Goal: Task Accomplishment & Management: Manage account settings

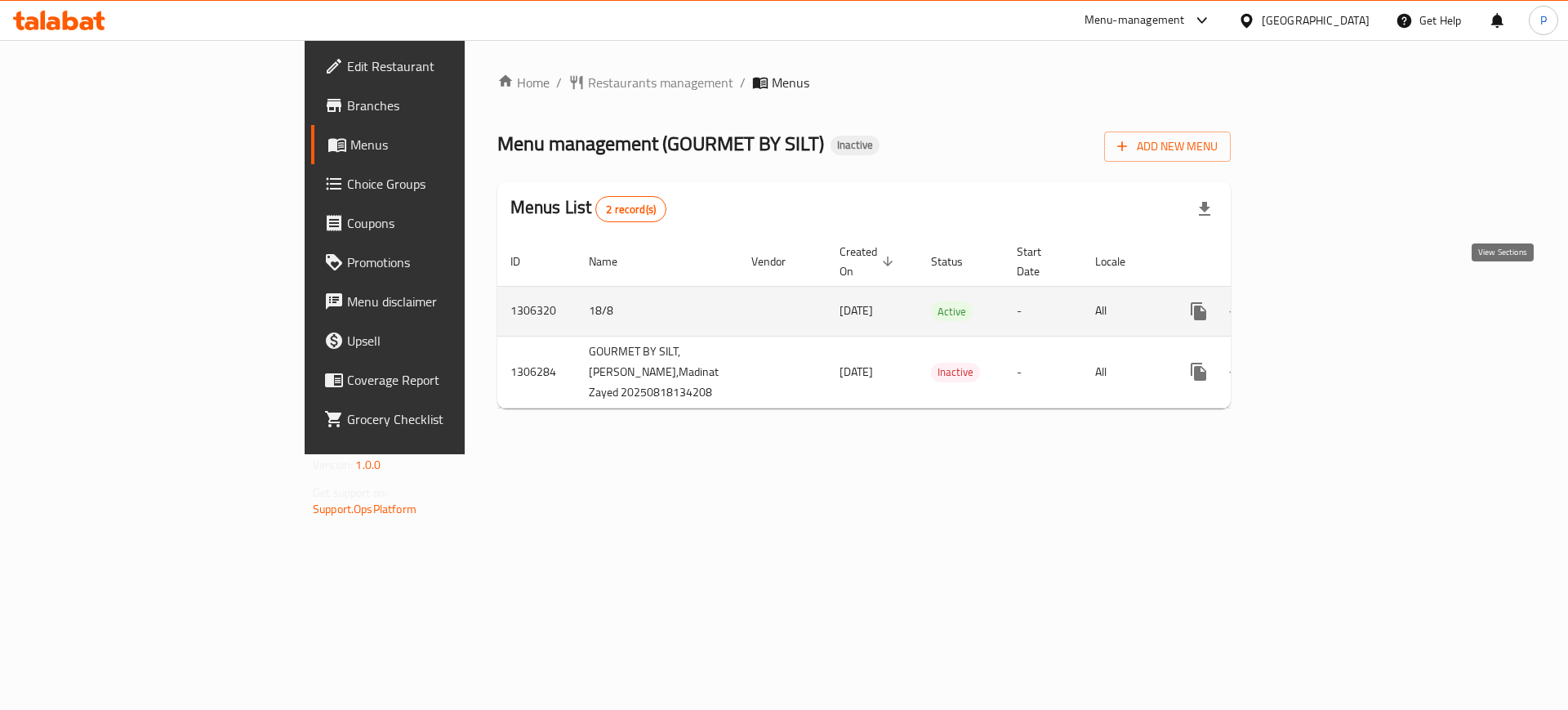
click at [1324, 303] on icon "enhanced table" at bounding box center [1317, 311] width 15 height 15
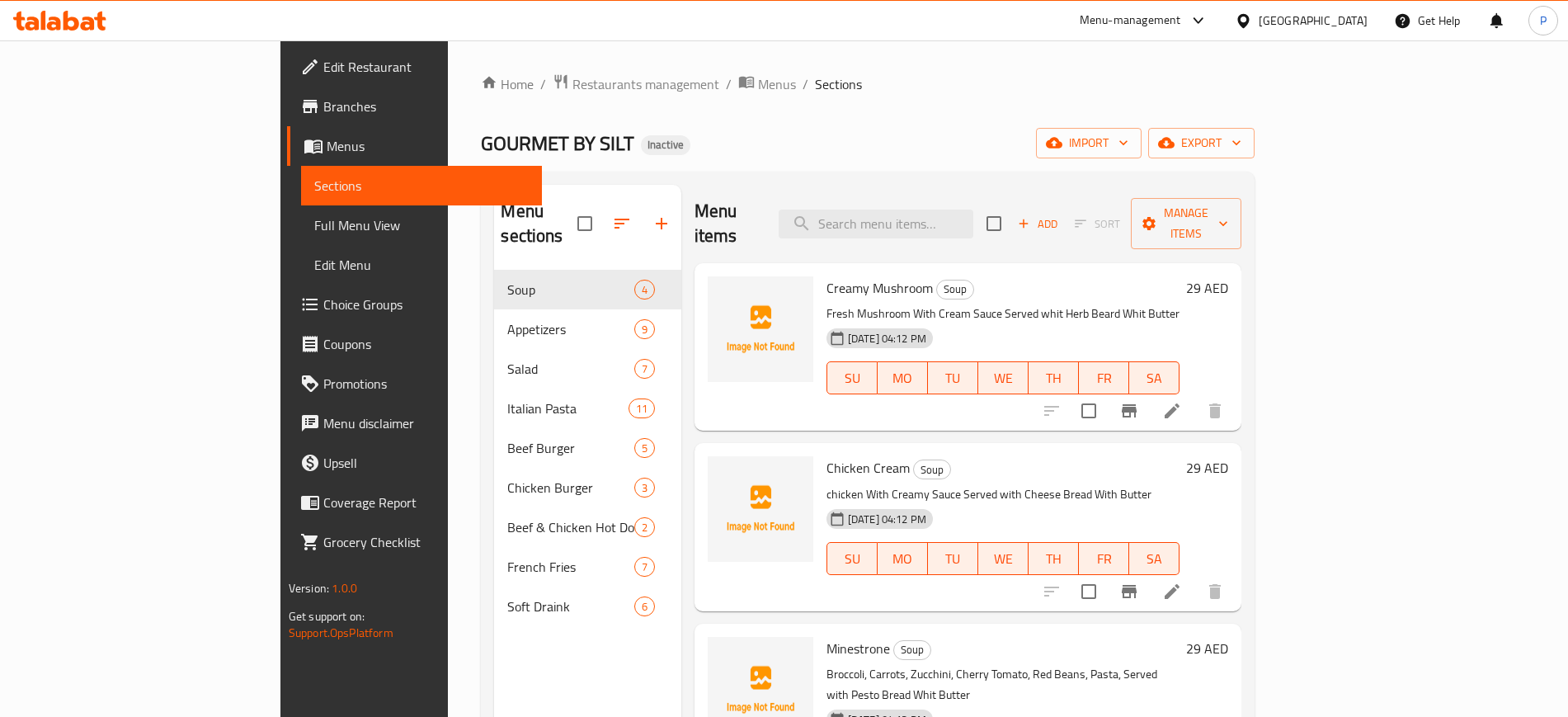
click at [323, 63] on span "Edit Restaurant" at bounding box center [426, 67] width 206 height 20
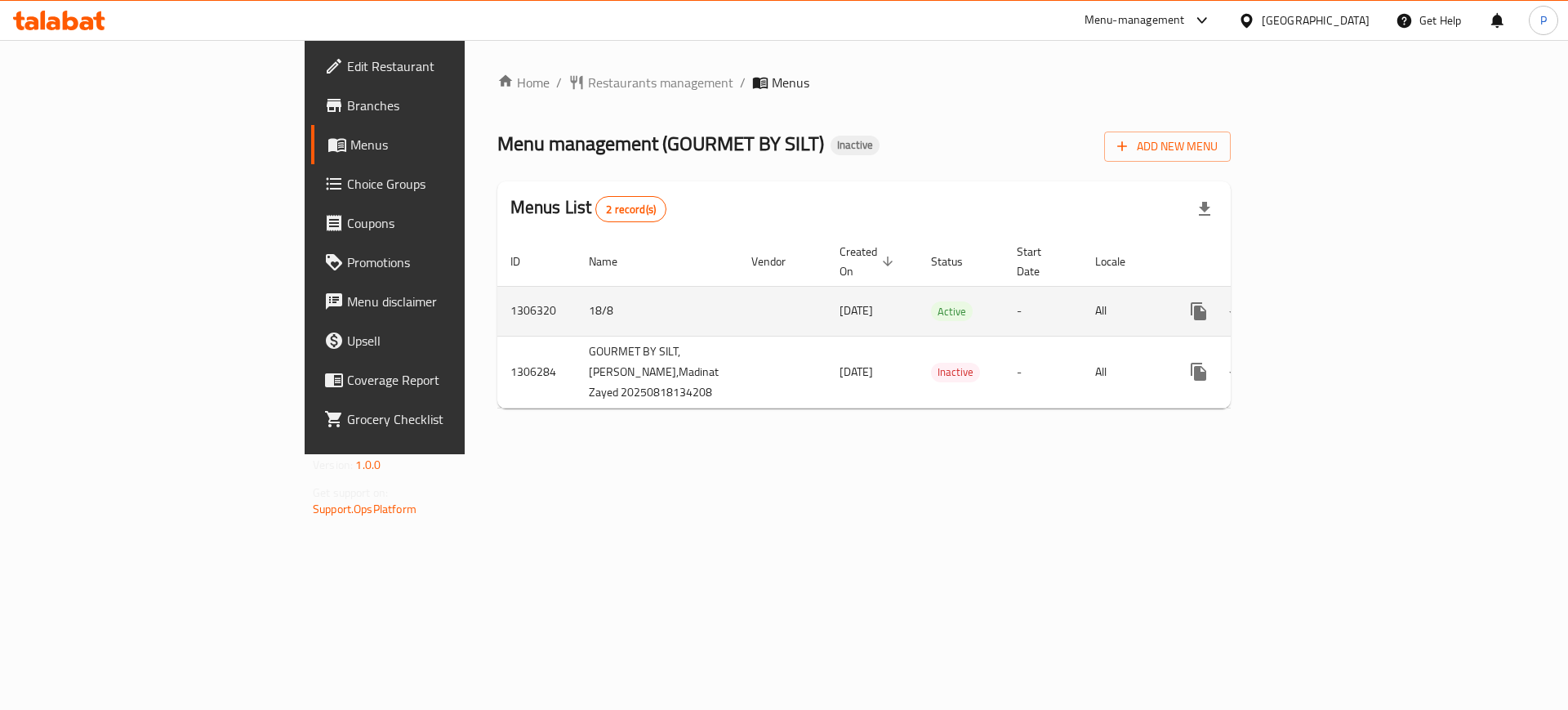
click at [1326, 301] on icon "enhanced table" at bounding box center [1317, 311] width 20 height 20
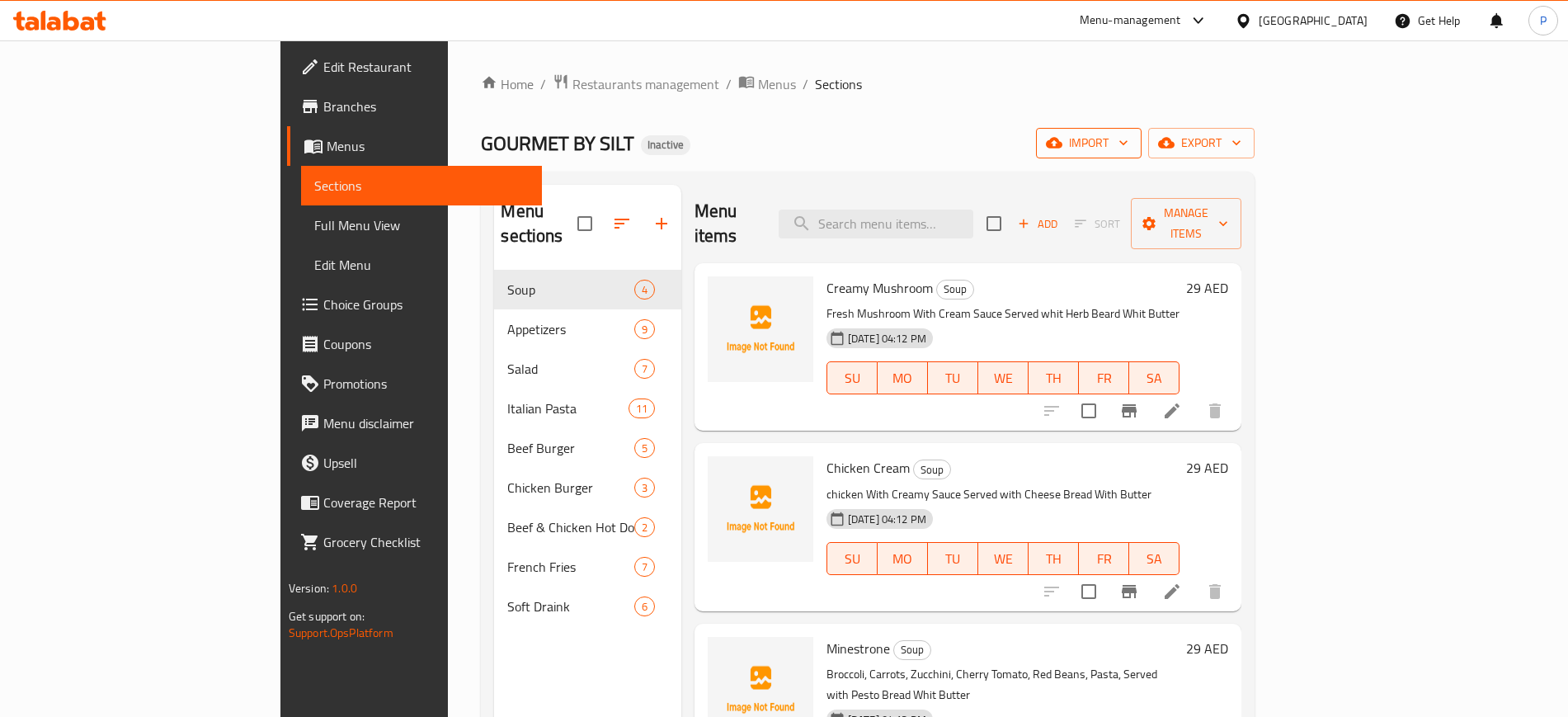
click at [1063, 141] on icon "button" at bounding box center [1054, 142] width 17 height 17
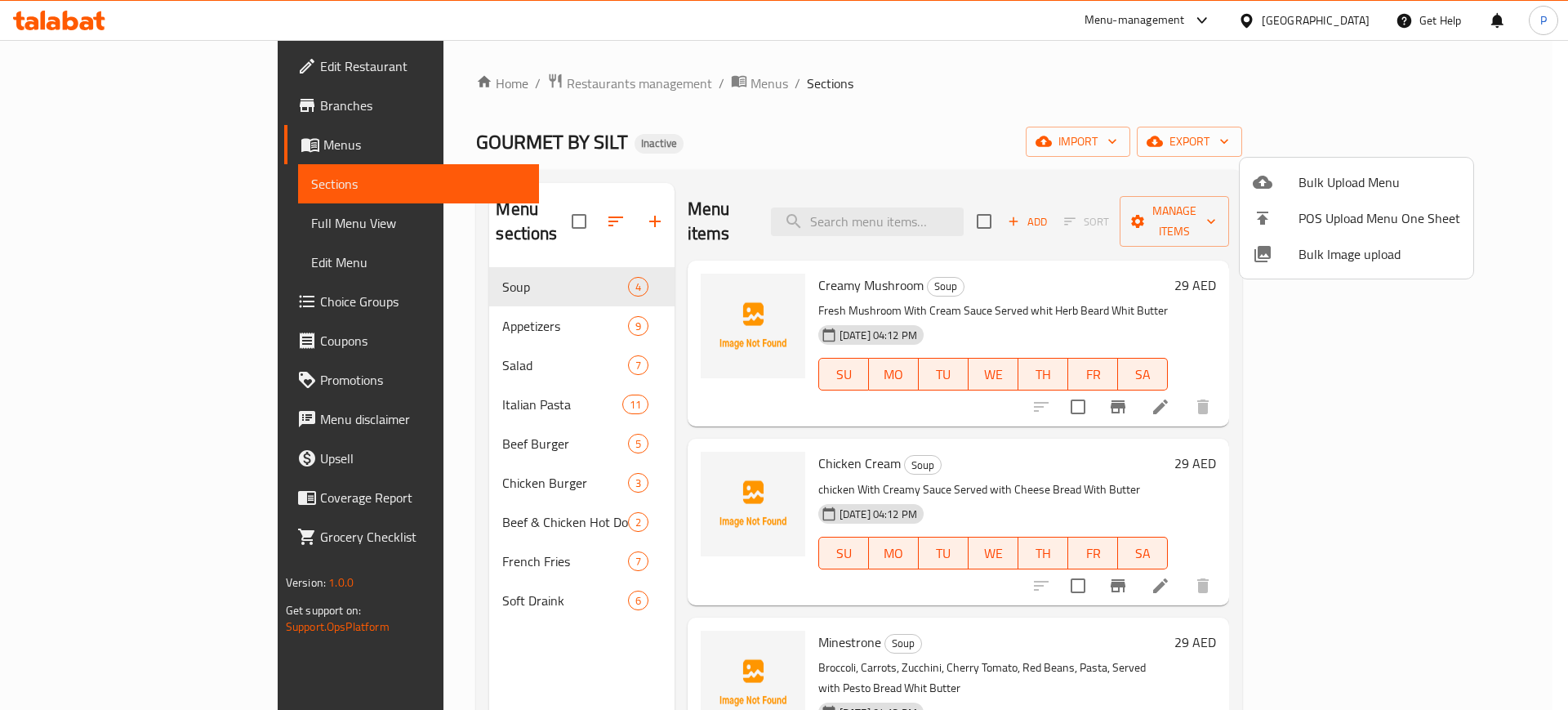
click at [1357, 251] on span "Bulk Image upload" at bounding box center [1379, 254] width 162 height 20
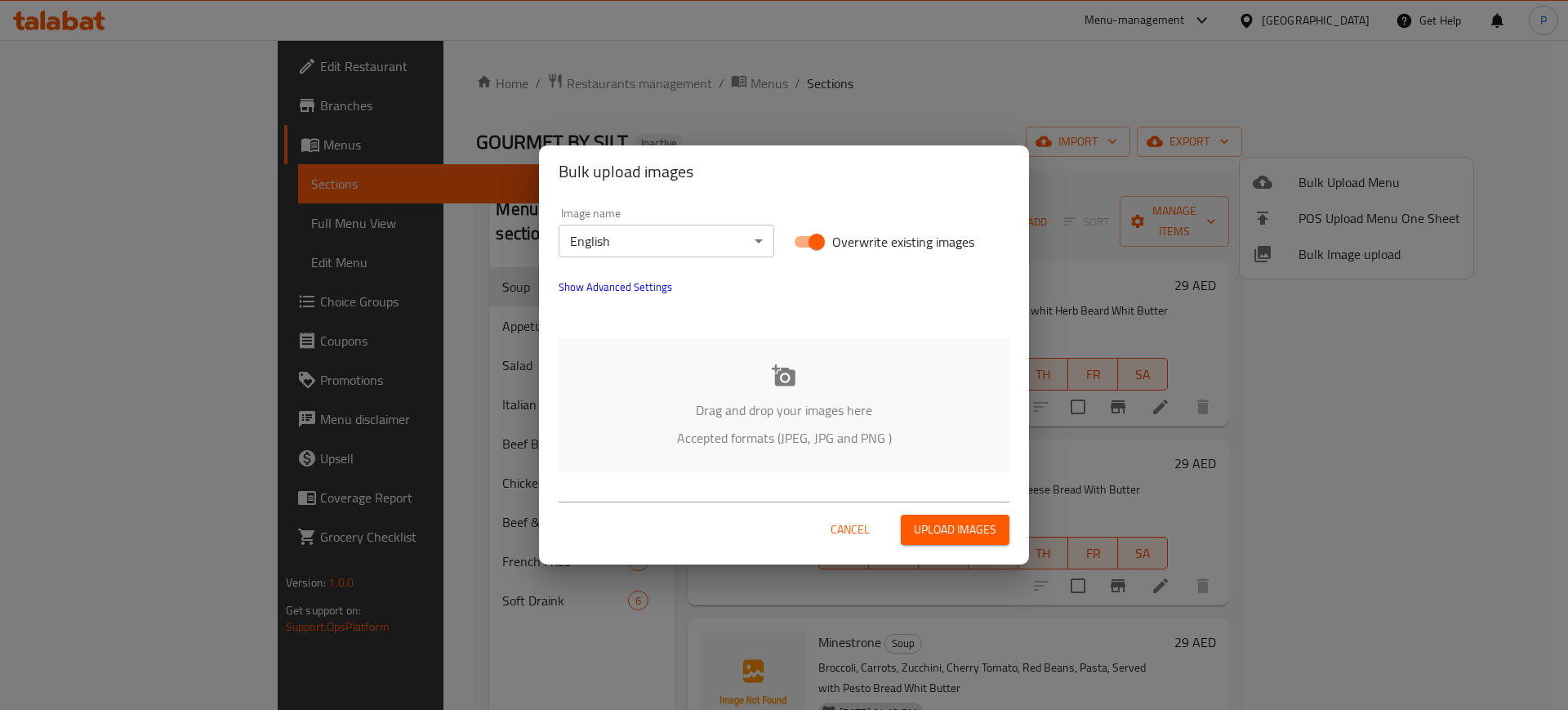
click at [847, 365] on div "Drag and drop your images here Accepted formats (JPEG, JPG and PNG )" at bounding box center [783, 405] width 451 height 133
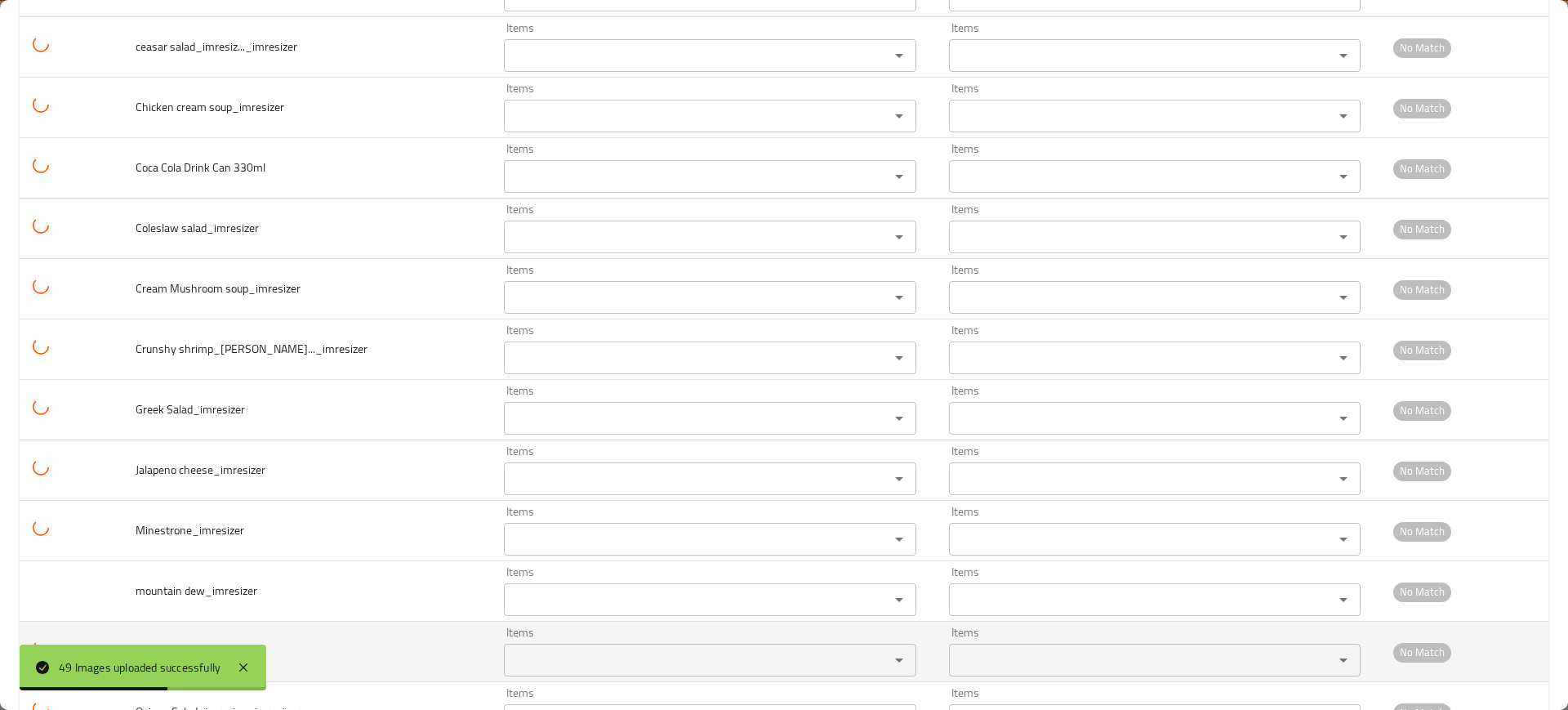
scroll to position [2534, 0]
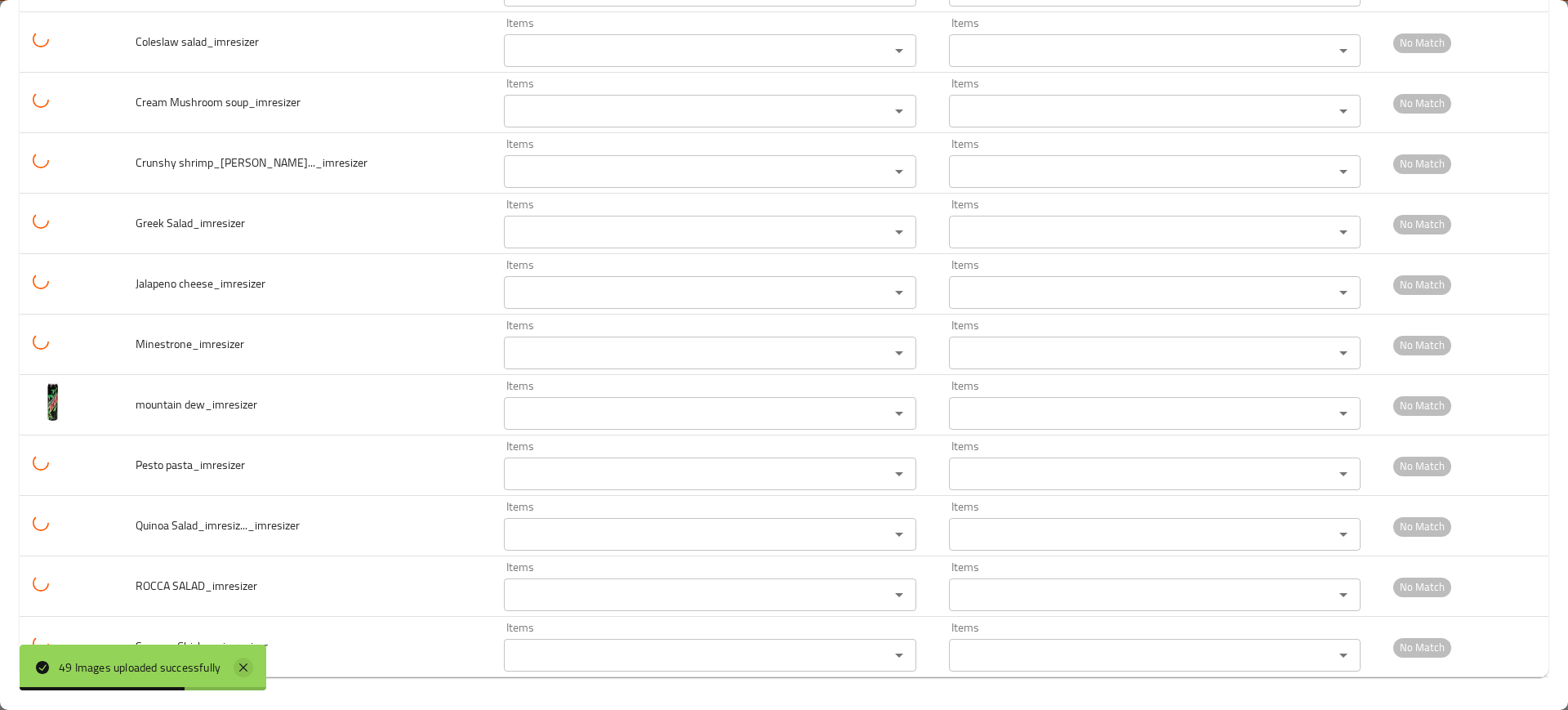
click at [242, 667] on icon at bounding box center [243, 667] width 20 height 20
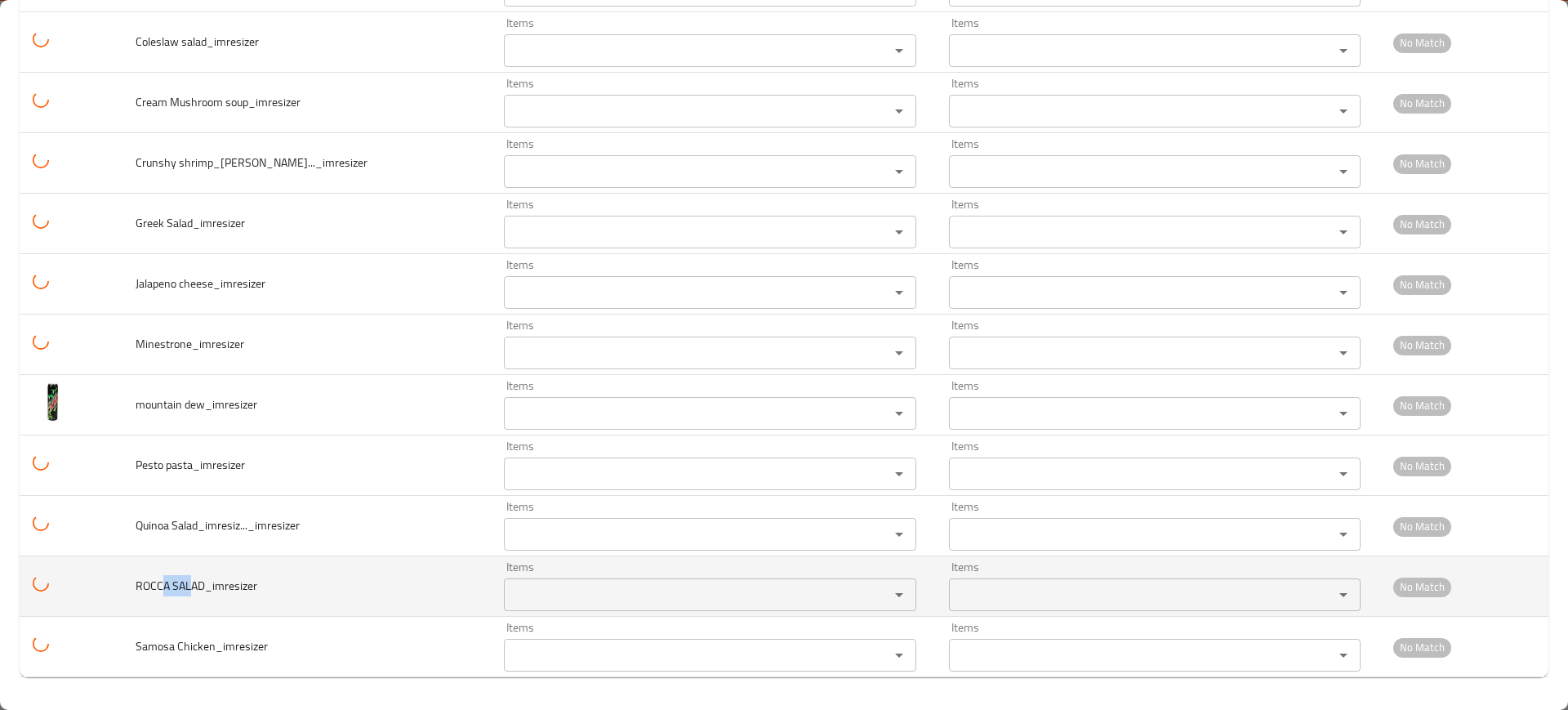
drag, startPoint x: 192, startPoint y: 587, endPoint x: 149, endPoint y: 585, distance: 43.0
click at [149, 585] on span "ROCCA SALAD_imresizer" at bounding box center [196, 585] width 122 height 21
copy span "OCCA SAL"
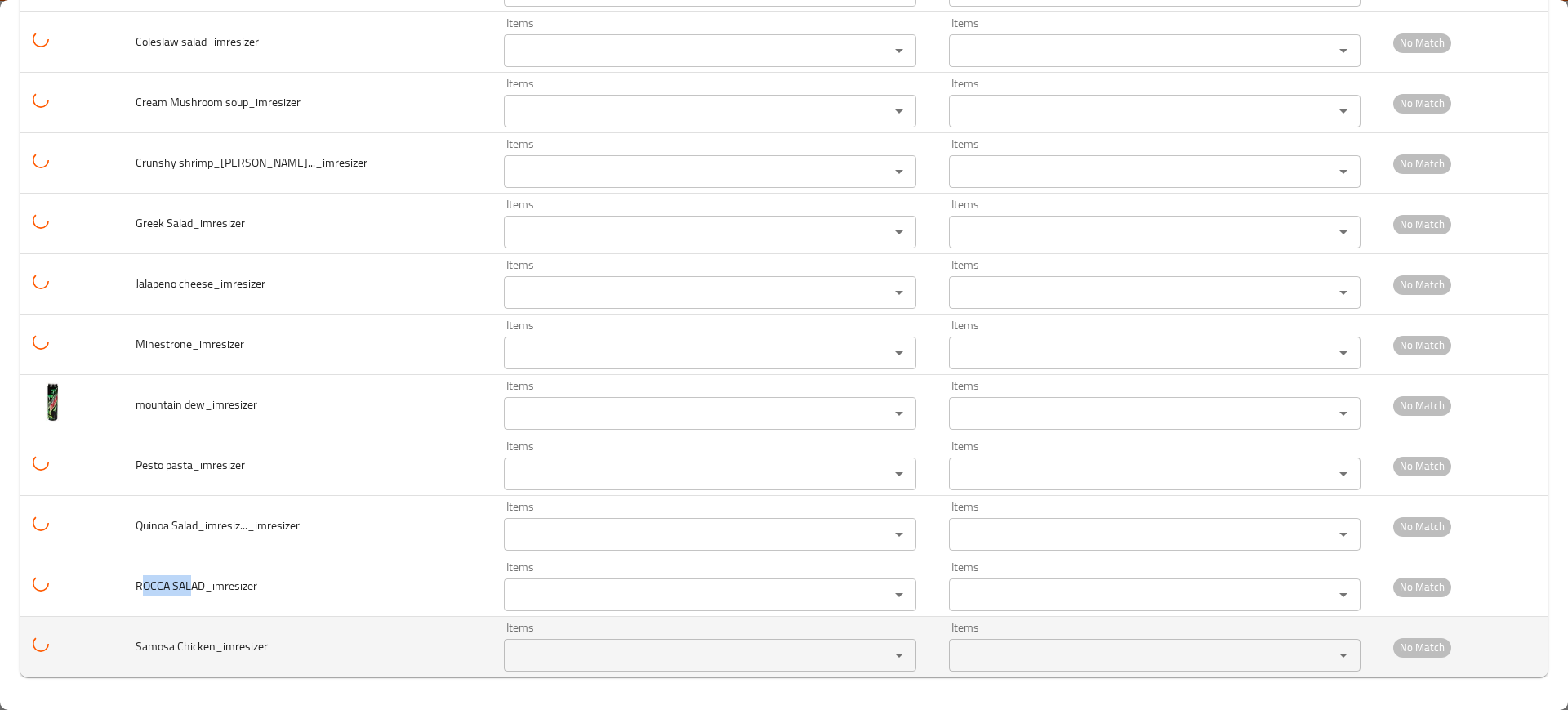
click at [632, 618] on td "Items Items" at bounding box center [712, 647] width 444 height 60
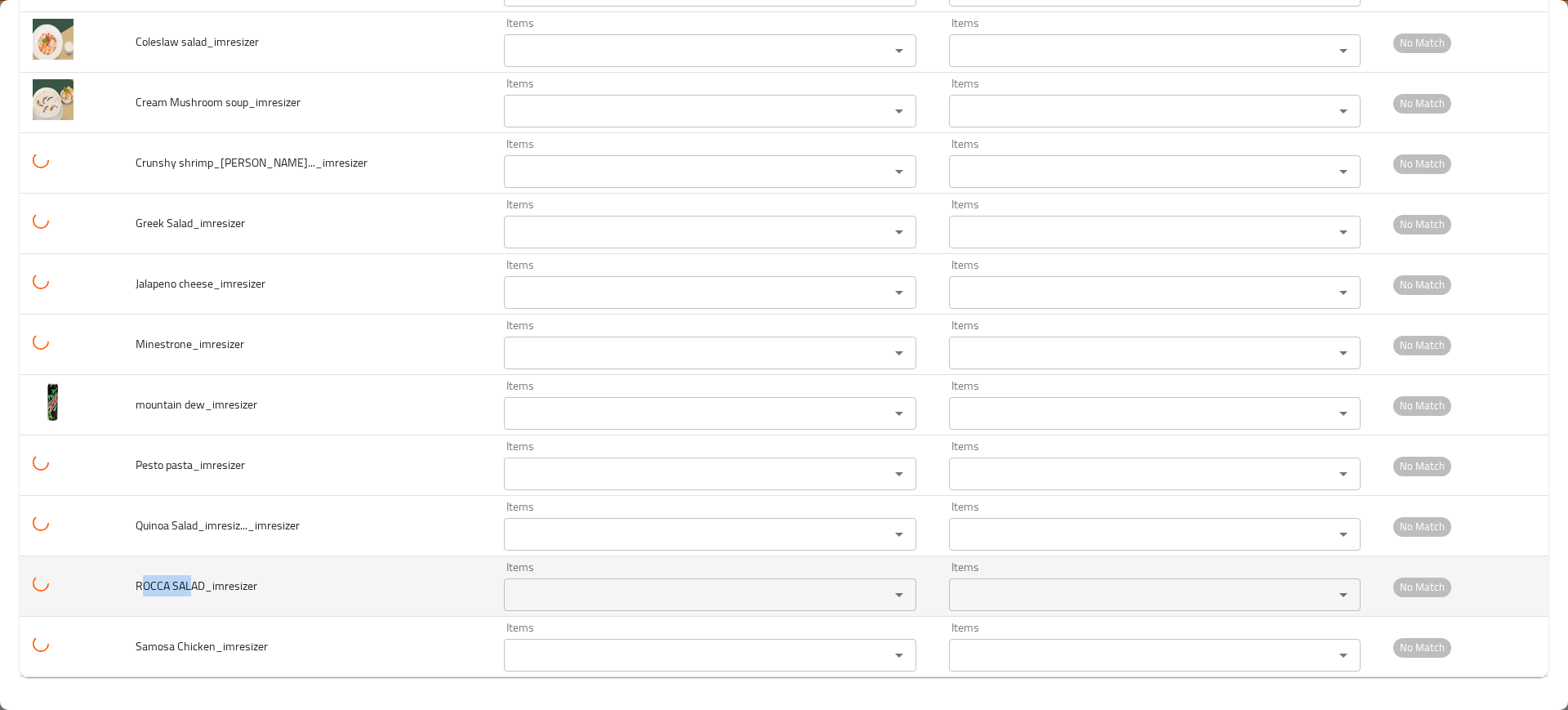
click at [621, 601] on SALAD_imresizer "Items" at bounding box center [685, 595] width 354 height 23
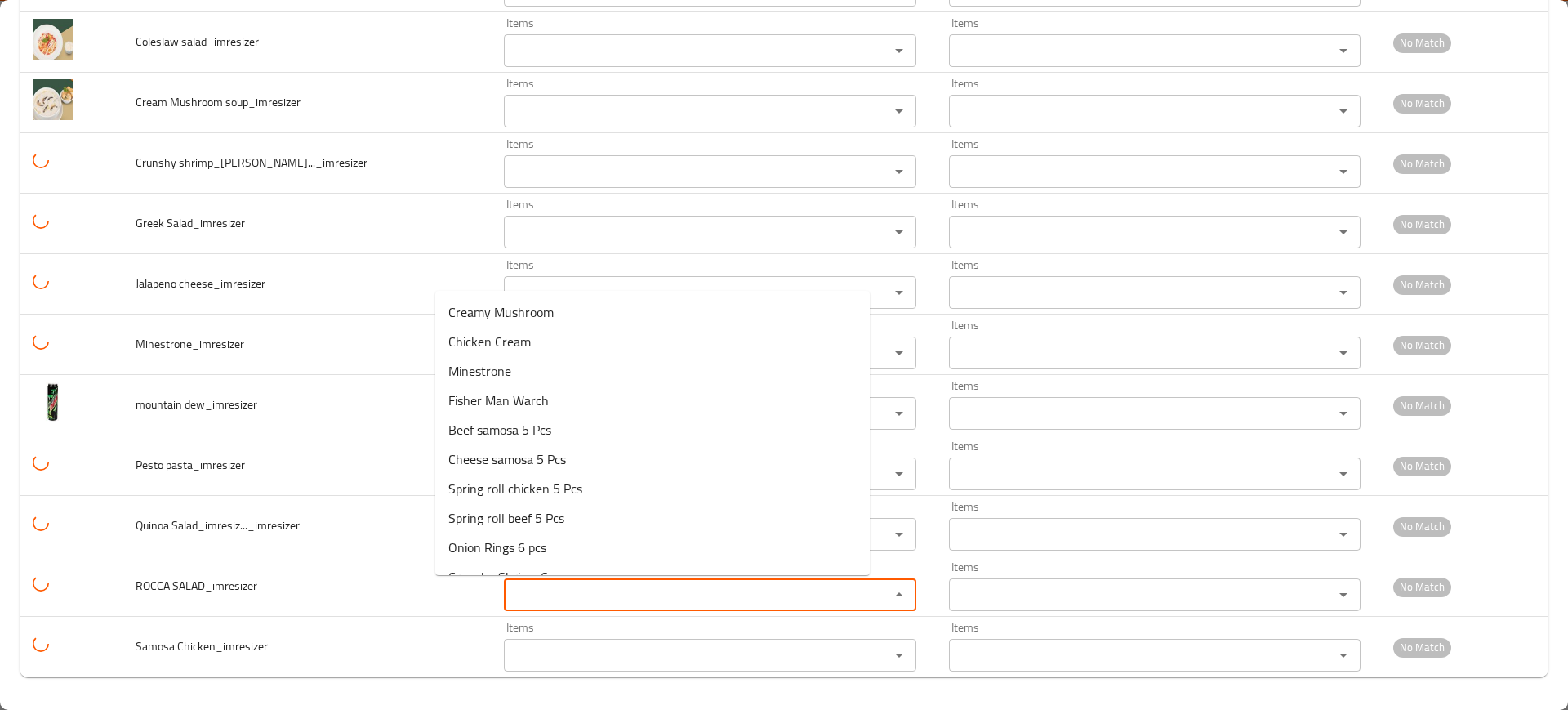
paste SALAD_imresizer "OCCA SAL"
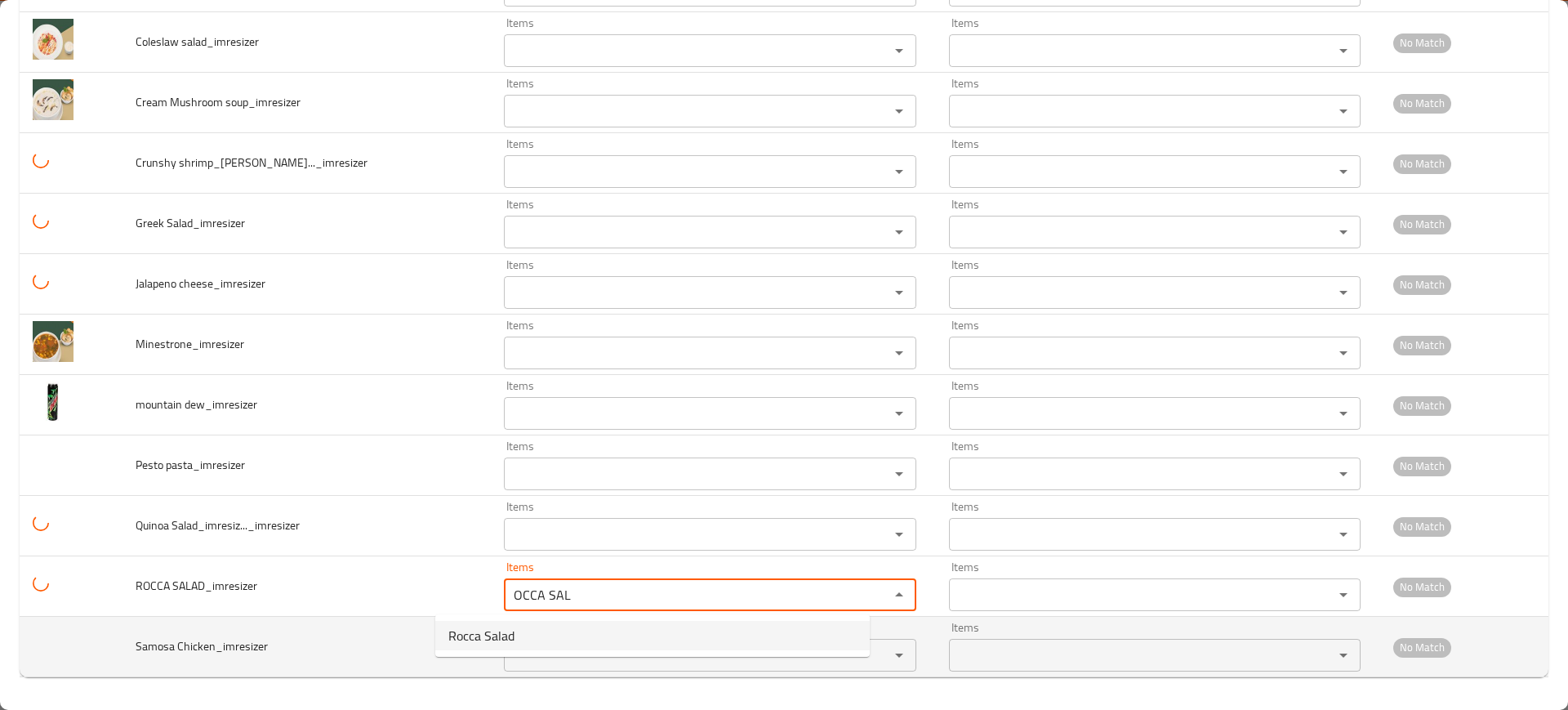
click at [496, 631] on span "Rocca Salad" at bounding box center [481, 636] width 66 height 20
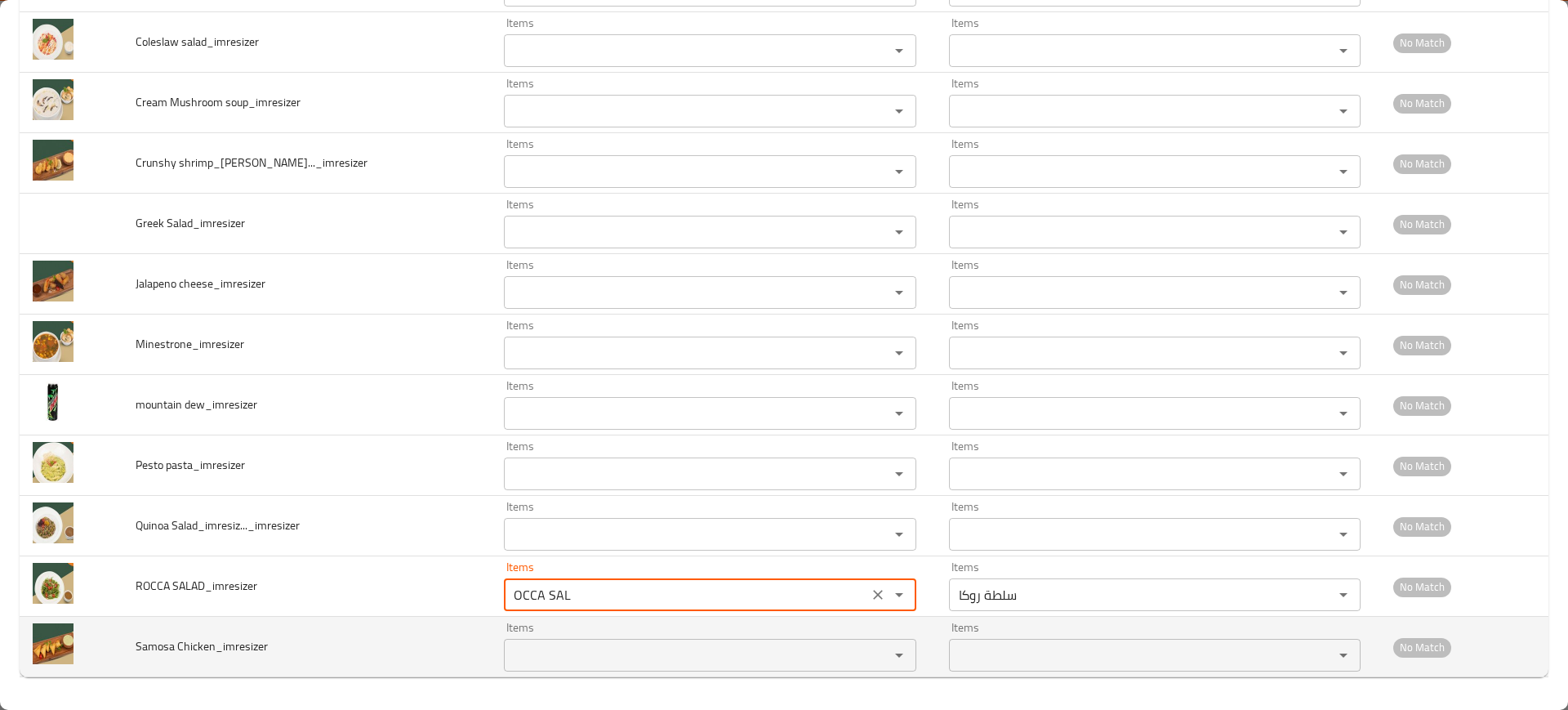
type SALAD_imresizer "Rocca Salad"
type SALAD_imresizer-ar "سلطة روكا"
type SALAD_imresizer "Rocca Salad"
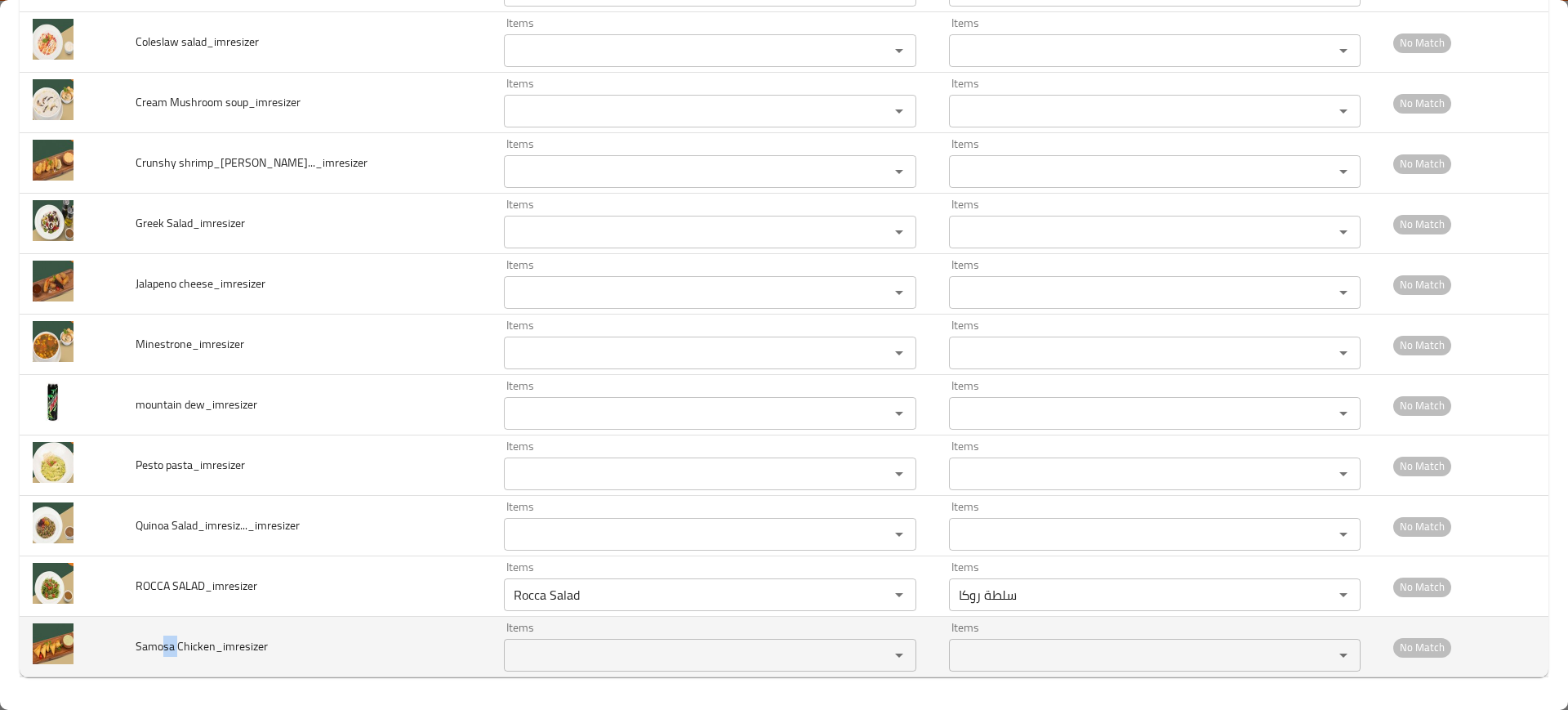
drag, startPoint x: 169, startPoint y: 654, endPoint x: 491, endPoint y: 651, distance: 322.0
click at [132, 653] on td "Samosa Chicken_imresizer" at bounding box center [307, 647] width 369 height 60
copy span "sa"
click at [509, 650] on Chicken_imresizer "Items" at bounding box center [685, 655] width 354 height 23
paste Chicken_imresizer "Samosa"
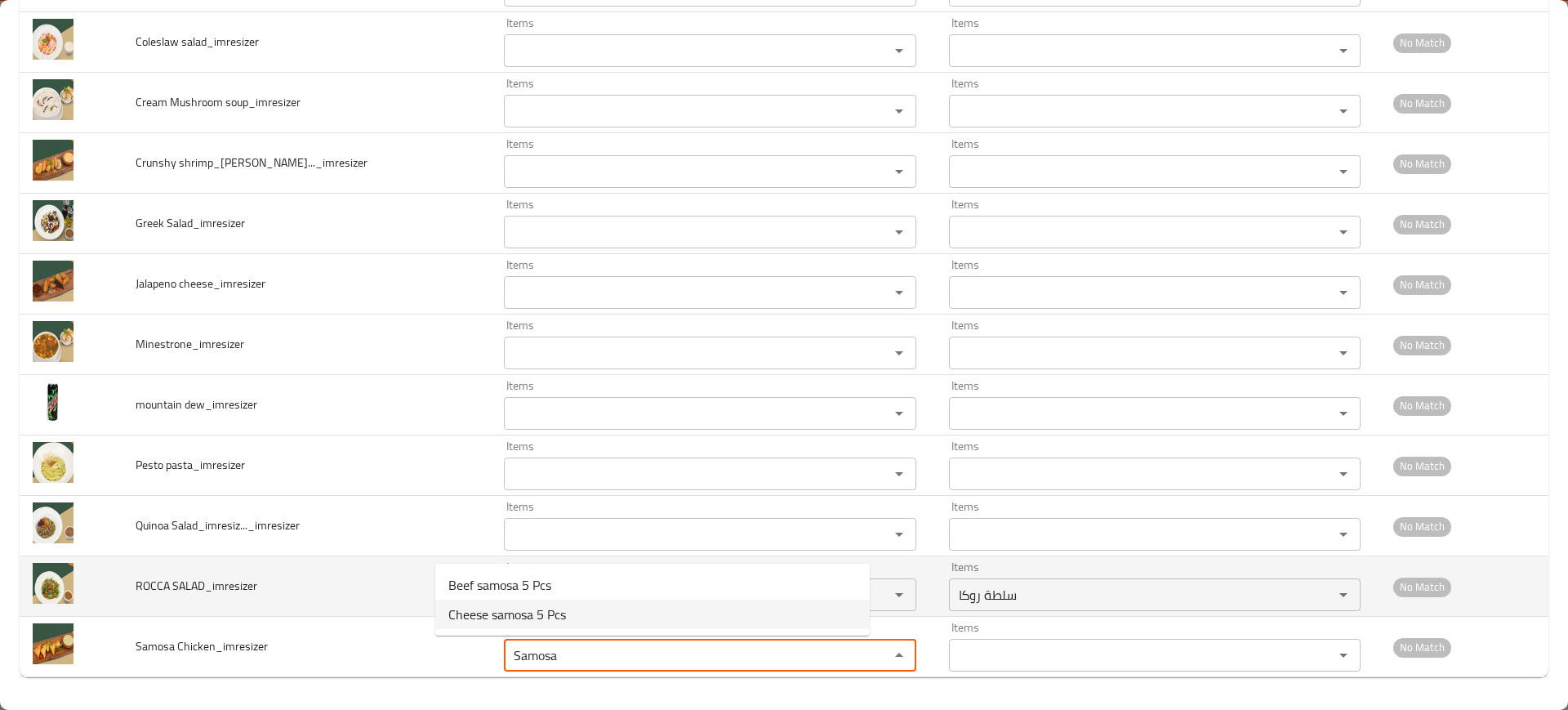
drag, startPoint x: 480, startPoint y: 618, endPoint x: 383, endPoint y: 606, distance: 97.7
click at [383, 608] on body "​ Menu-management [GEOGRAPHIC_DATA] Get Help P Edit Restaurant Branches Menus S…" at bounding box center [784, 375] width 1568 height 670
type Chicken_imresizer "Samosa"
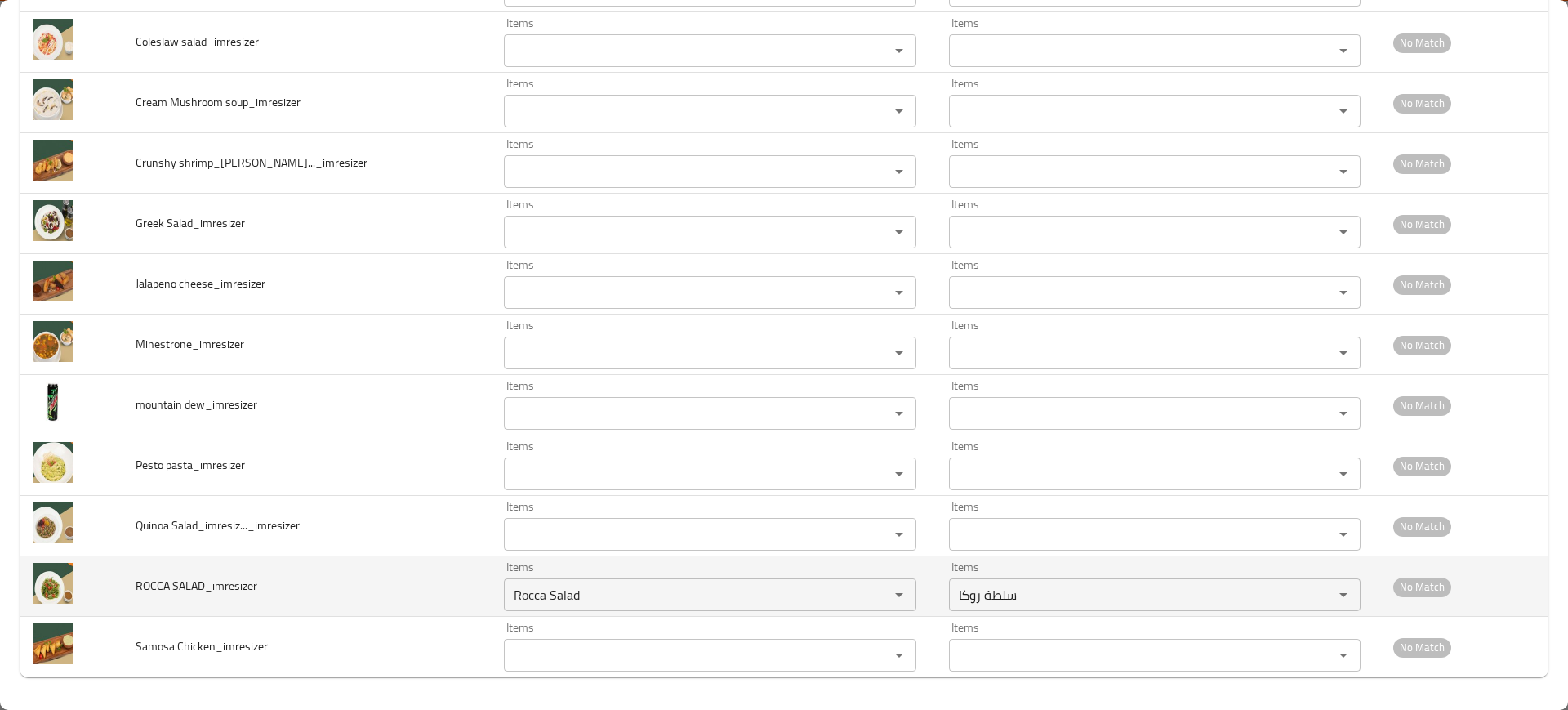
click at [326, 615] on td "ROCCA SALAD_imresizer" at bounding box center [307, 586] width 369 height 60
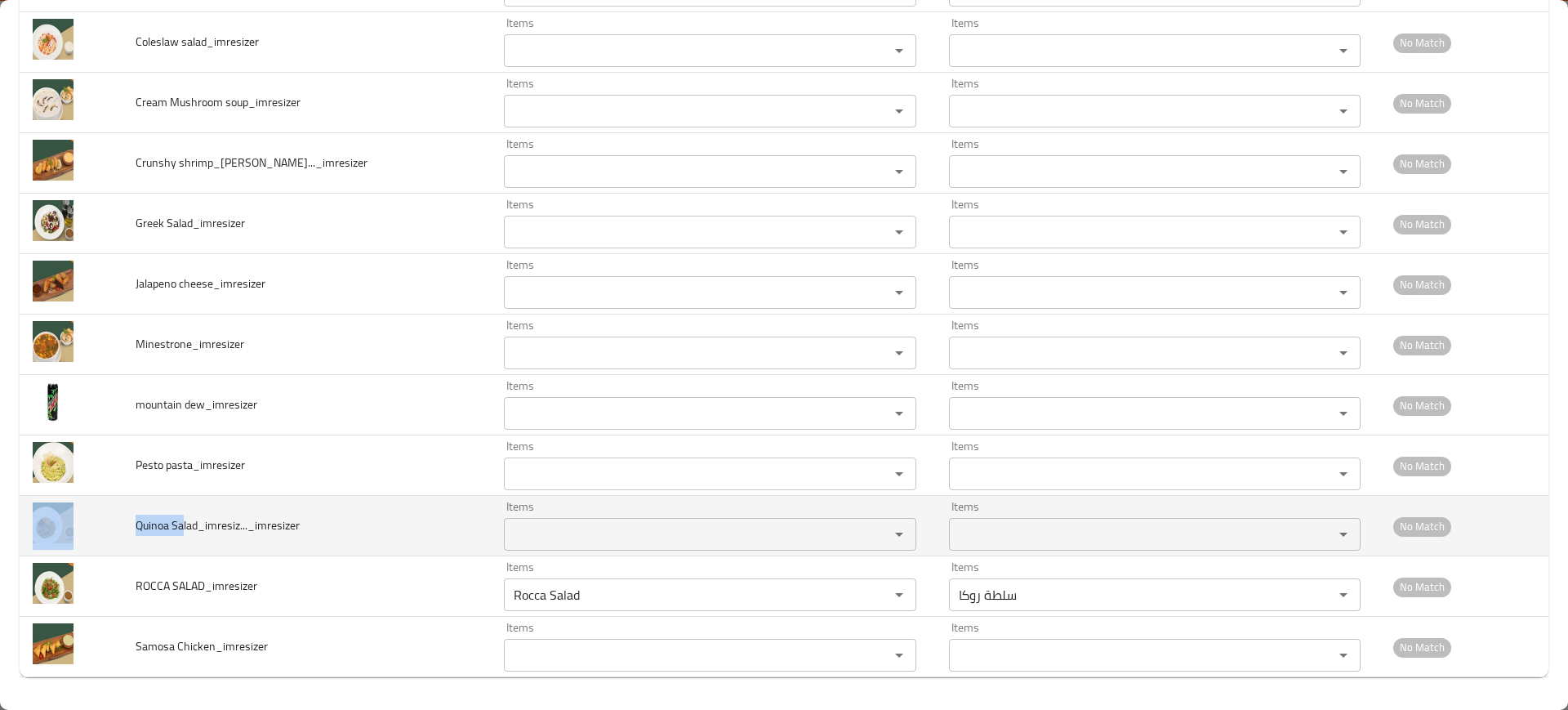
drag, startPoint x: 185, startPoint y: 529, endPoint x: 118, endPoint y: 527, distance: 67.0
click at [118, 527] on tr "Quinoa Salad_imresiz..._imresizer Items Items Items Items No Match" at bounding box center [784, 525] width 1528 height 60
copy tr "Quinoa Sa"
click at [528, 529] on Salad_imresiz____imresizer "Items" at bounding box center [685, 534] width 354 height 23
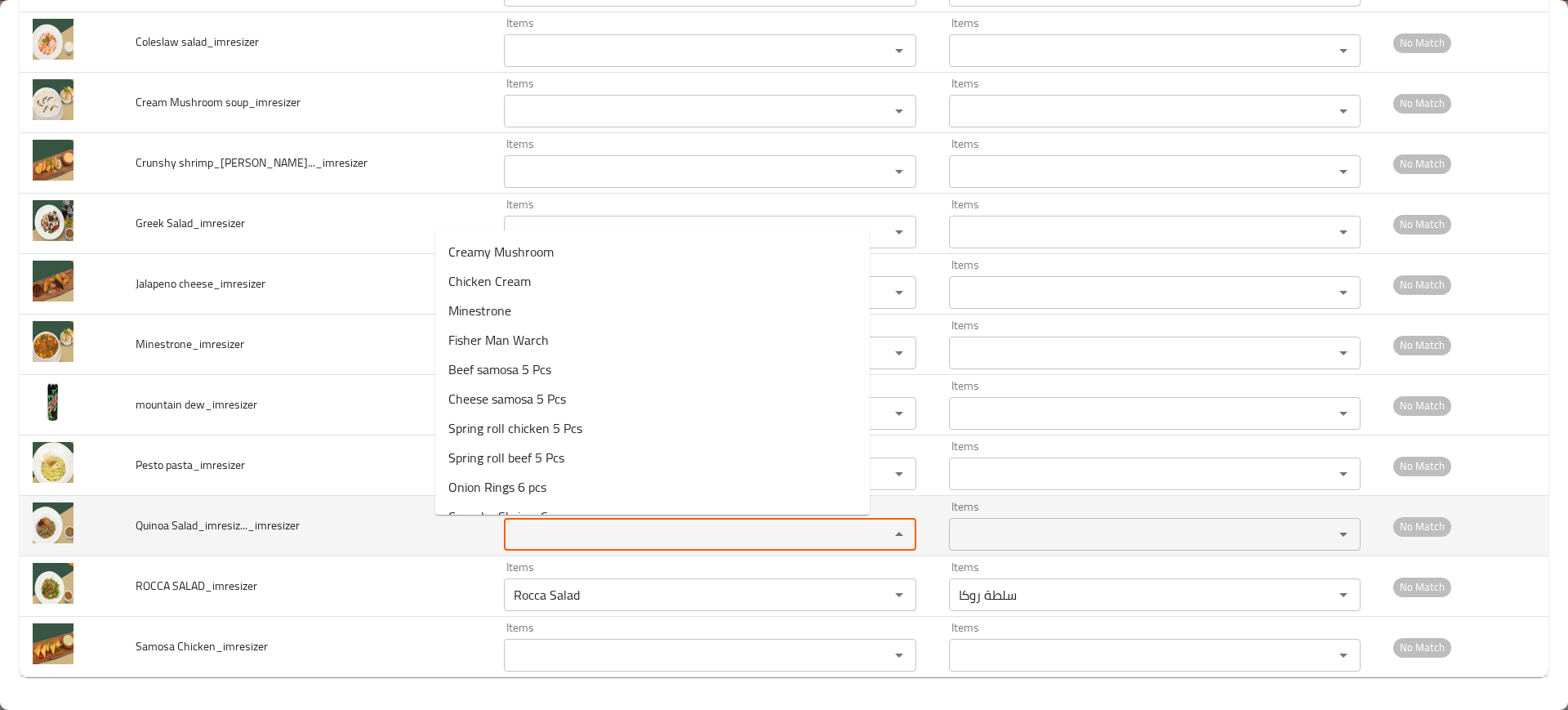
paste Salad_imresiz____imresizer "Quinoa Sa"
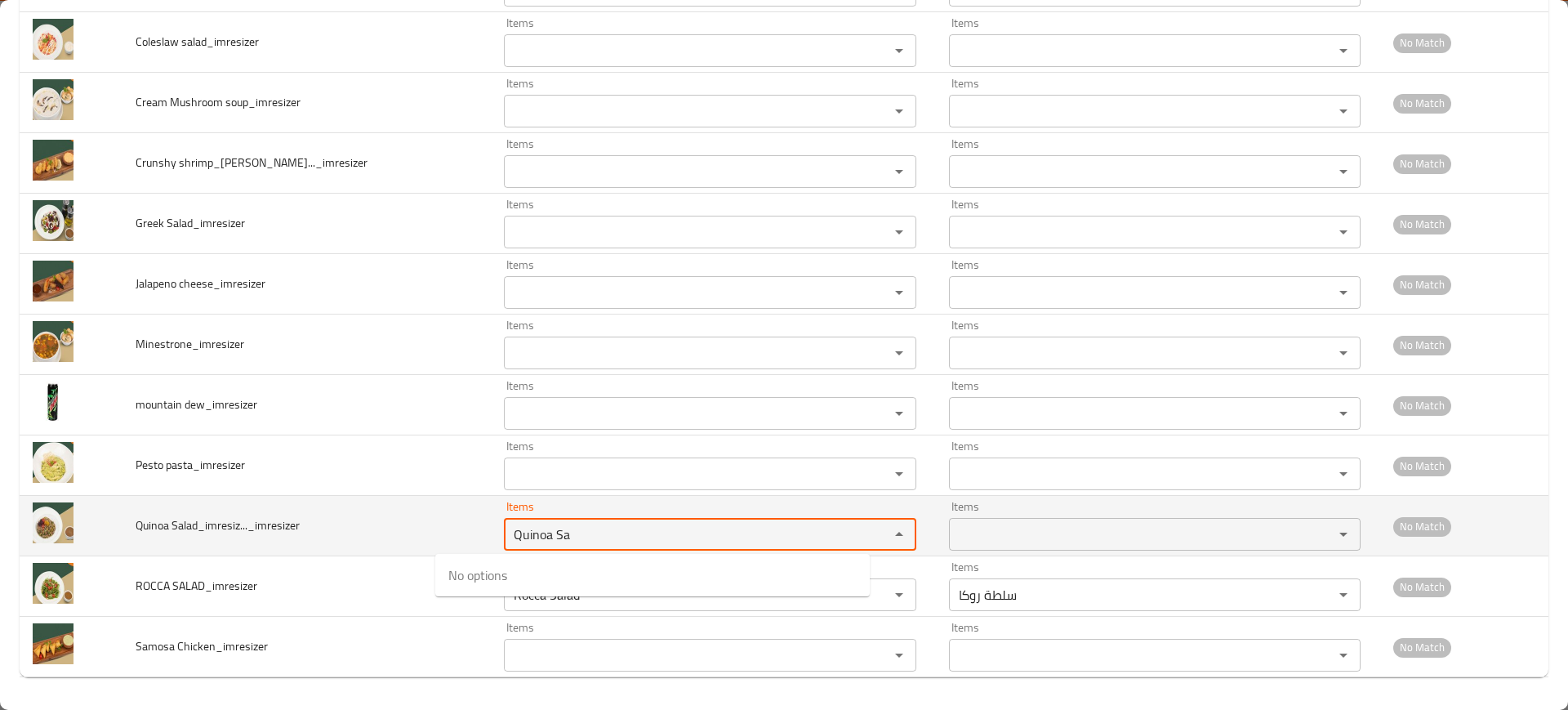
type Salad_imresiz____imresizer "Quinoa Sa"
click at [304, 516] on td "Quinoa Salad_imresiz..._imresizer" at bounding box center [307, 525] width 369 height 60
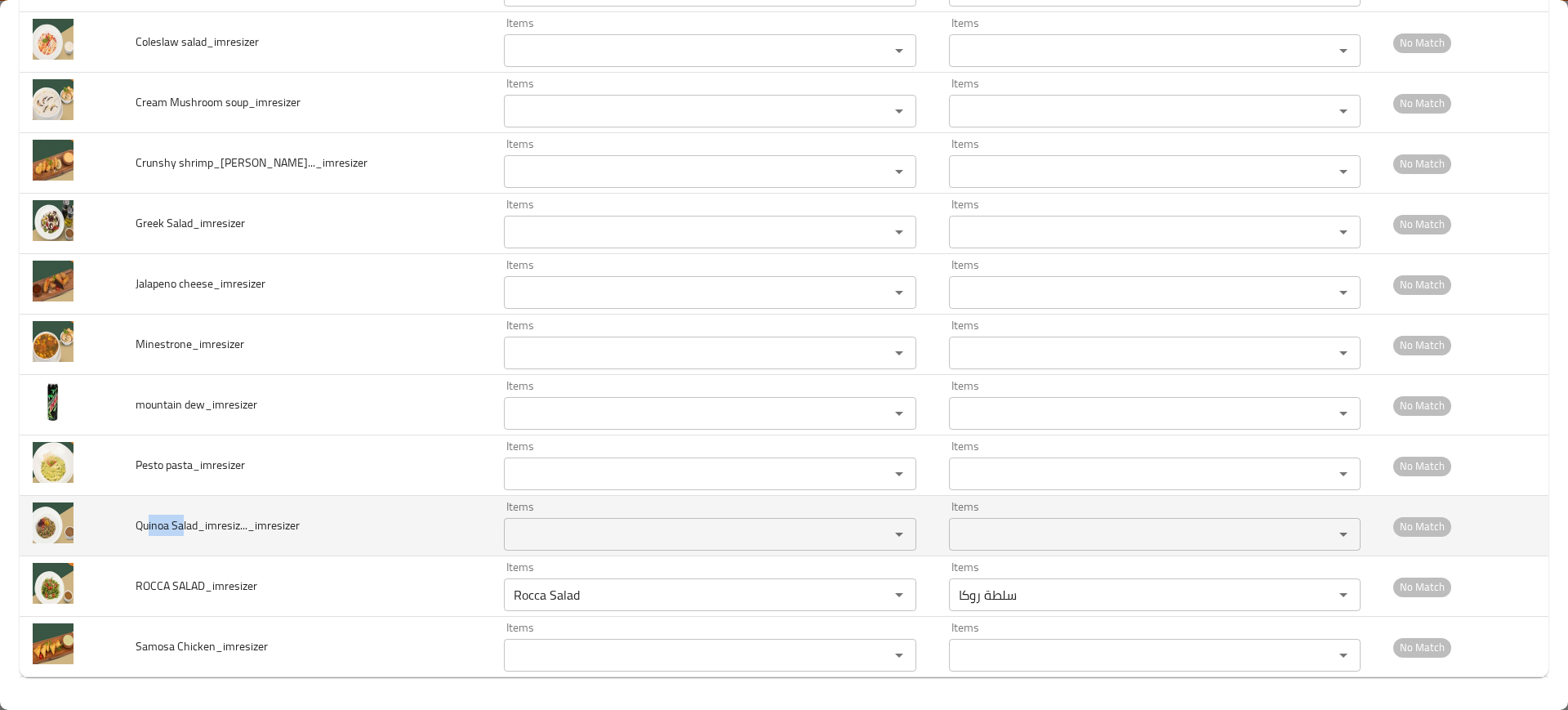
drag, startPoint x: 174, startPoint y: 526, endPoint x: 479, endPoint y: 540, distance: 305.3
click at [152, 529] on span "Quinoa Salad_imresiz..._imresizer" at bounding box center [217, 525] width 164 height 21
copy span "inoa Sa"
click at [608, 545] on Salad_imresiz____imresizer "Items" at bounding box center [685, 534] width 354 height 23
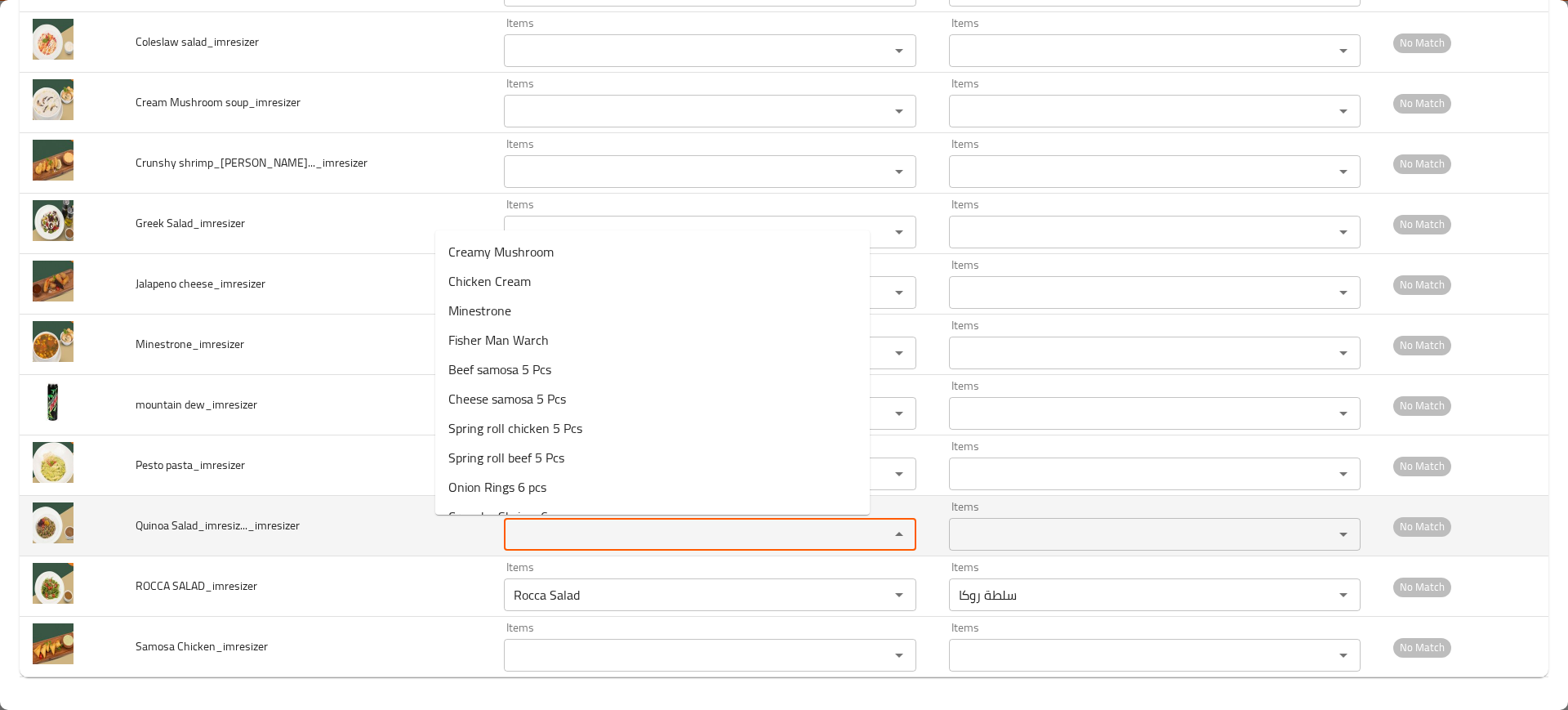
paste Salad_imresiz____imresizer "inoa Sa"
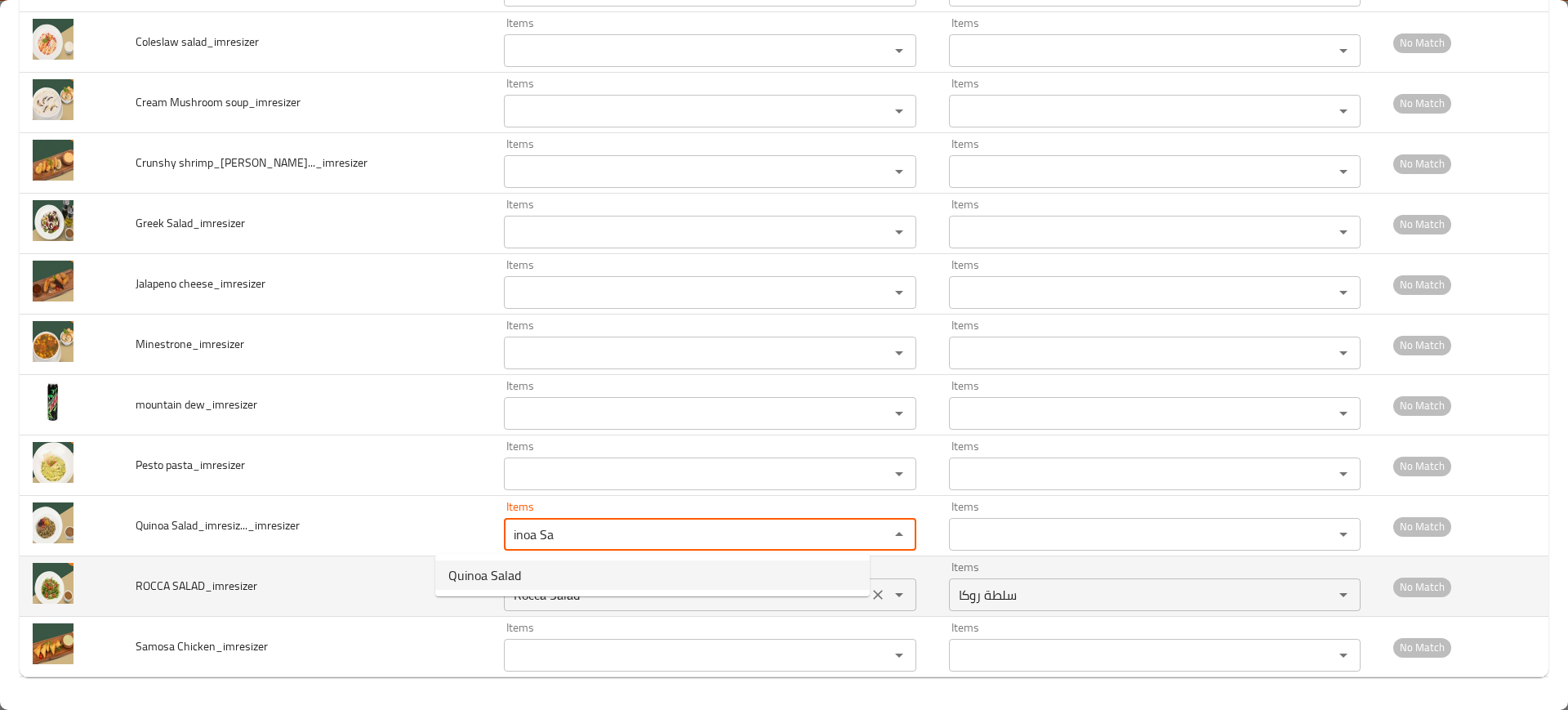
click at [556, 570] on Salad_imresiz____imresizer-option-0 "Quinoa Salad" at bounding box center [652, 575] width 434 height 30
type Salad_imresiz____imresizer "Quinoa Salad"
type Salad_imresiz____imresizer-ar "سلطه كينوا"
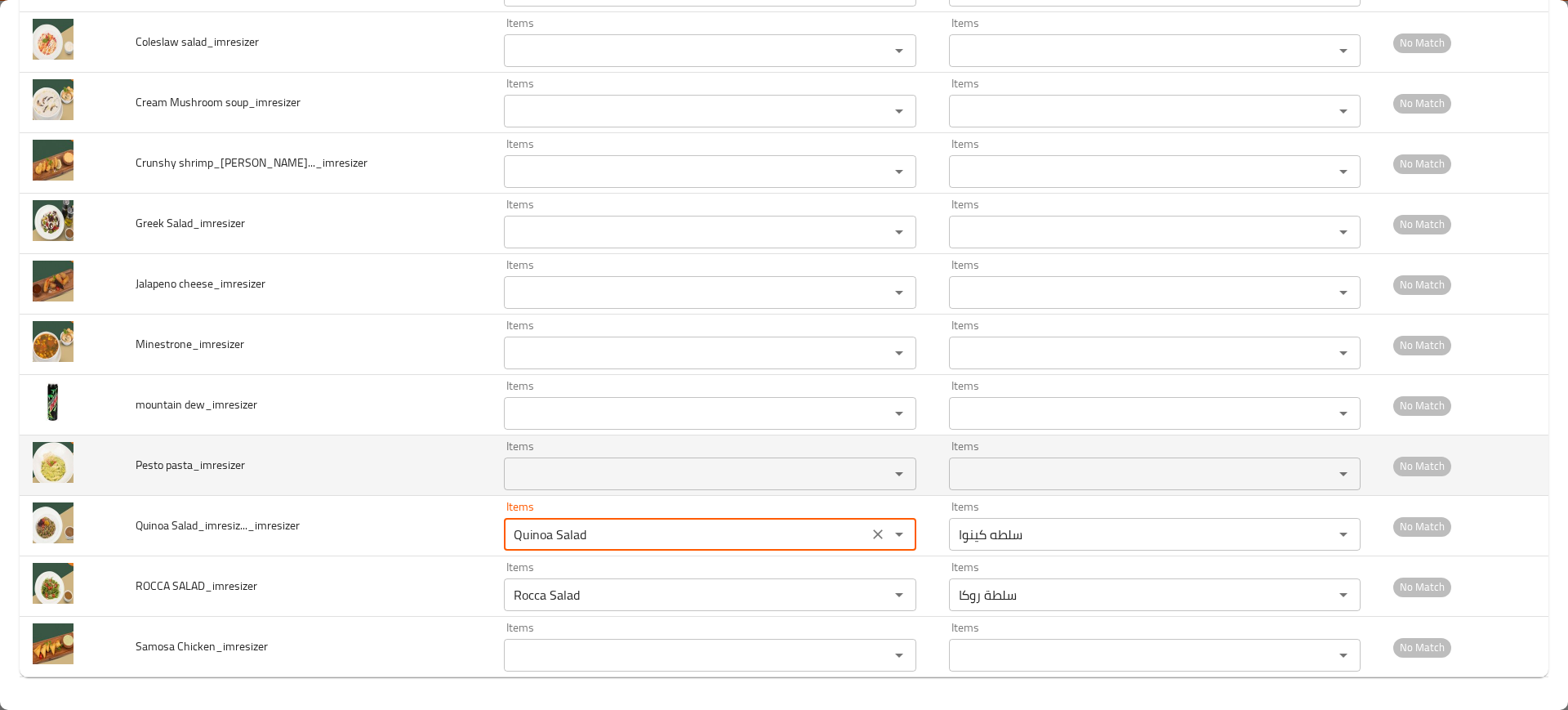
type Salad_imresiz____imresizer "Quinoa Salad"
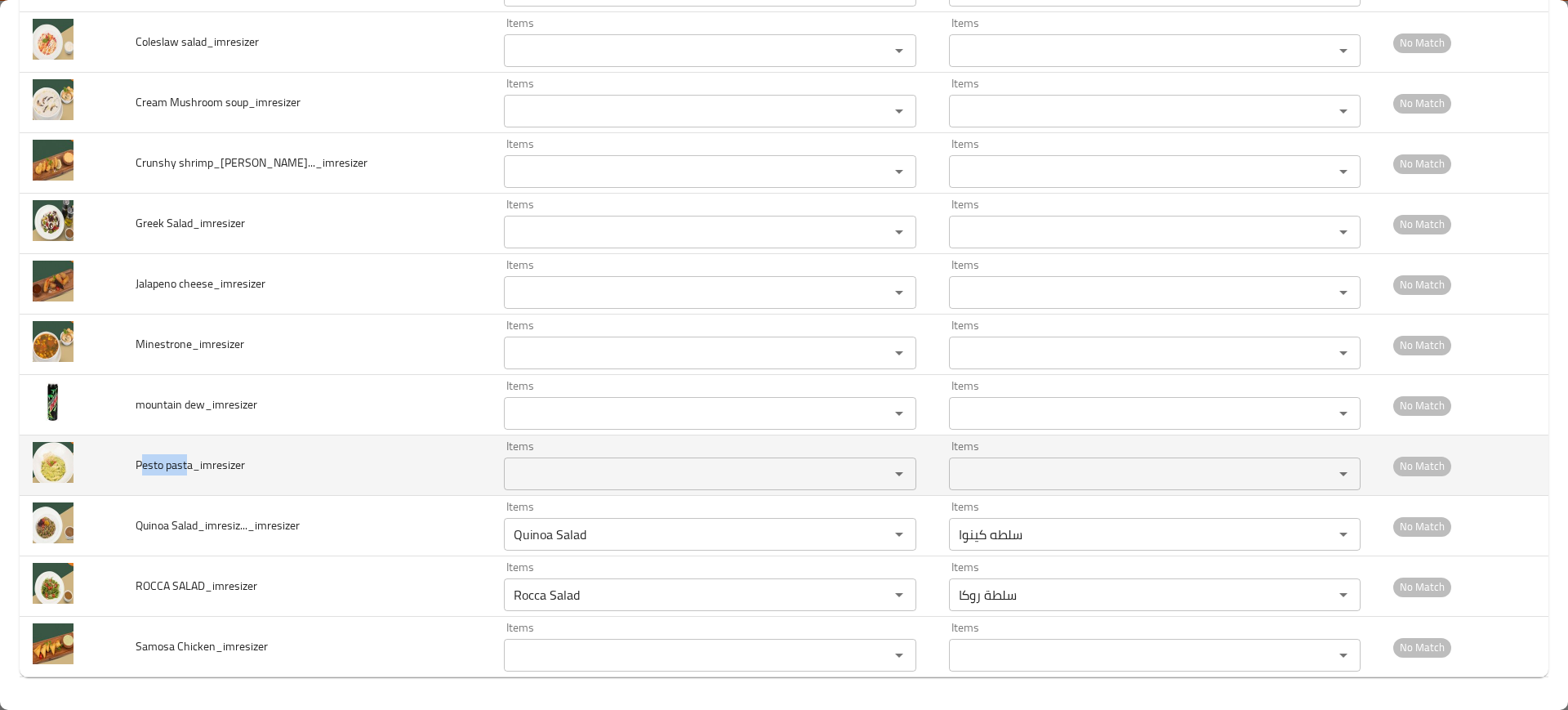
drag, startPoint x: 190, startPoint y: 454, endPoint x: 145, endPoint y: 454, distance: 45.0
click at [145, 454] on span "Pesto pasta_imresizer" at bounding box center [190, 465] width 110 height 21
copy span "esto past"
click at [491, 448] on td "Items Items" at bounding box center [712, 465] width 444 height 60
click at [509, 463] on pasta_imresizer "Items" at bounding box center [685, 474] width 354 height 23
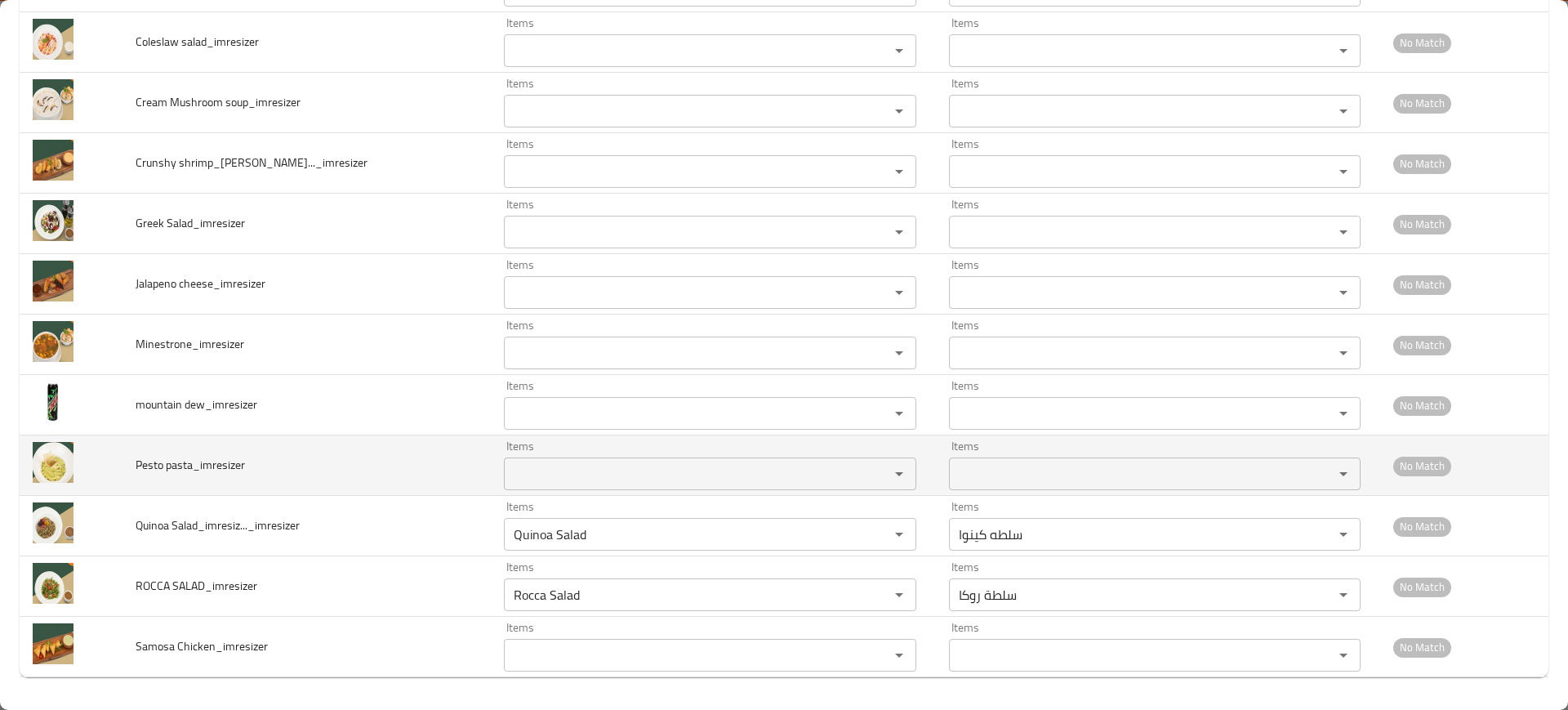
paste pasta_imresizer "esto past"
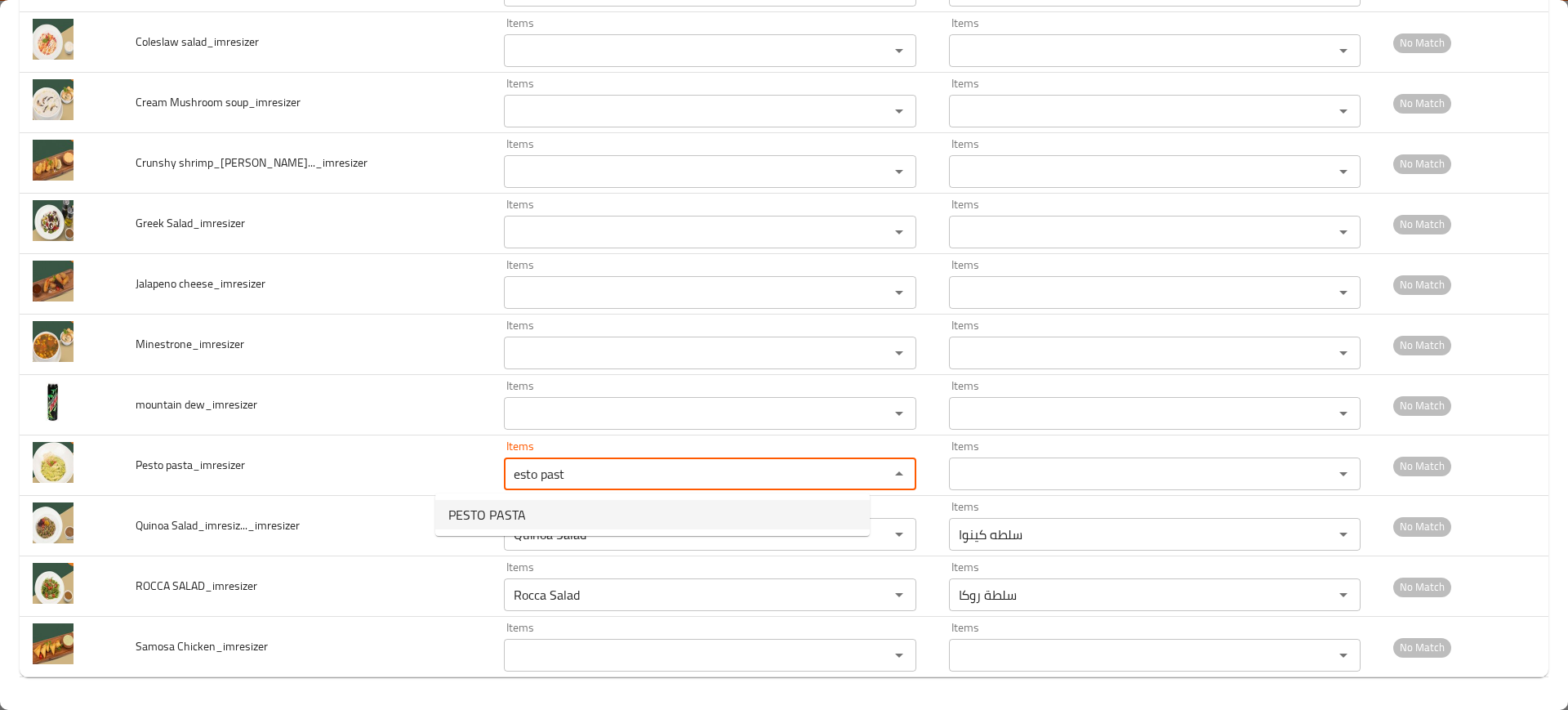
click at [500, 505] on span "PESTO PASTA" at bounding box center [487, 515] width 77 height 20
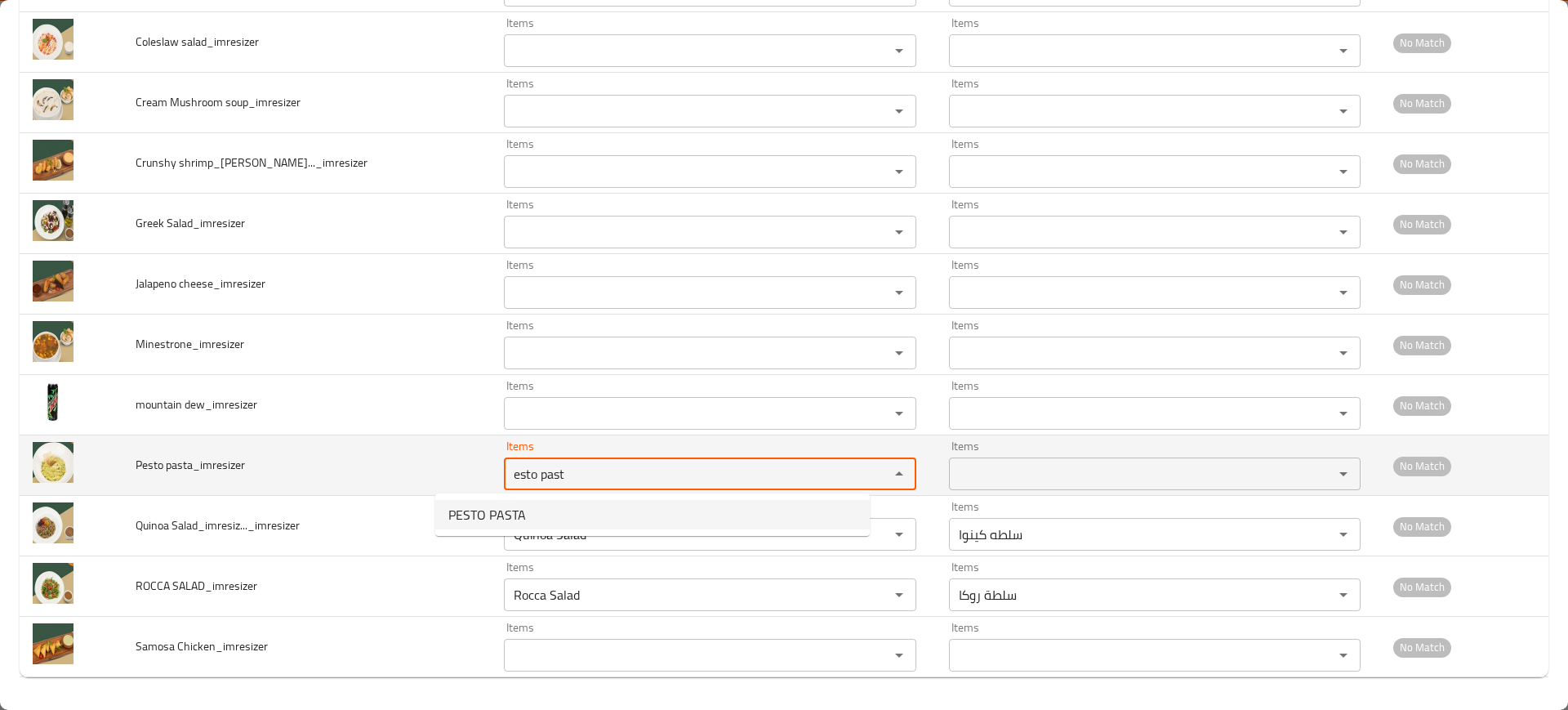
type pasta_imresizer "PESTO PASTA"
type pasta_imresizer-ar "بيستو باستا"
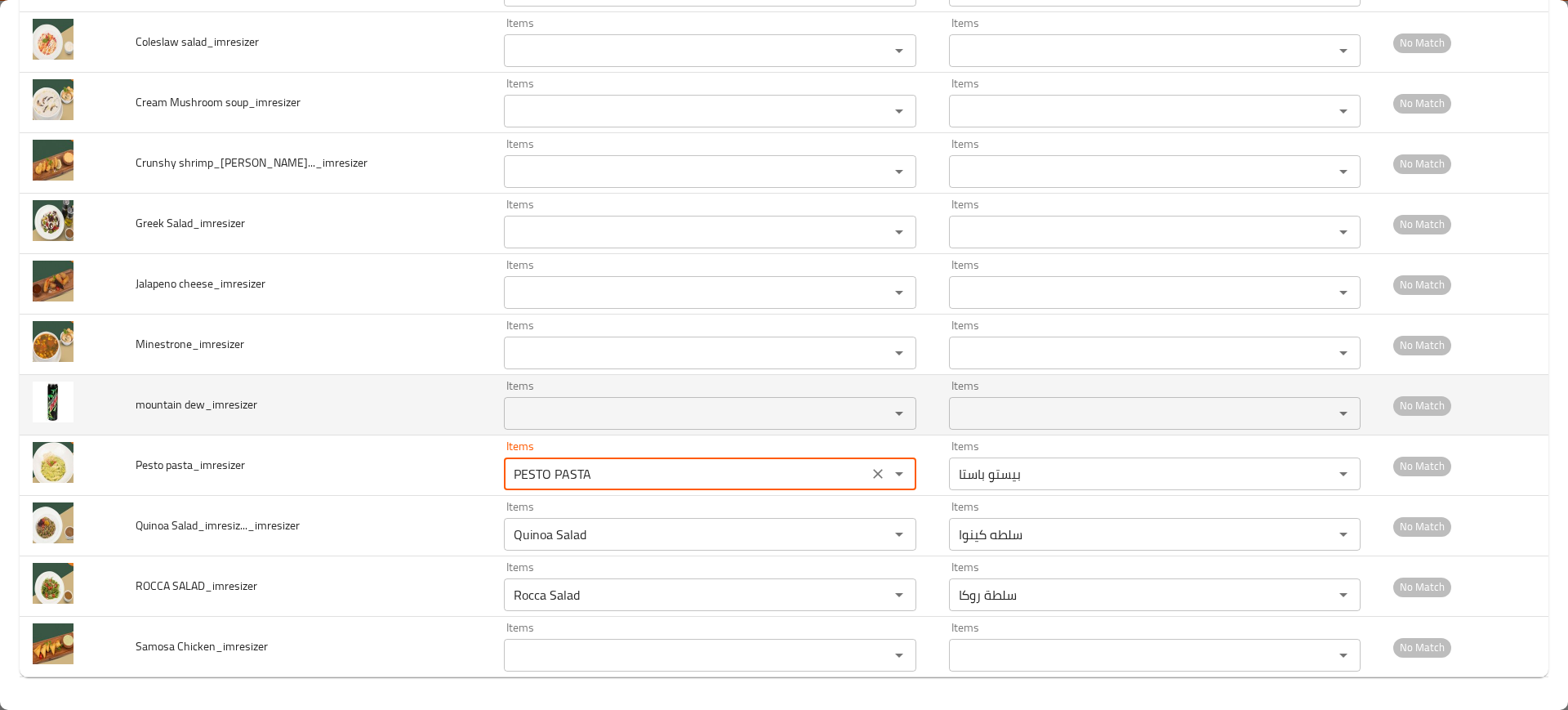
type pasta_imresizer "PESTO PASTA"
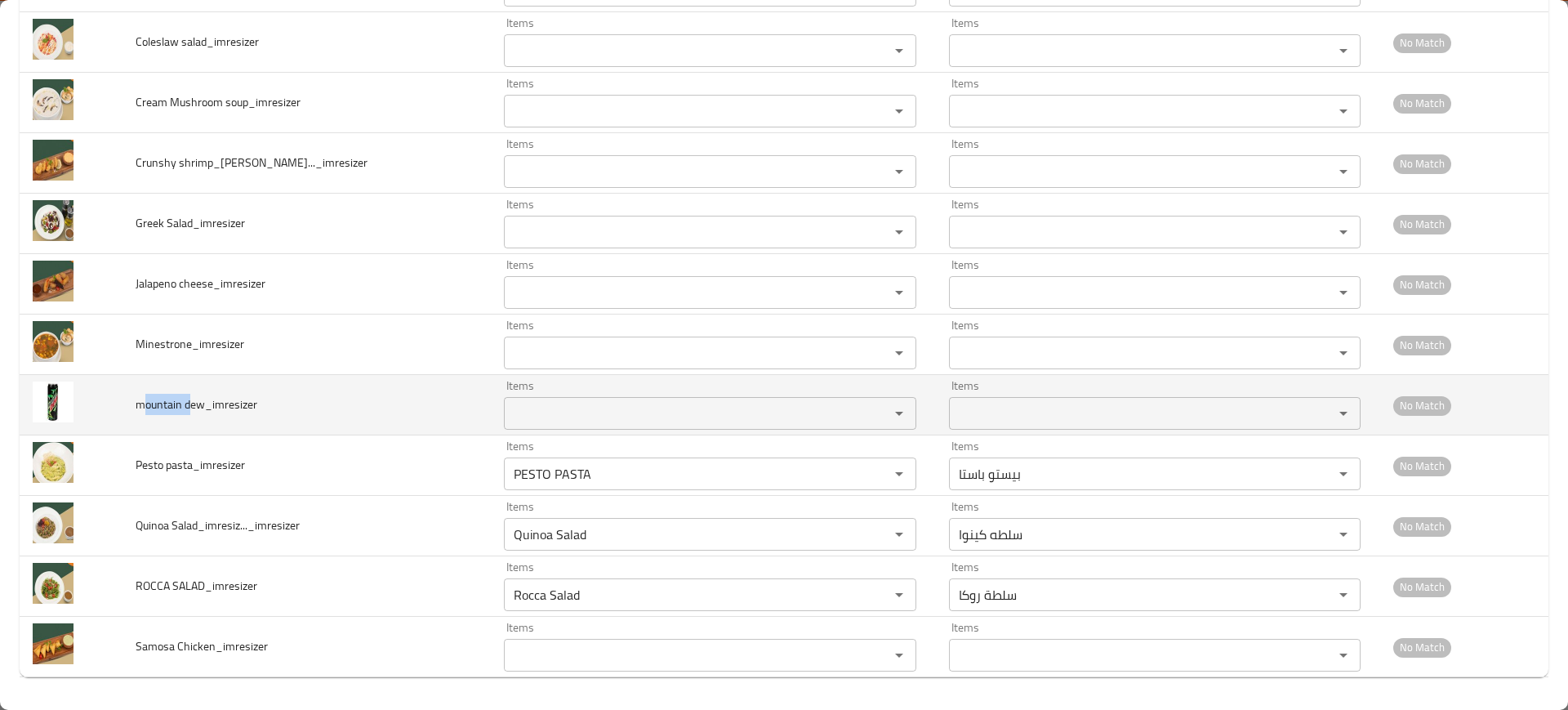
drag, startPoint x: 198, startPoint y: 406, endPoint x: 152, endPoint y: 401, distance: 46.3
click at [152, 401] on span "mountain dew_imresizer" at bounding box center [196, 404] width 122 height 21
copy span "ountain d"
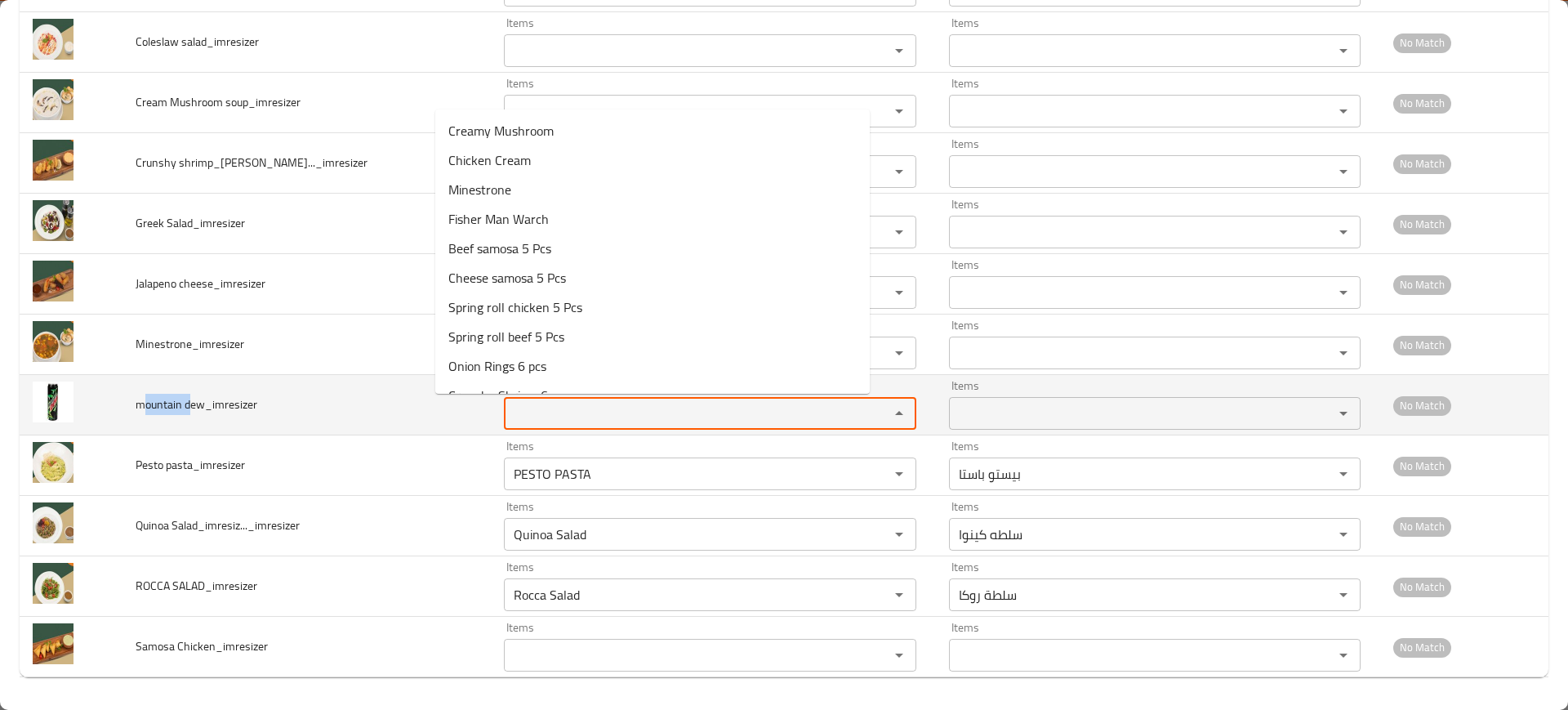
click at [538, 422] on dew_imresizer "Items" at bounding box center [685, 413] width 354 height 23
paste dew_imresizer "ountain d"
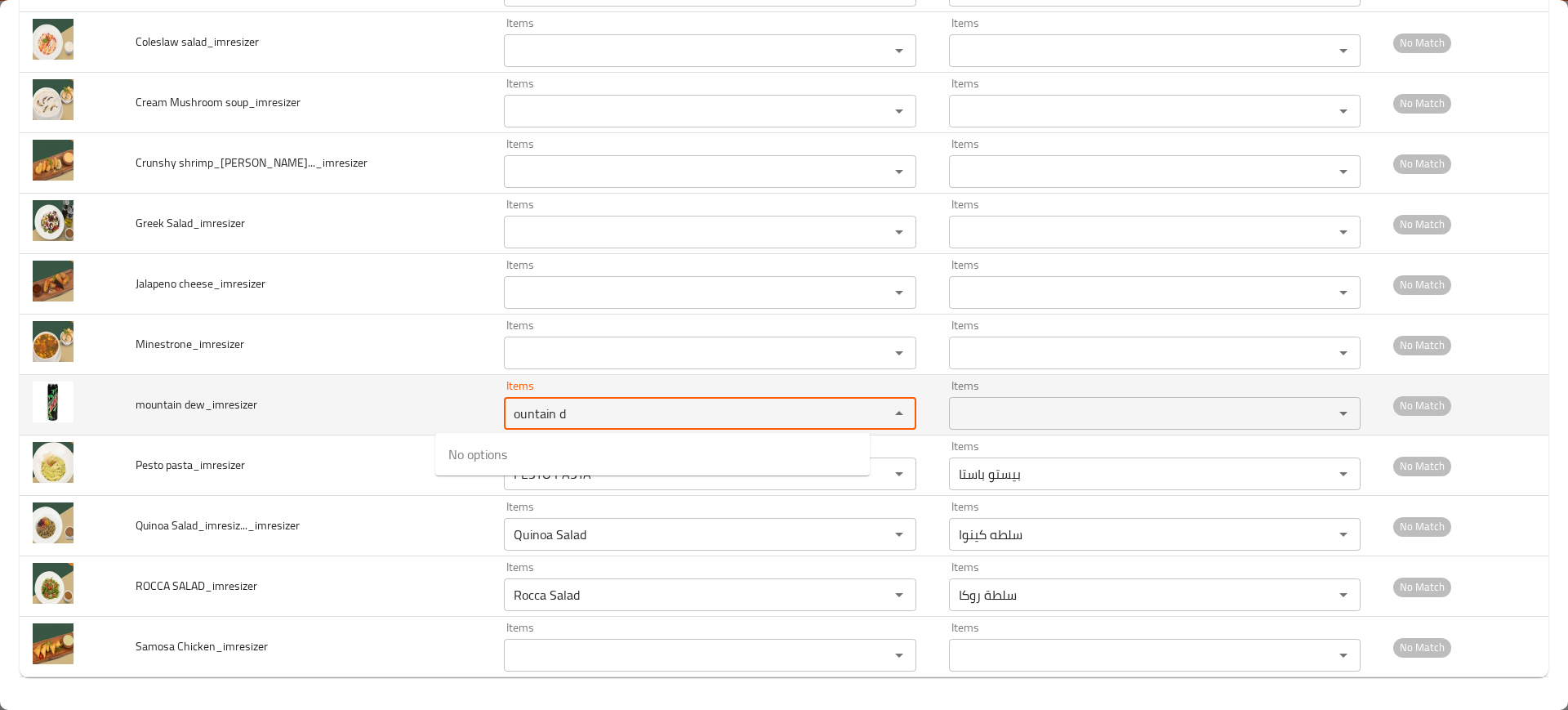
type dew_imresizer "ountain d"
click at [257, 400] on span "mountain dew_imresizer" at bounding box center [196, 404] width 122 height 21
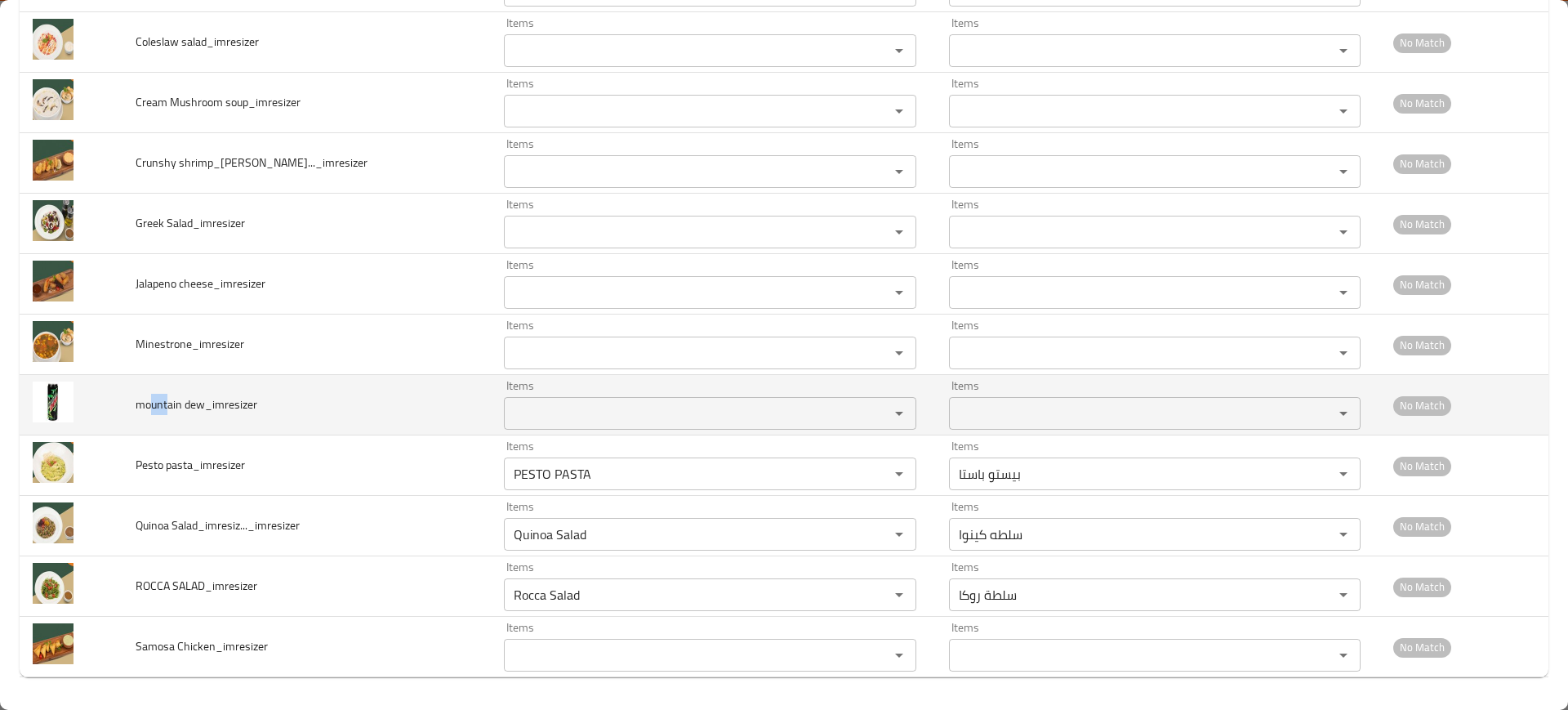
drag, startPoint x: 167, startPoint y: 400, endPoint x: 153, endPoint y: 401, distance: 14.0
click at [155, 401] on span "mountain dew_imresizer" at bounding box center [196, 404] width 122 height 21
copy span "unt"
click at [504, 399] on div "Items" at bounding box center [709, 413] width 411 height 33
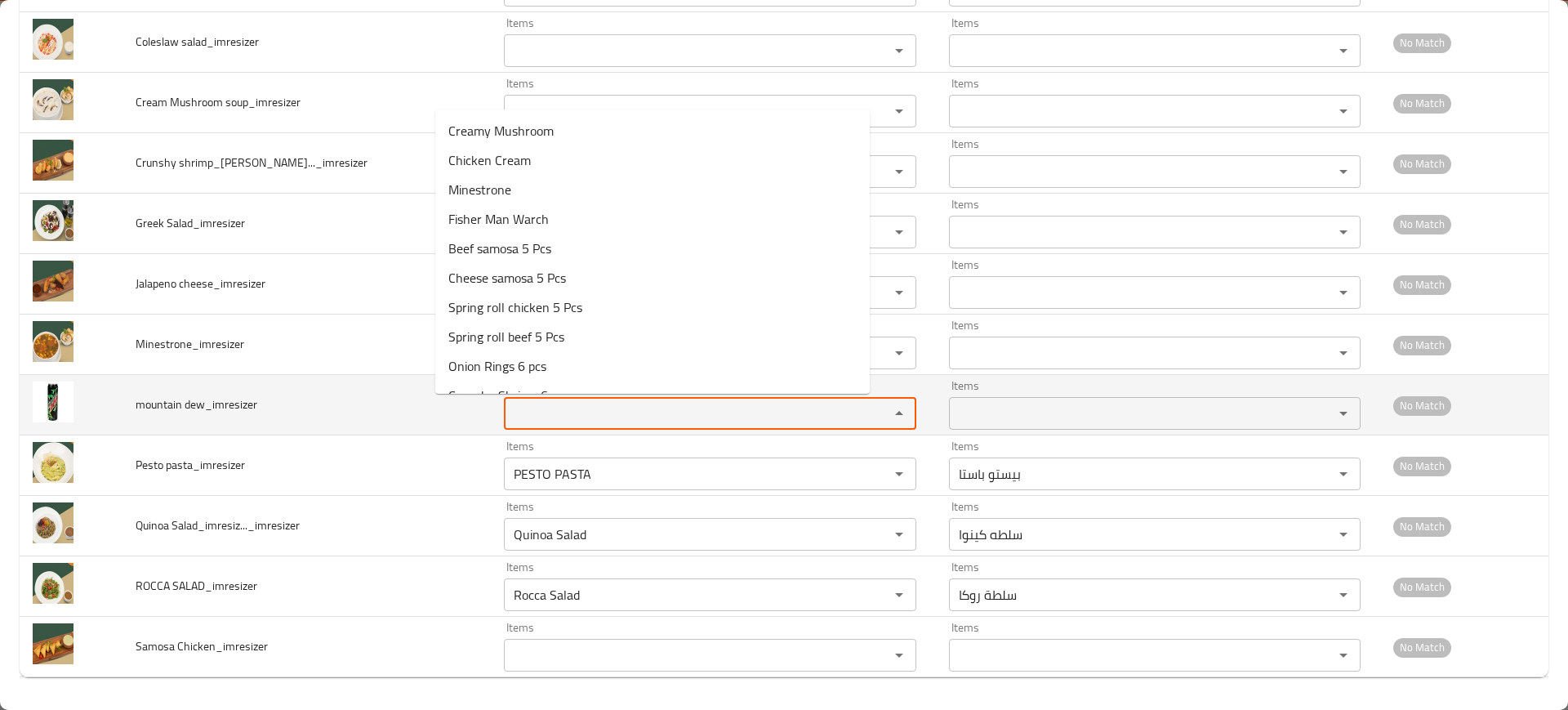
paste dew_imresizer "unt"
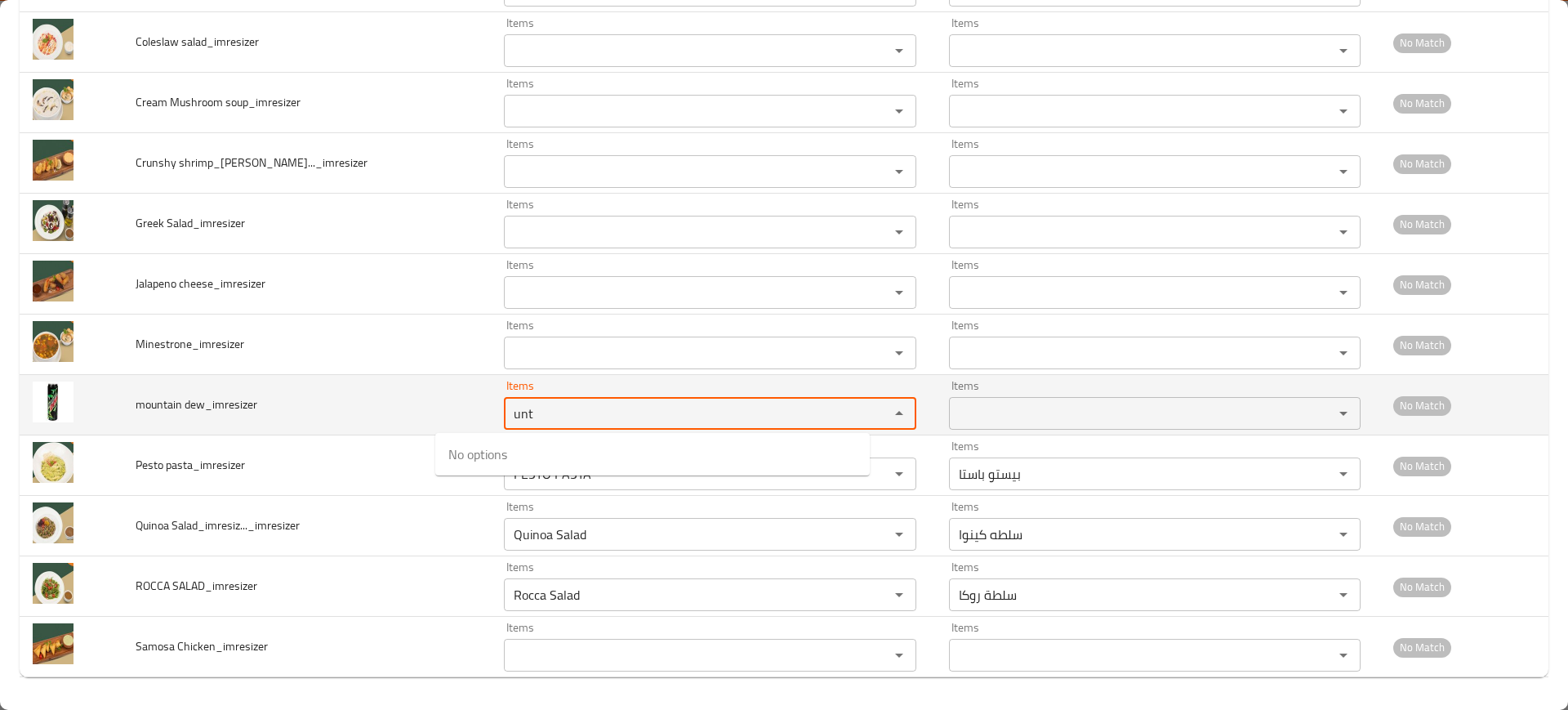
type dew_imresizer "unt"
click at [289, 411] on td "mountain dew_imresizer" at bounding box center [307, 405] width 369 height 60
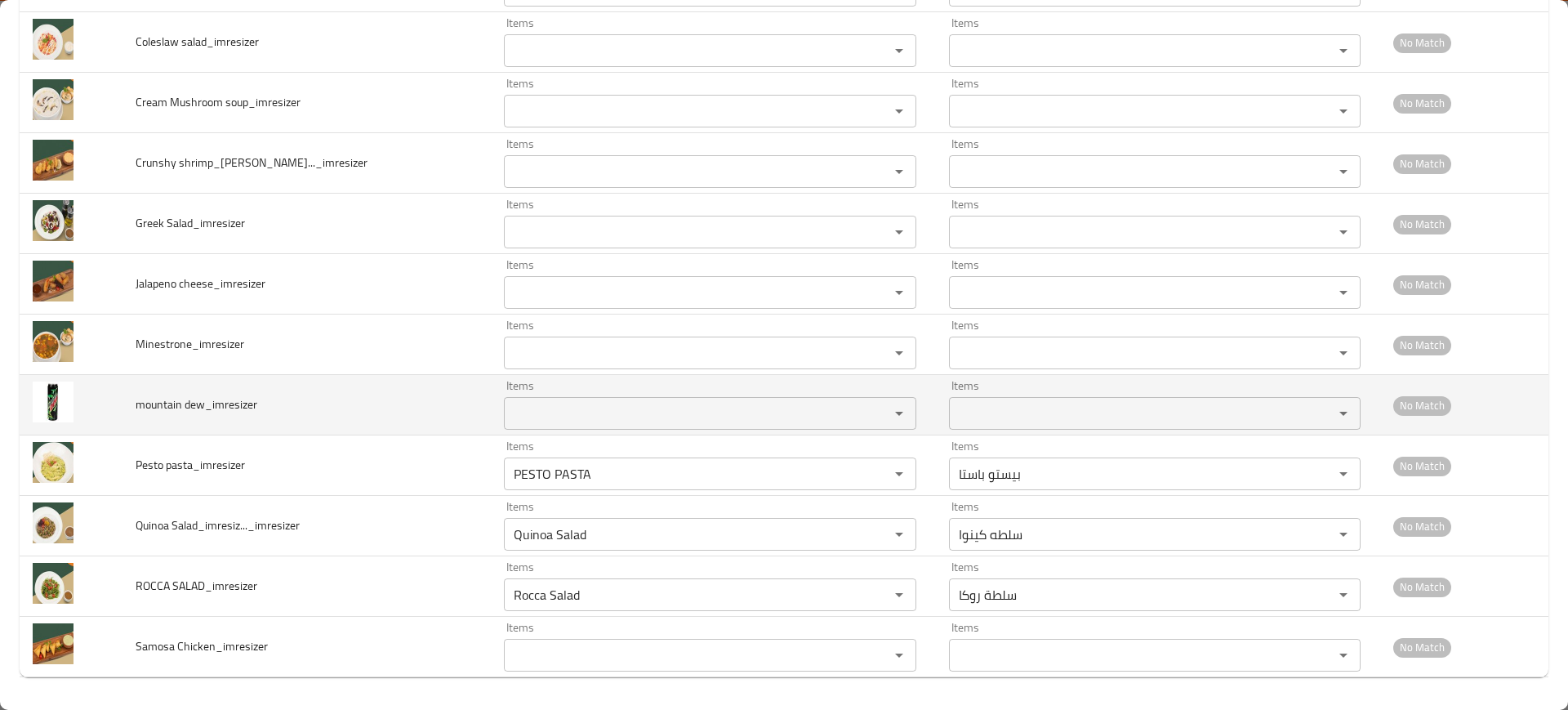
click at [525, 397] on div "Items" at bounding box center [709, 413] width 411 height 33
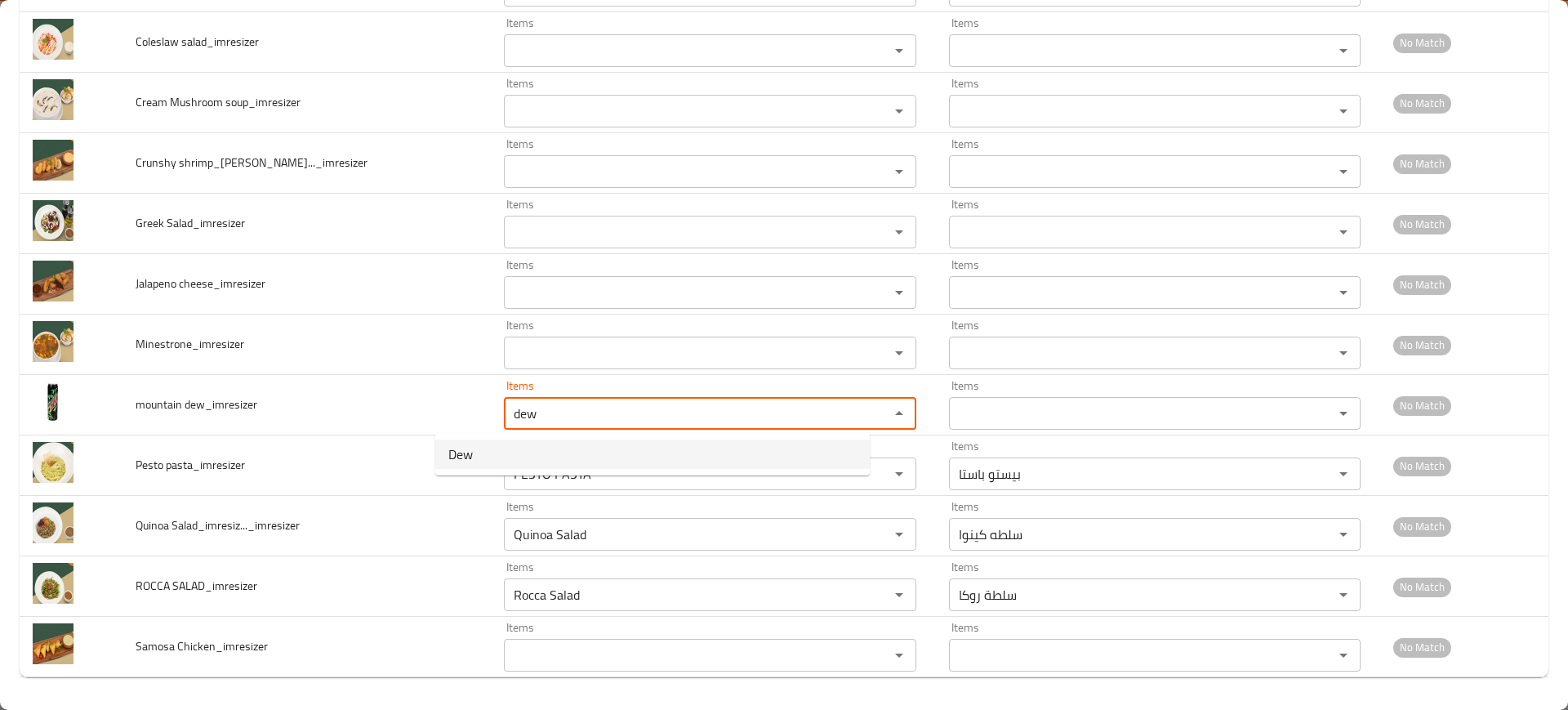
click at [495, 454] on dew_imresizer-option-0 "Dew" at bounding box center [652, 454] width 434 height 30
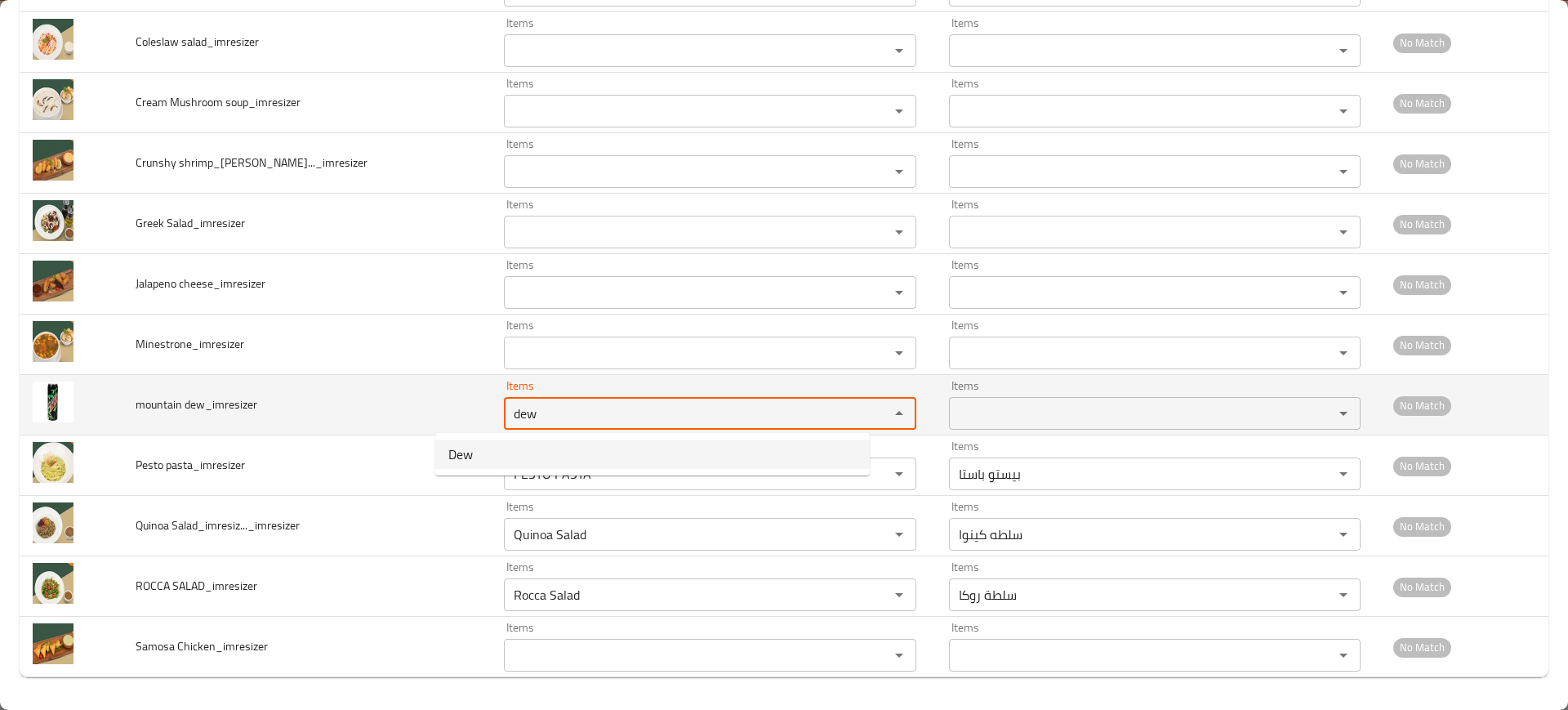
type dew_imresizer "Dew"
type dew_imresizer-ar "ديو"
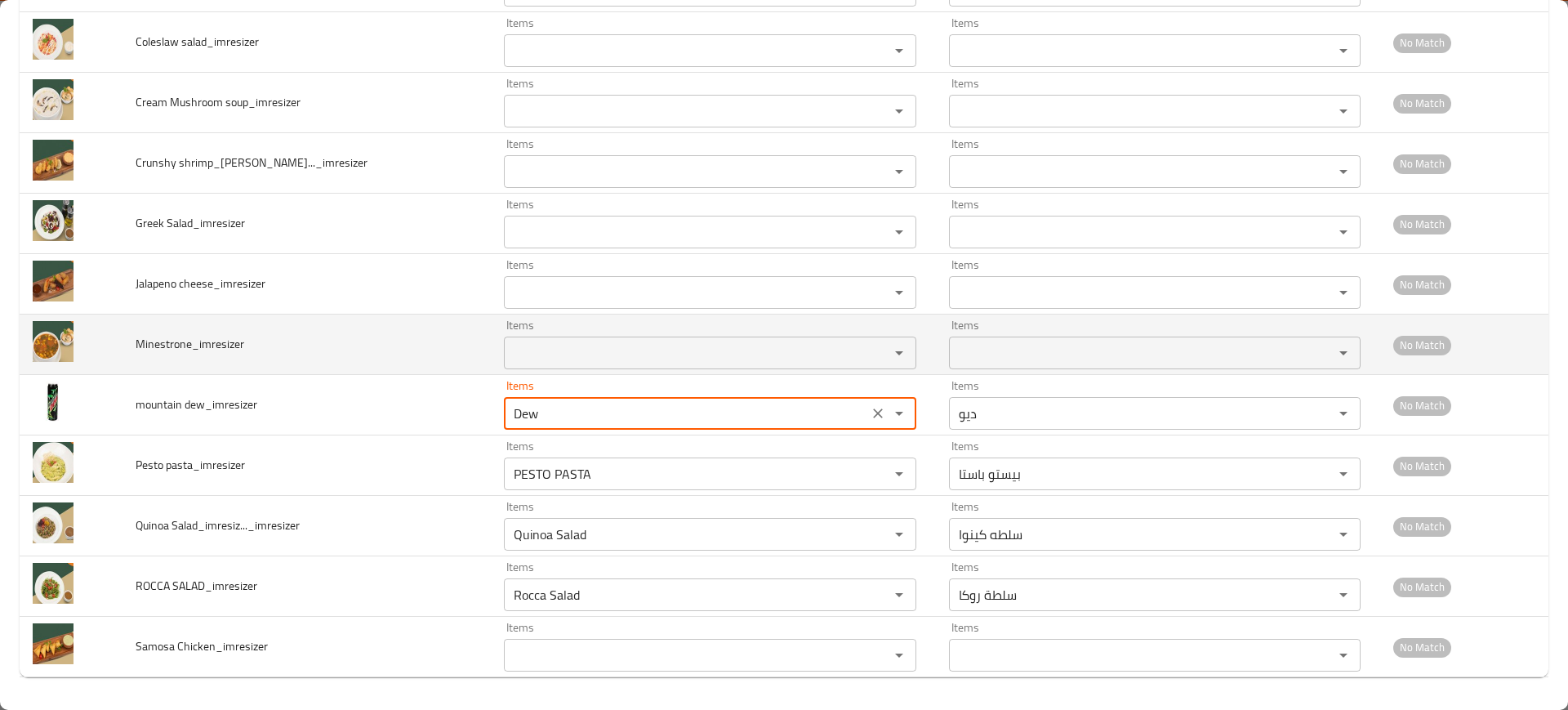
type dew_imresizer "Dew"
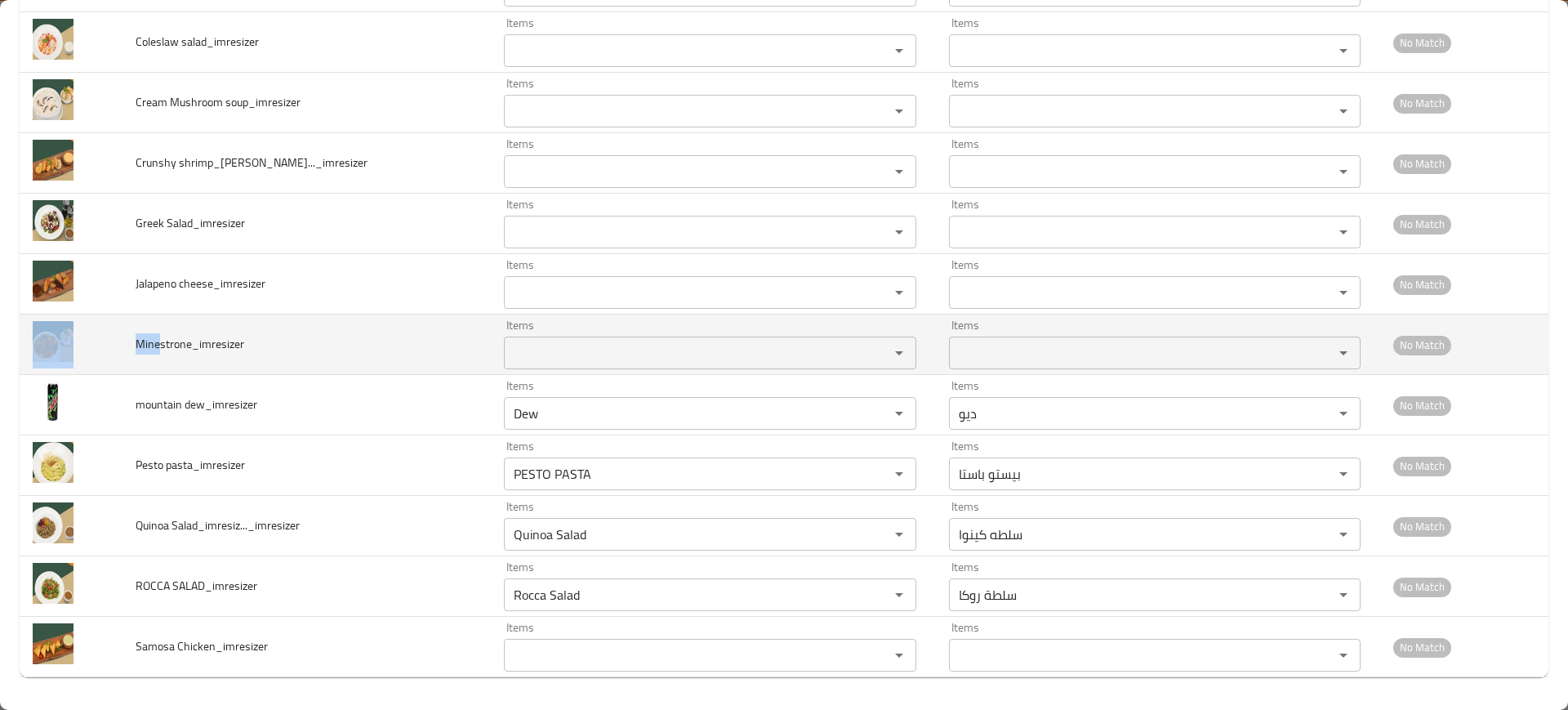
drag, startPoint x: 165, startPoint y: 342, endPoint x: 125, endPoint y: 341, distance: 40.0
click at [123, 341] on tr "Minestrone_imresizer Items Items Items Items No Match" at bounding box center [784, 344] width 1528 height 60
copy tr "Mine"
click at [509, 341] on input "Items" at bounding box center [685, 353] width 354 height 23
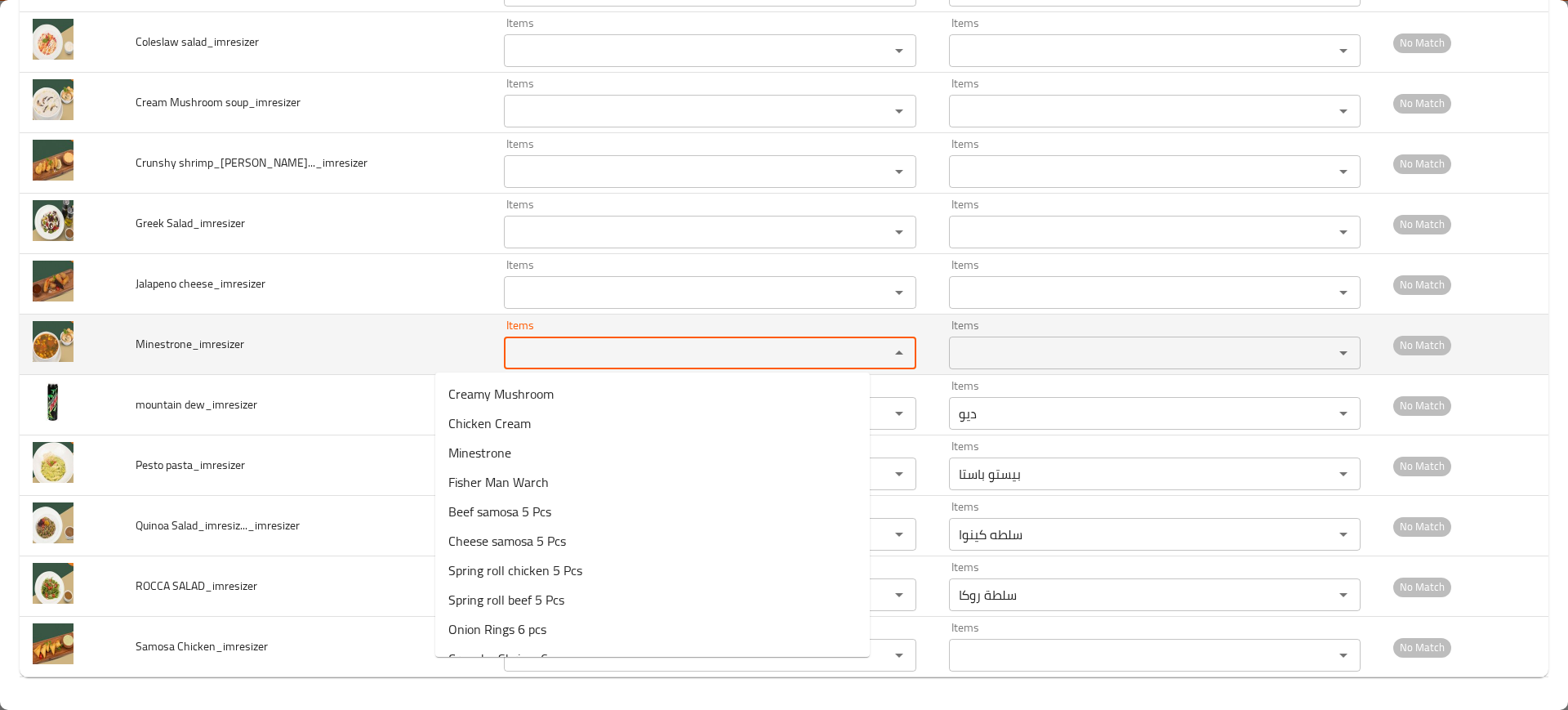
paste input "Mine"
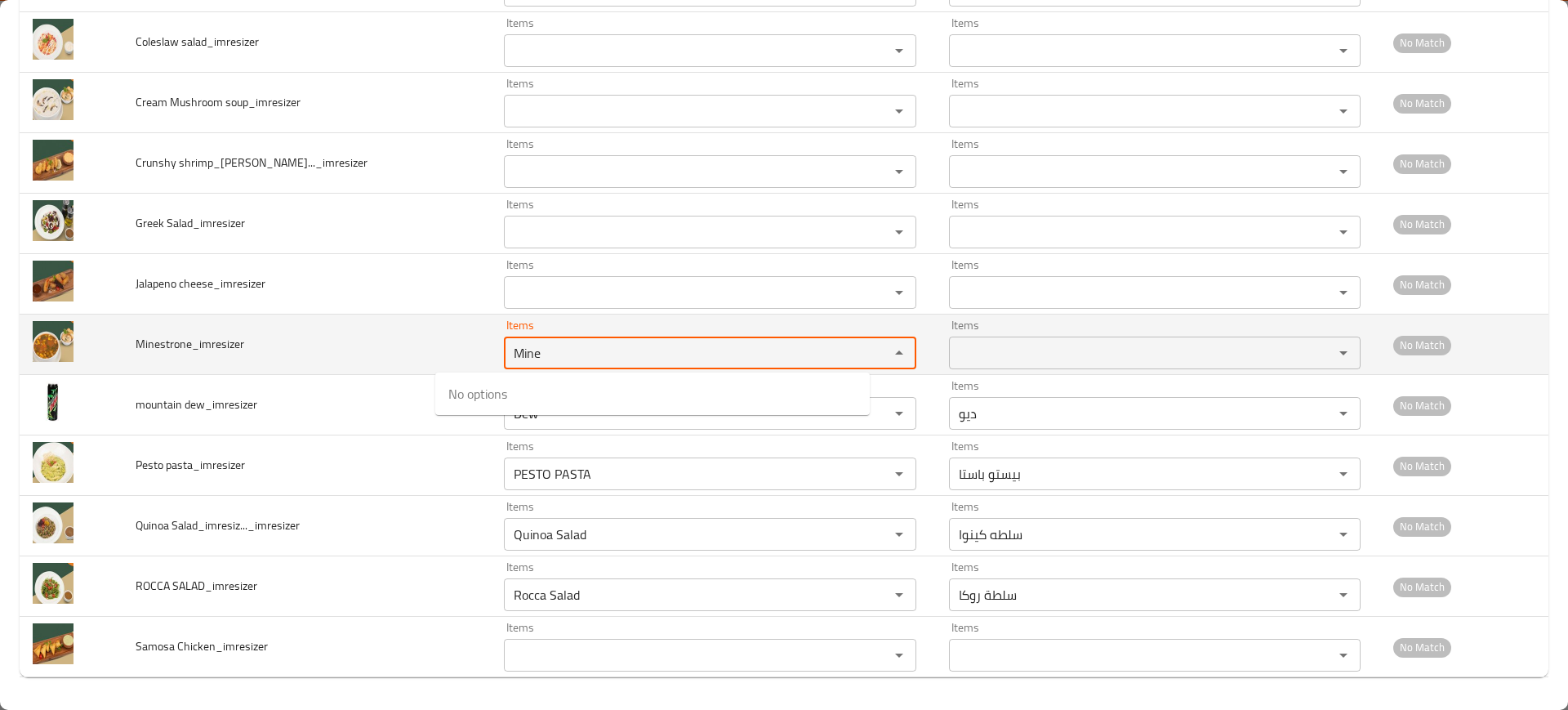
drag, startPoint x: 493, startPoint y: 350, endPoint x: 462, endPoint y: 350, distance: 31.0
click at [509, 350] on input "Mine" at bounding box center [685, 353] width 354 height 23
click at [509, 353] on input "Mine" at bounding box center [685, 353] width 354 height 23
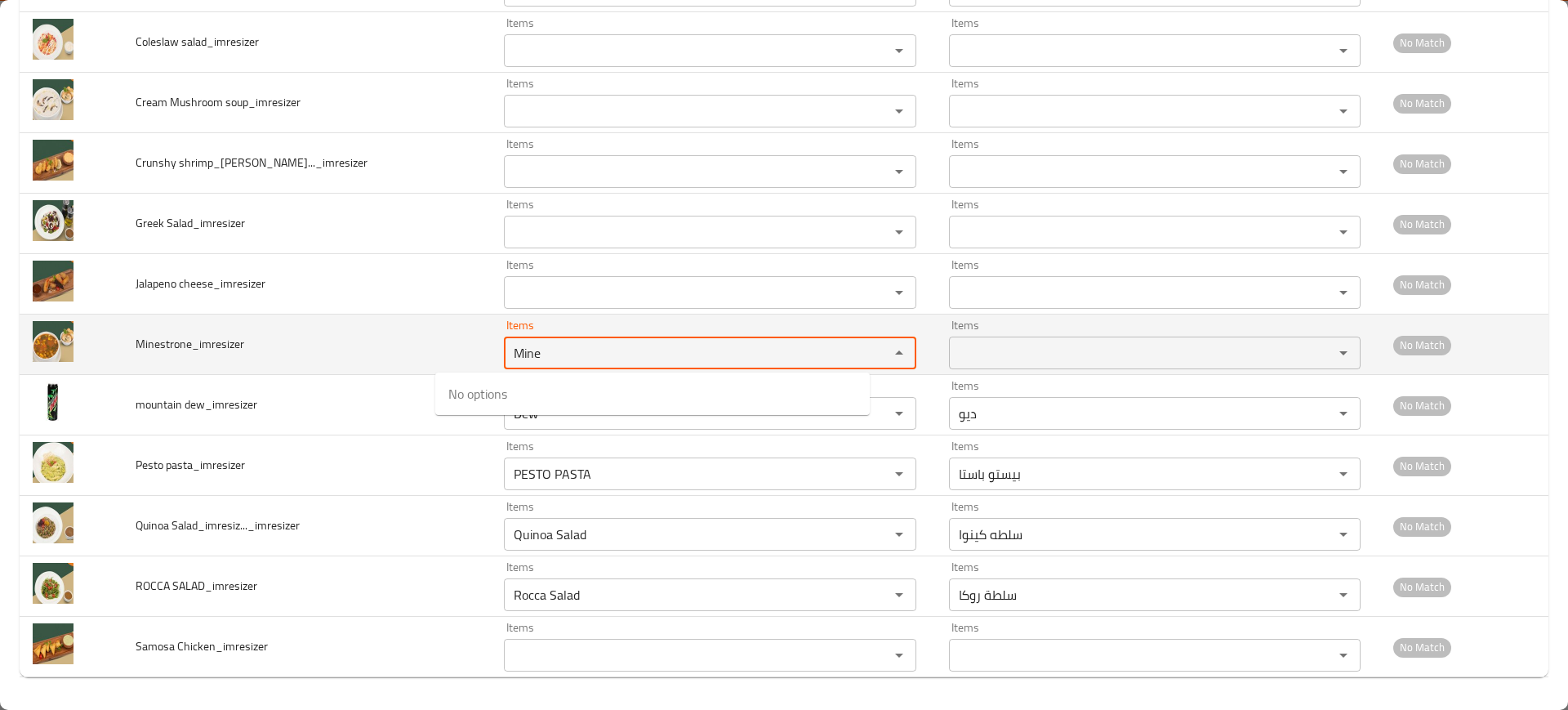
paste input "enhanced table"
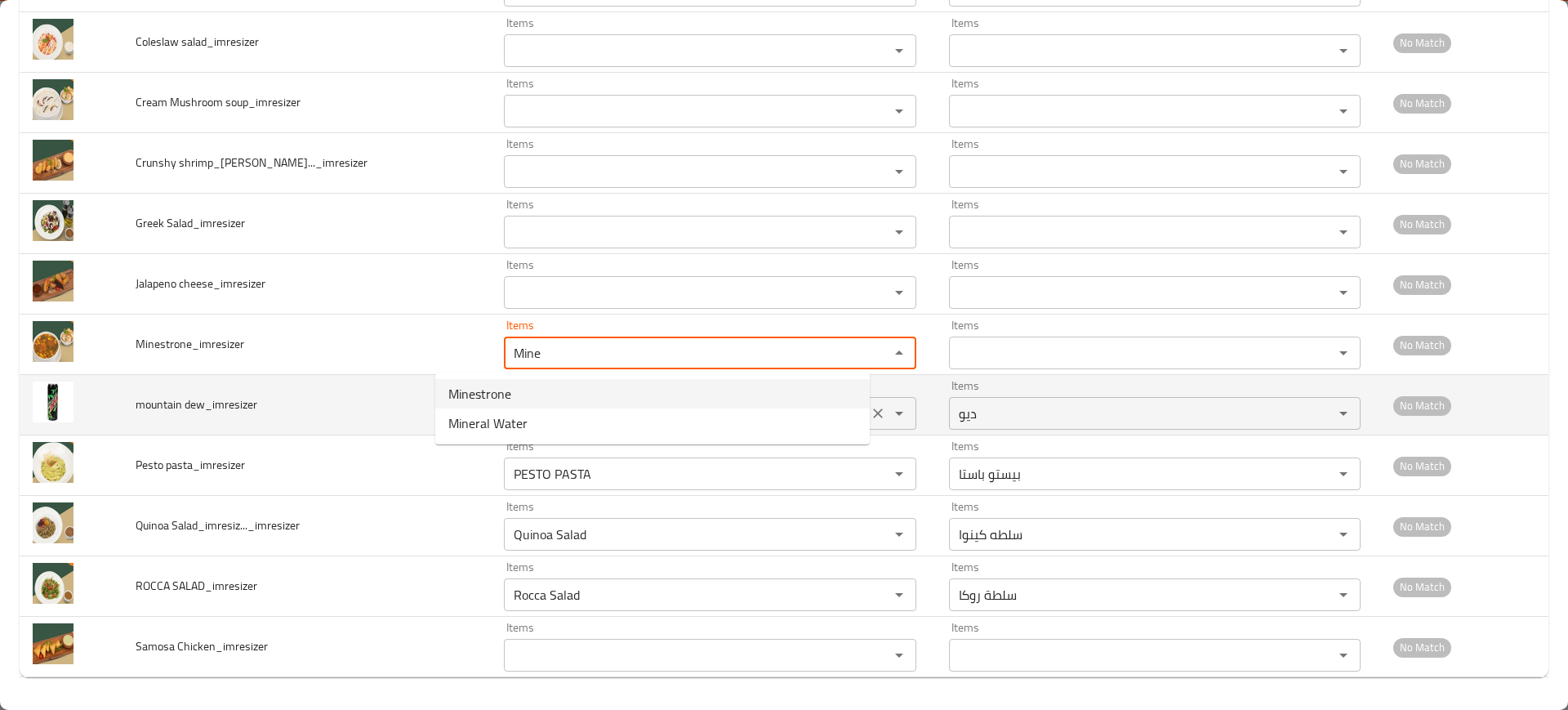
click at [481, 397] on span "Minestrone" at bounding box center [480, 394] width 63 height 20
type input "Minestrone"
type input "ميستروني"
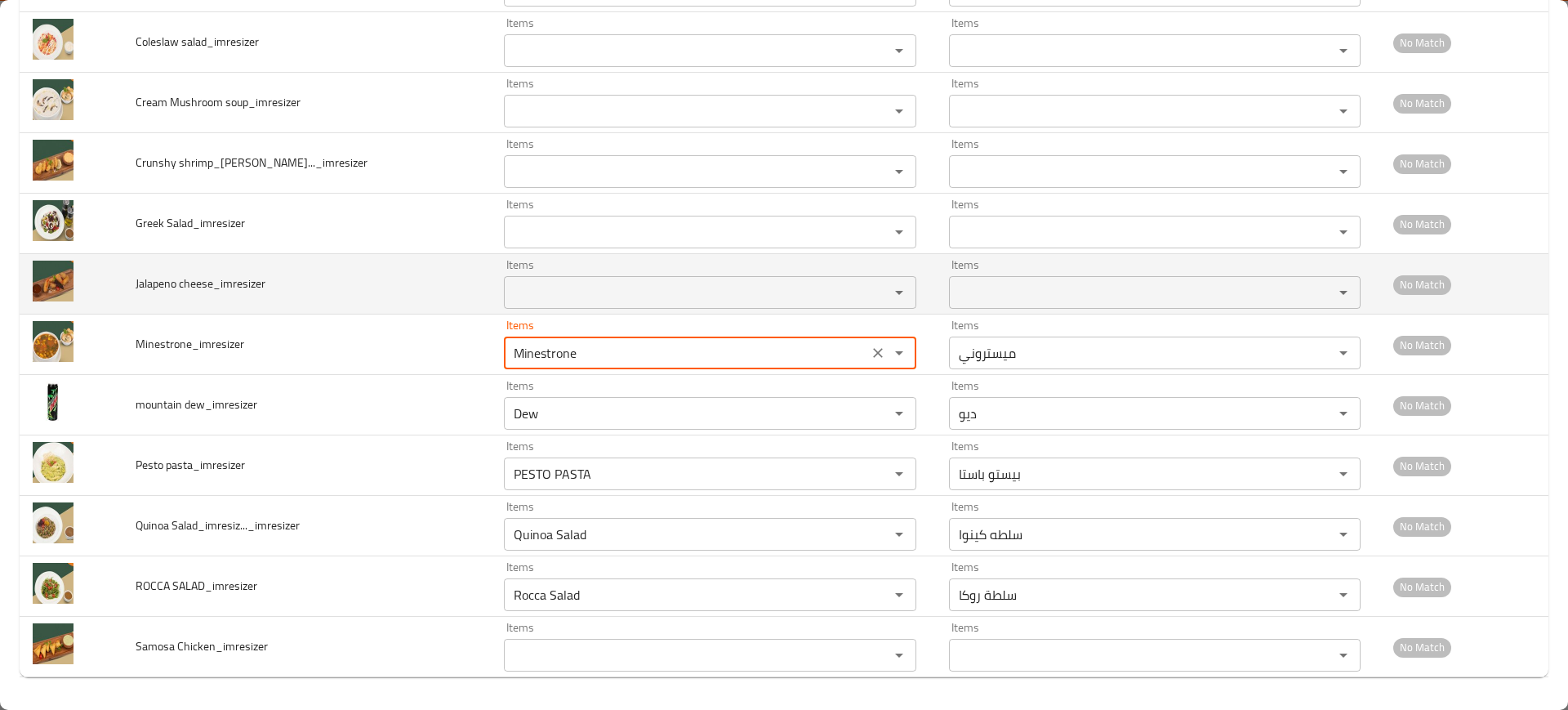
type input "Minestrone"
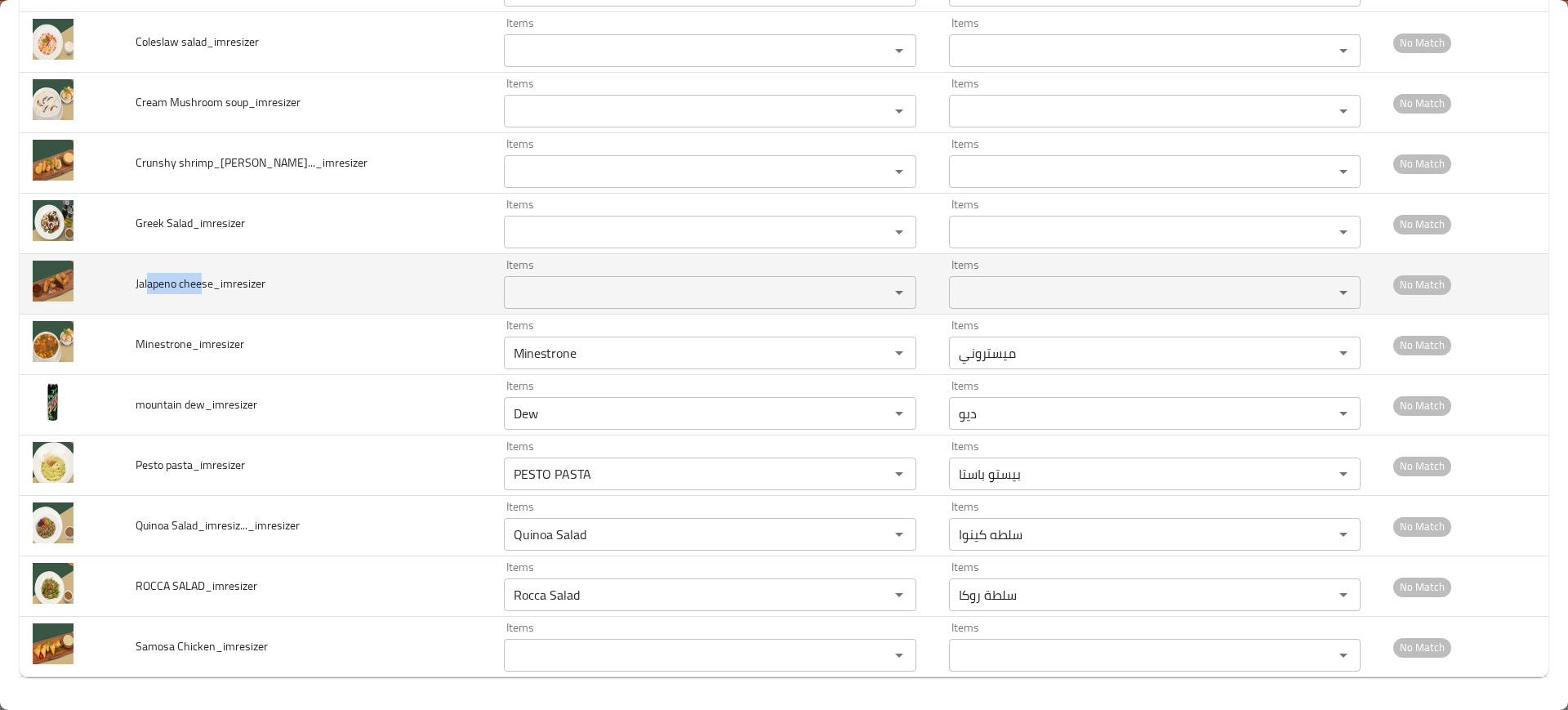
drag, startPoint x: 204, startPoint y: 280, endPoint x: 153, endPoint y: 281, distance: 51.0
click at [153, 281] on span "Jalapeno cheese_imresizer" at bounding box center [200, 284] width 129 height 21
copy span "apeno chee"
click at [504, 277] on div "Items" at bounding box center [709, 293] width 411 height 33
paste cheese_imresizer "apeno chee"
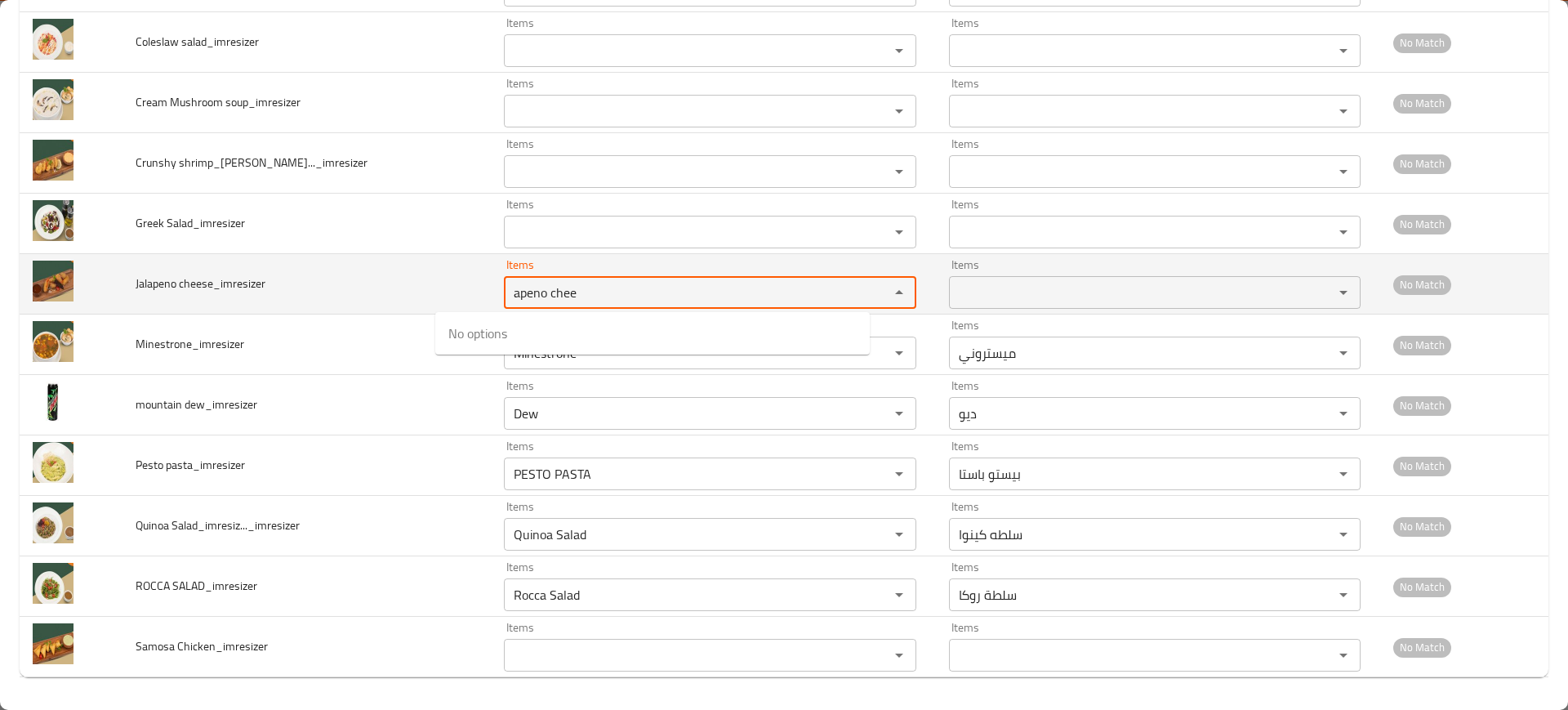
type cheese_imresizer "apeno chee"
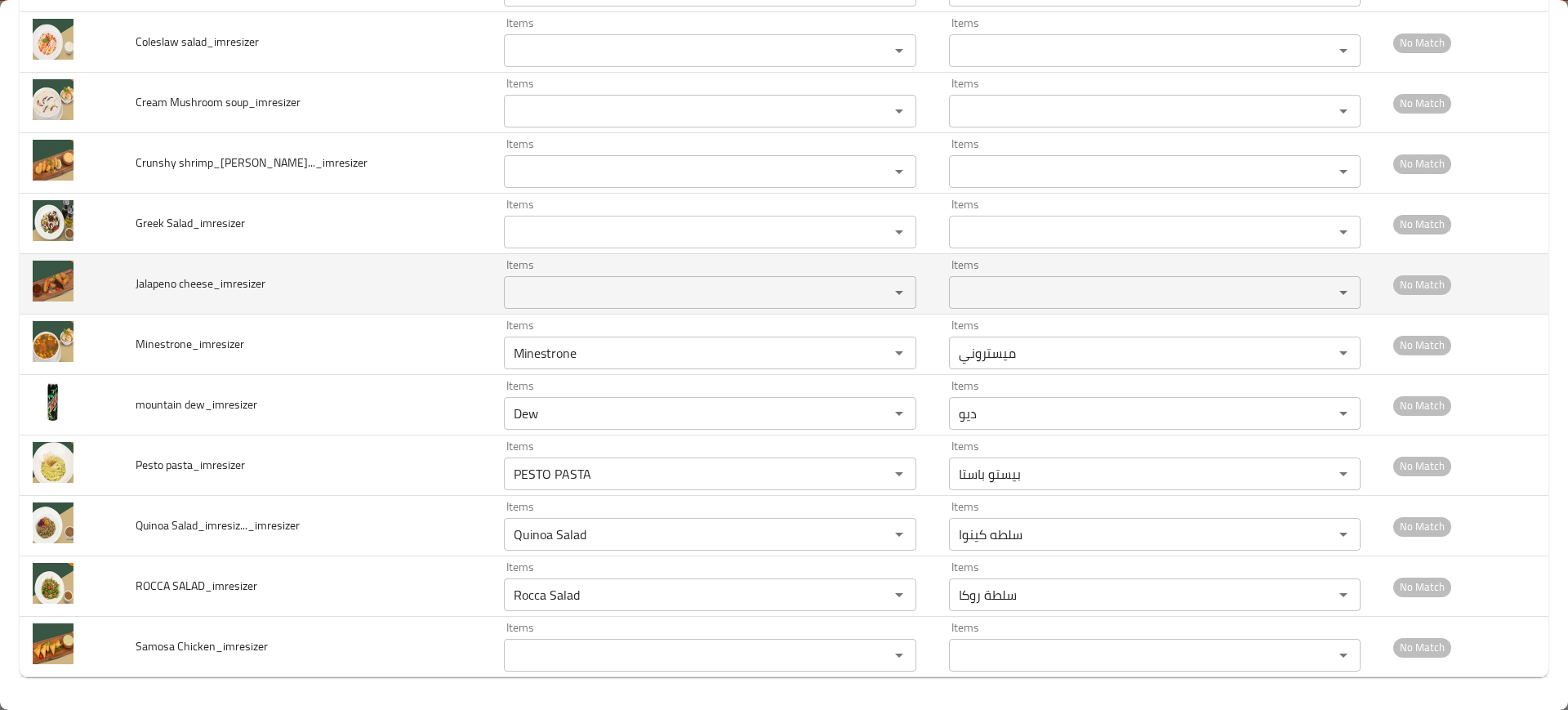
click at [200, 256] on td "Jalapeno cheese_imresizer" at bounding box center [307, 284] width 369 height 60
drag, startPoint x: 167, startPoint y: 284, endPoint x: 141, endPoint y: 284, distance: 26.0
click at [141, 284] on span "Jalapeno cheese_imresizer" at bounding box center [200, 284] width 129 height 21
copy span "Jalape"
click at [544, 299] on cheese_imresizer "Items" at bounding box center [685, 293] width 354 height 23
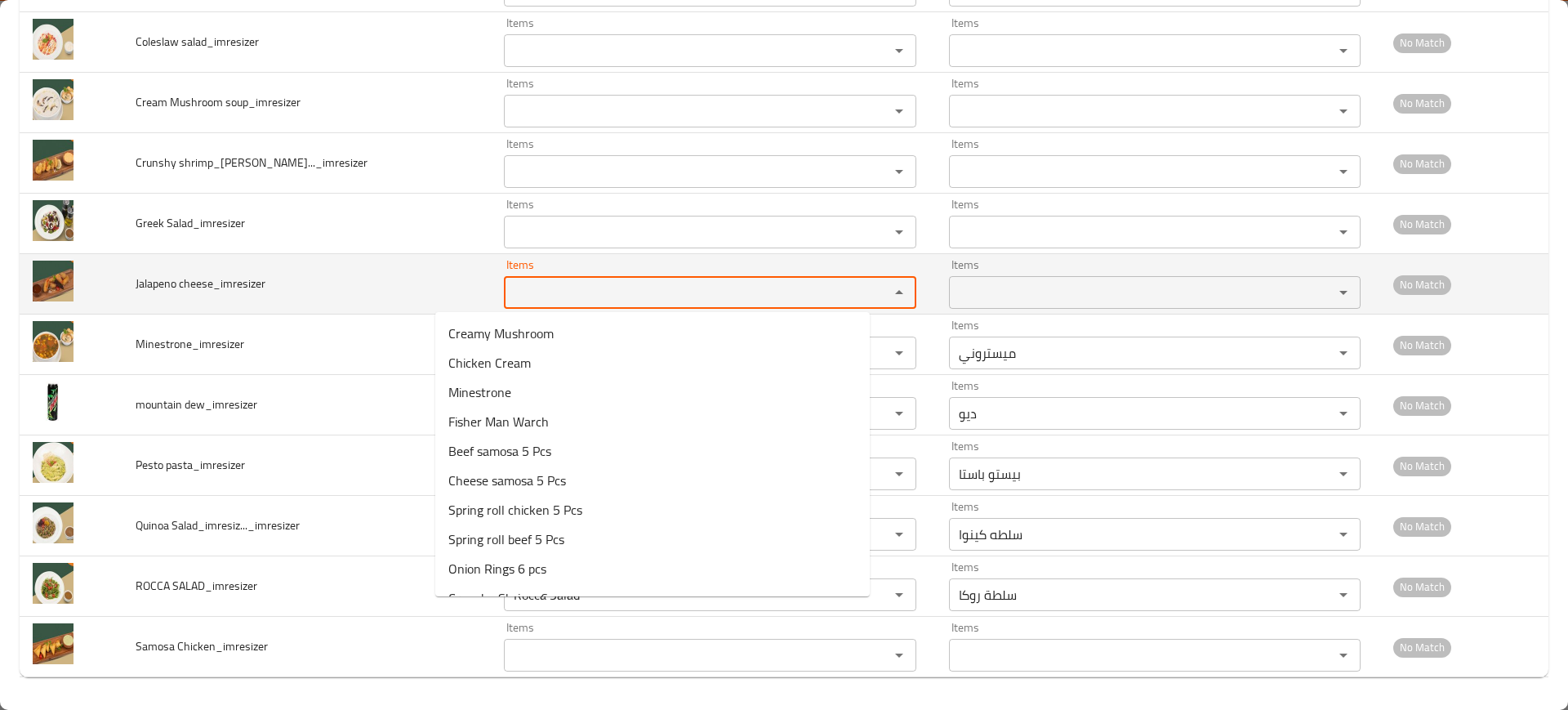
paste cheese_imresizer "Jalape"
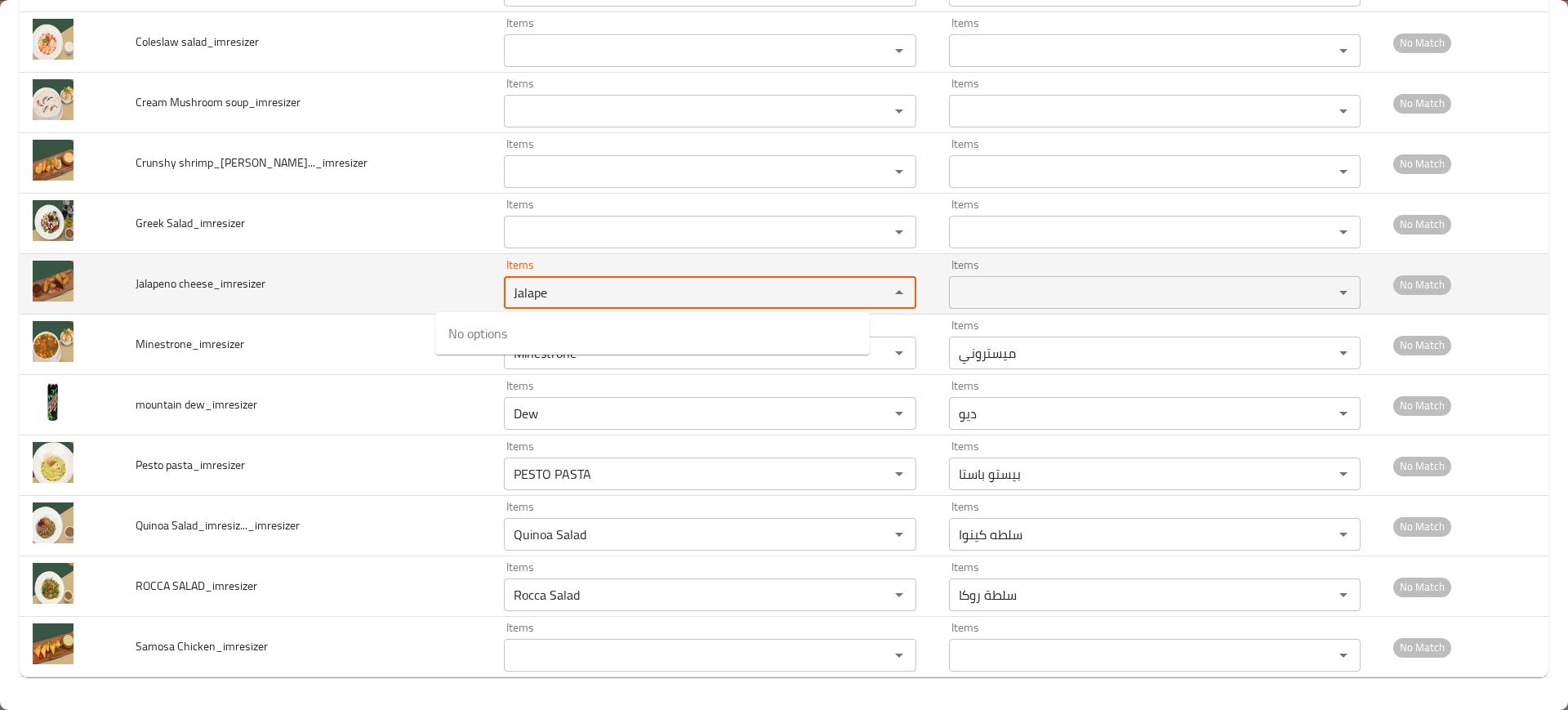
type cheese_imresizer "Jalape"
click at [169, 266] on td "Jalapeno cheese_imresizer" at bounding box center [307, 284] width 369 height 60
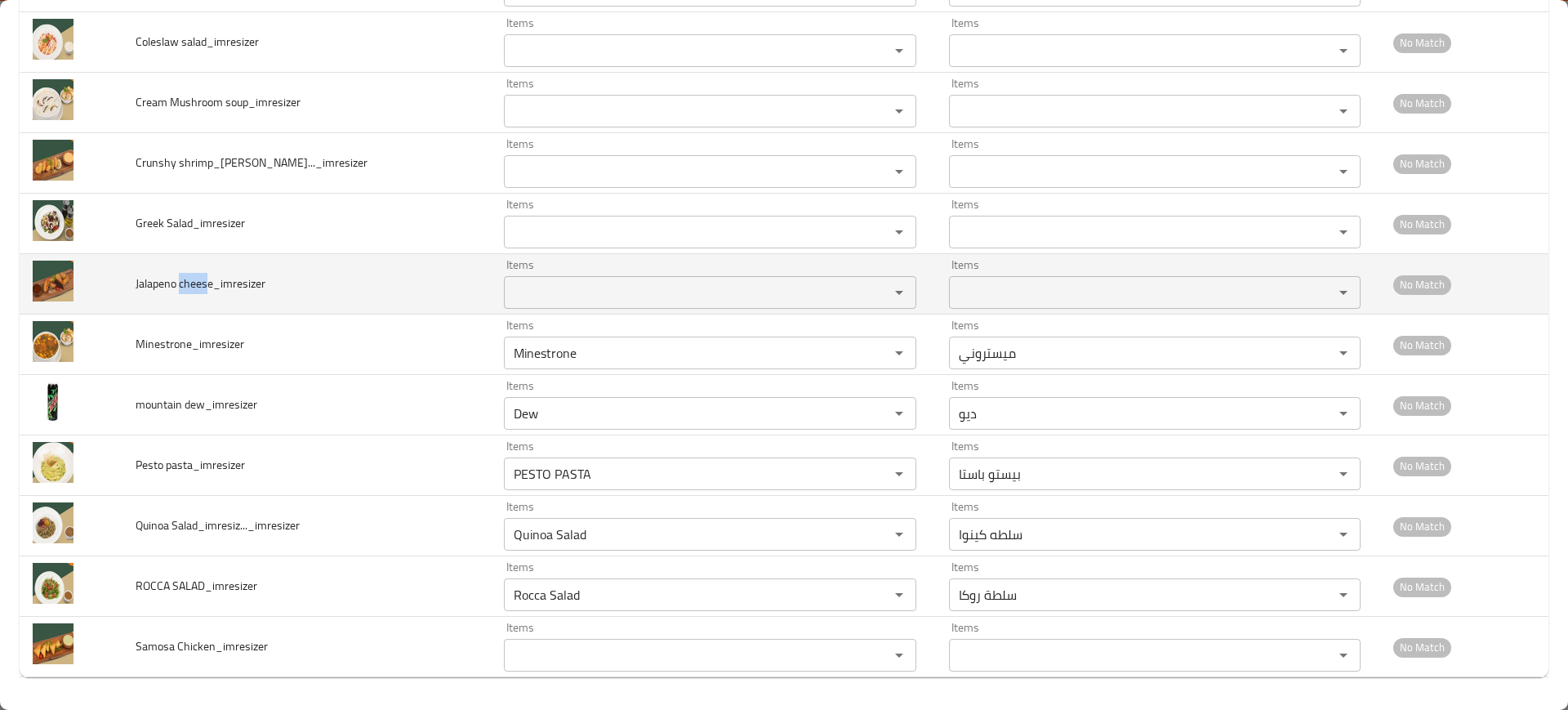
drag, startPoint x: 184, startPoint y: 284, endPoint x: 223, endPoint y: 284, distance: 39.0
click at [212, 284] on span "Jalapeno cheese_imresizer" at bounding box center [200, 284] width 129 height 21
click at [567, 297] on cheese_imresizer "Items" at bounding box center [685, 293] width 354 height 23
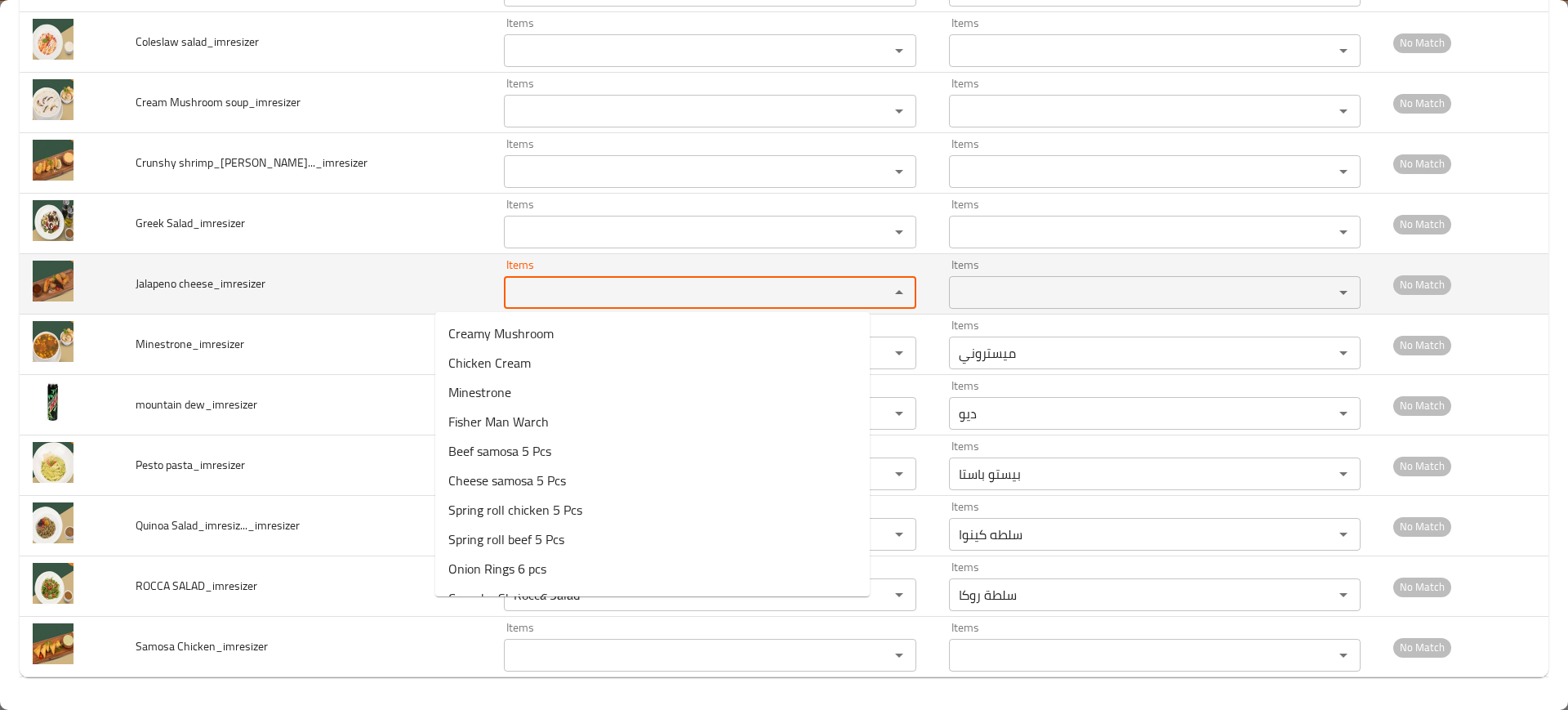
paste cheese_imresizer "chees"
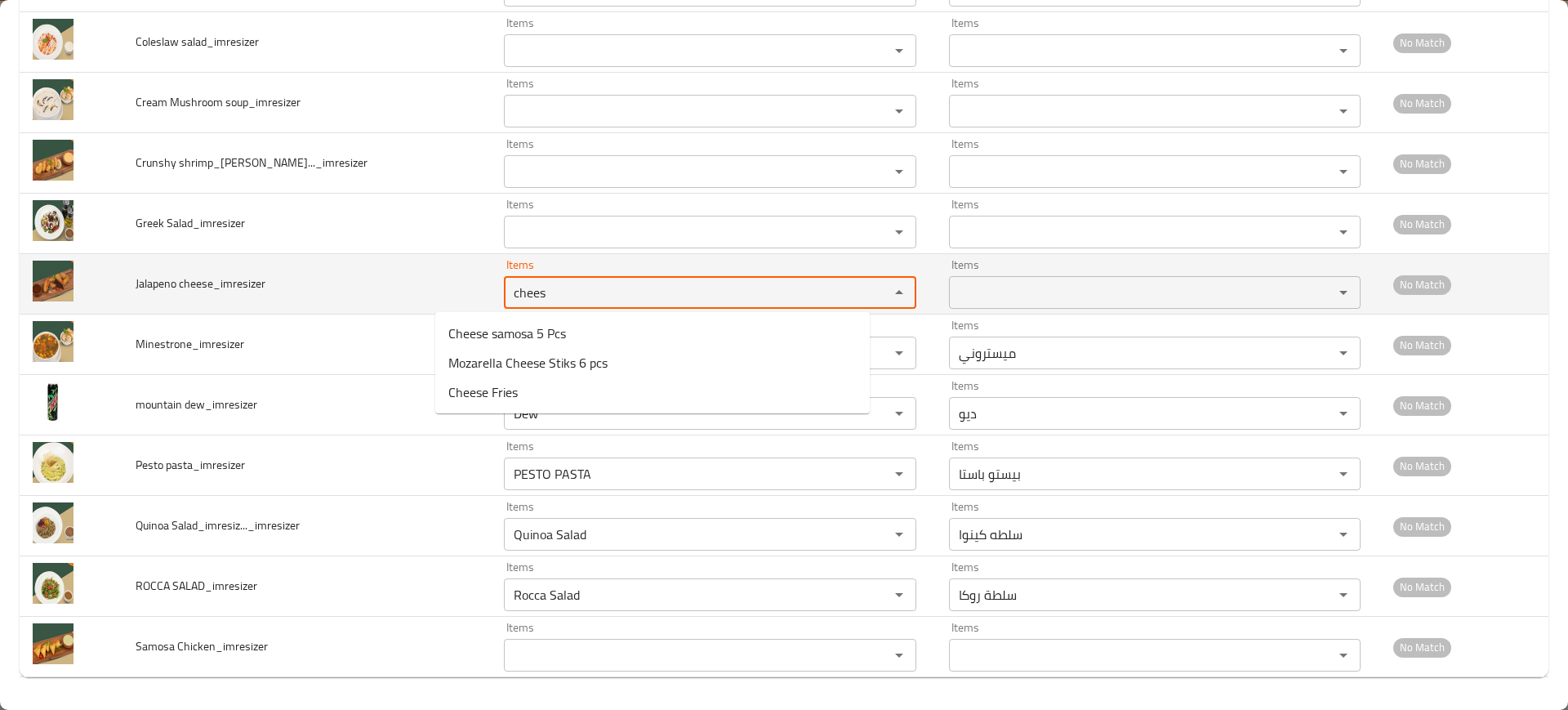
type cheese_imresizer "chees"
click at [350, 297] on td "Jalapeno cheese_imresizer" at bounding box center [307, 284] width 369 height 60
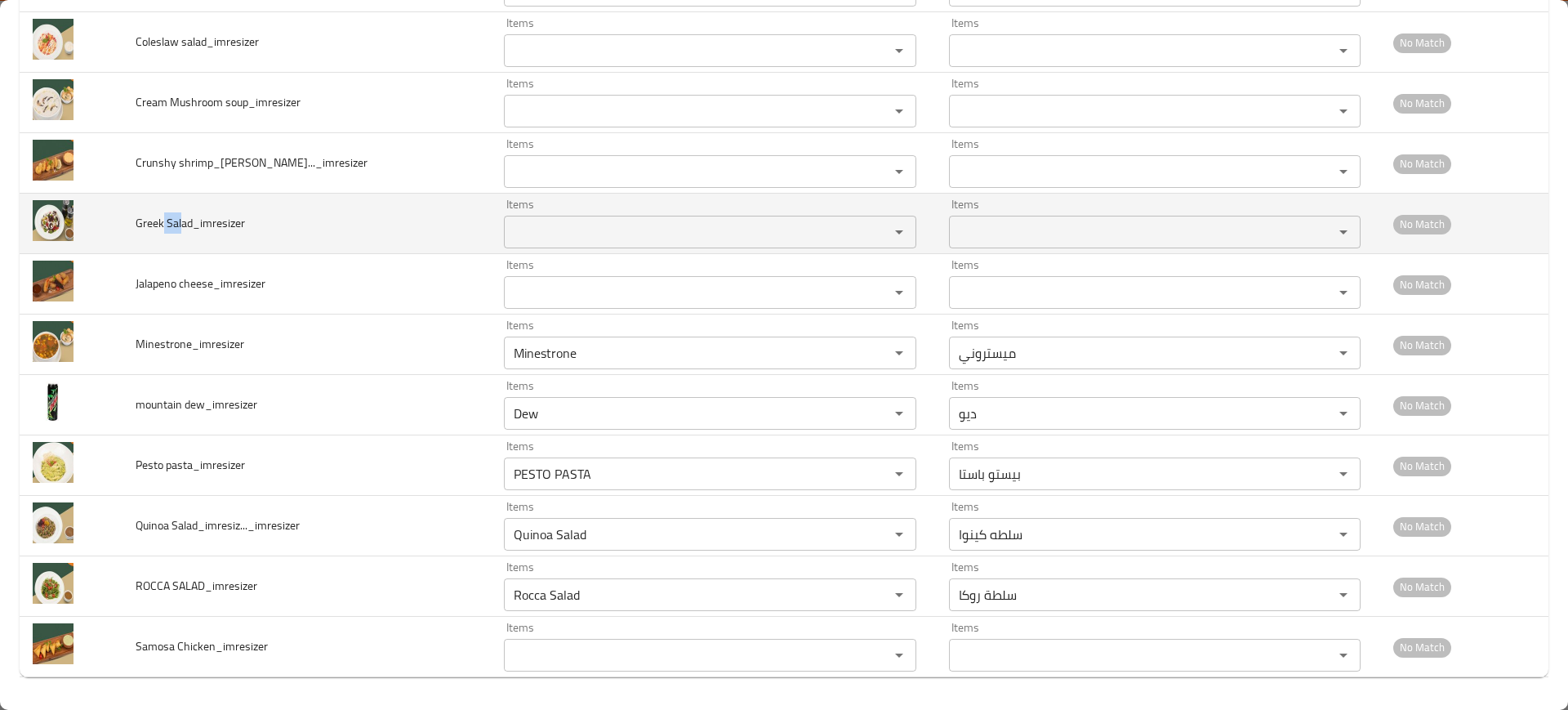
drag, startPoint x: 189, startPoint y: 219, endPoint x: 166, endPoint y: 219, distance: 23.0
click at [167, 219] on span "Greek Salad_imresizer" at bounding box center [190, 223] width 110 height 21
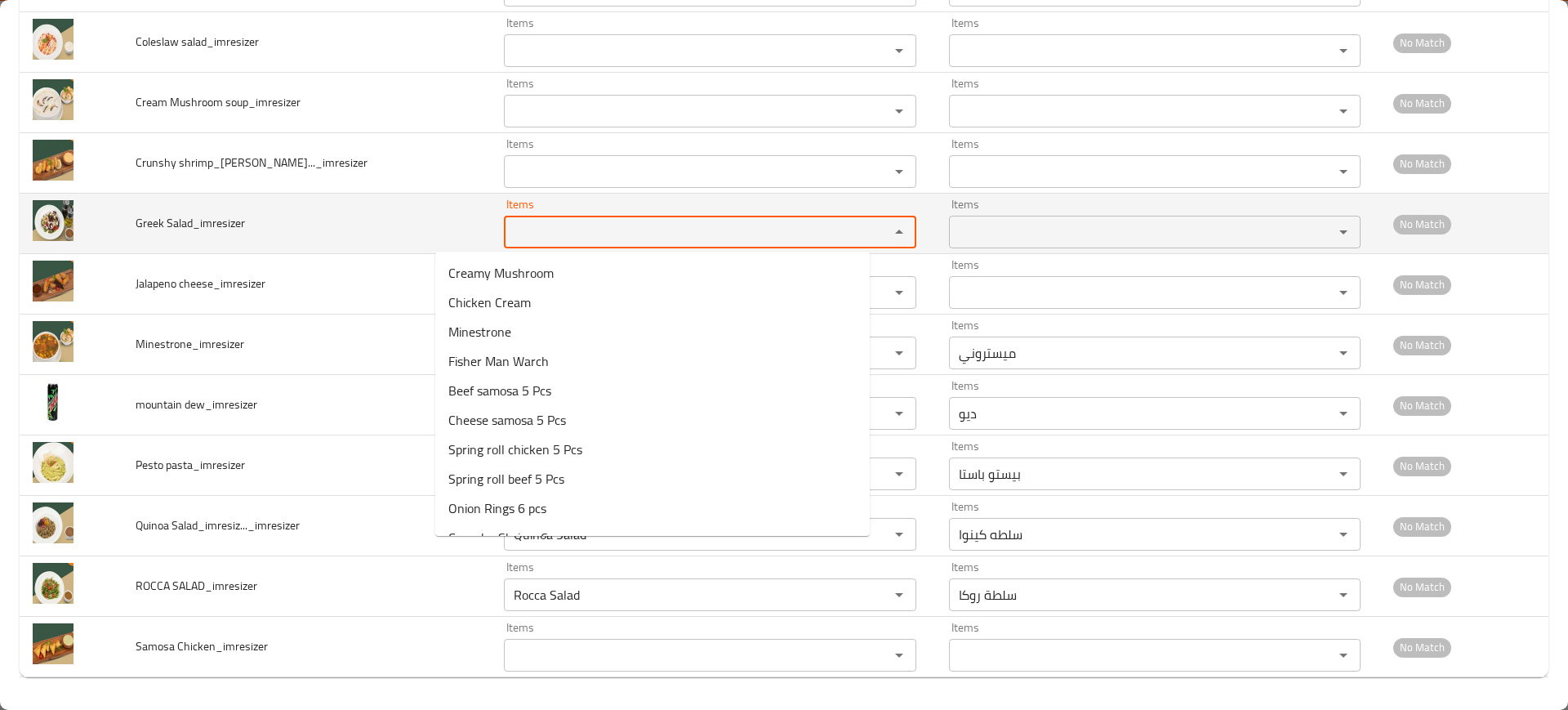
click at [556, 234] on Salad_imresizer "Items" at bounding box center [685, 232] width 354 height 23
paste Salad_imresizer "Sal"
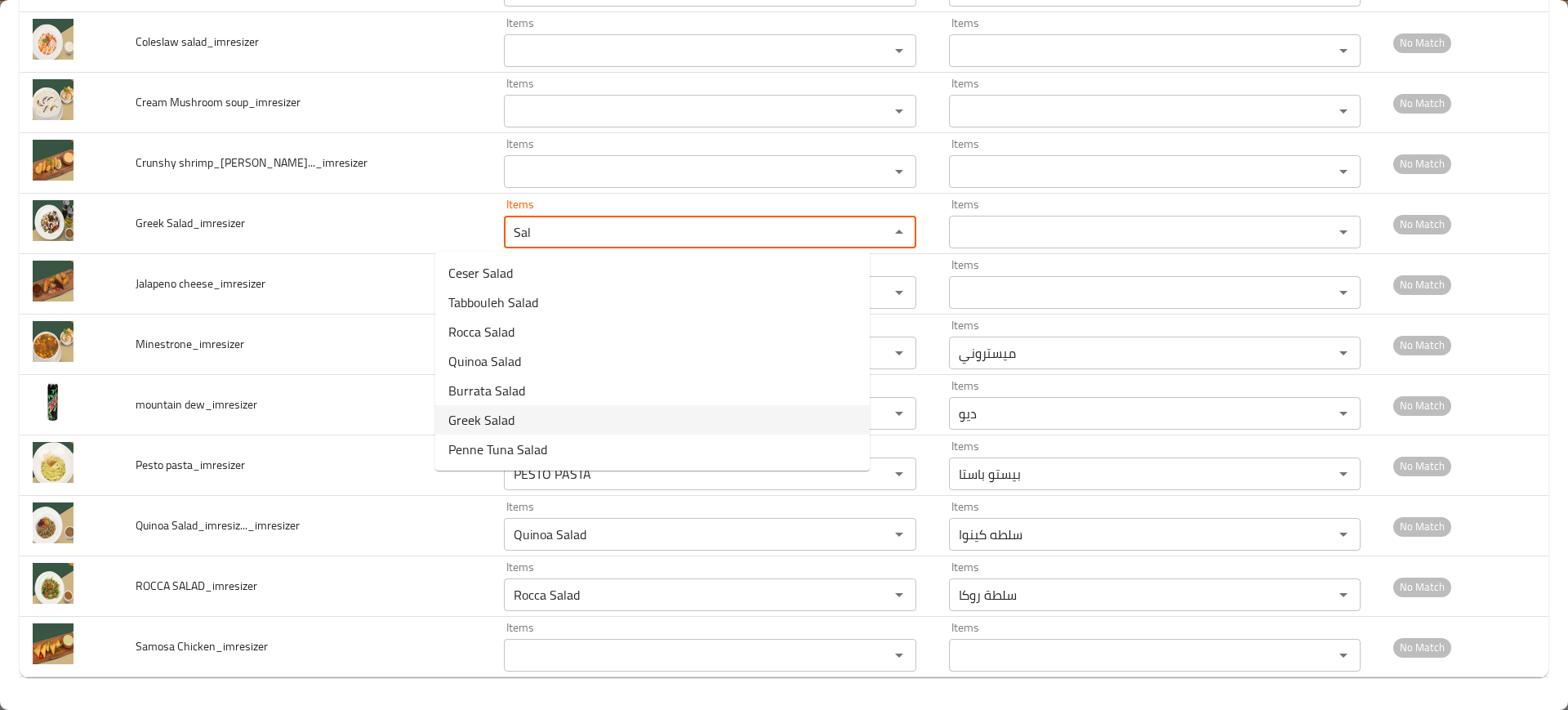
click at [487, 413] on span "Greek Salad" at bounding box center [481, 420] width 66 height 20
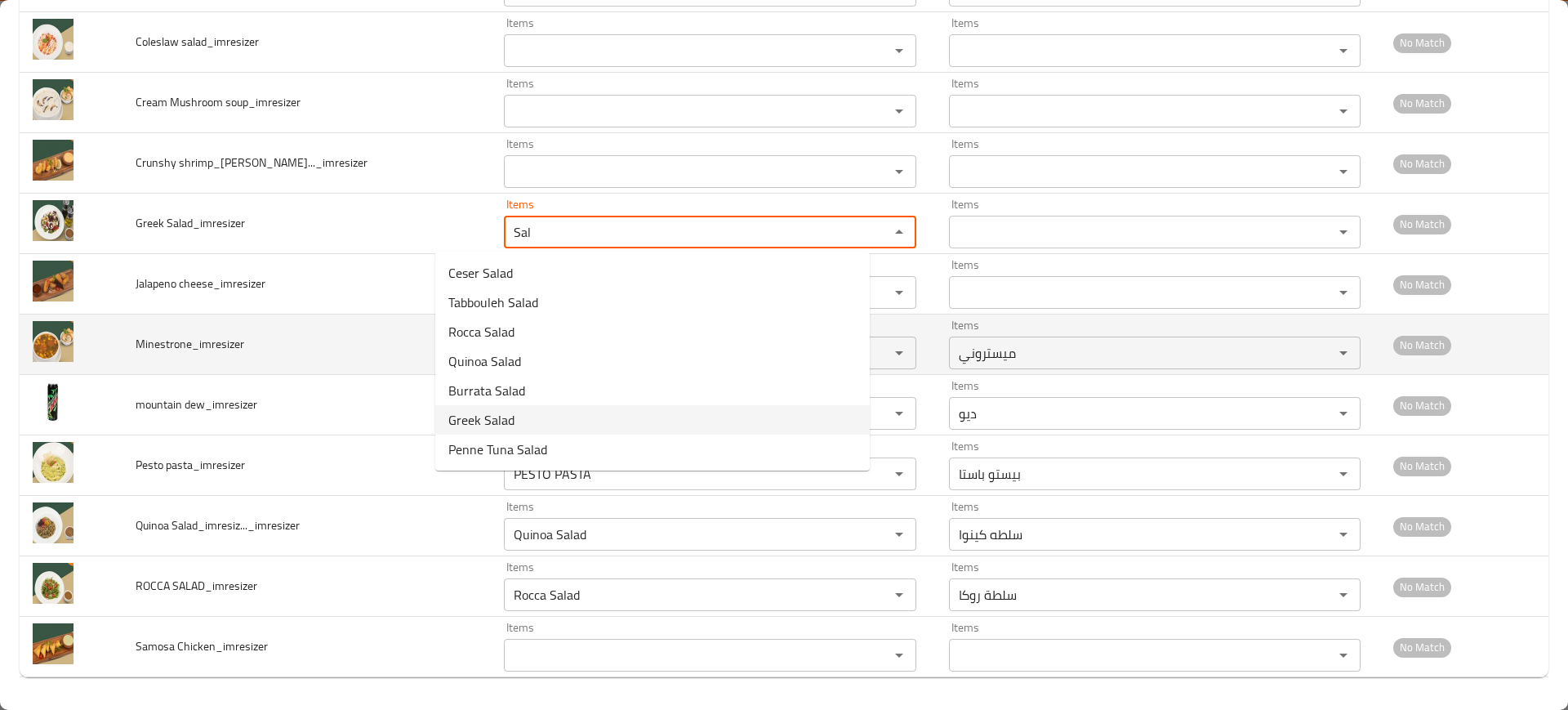
type Salad_imresizer "Greek Salad"
type Salad_imresizer-ar "سلطة كريك"
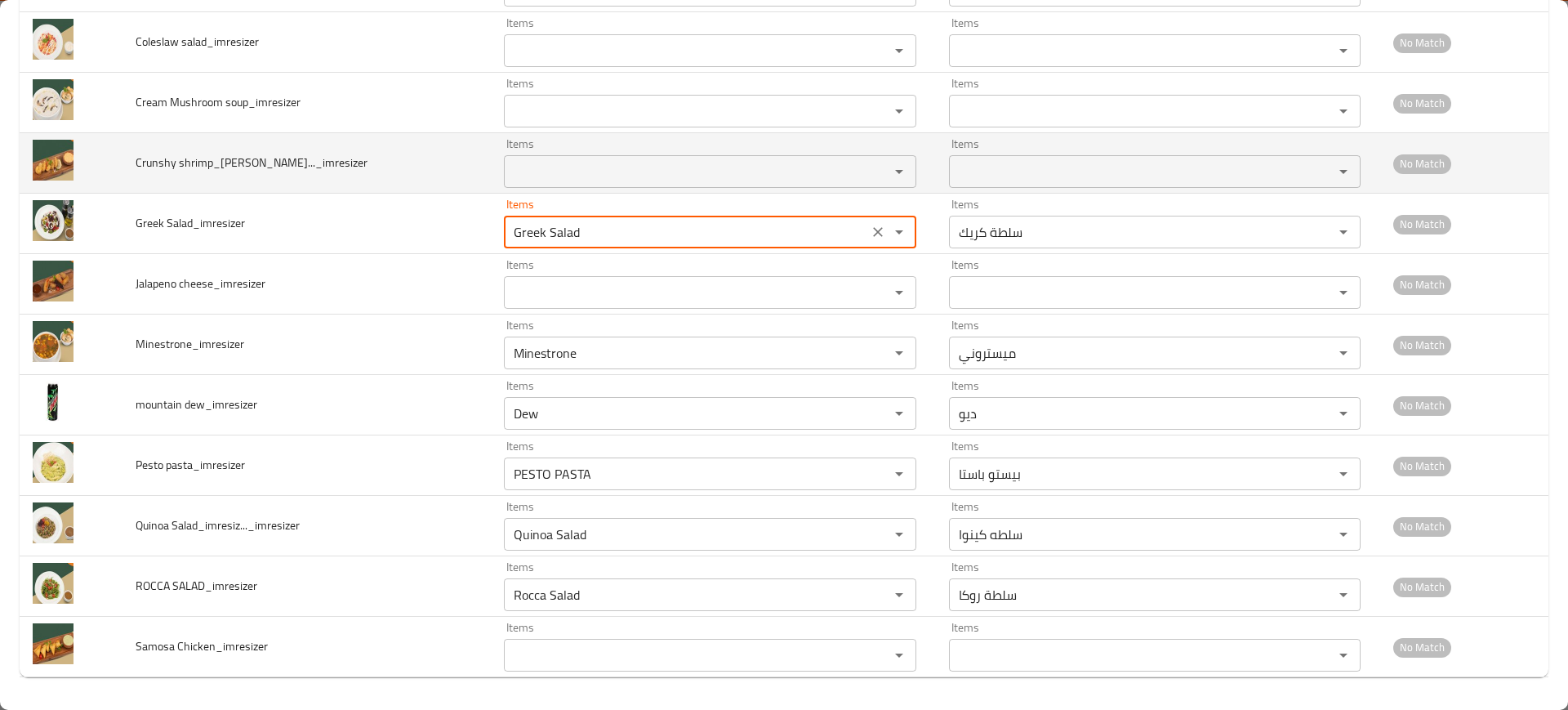
type Salad_imresizer "Greek Salad"
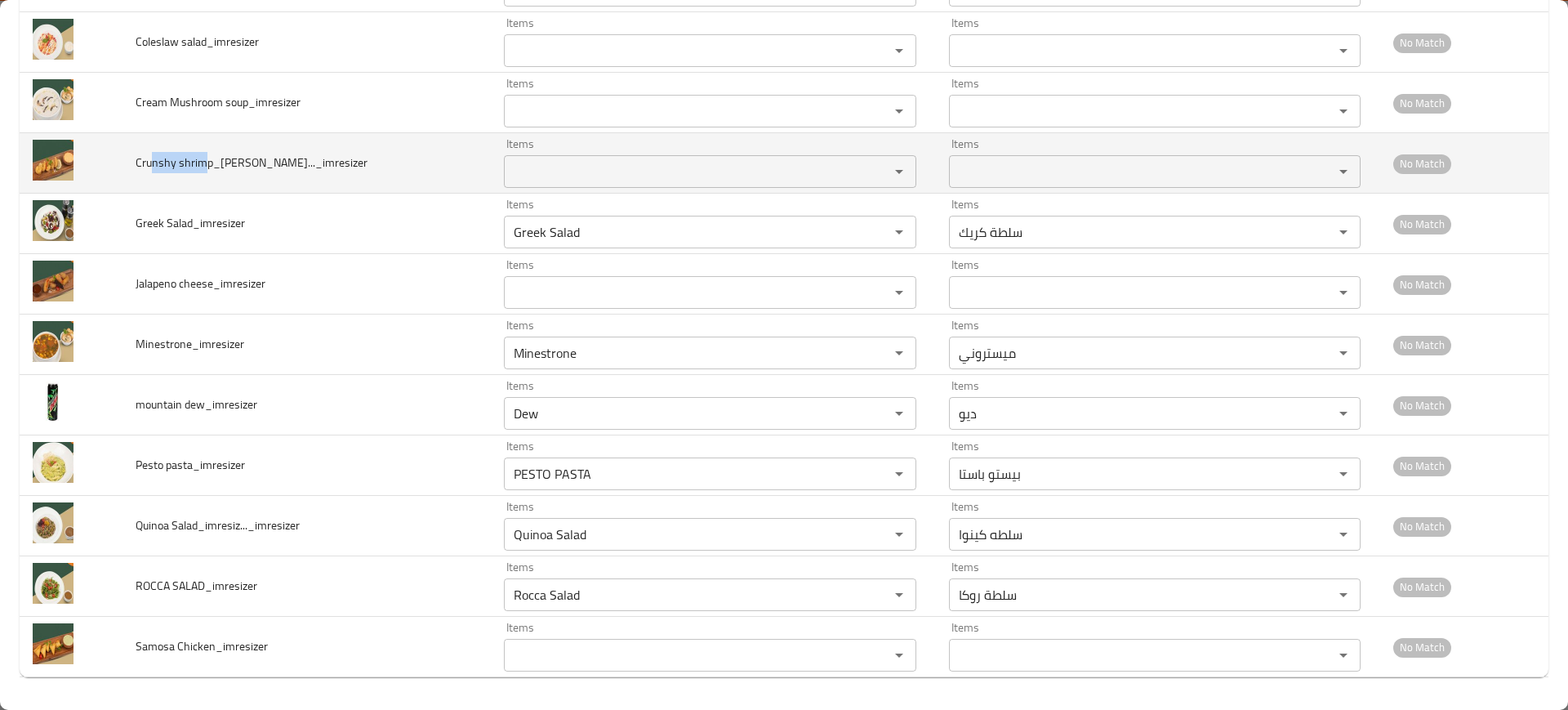
drag, startPoint x: 208, startPoint y: 160, endPoint x: 158, endPoint y: 157, distance: 50.1
click at [158, 157] on span "Crunshy shrimp_[PERSON_NAME]..._imresizer" at bounding box center [251, 162] width 232 height 21
click at [554, 190] on td "Items Items" at bounding box center [712, 162] width 444 height 60
click at [547, 172] on shrimp_imres____imresizer "Items" at bounding box center [685, 172] width 354 height 23
paste shrimp_imres____imresizer "nshy shrim"
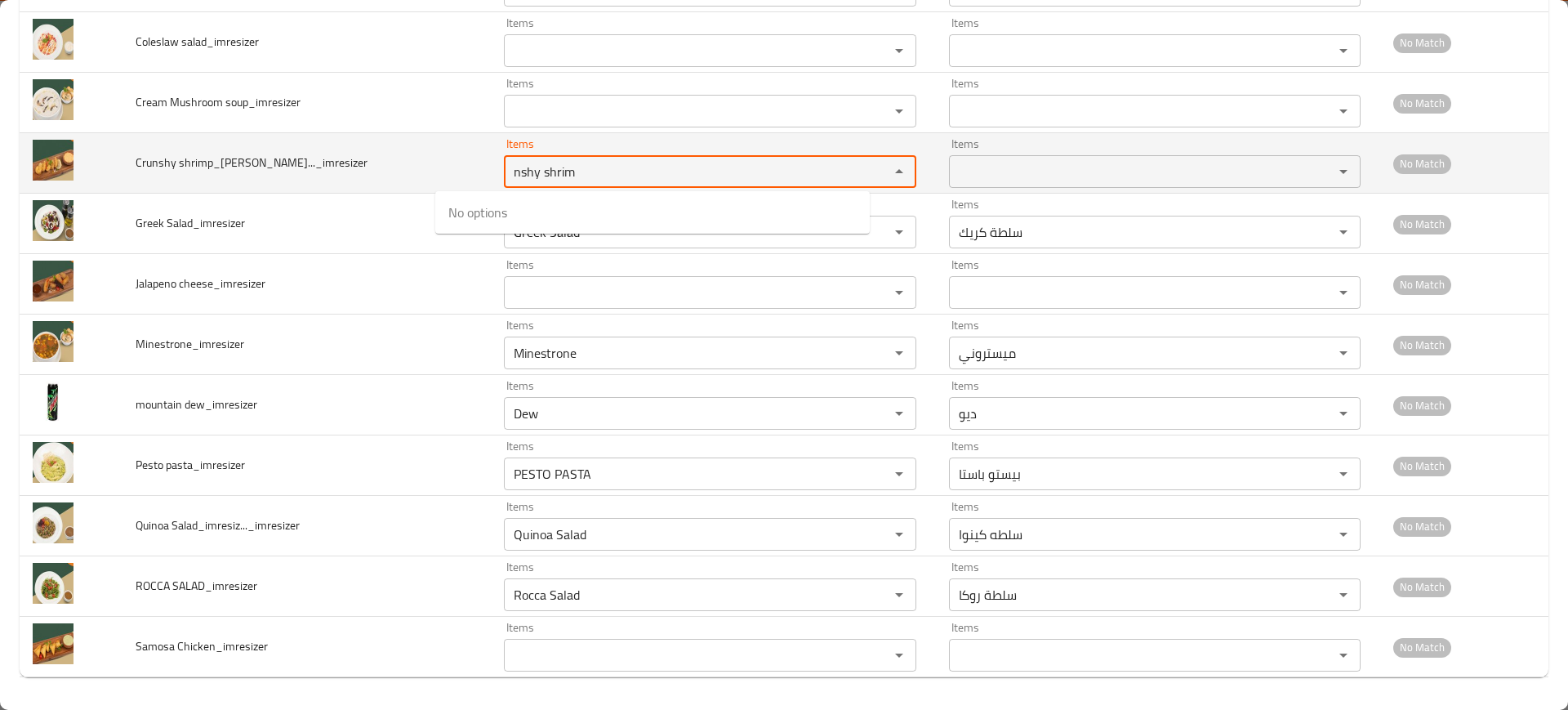
type shrimp_imres____imresizer "nshy shrim"
click at [154, 145] on td "Crunshy shrimp_[PERSON_NAME]..._imresizer" at bounding box center [307, 162] width 369 height 60
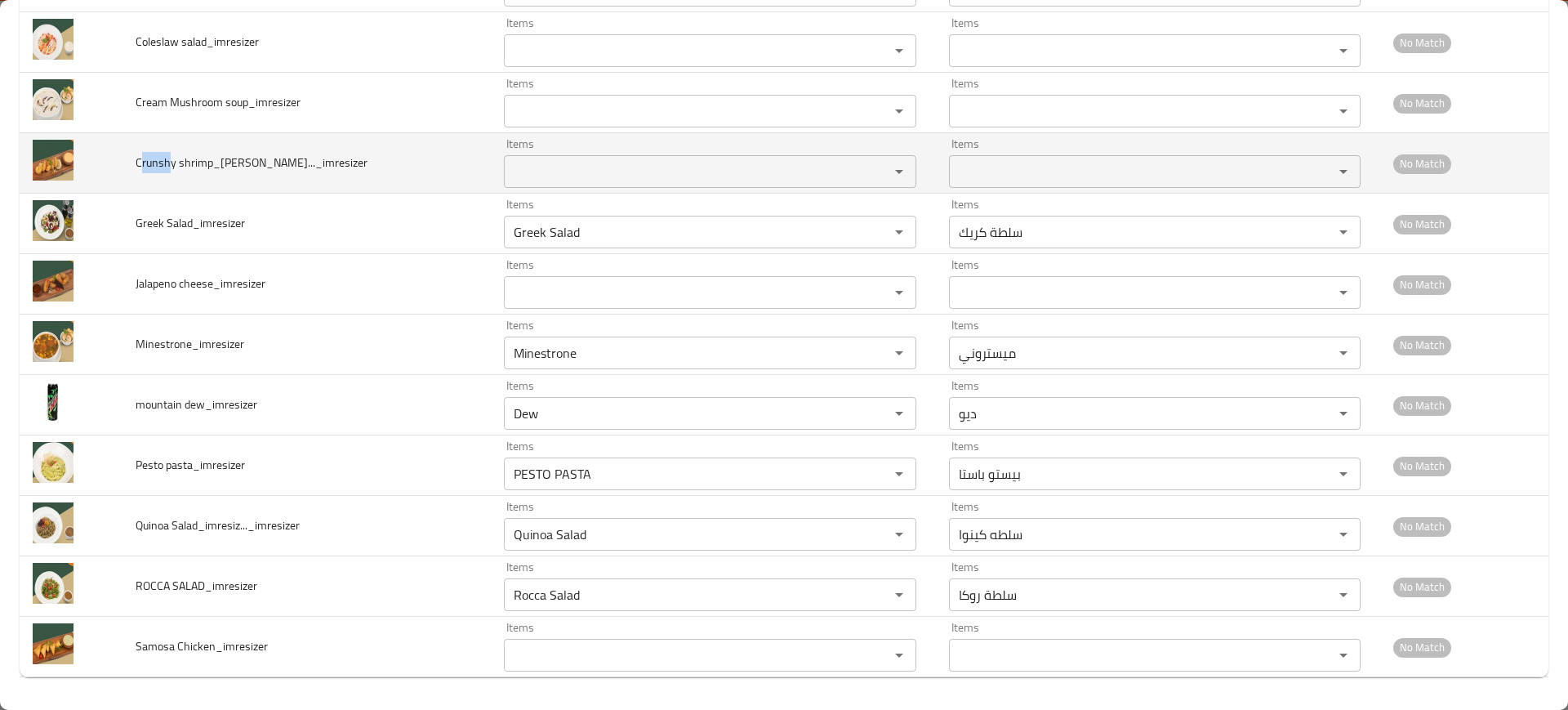
drag, startPoint x: 146, startPoint y: 153, endPoint x: 208, endPoint y: 162, distance: 62.6
click at [172, 156] on span "Crunshy shrimp_[PERSON_NAME]..._imresizer" at bounding box center [251, 162] width 232 height 21
click at [575, 173] on shrimp_imres____imresizer "Items" at bounding box center [685, 172] width 354 height 23
drag, startPoint x: 187, startPoint y: 163, endPoint x: 239, endPoint y: 167, distance: 52.2
click at [209, 164] on span "Crunshy shrimp_[PERSON_NAME]..._imresizer" at bounding box center [251, 162] width 232 height 21
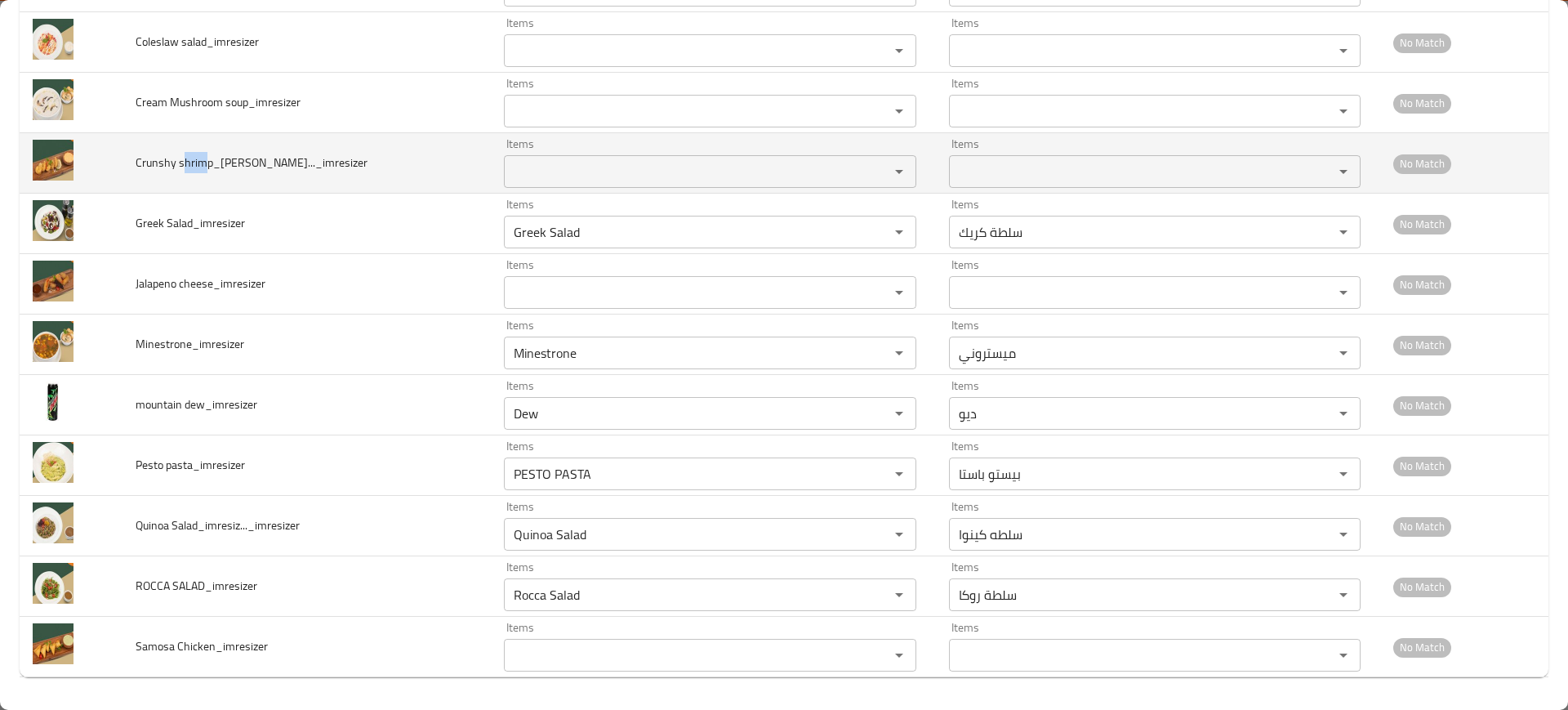
click at [522, 172] on shrimp_imres____imresizer "Items" at bounding box center [685, 172] width 354 height 23
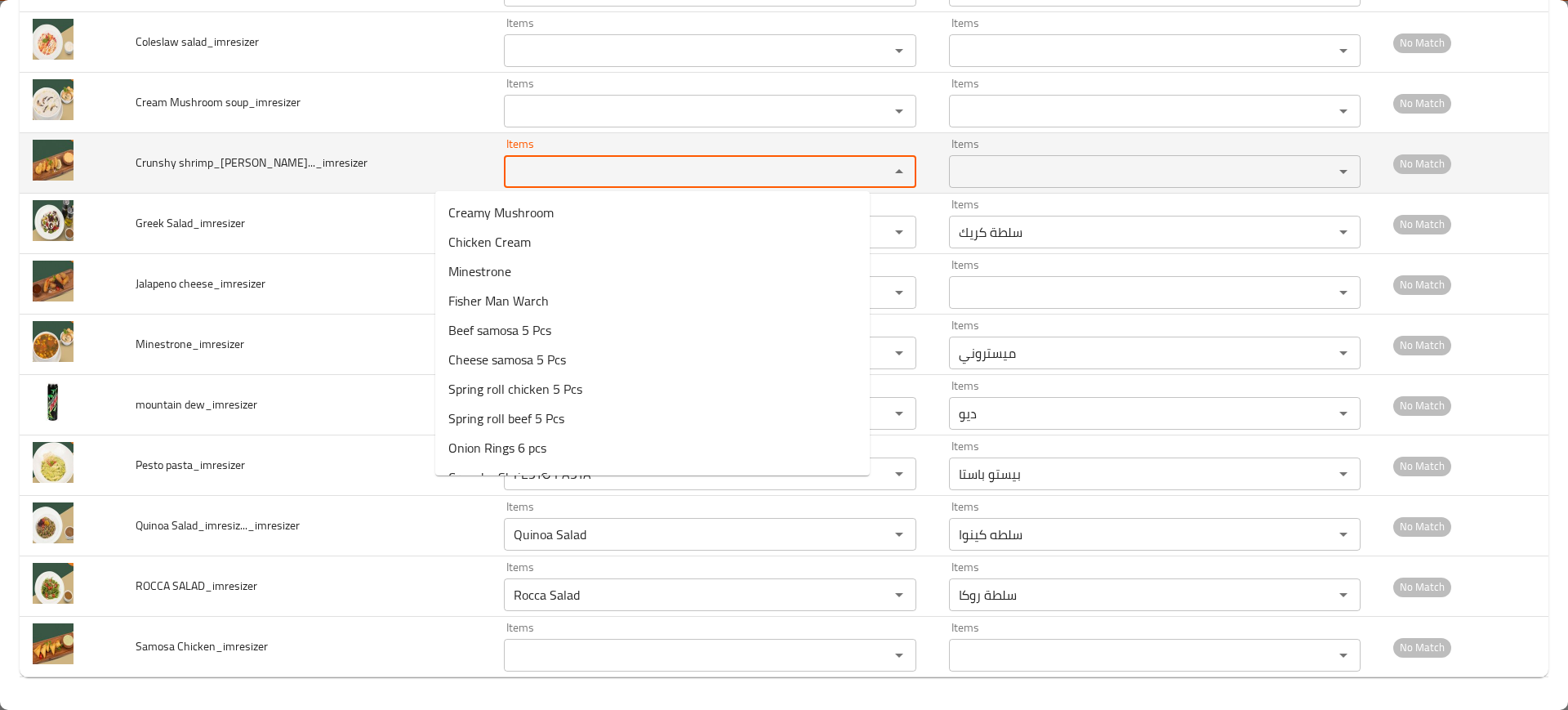
paste shrimp_imres____imresizer "hrim"
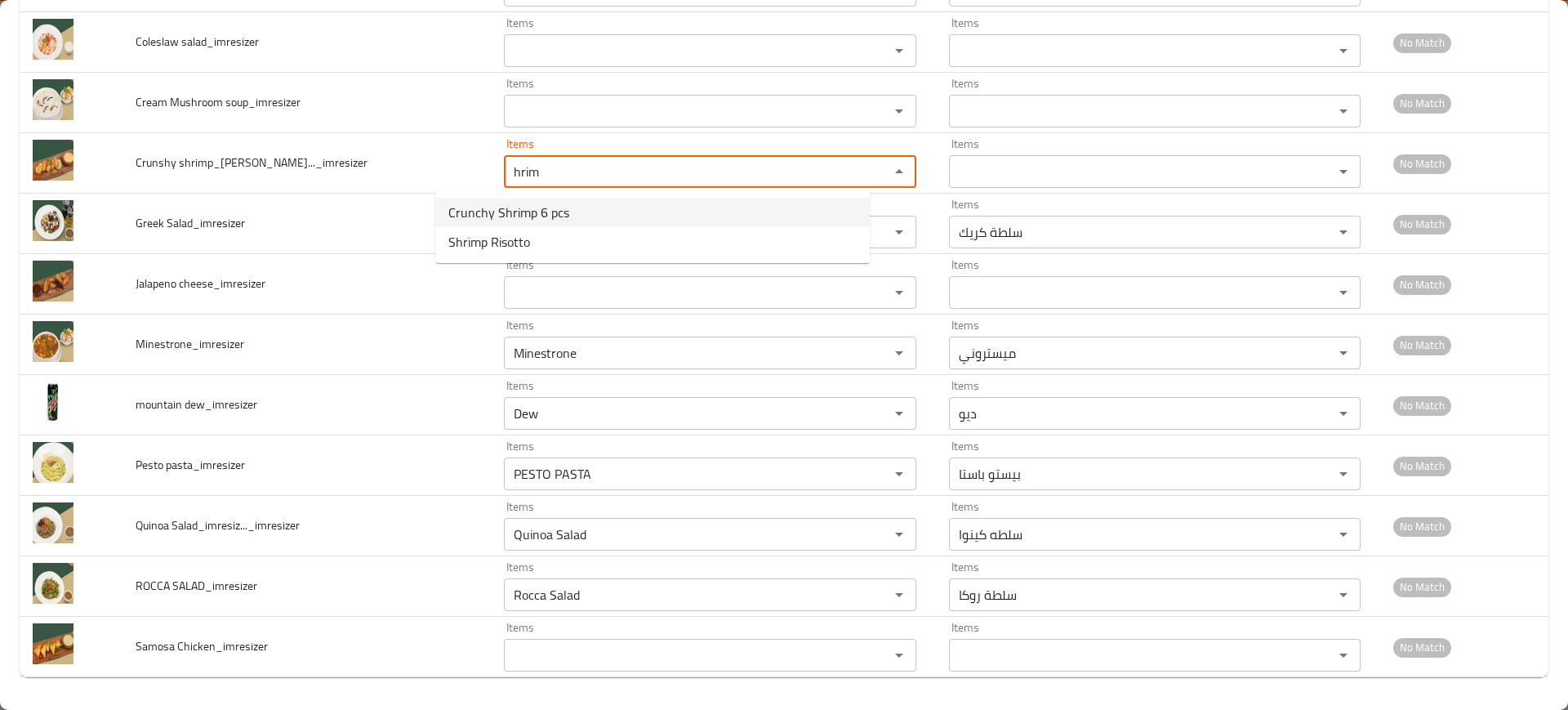
click at [517, 212] on span "Crunchy Shrimp 6 pcs" at bounding box center [509, 213] width 121 height 20
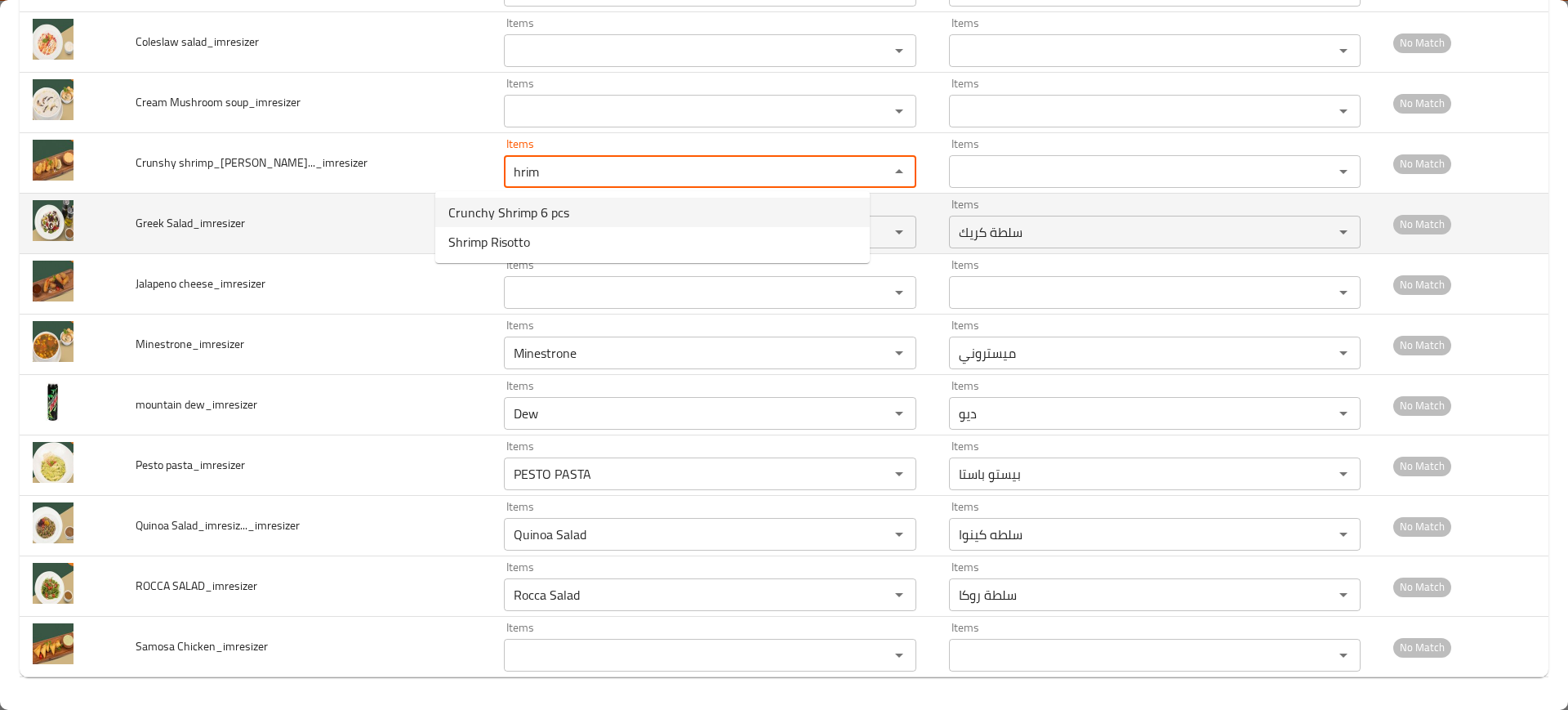
type shrimp_imres____imresizer "Crunchy Shrimp 6 pcs"
type shrimp_imres____imresizer-ar "كرنشي روبيان 6 قطع"
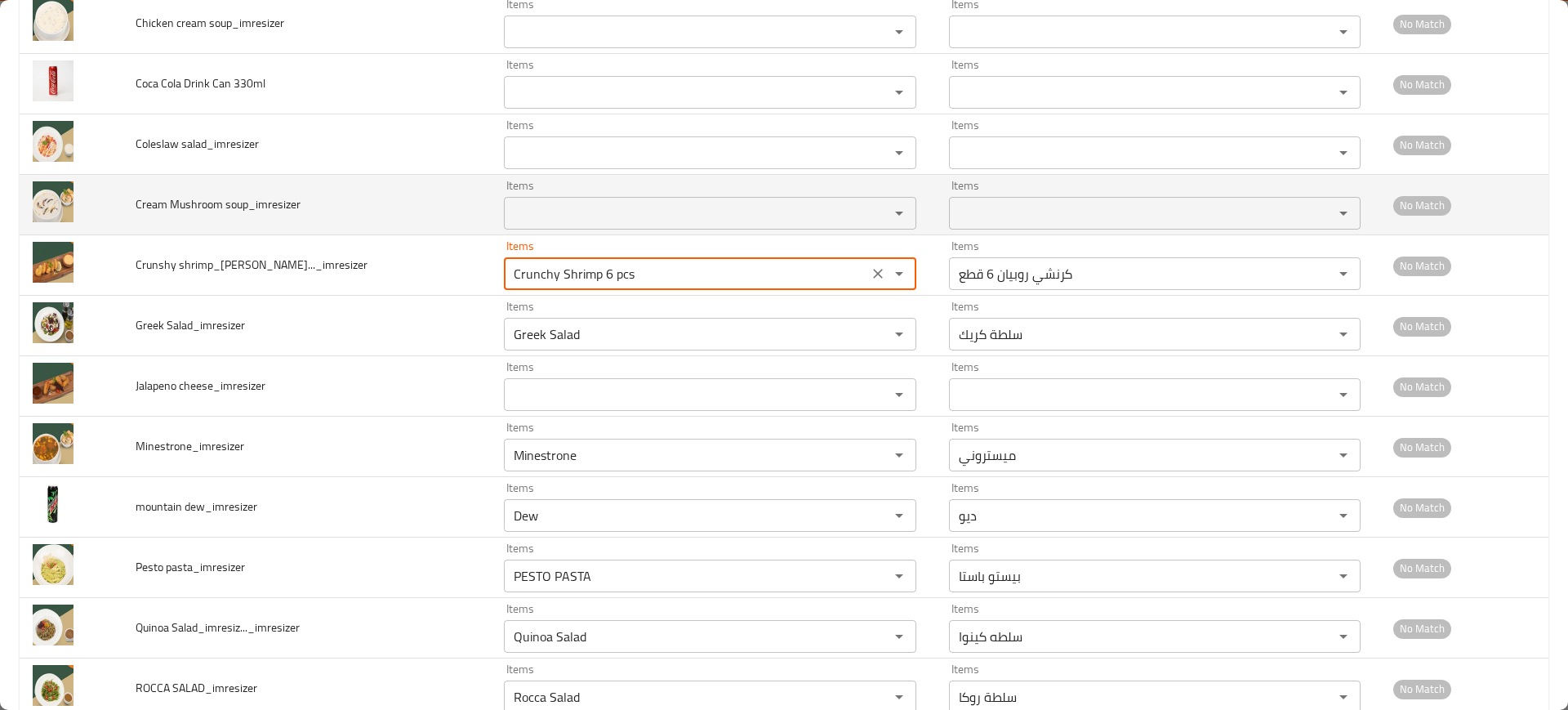
type shrimp_imres____imresizer "Crunchy Shrimp 6 pcs"
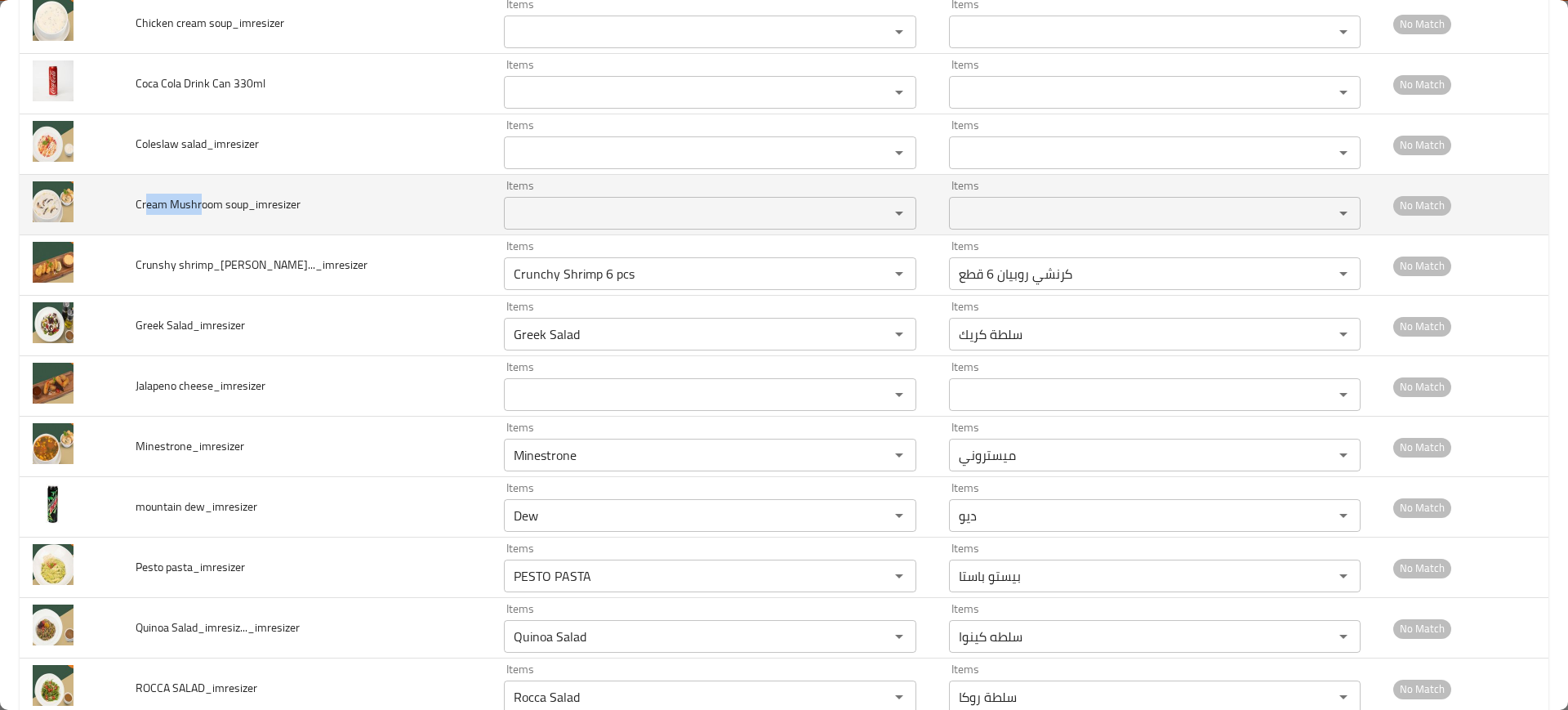
drag, startPoint x: 167, startPoint y: 201, endPoint x: 205, endPoint y: 205, distance: 38.2
click at [206, 205] on span "Cream Mushroom soup_imresizer" at bounding box center [218, 205] width 165 height 21
click at [581, 214] on soup_imresizer "Items" at bounding box center [685, 214] width 354 height 23
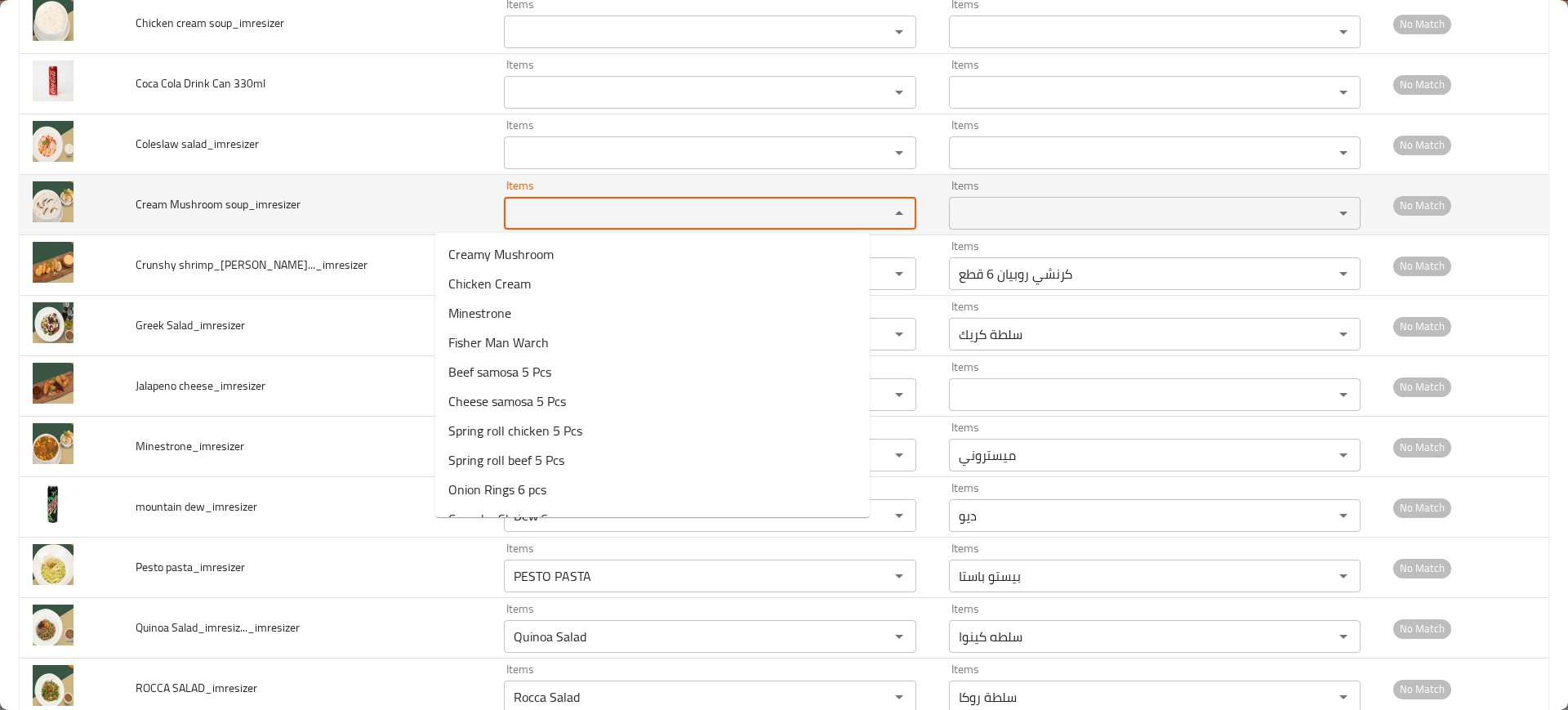
paste soup_imresizer "eam Mushr"
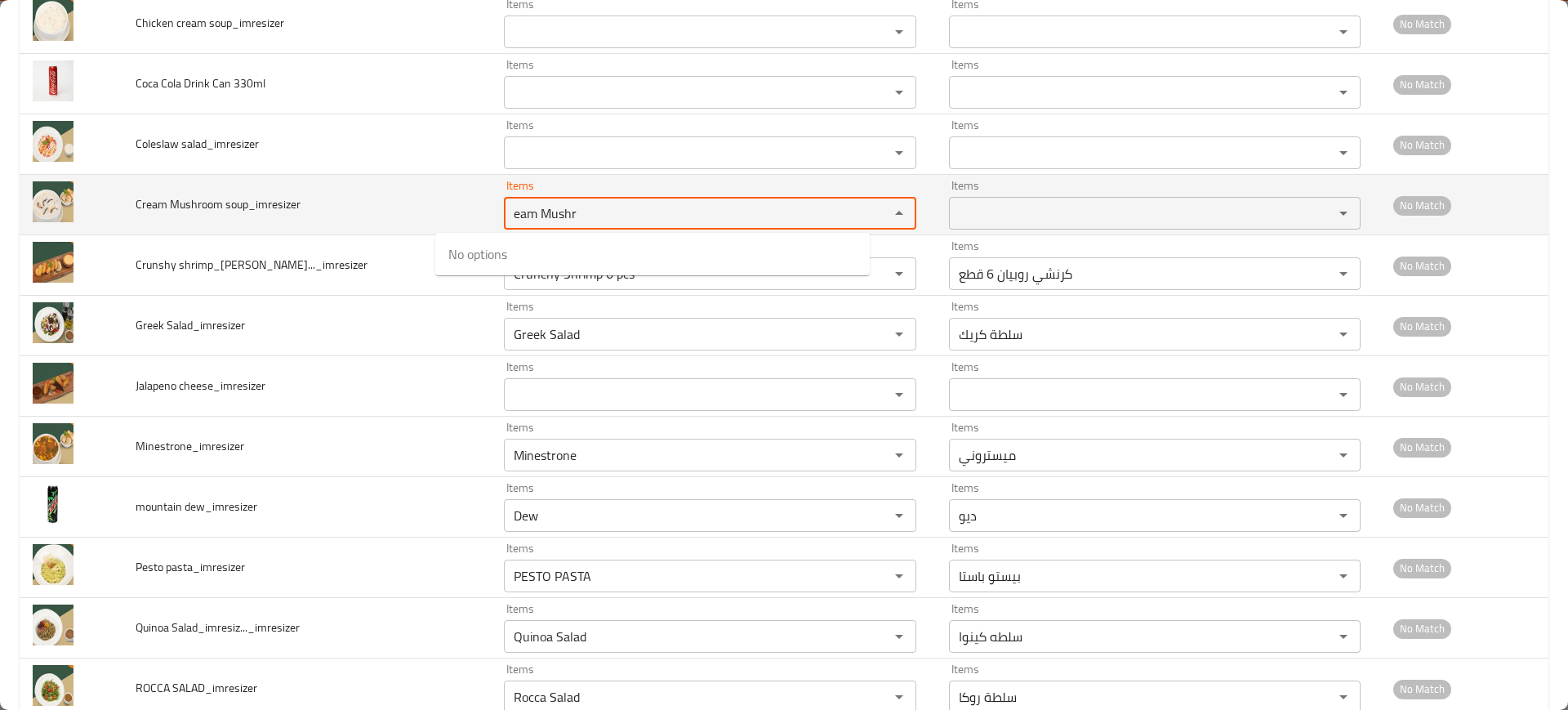
type soup_imresizer "eam Mushr"
click at [251, 186] on td "Cream Mushroom soup_imresizer" at bounding box center [307, 205] width 369 height 60
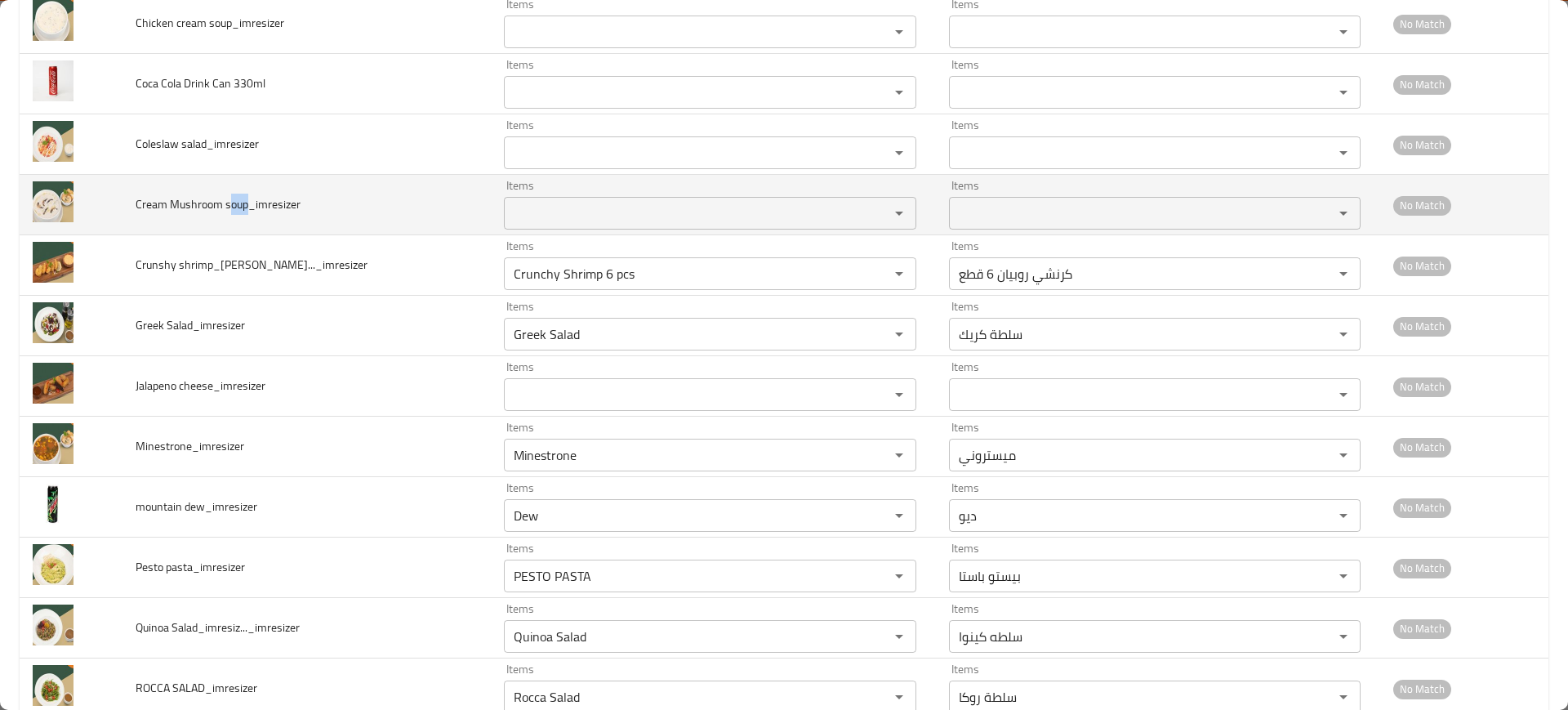
drag, startPoint x: 234, startPoint y: 201, endPoint x: 254, endPoint y: 200, distance: 20.0
click at [254, 200] on span "Cream Mushroom soup_imresizer" at bounding box center [218, 205] width 165 height 21
click at [553, 215] on soup_imresizer "Items" at bounding box center [685, 214] width 354 height 23
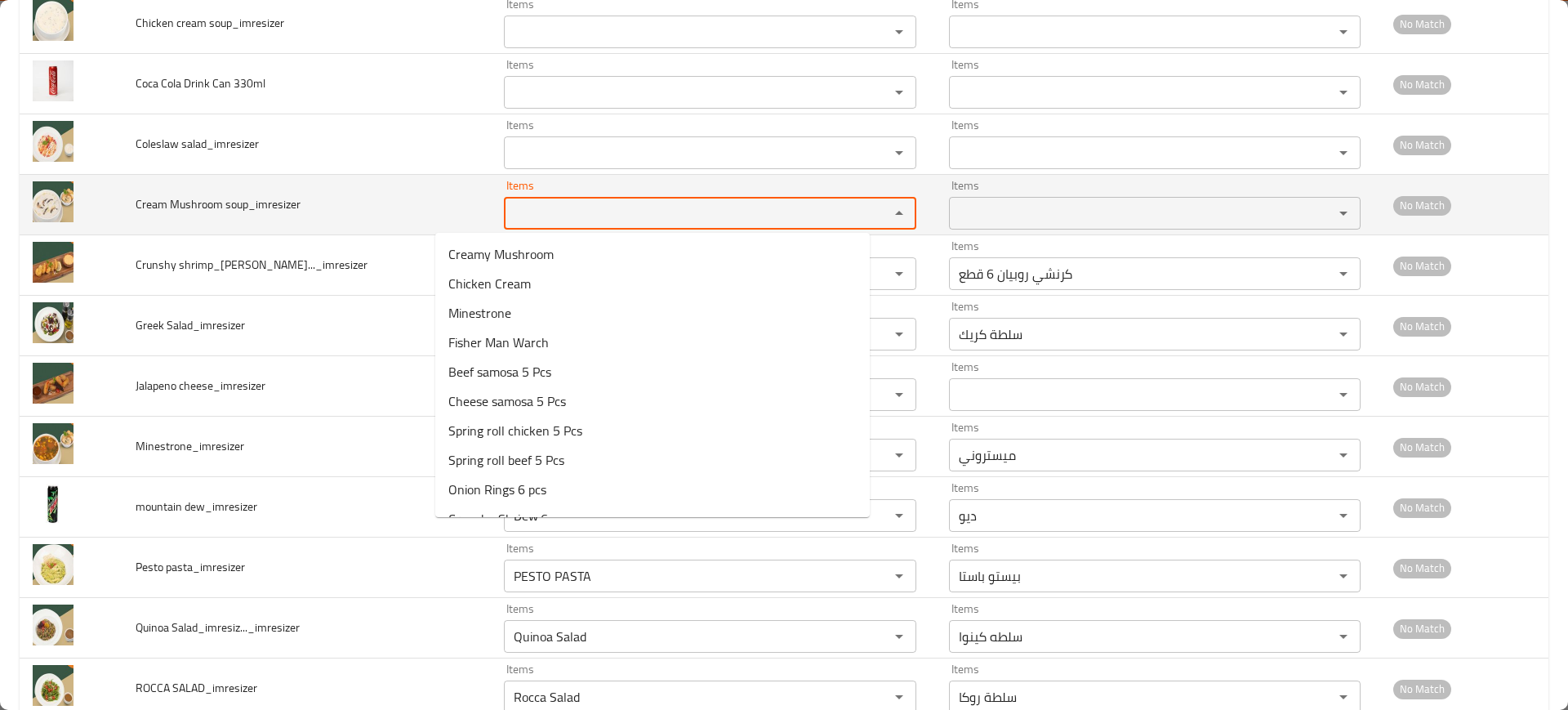
paste soup_imresizer "oup"
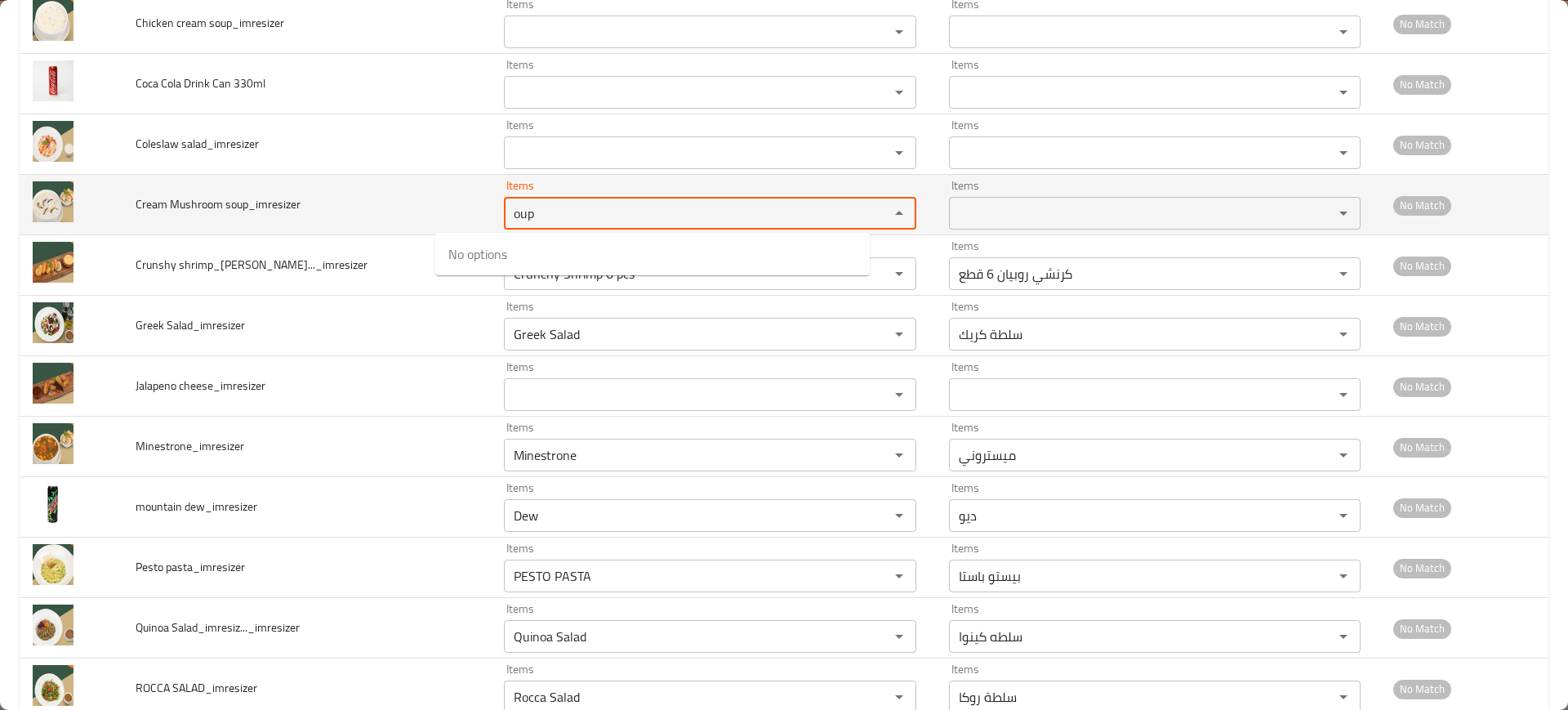
type soup_imresizer "oup"
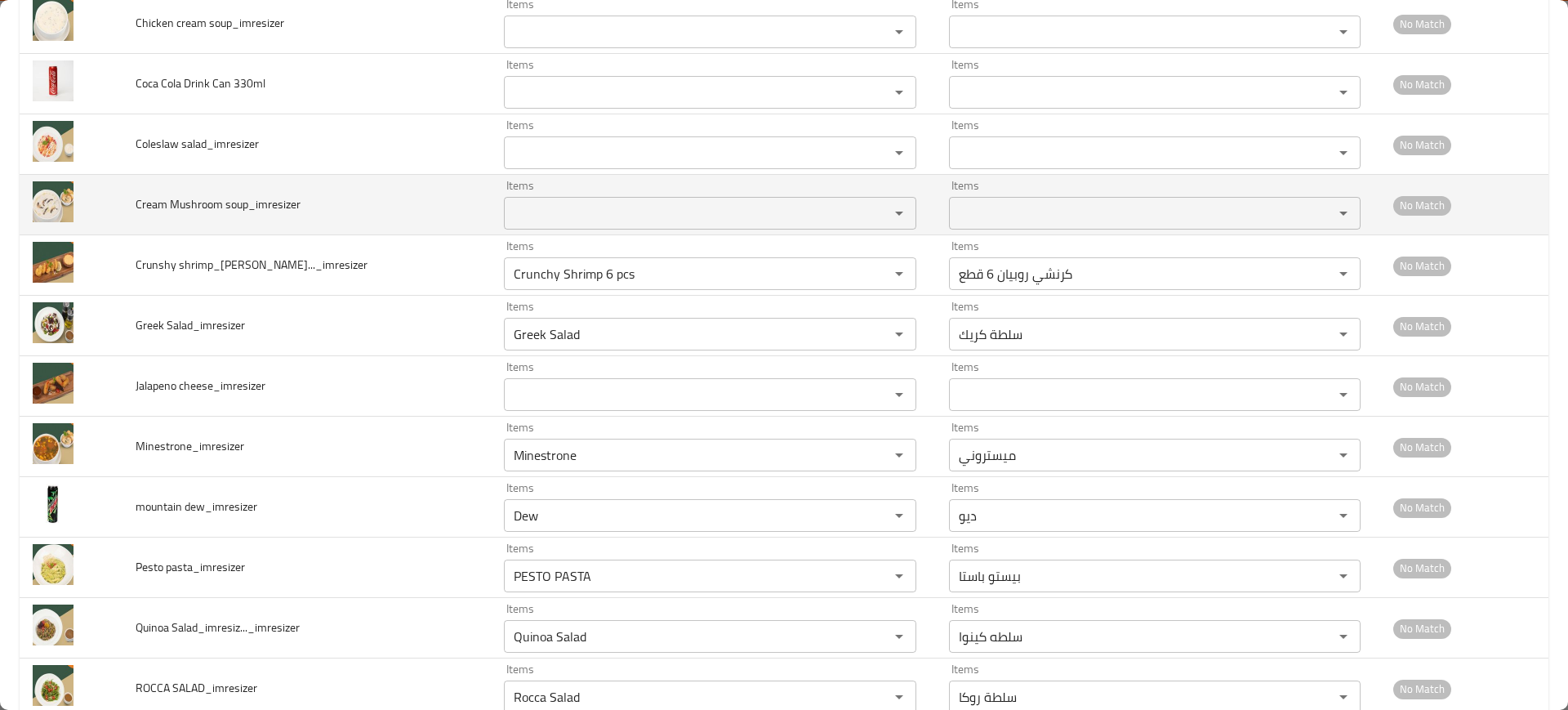
click at [270, 178] on td "Cream Mushroom soup_imresizer" at bounding box center [307, 205] width 369 height 60
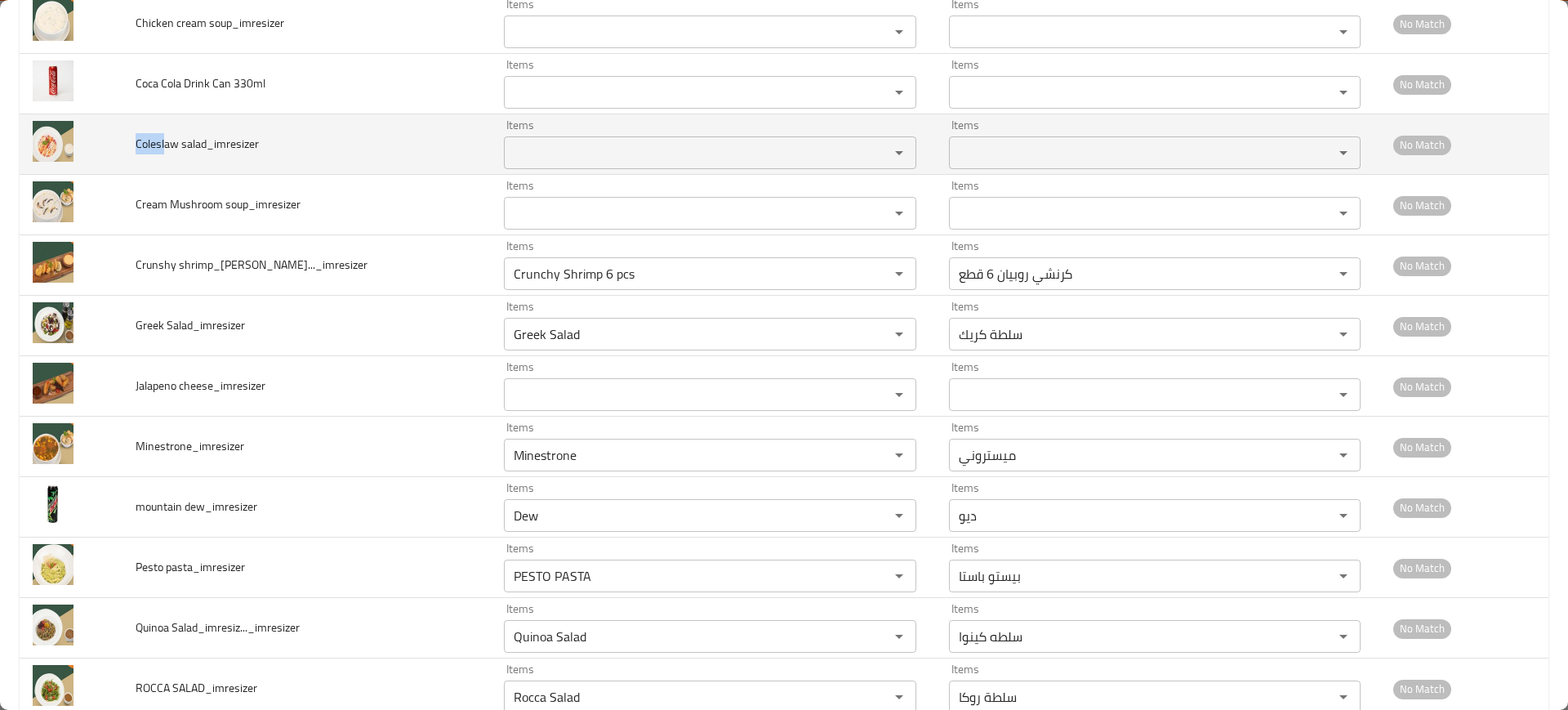
drag, startPoint x: 135, startPoint y: 139, endPoint x: 262, endPoint y: 153, distance: 127.8
click at [167, 141] on td "Coleslaw salad_imresizer" at bounding box center [307, 144] width 369 height 60
click at [536, 152] on salad_imresizer "Items" at bounding box center [685, 153] width 354 height 23
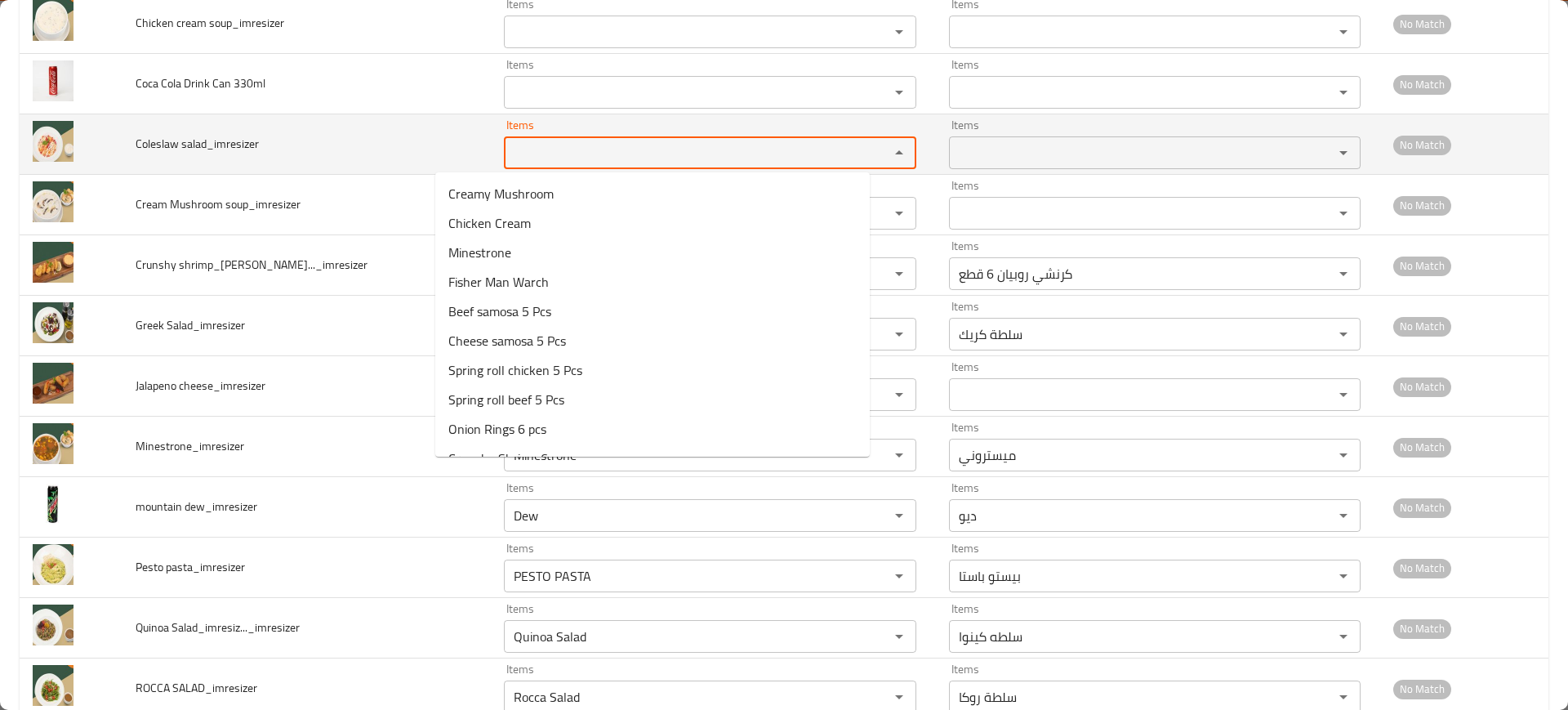
paste salad_imresizer "Coles"
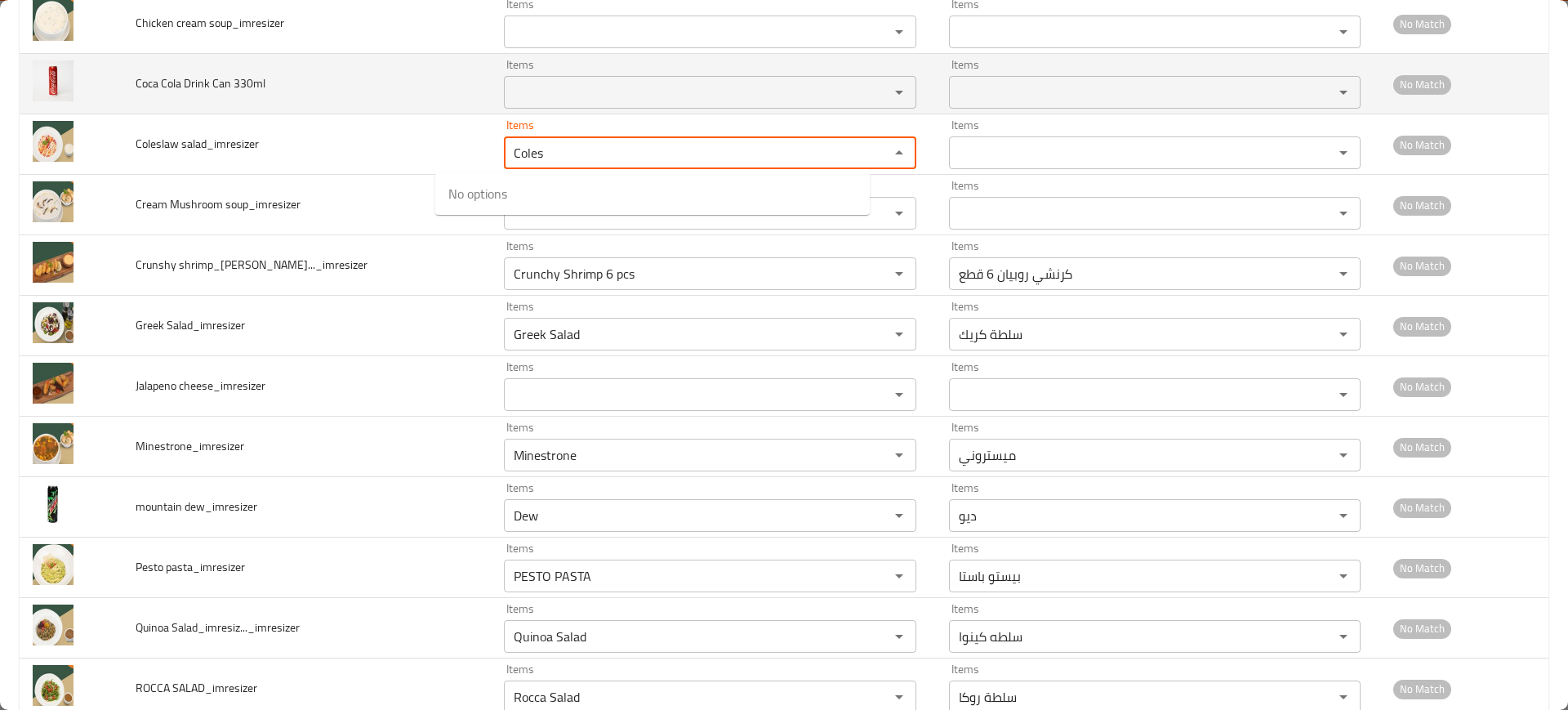
type salad_imresizer "Coles"
click at [232, 111] on td "Coca Cola Drink Can 330ml" at bounding box center [307, 83] width 369 height 60
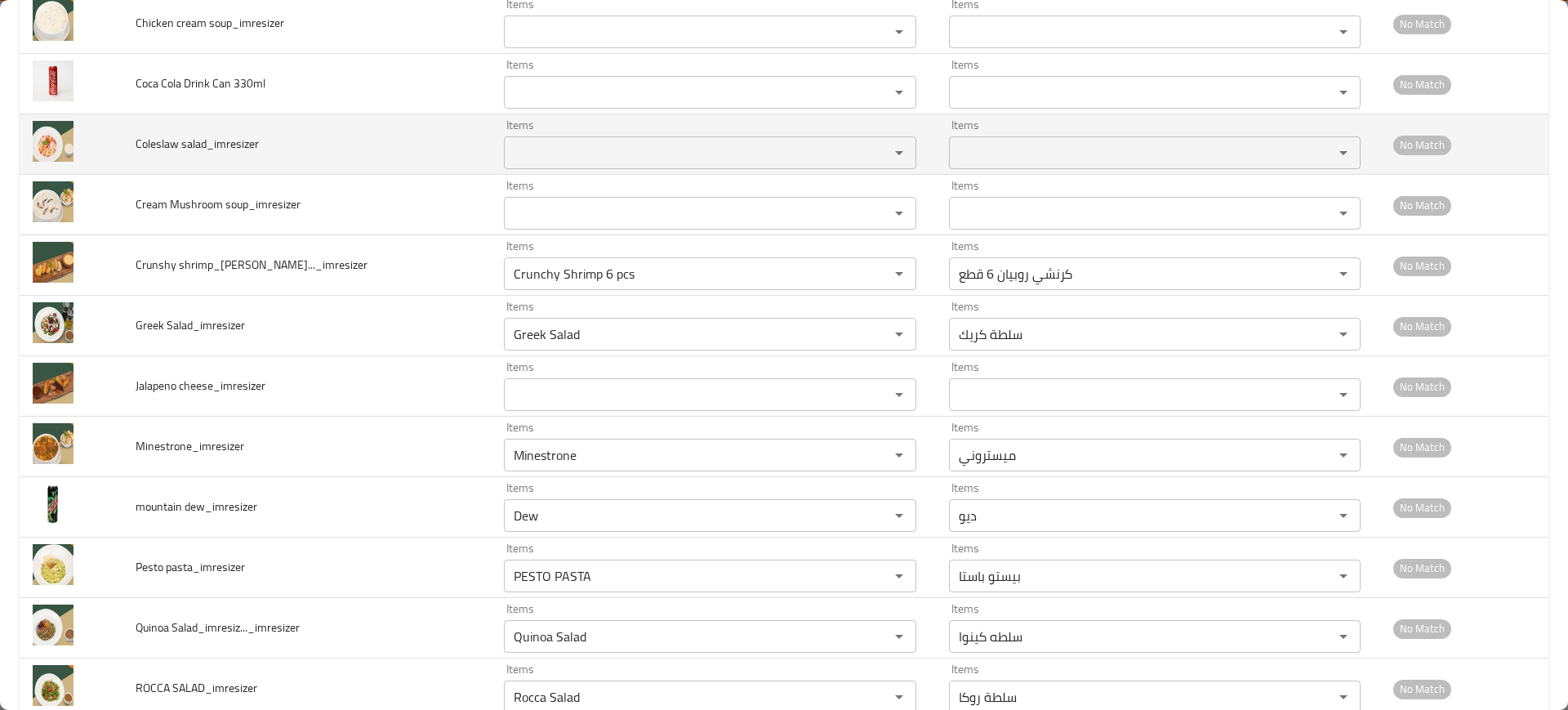
click at [176, 145] on span "Coleslaw salad_imresizer" at bounding box center [197, 143] width 124 height 21
drag, startPoint x: 190, startPoint y: 141, endPoint x: 208, endPoint y: 138, distance: 18.2
click at [206, 139] on span "Coleslaw salad_imresizer" at bounding box center [197, 143] width 124 height 21
click at [521, 150] on salad_imresizer "Items" at bounding box center [685, 153] width 354 height 23
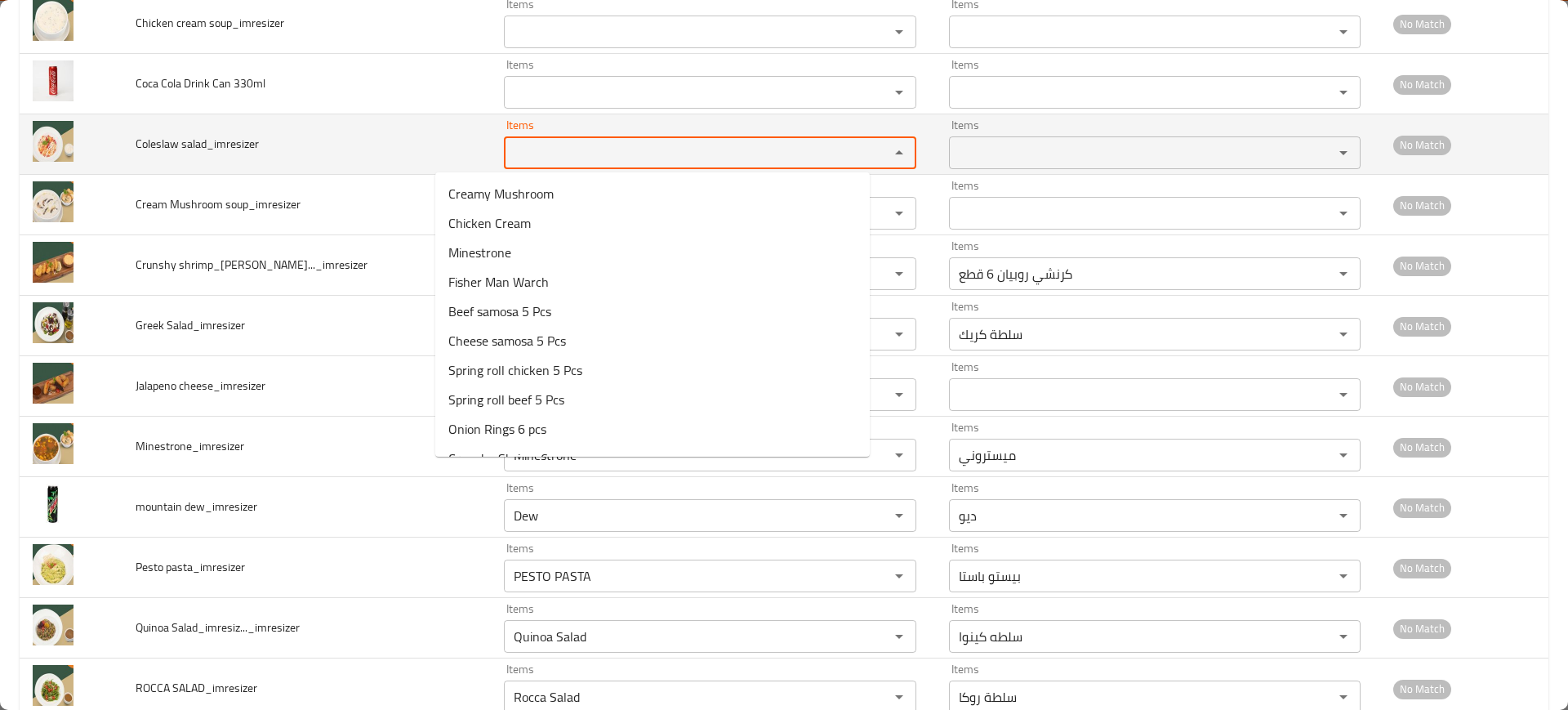
paste salad_imresizer "ala"
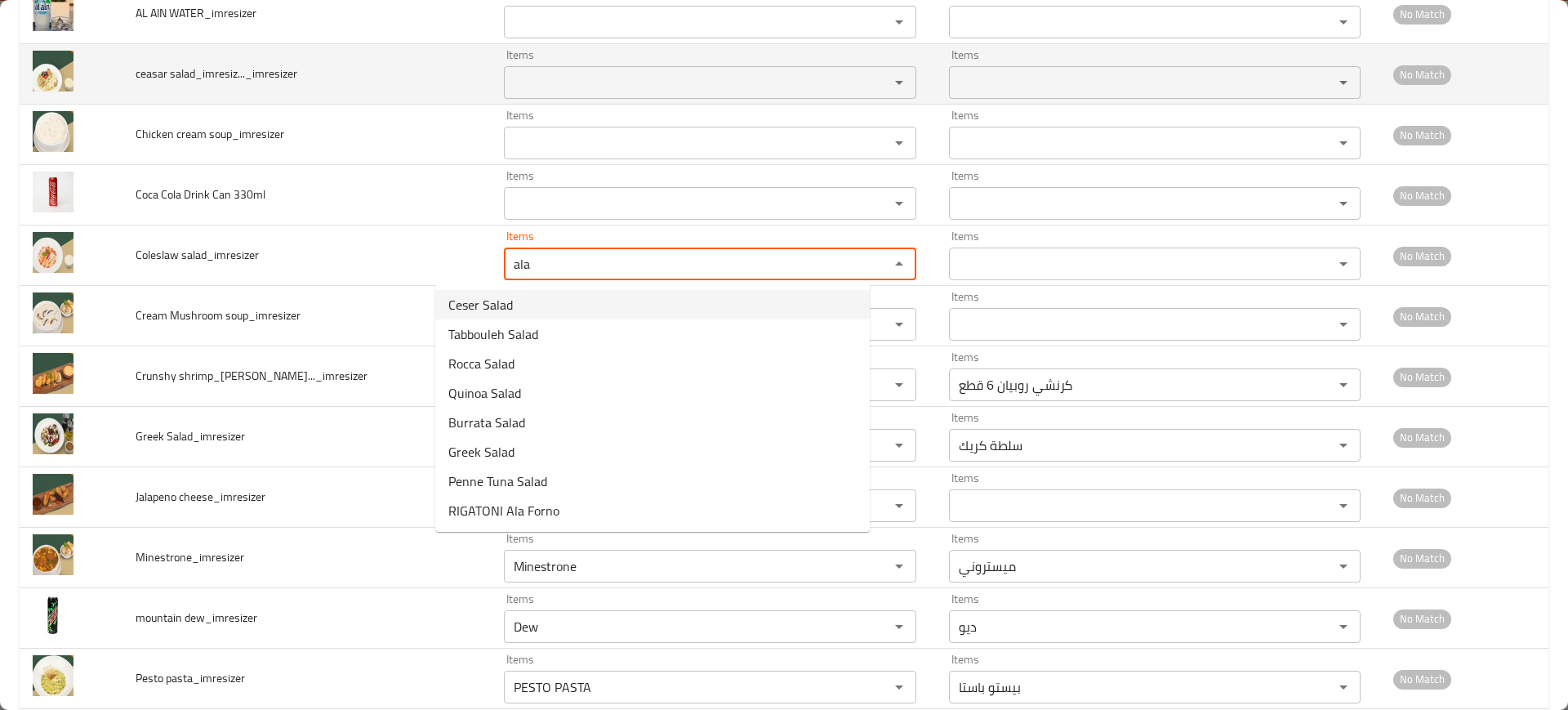
scroll to position [2126, 0]
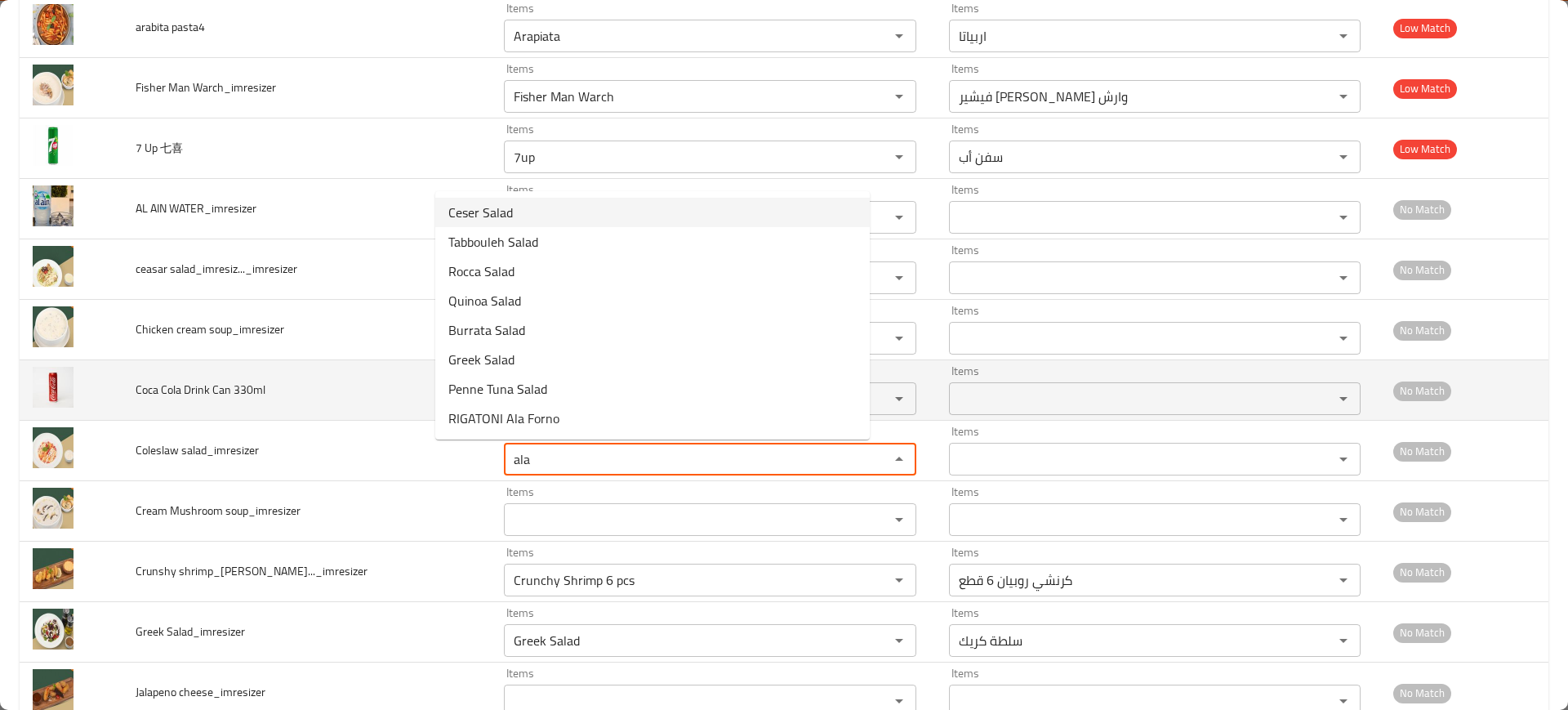
type salad_imresizer "ala"
click at [231, 397] on span "Coca Cola Drink Can 330ml" at bounding box center [200, 390] width 129 height 21
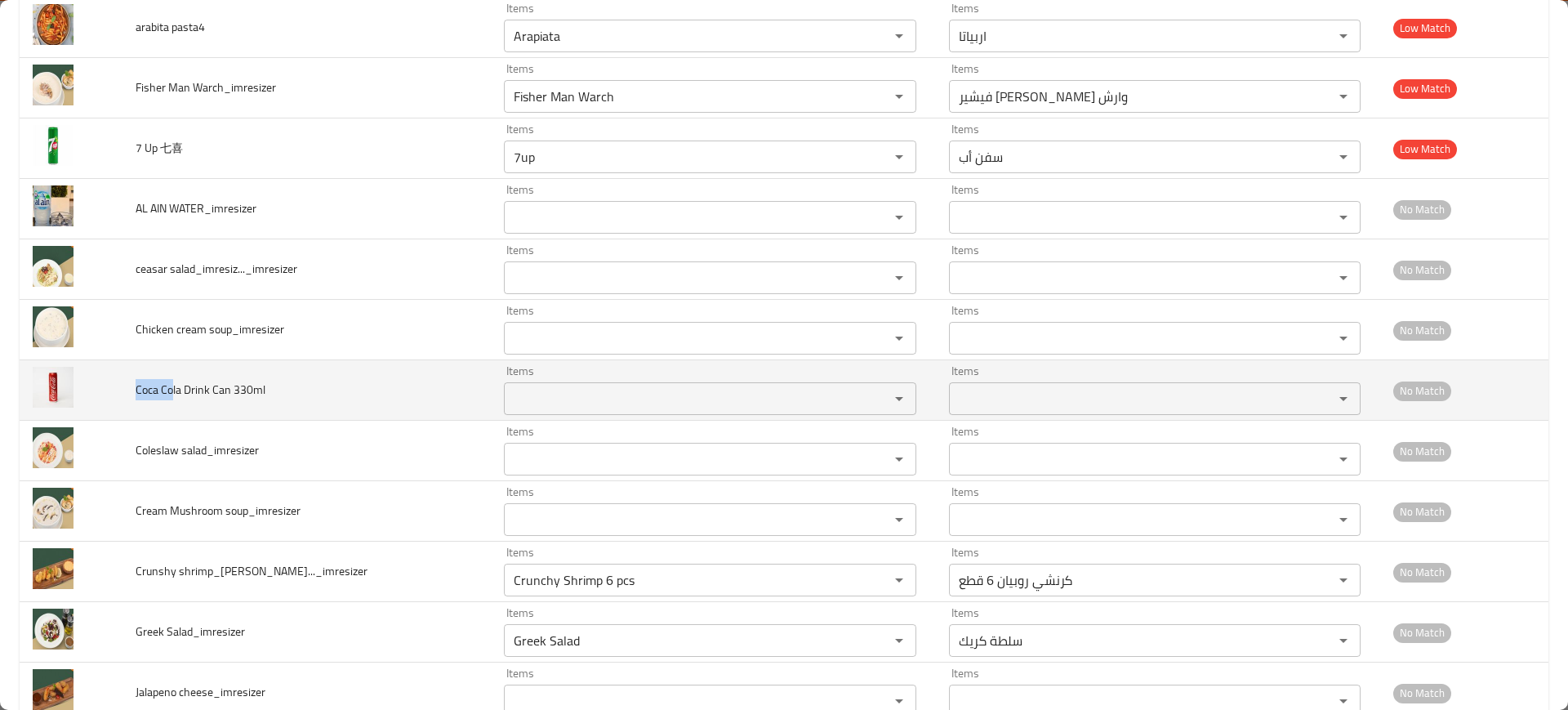
drag, startPoint x: 176, startPoint y: 385, endPoint x: 139, endPoint y: 383, distance: 37.1
click at [139, 383] on td "Coca Cola Drink Can 330ml" at bounding box center [307, 390] width 369 height 60
click at [523, 371] on div "Items Items" at bounding box center [709, 390] width 411 height 49
paste 330ml "Coca Co"
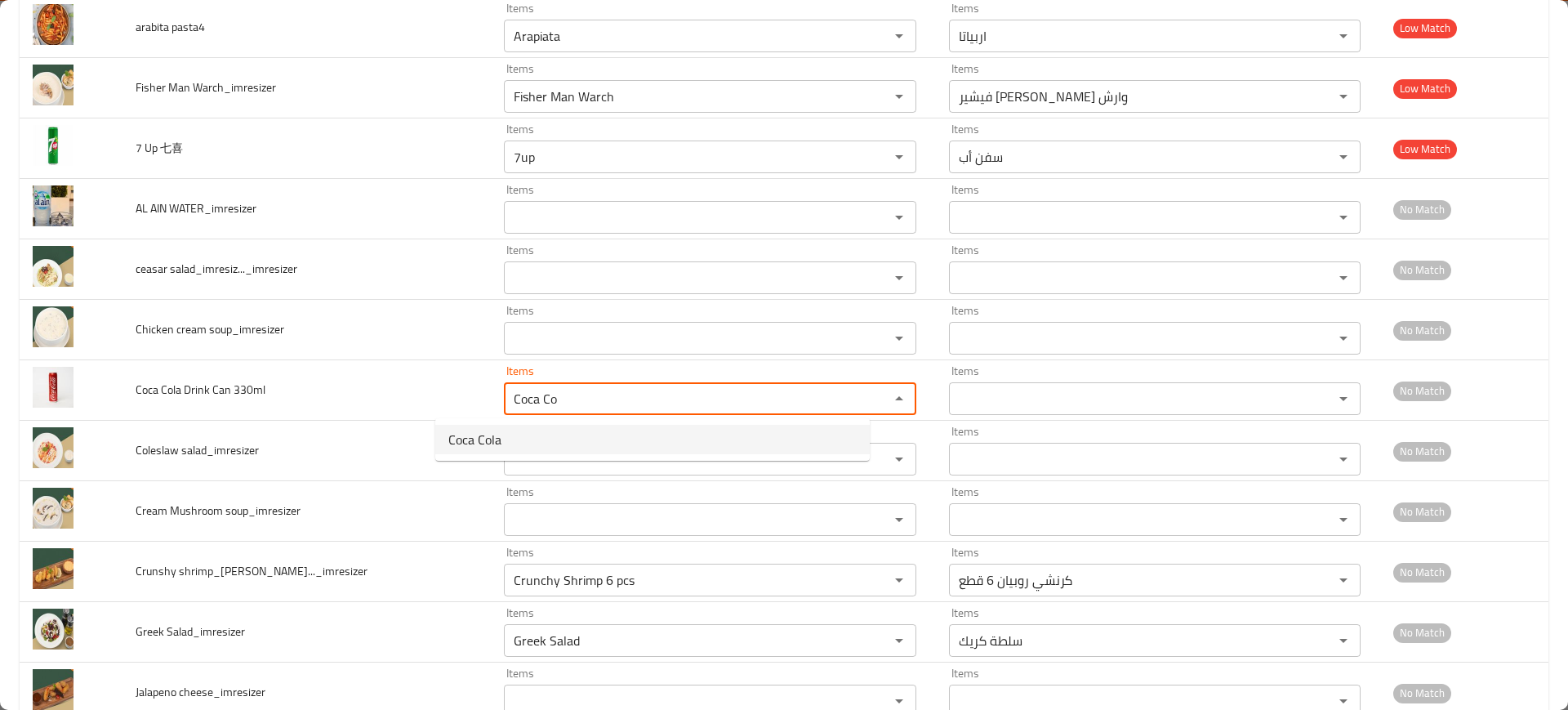
click at [487, 435] on span "Coca Cola" at bounding box center [475, 440] width 53 height 20
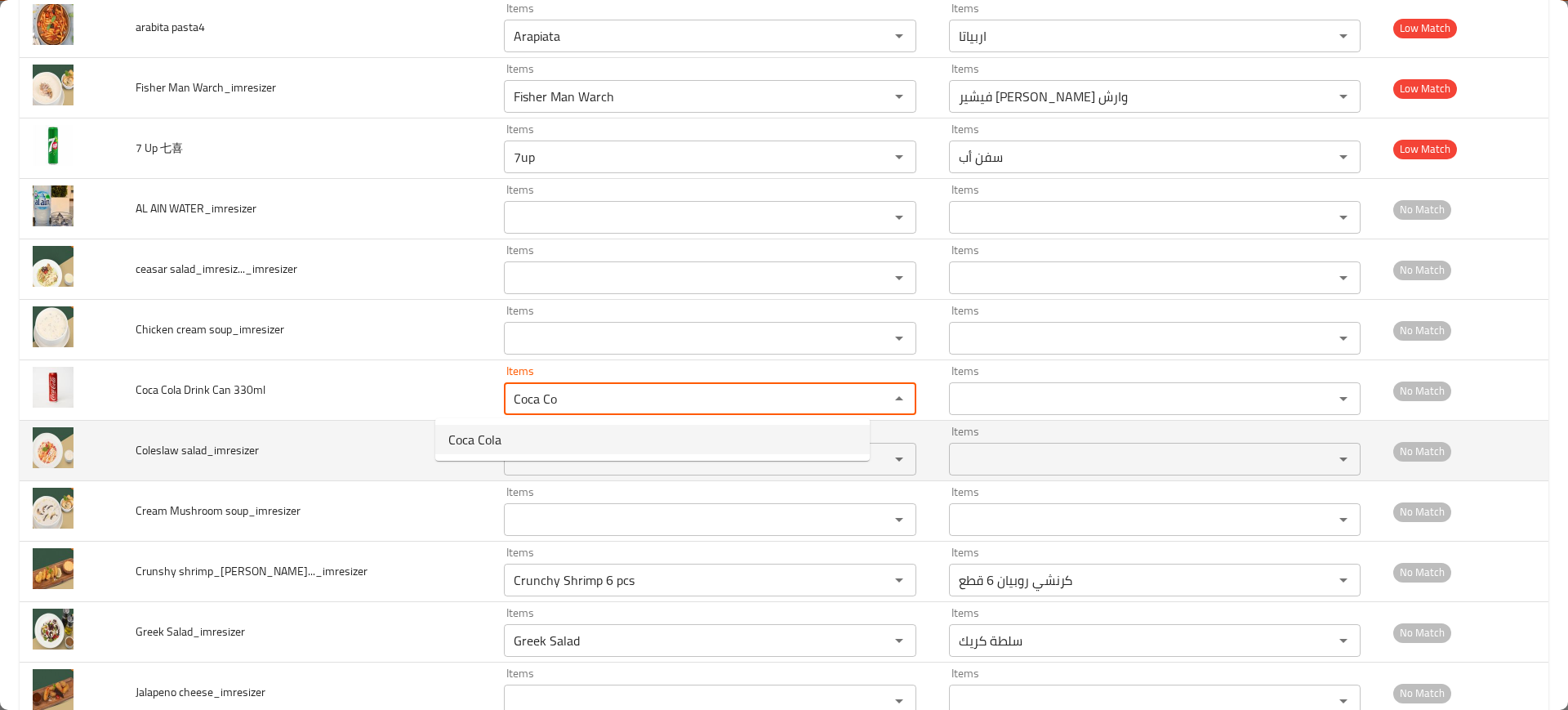
type 330ml "Coca Cola"
type 330ml-ar "كوكاكولا"
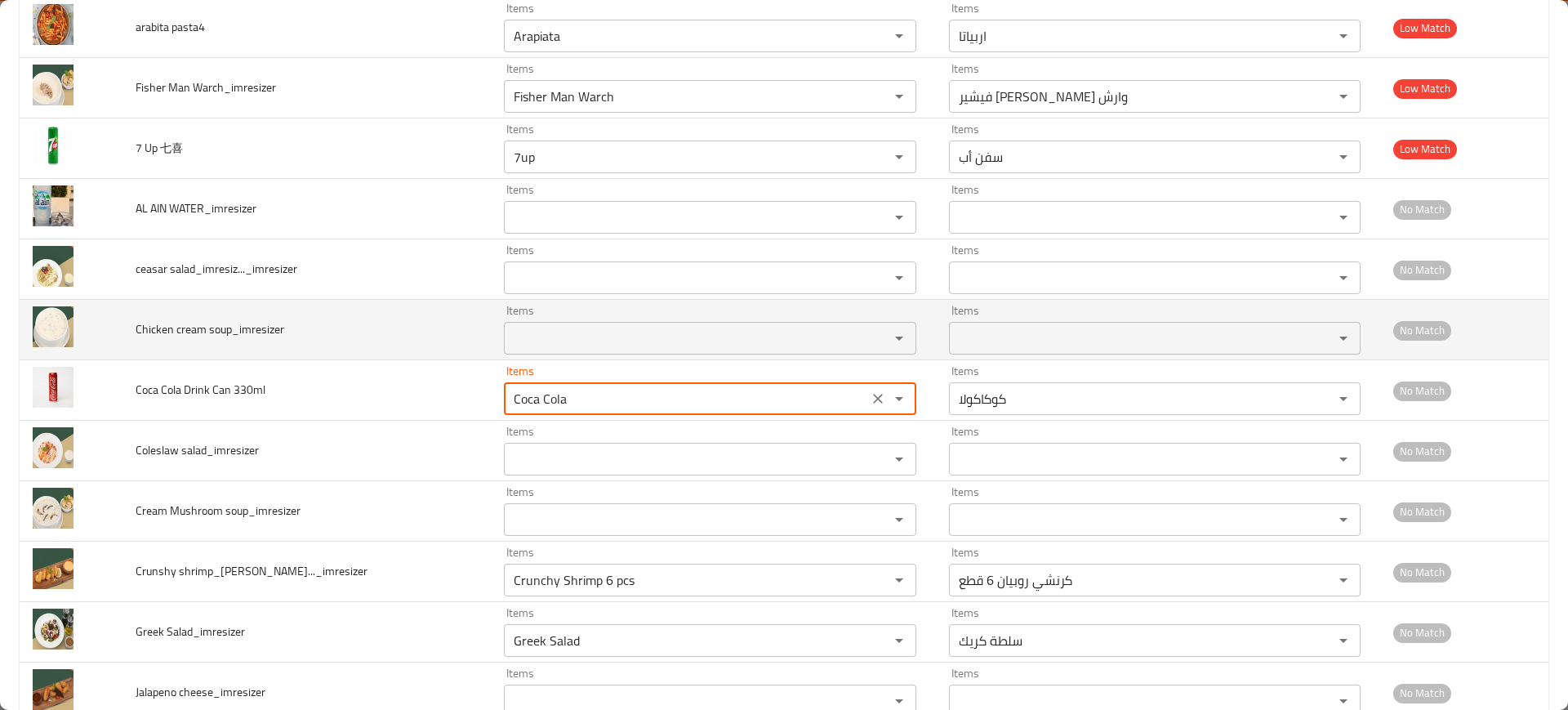
type 330ml "Coca Cola"
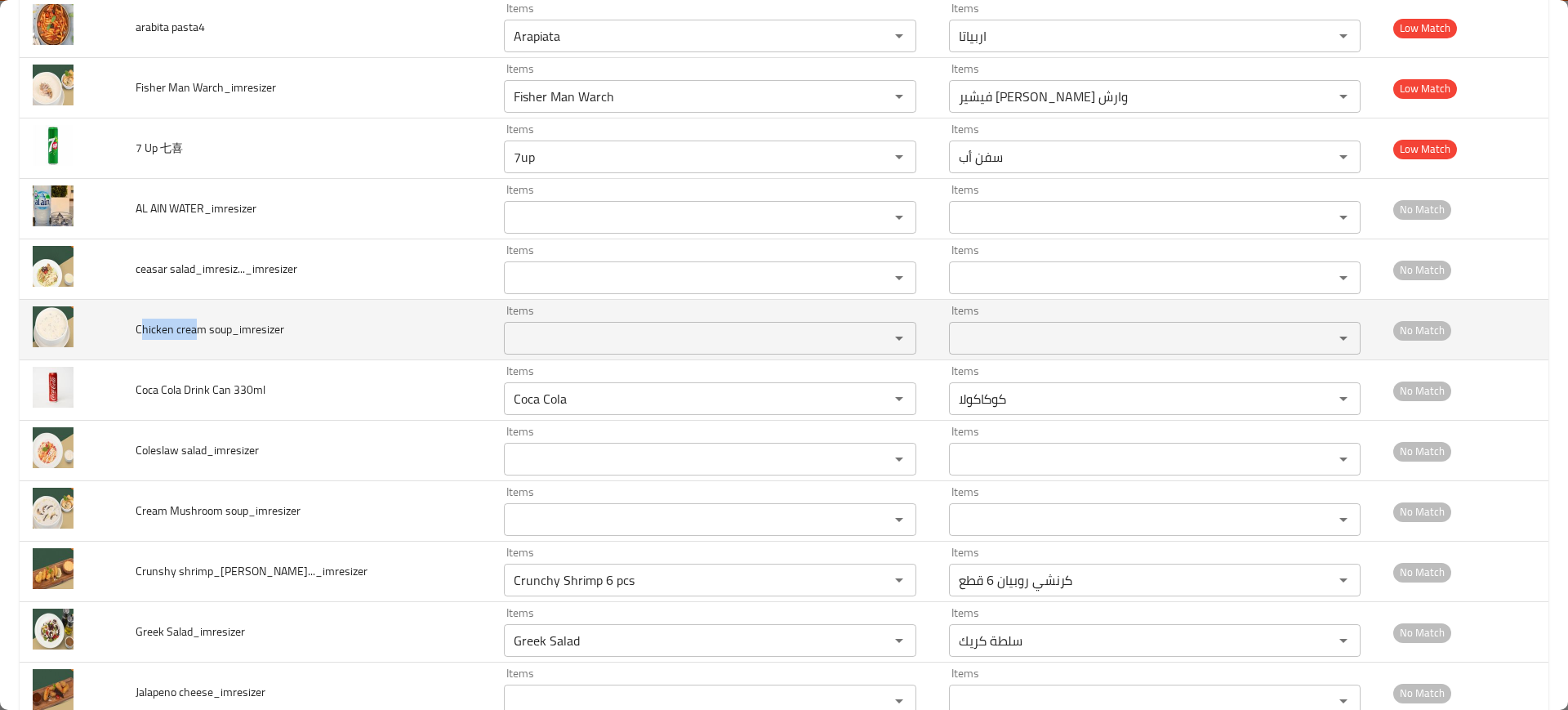
drag, startPoint x: 190, startPoint y: 325, endPoint x: 144, endPoint y: 332, distance: 46.5
click at [146, 331] on span "Chicken cream soup_imresizer" at bounding box center [209, 329] width 148 height 21
click at [504, 316] on div "Items Items" at bounding box center [709, 329] width 411 height 49
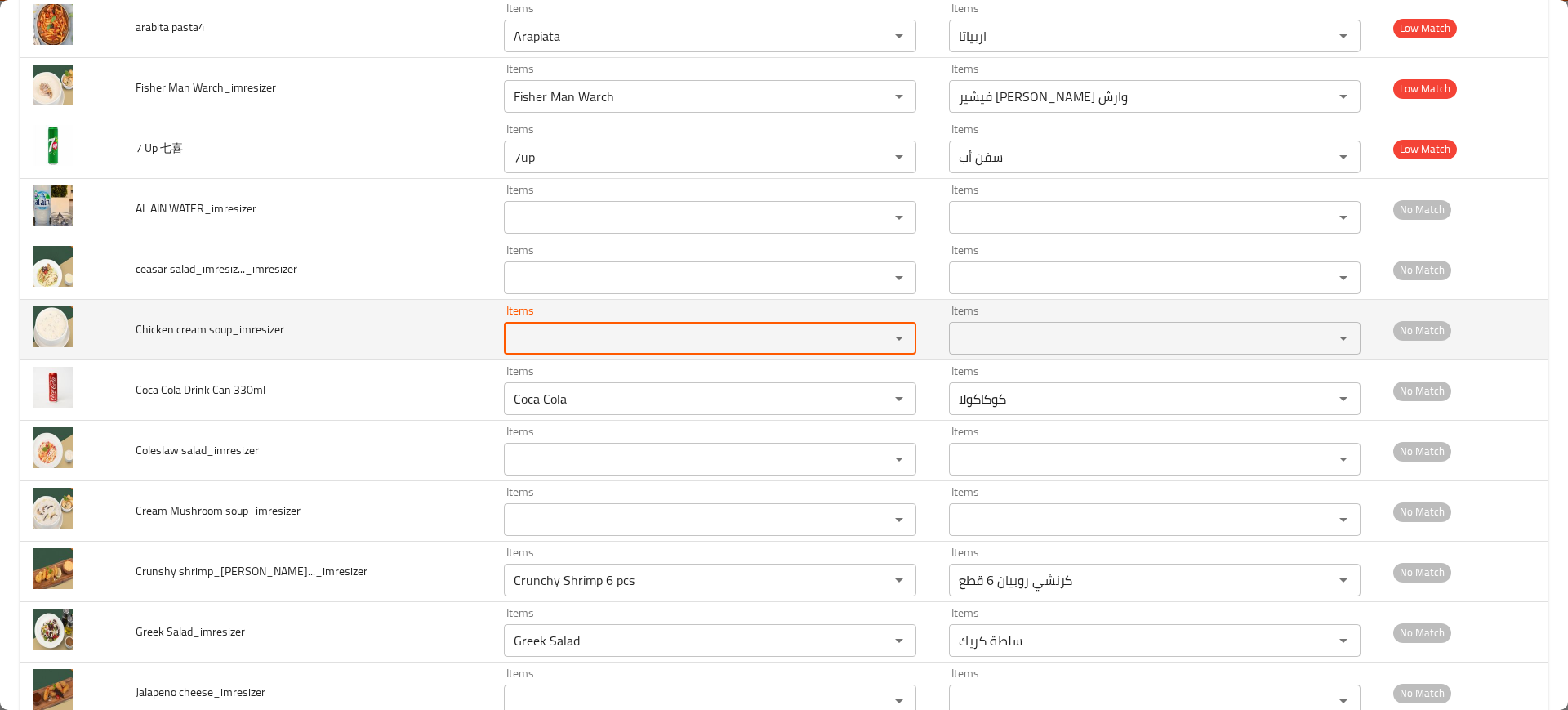
paste soup_imresizer "hicken crea"
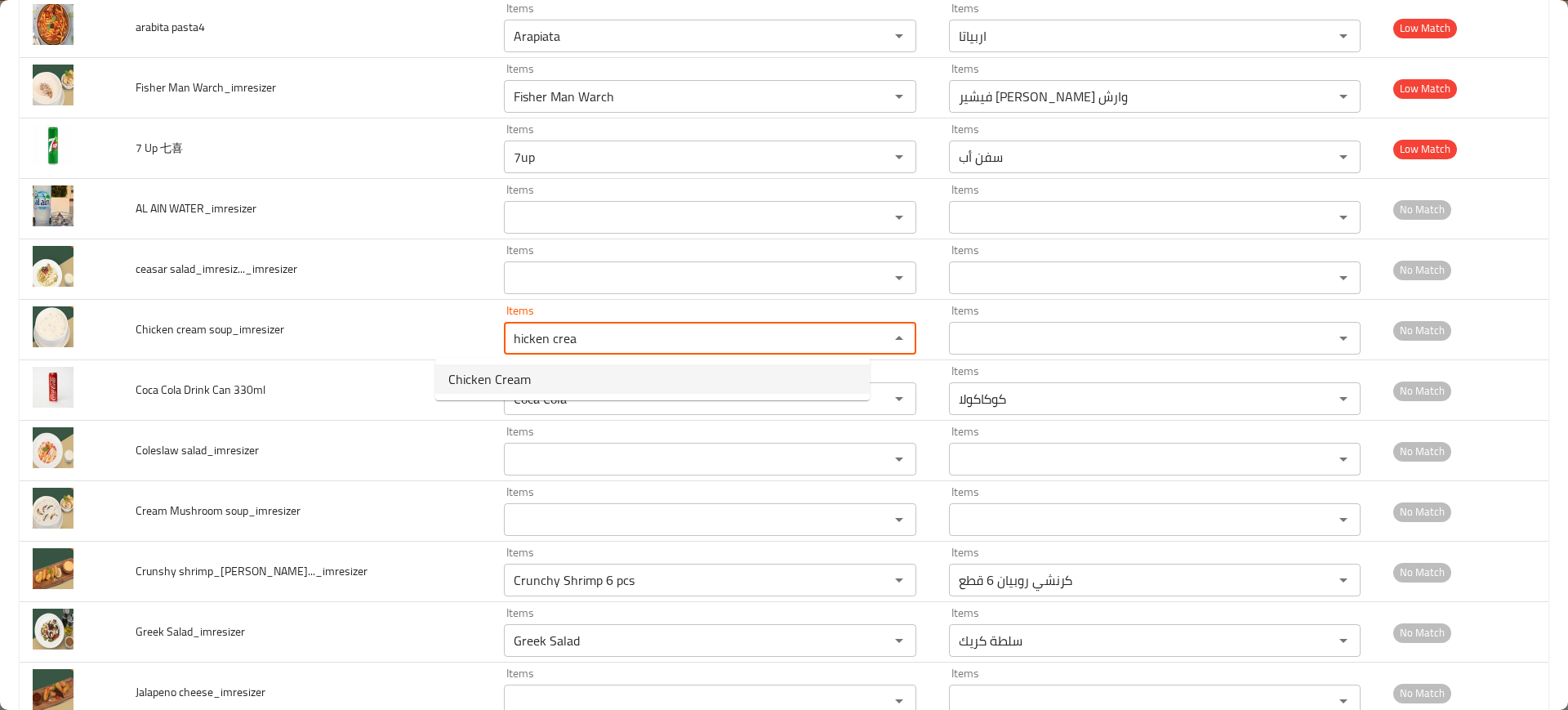
click at [486, 369] on span "Chicken Cream" at bounding box center [490, 379] width 82 height 20
type soup_imresizer "Chicken Cream"
type soup_imresizer-ar "دجاج بالكريمة"
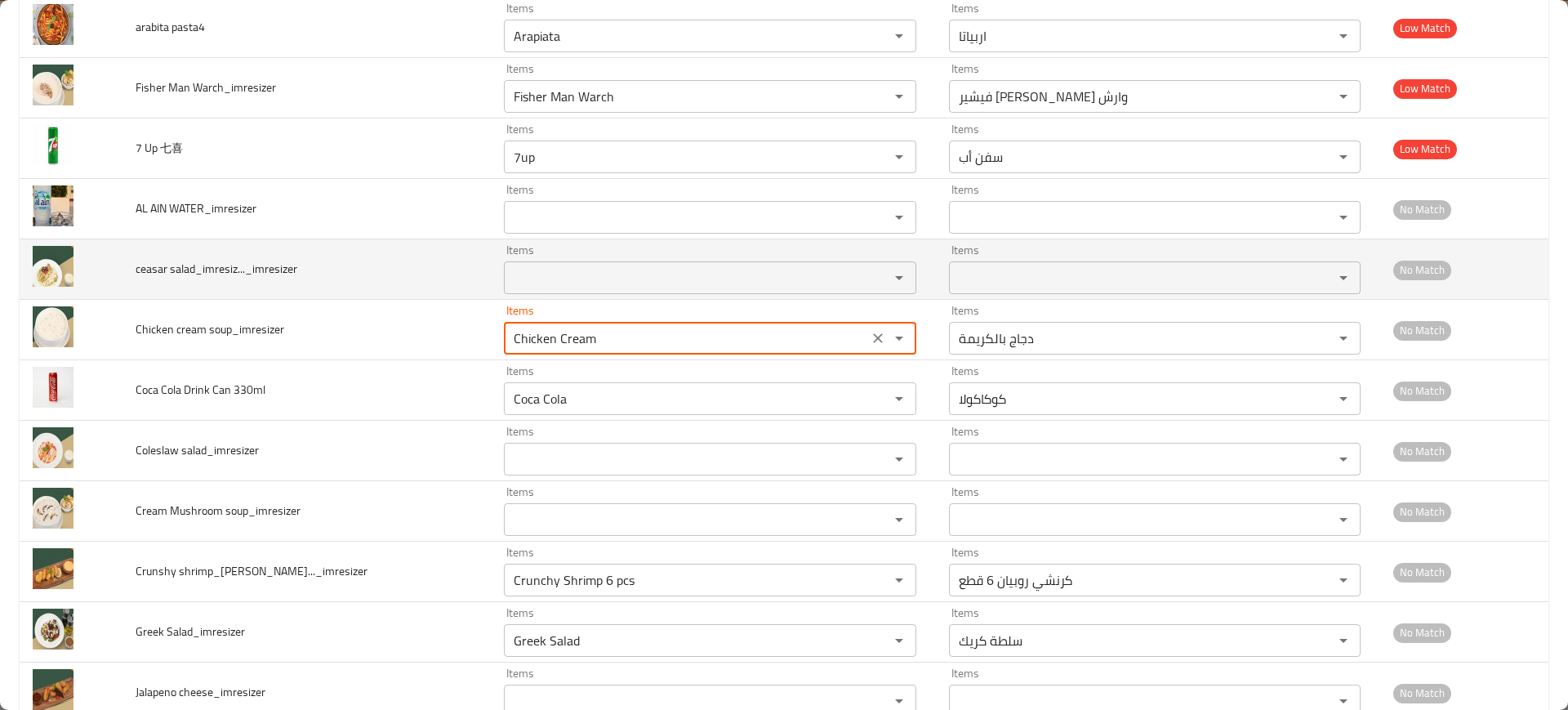
type soup_imresizer "Chicken Cream"
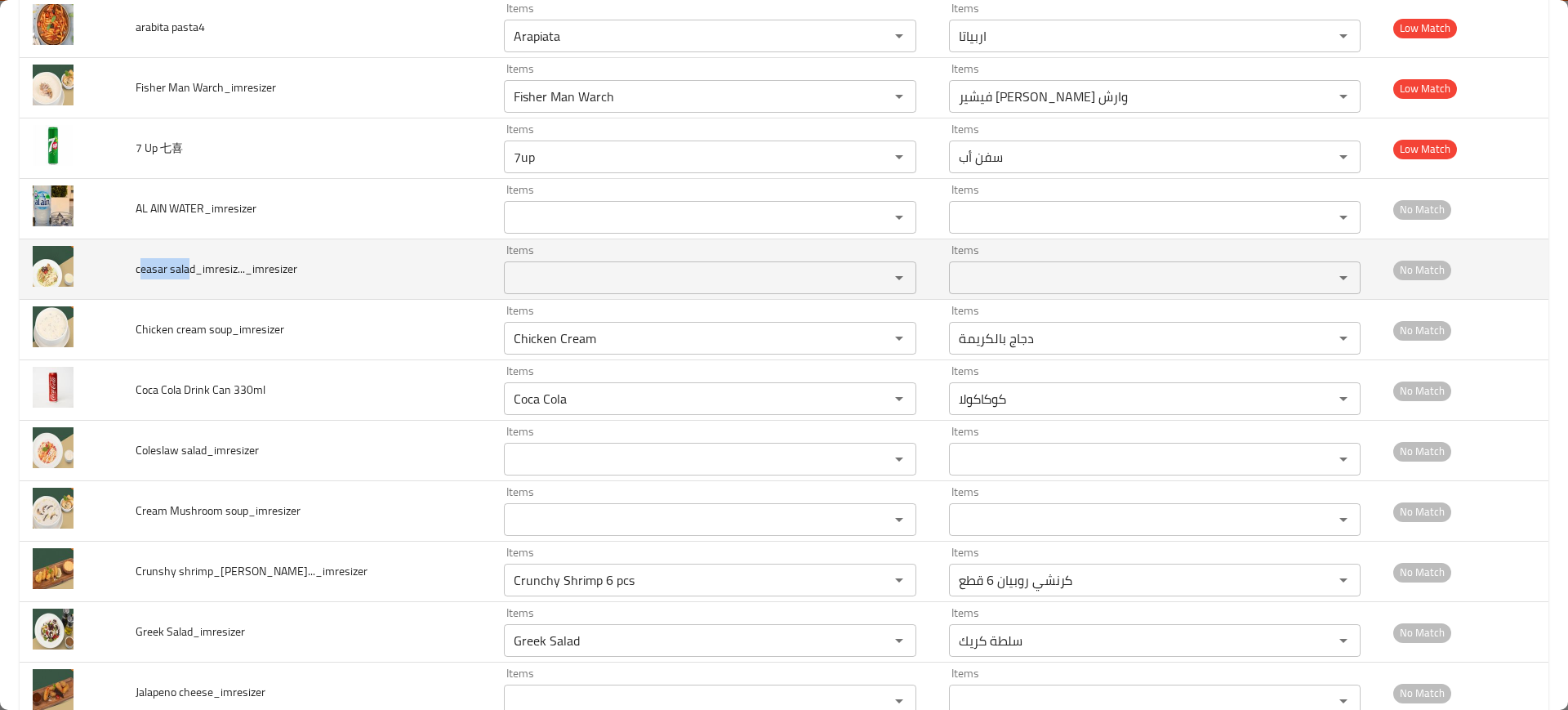
drag, startPoint x: 192, startPoint y: 266, endPoint x: 145, endPoint y: 272, distance: 47.4
click at [145, 272] on span "ceasar salad_imresiz..._imresizer" at bounding box center [216, 269] width 162 height 21
click at [491, 252] on td "Items Items" at bounding box center [712, 269] width 444 height 60
click at [509, 274] on salad_imresiz____imresizer "Items" at bounding box center [685, 278] width 354 height 23
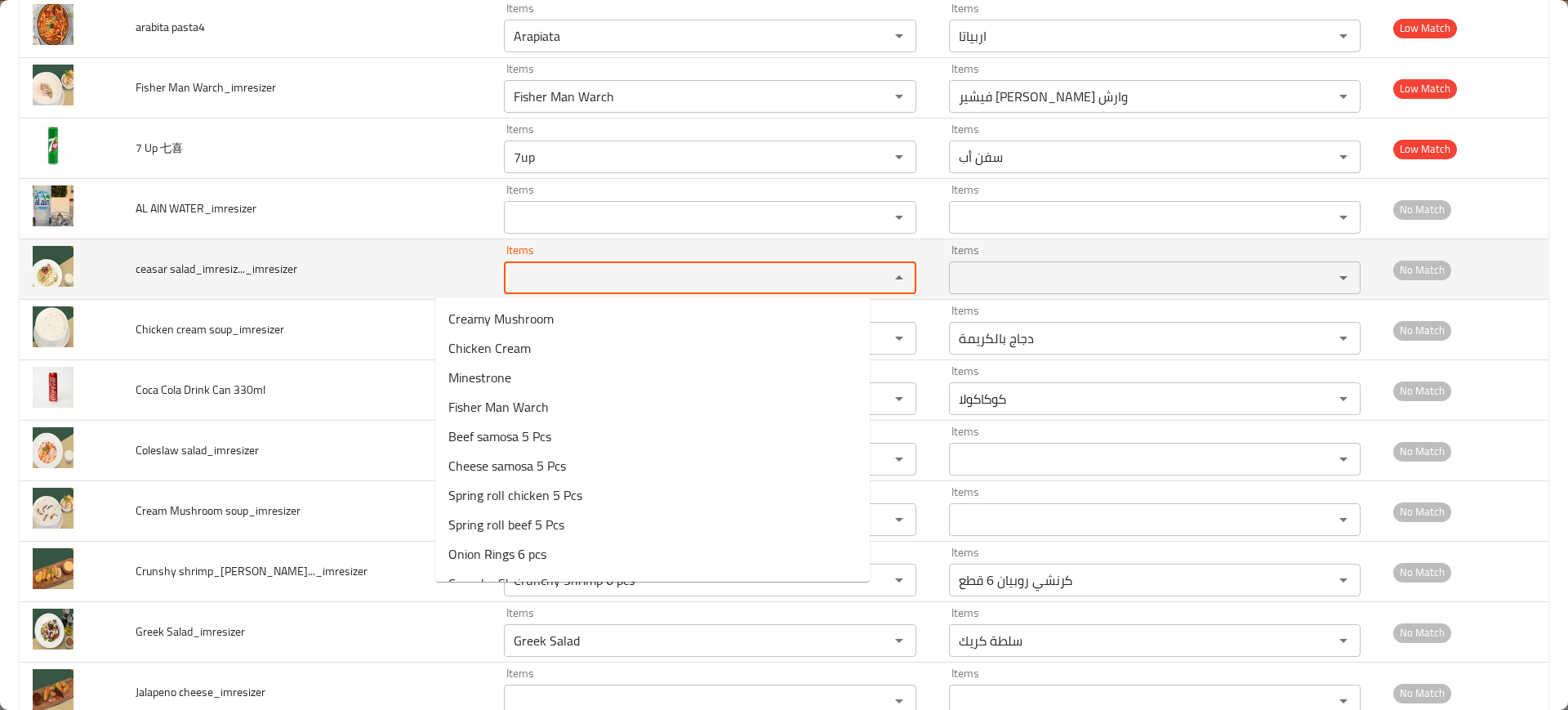
paste salad_imresiz____imresizer "easar sala"
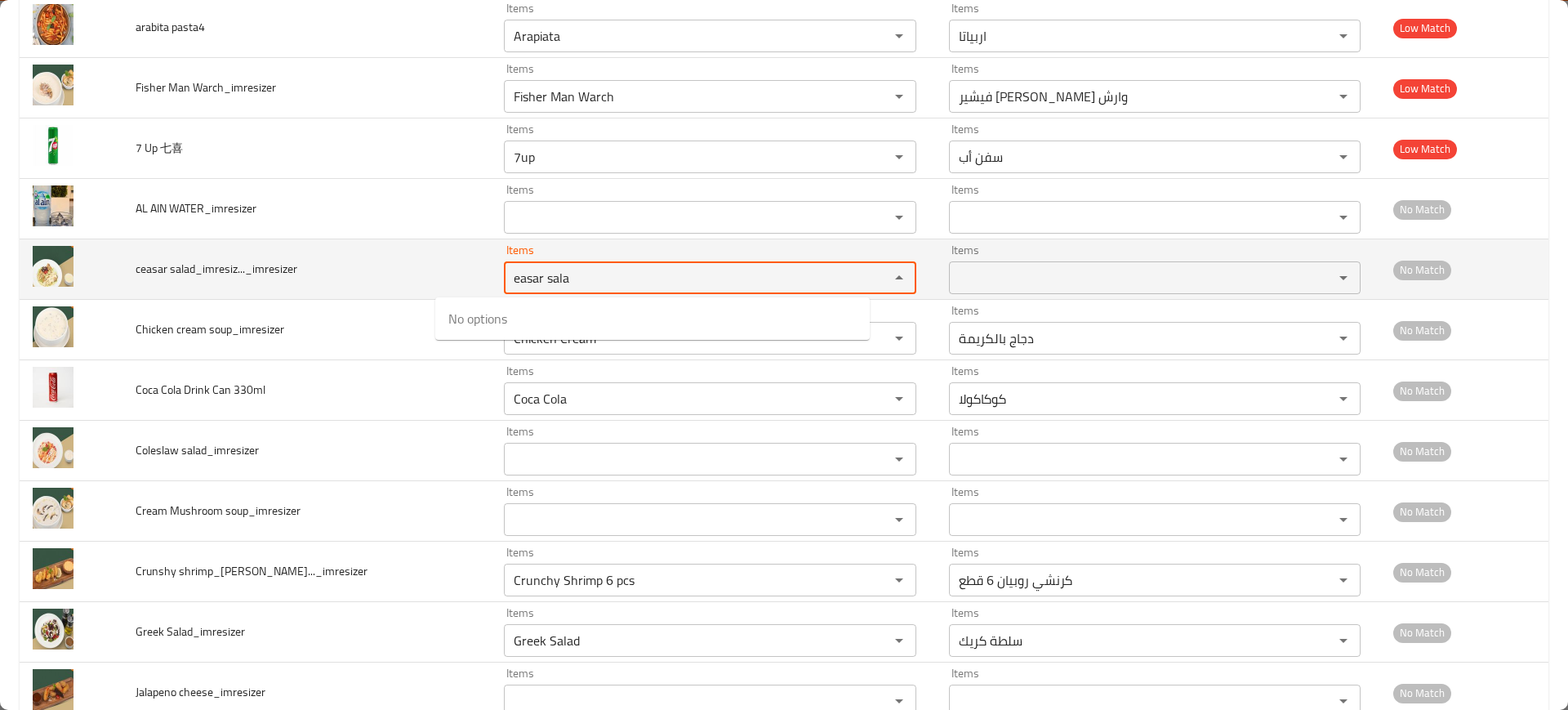
type salad_imresiz____imresizer "easar sala"
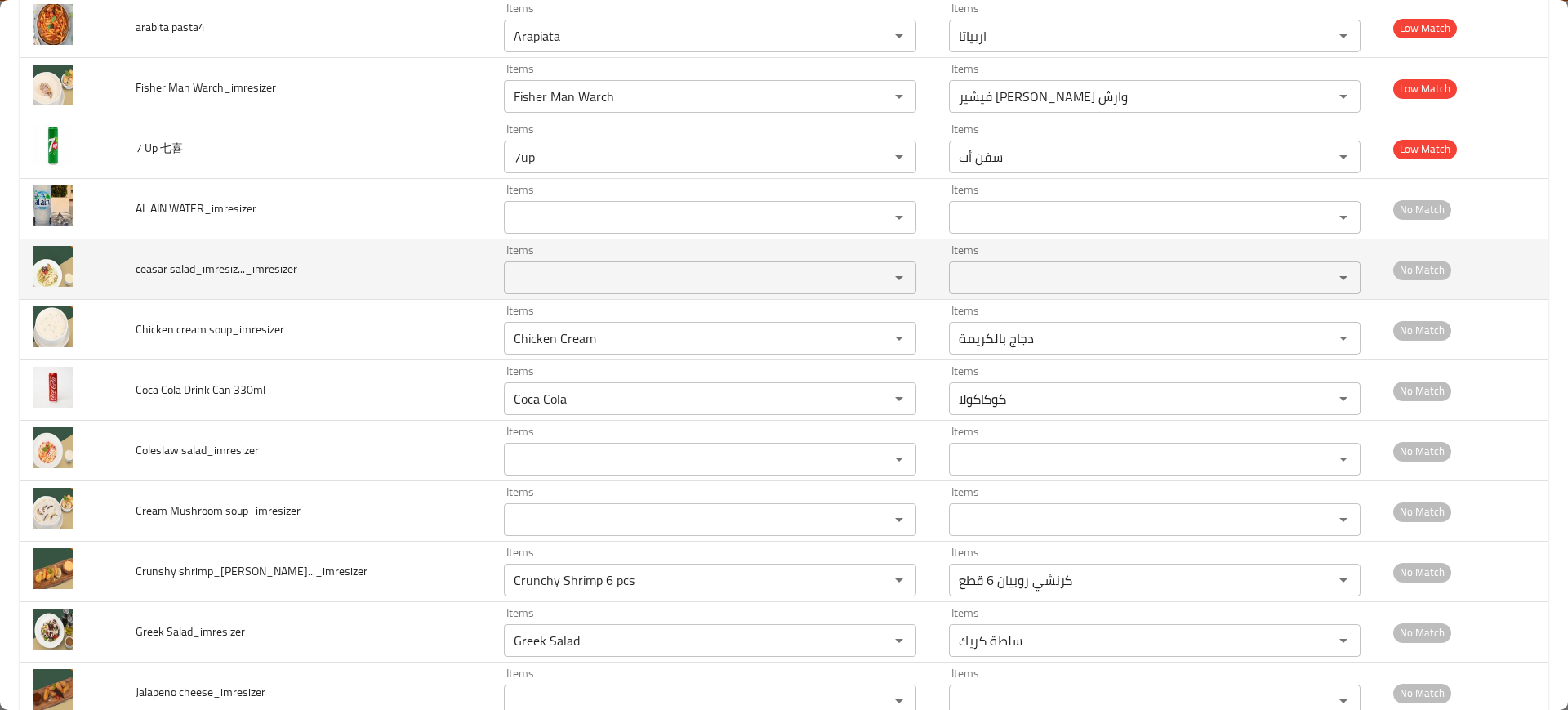
click at [279, 266] on span "ceasar salad_imresiz..._imresizer" at bounding box center [216, 269] width 162 height 21
drag, startPoint x: 177, startPoint y: 266, endPoint x: 228, endPoint y: 267, distance: 51.0
click at [196, 266] on span "ceasar salad_imresiz..._imresizer" at bounding box center [216, 269] width 162 height 21
click at [509, 270] on salad_imresiz____imresizer "Items" at bounding box center [685, 278] width 354 height 23
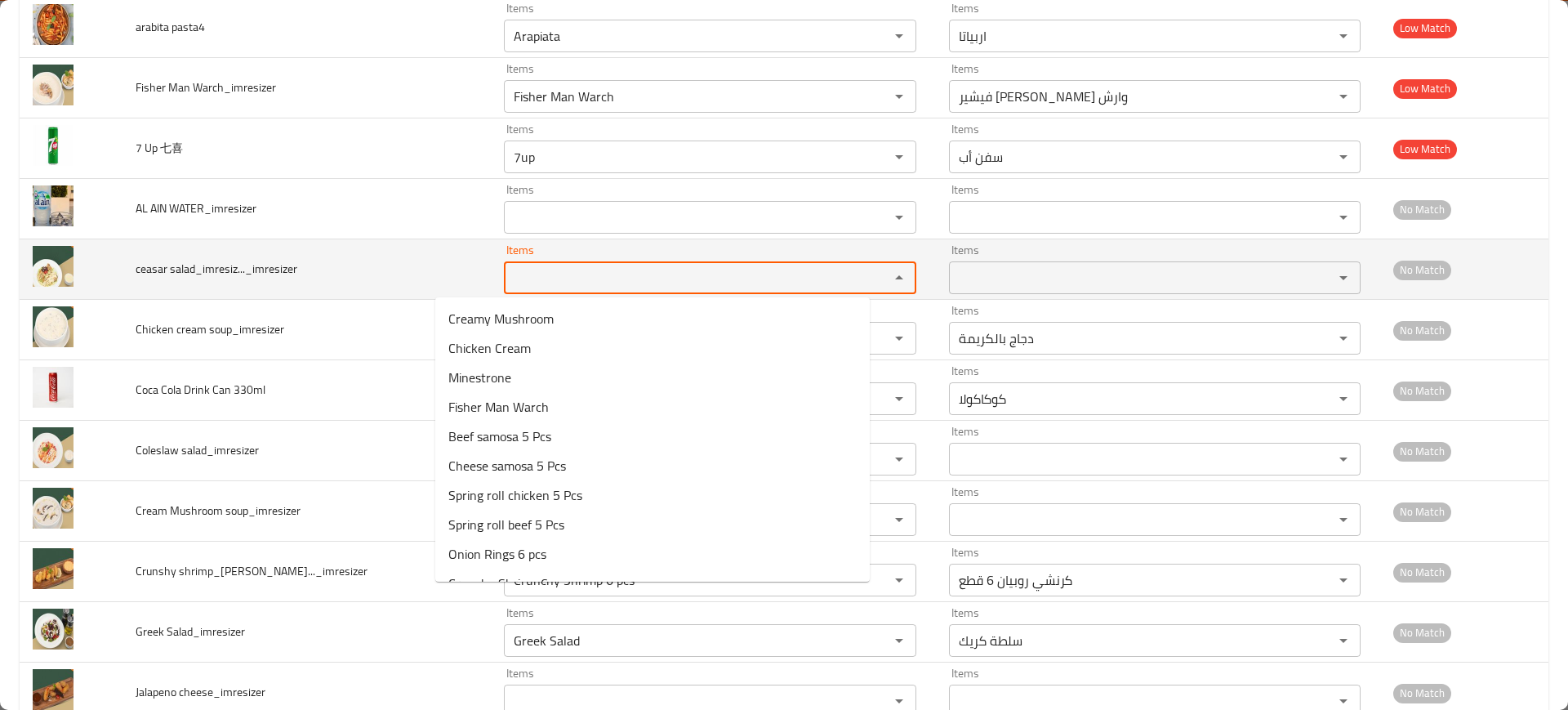
paste salad_imresiz____imresizer "ala"
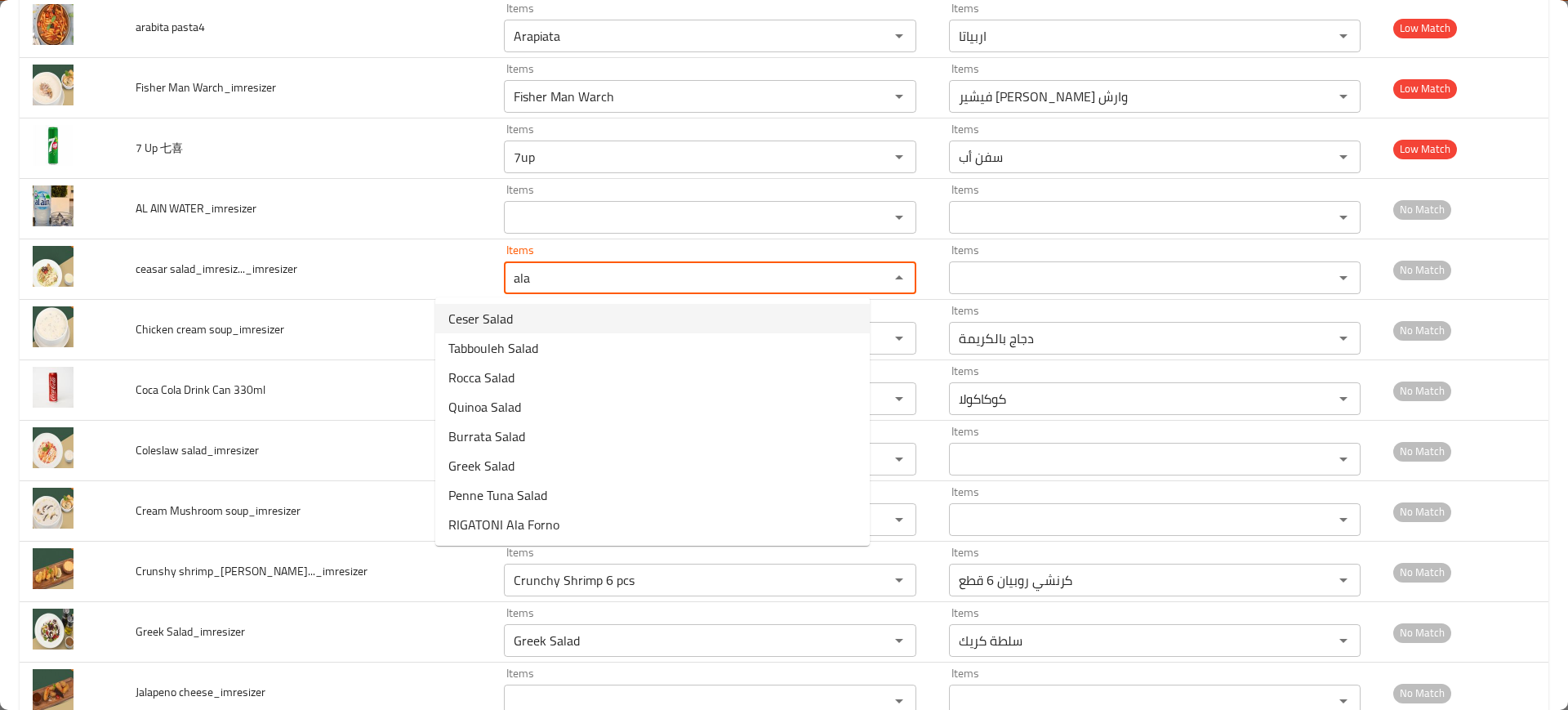
click at [490, 310] on span "Ceser Salad" at bounding box center [481, 318] width 64 height 20
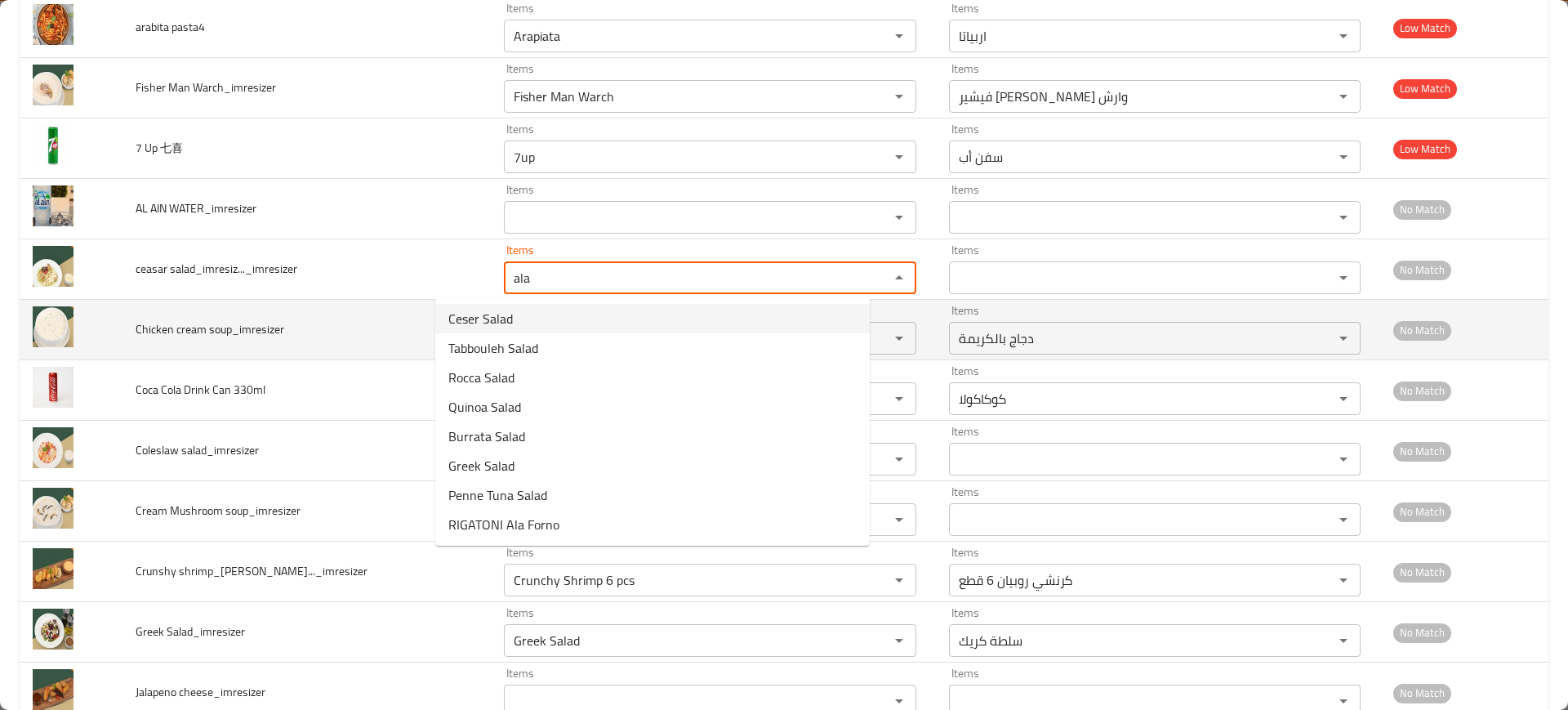
type salad_imresiz____imresizer "Ceser Salad"
type salad_imresiz____imresizer-ar "سلطة سيزر"
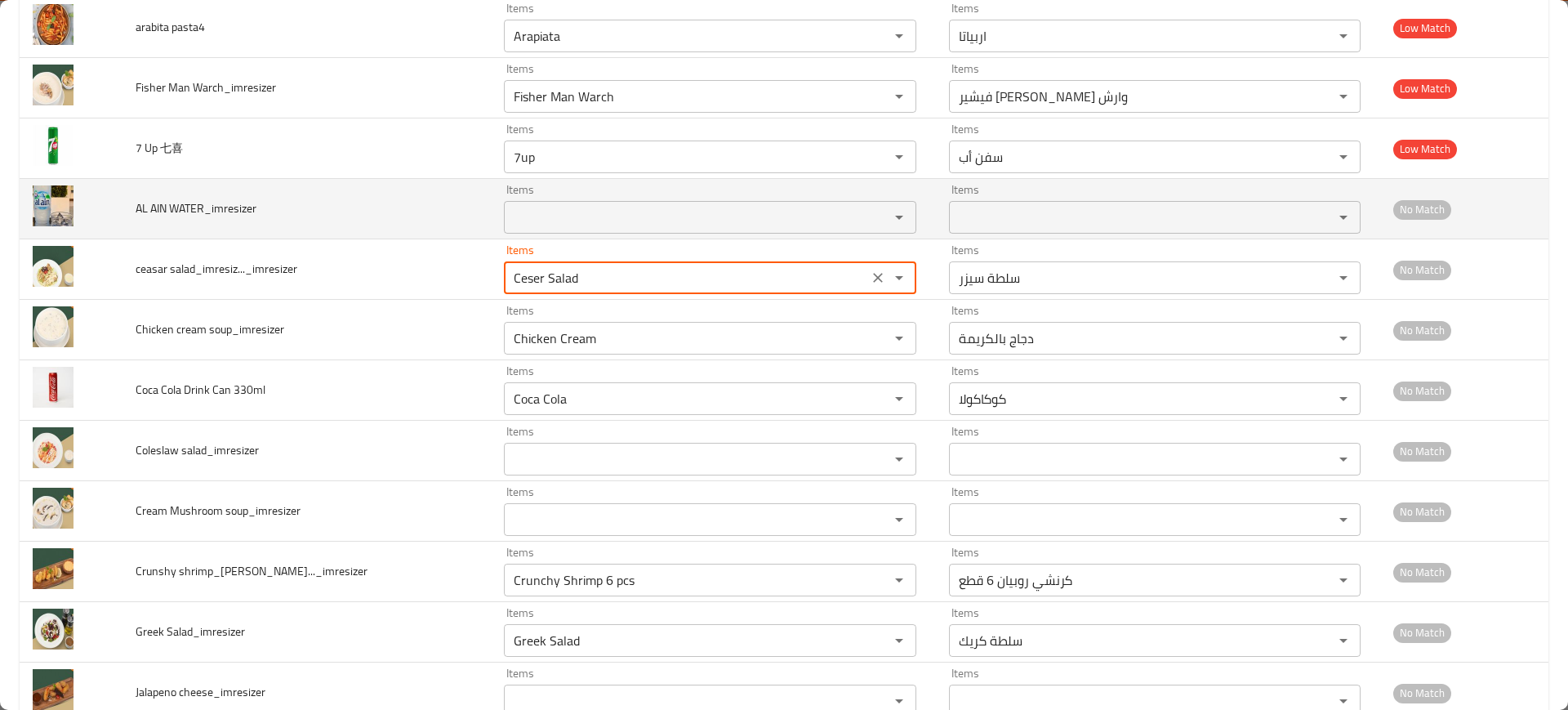
type salad_imresiz____imresizer "Ceser Salad"
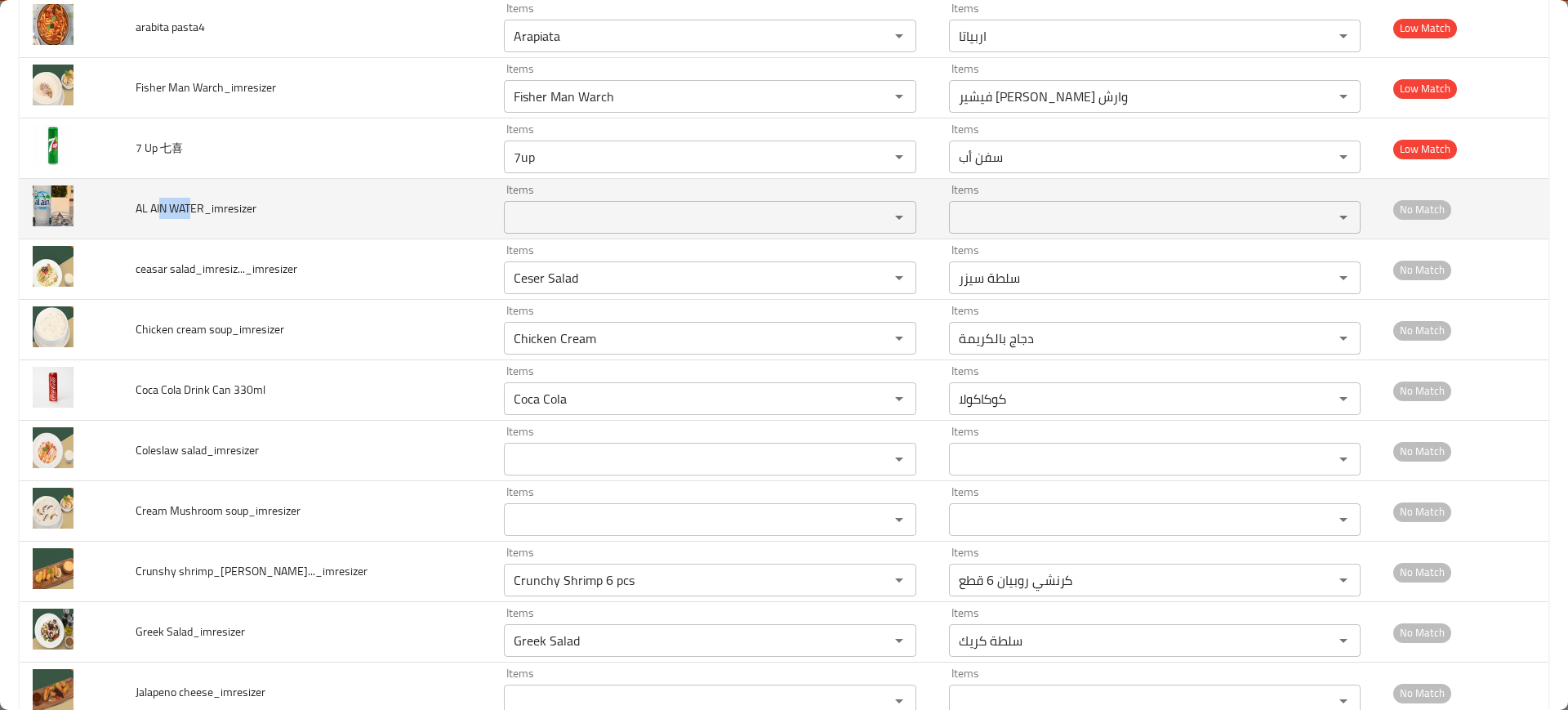
drag, startPoint x: 195, startPoint y: 209, endPoint x: 178, endPoint y: 212, distance: 17.3
click at [167, 209] on span "AL AIN WATER_imresizer" at bounding box center [195, 209] width 121 height 21
click at [491, 212] on td "Items Items" at bounding box center [712, 209] width 444 height 60
click at [509, 220] on WATER_imresizer "Items" at bounding box center [685, 218] width 354 height 23
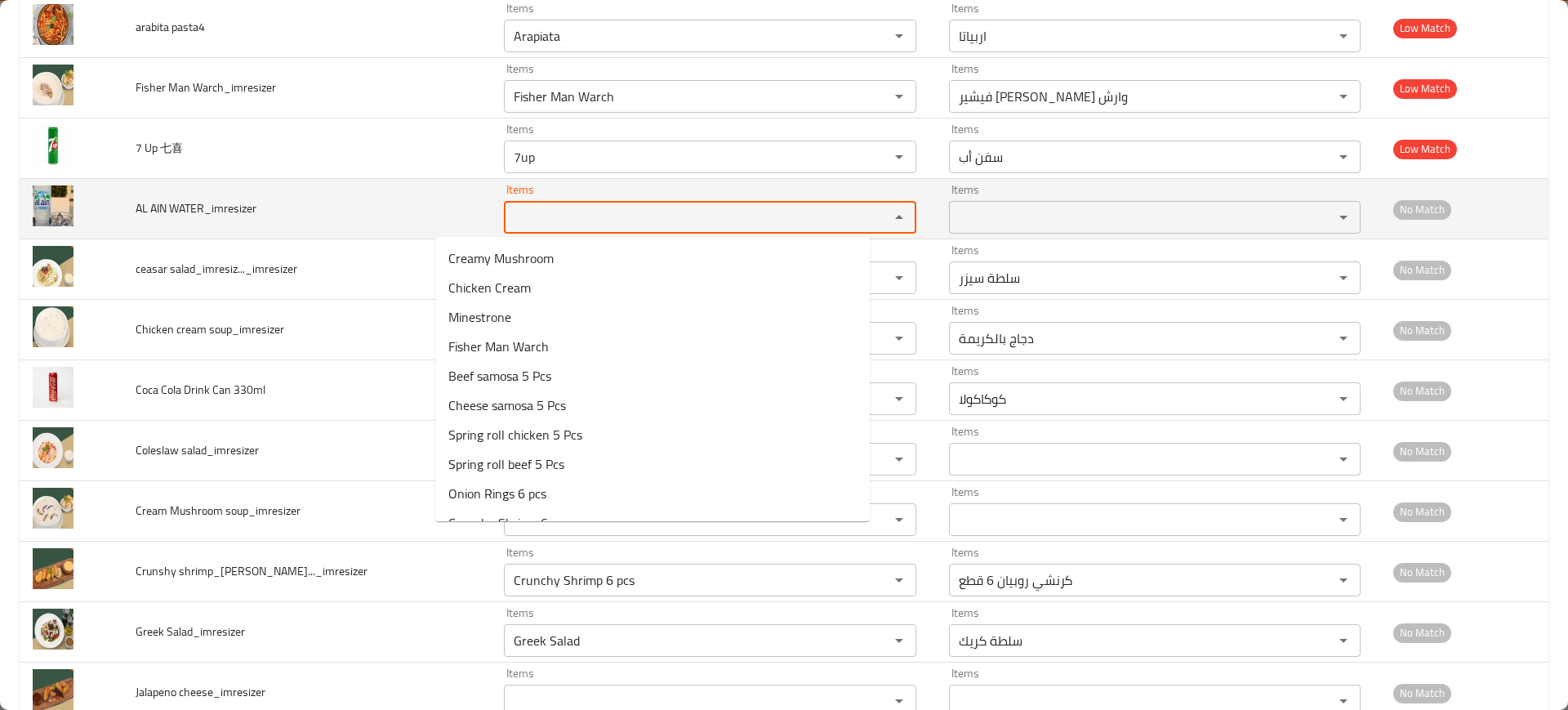
paste WATER_imresizer "N WAT"
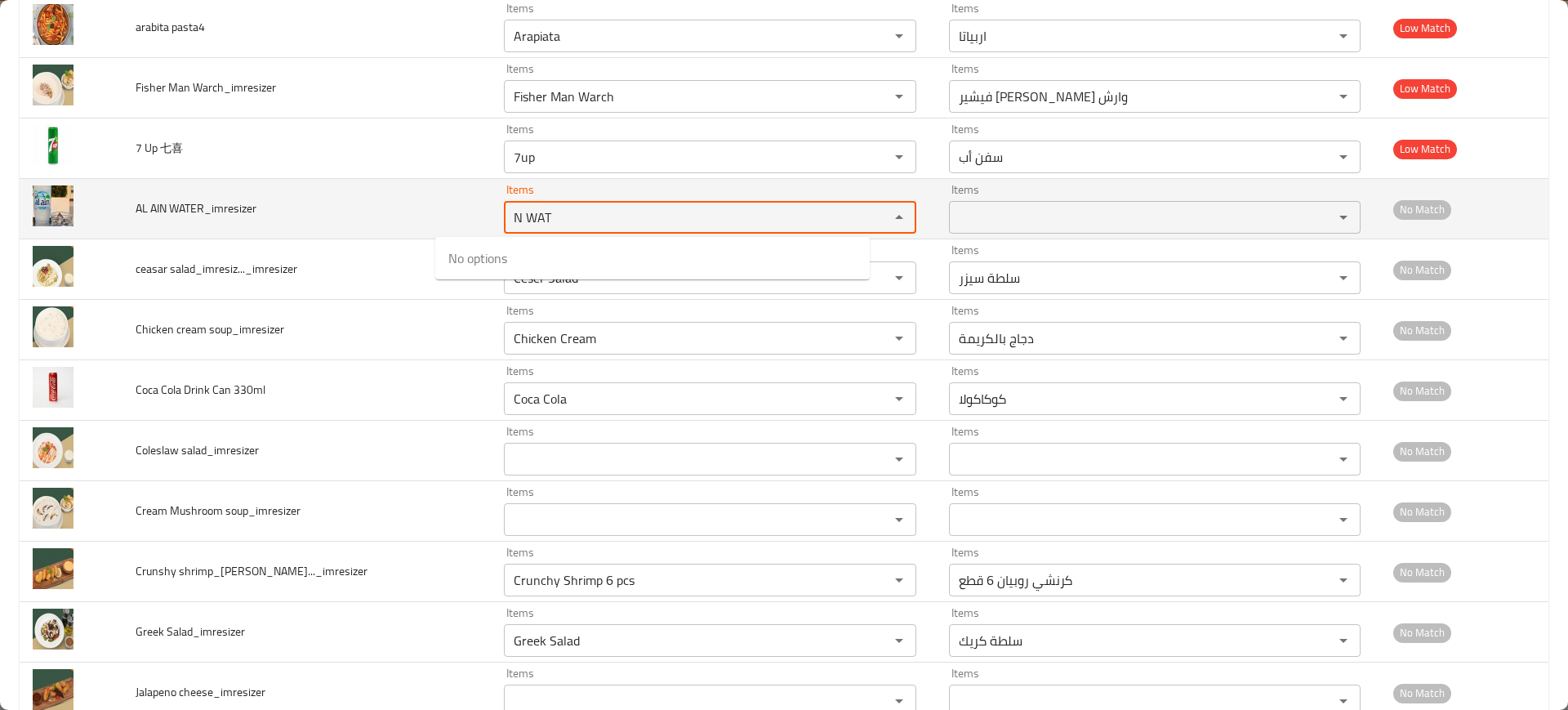
click at [509, 219] on WATER_imresizer "N WAT" at bounding box center [685, 218] width 354 height 23
click at [509, 219] on WATER_imresizer "N w" at bounding box center [685, 218] width 354 height 23
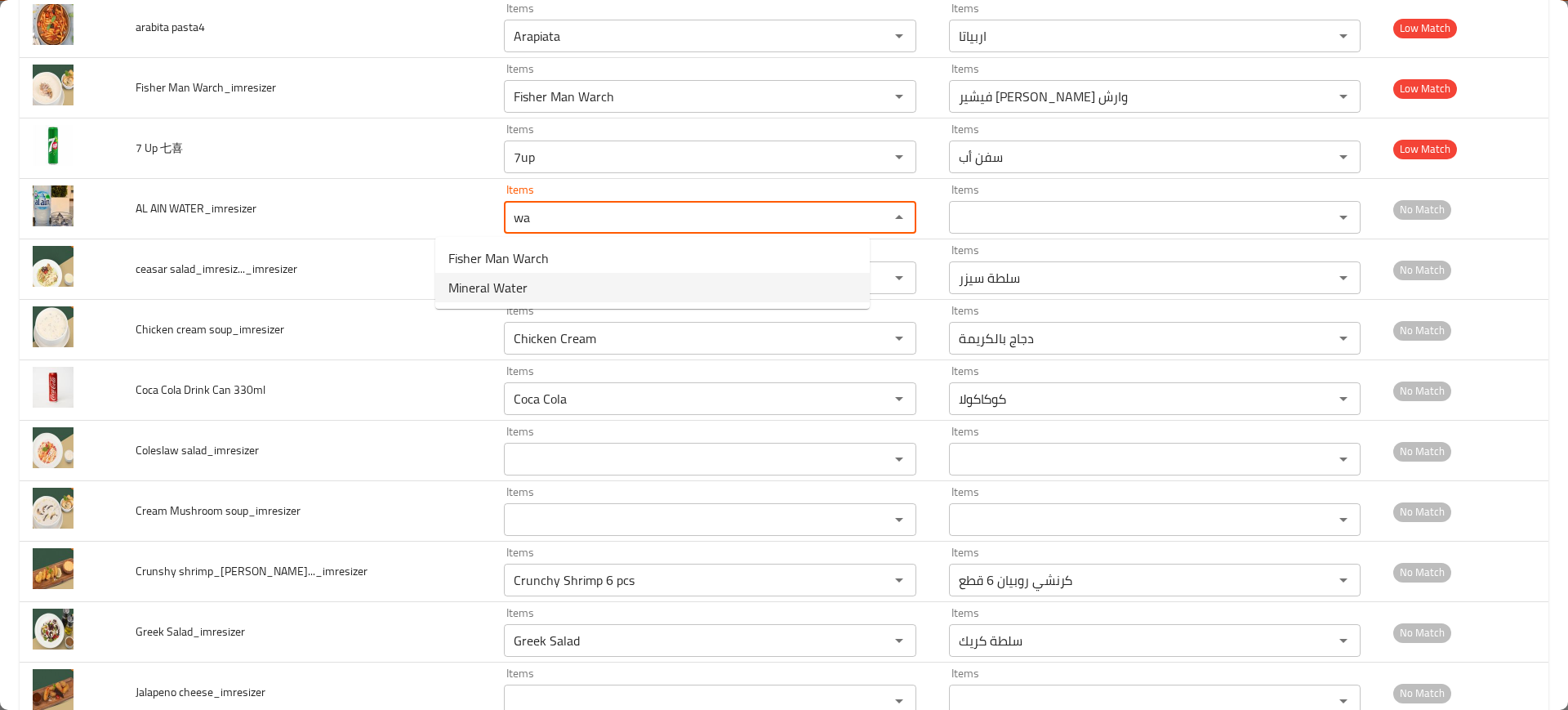
click at [489, 284] on span "Mineral Water" at bounding box center [488, 288] width 79 height 20
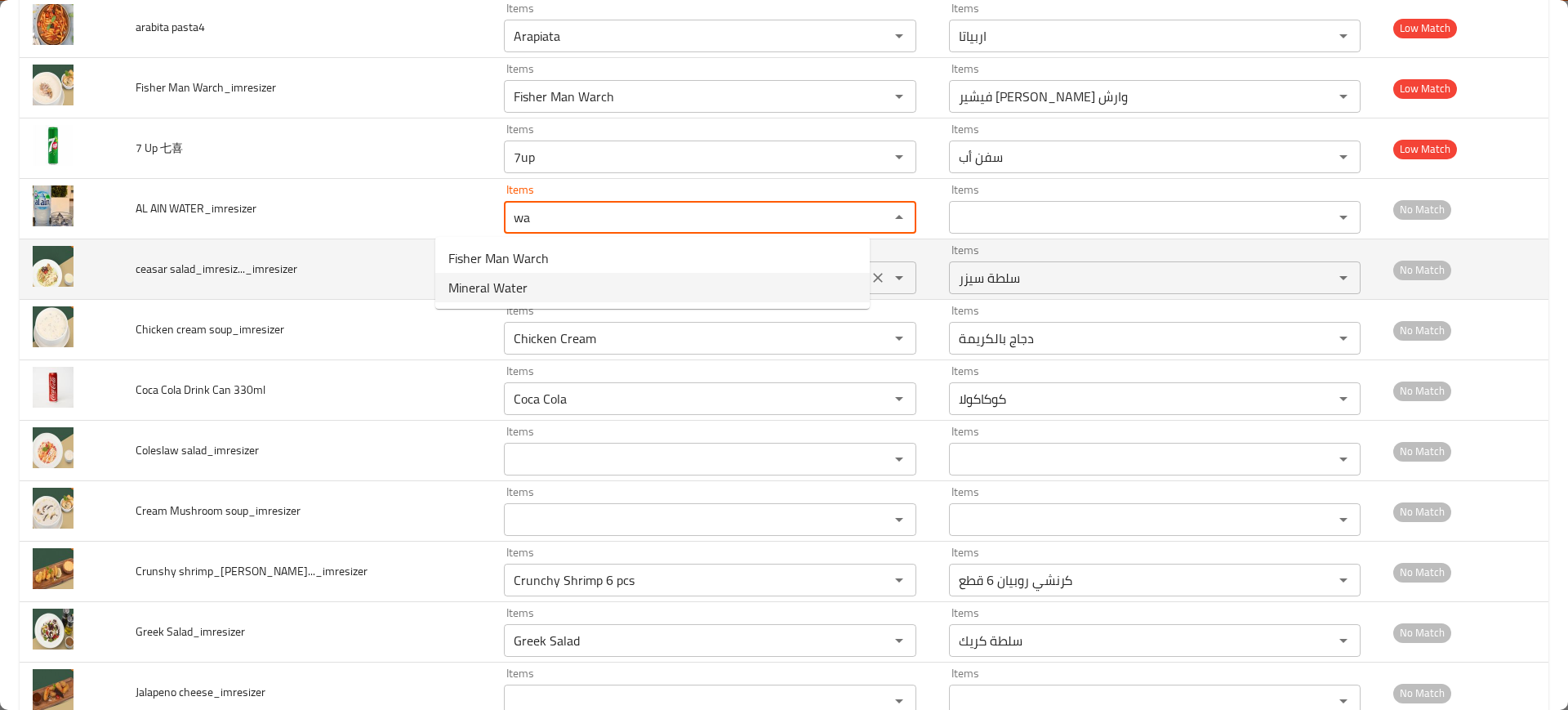
type WATER_imresizer "Mineral Water"
type WATER_imresizer-ar "مياه معدنيه"
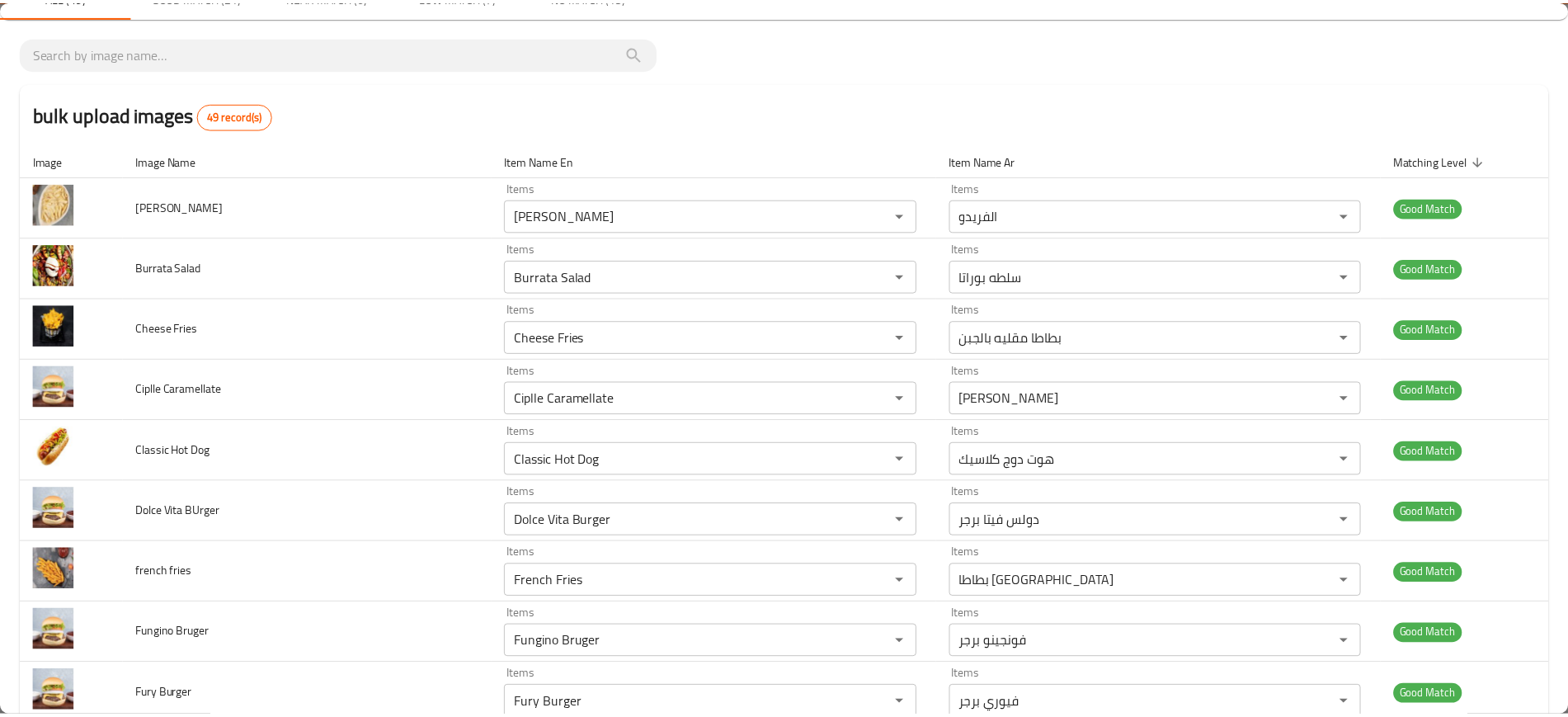
scroll to position [0, 0]
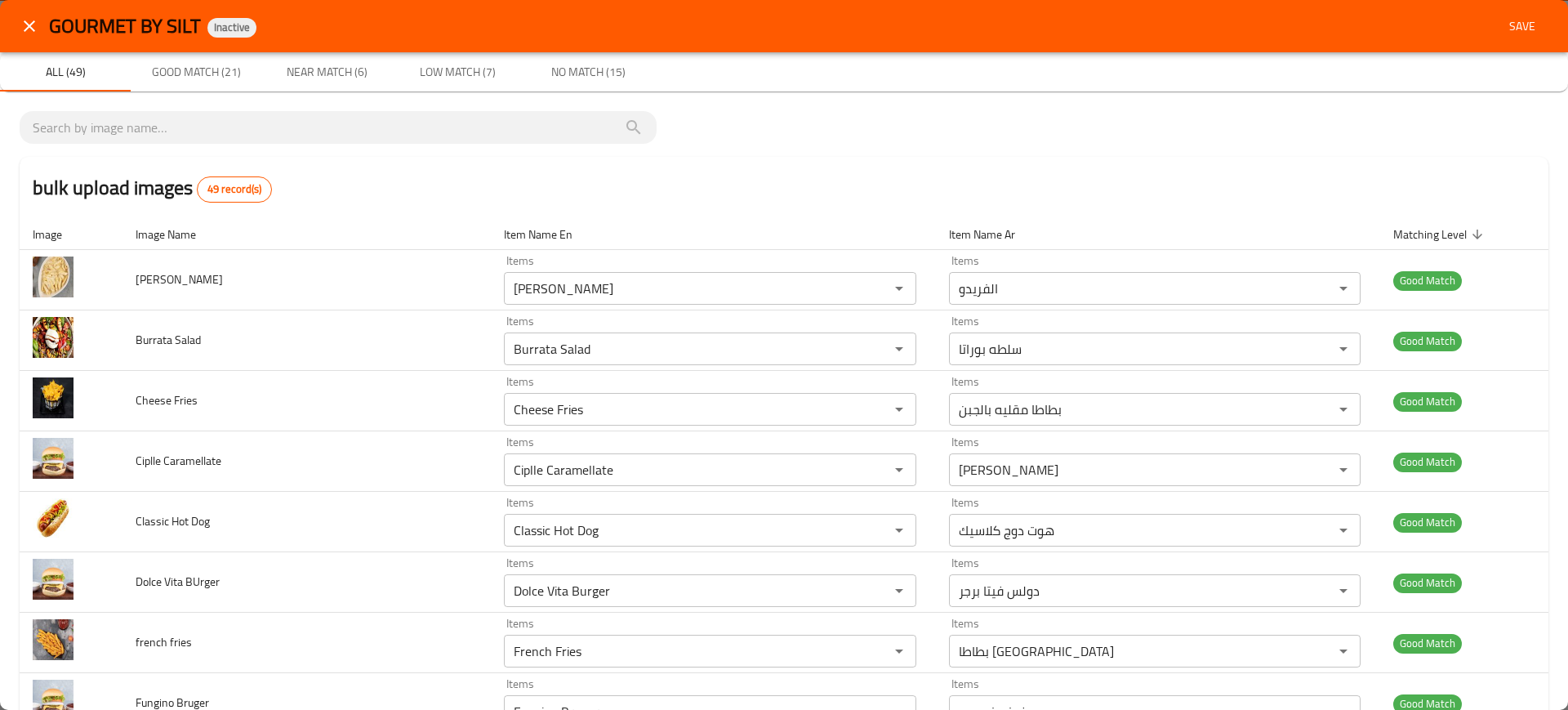
type WATER_imresizer "Mineral Water"
click at [1496, 12] on button "Save" at bounding box center [1522, 26] width 52 height 31
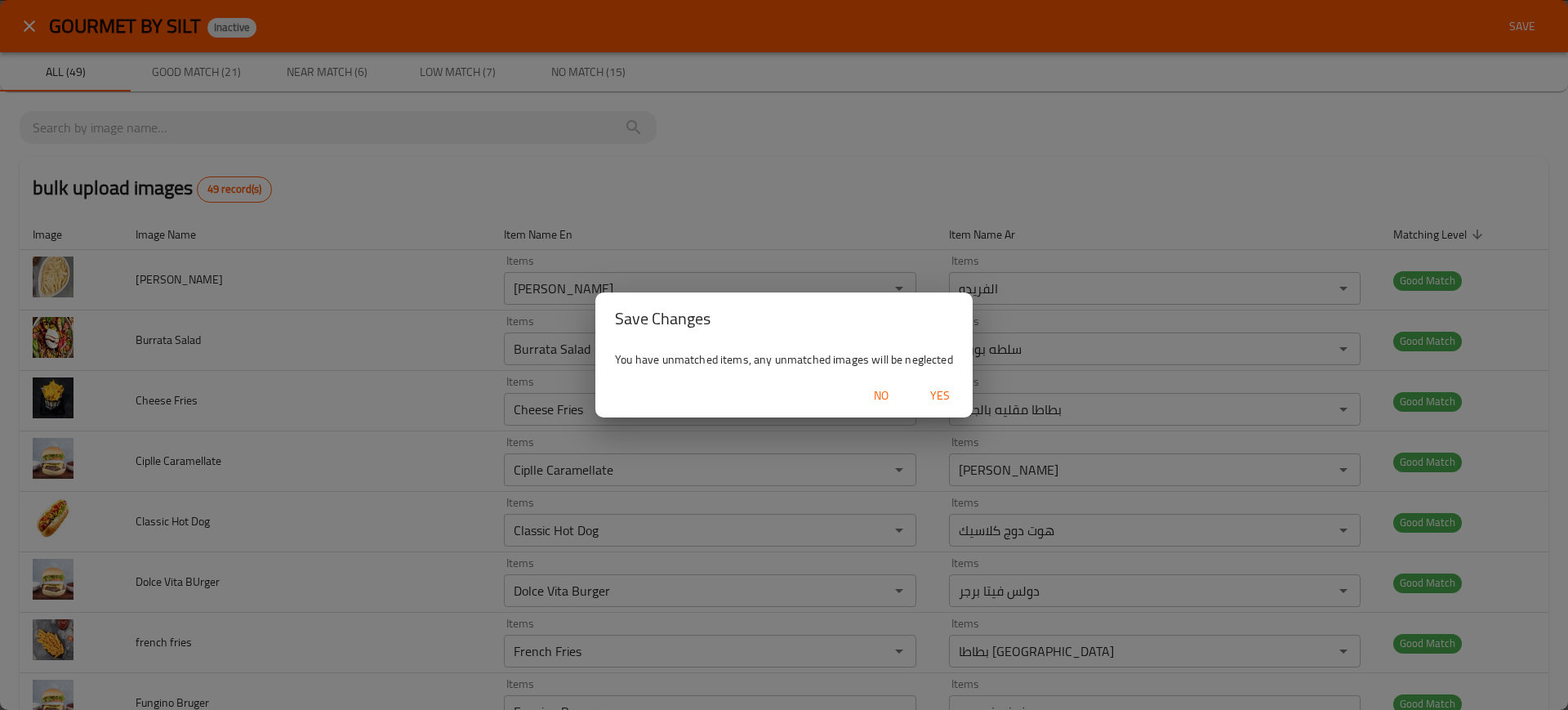
click at [952, 393] on span "Yes" at bounding box center [940, 395] width 40 height 21
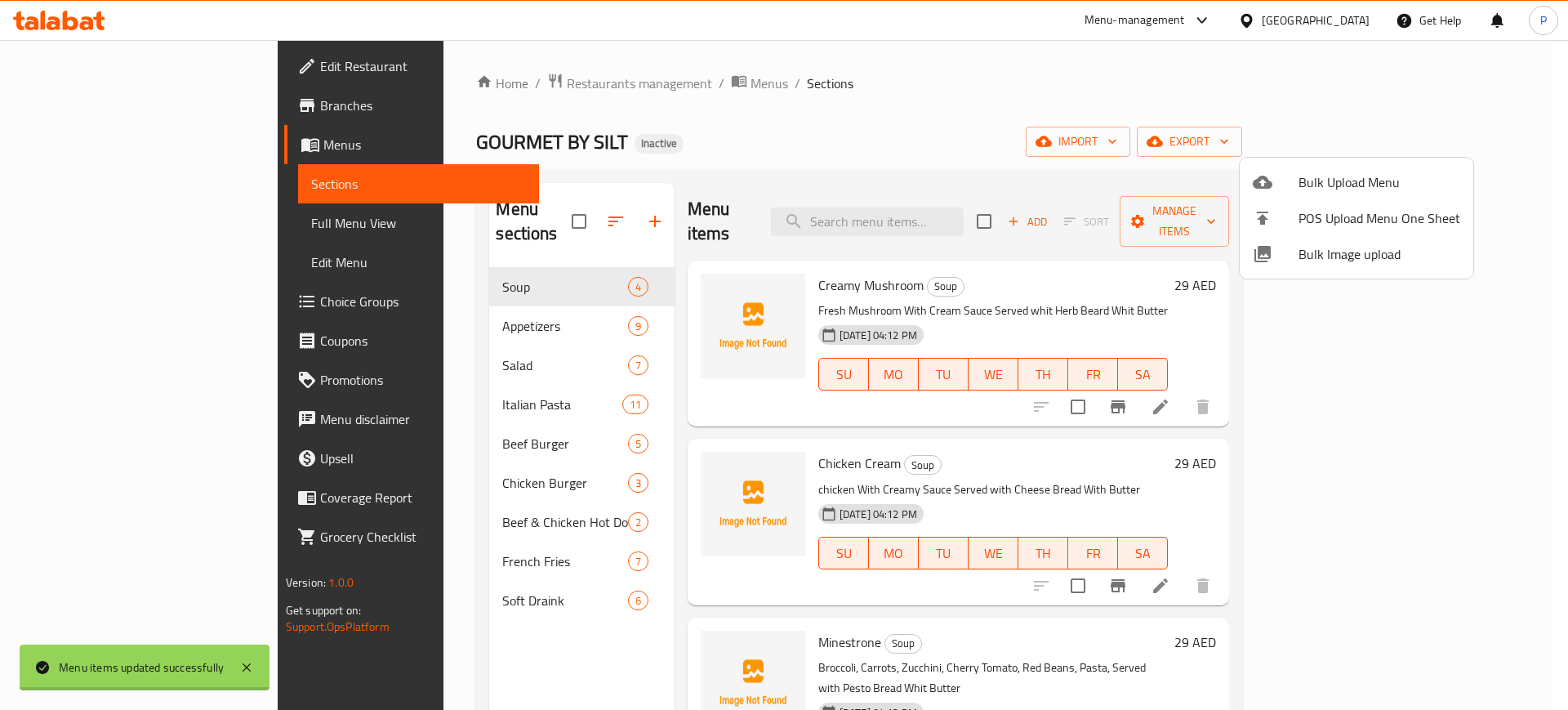
click at [387, 327] on div at bounding box center [784, 355] width 1568 height 710
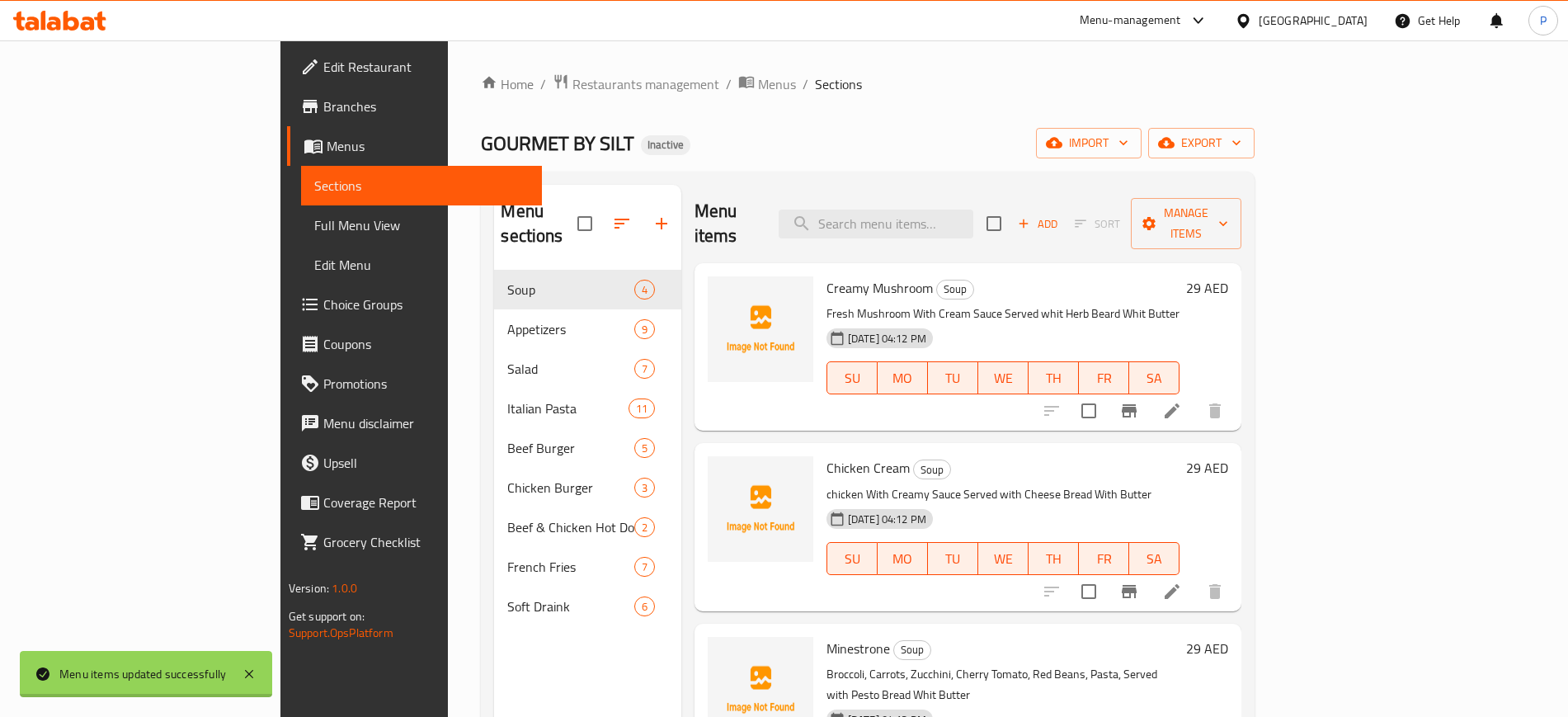
click at [494, 349] on div "Salad 7" at bounding box center [587, 369] width 187 height 40
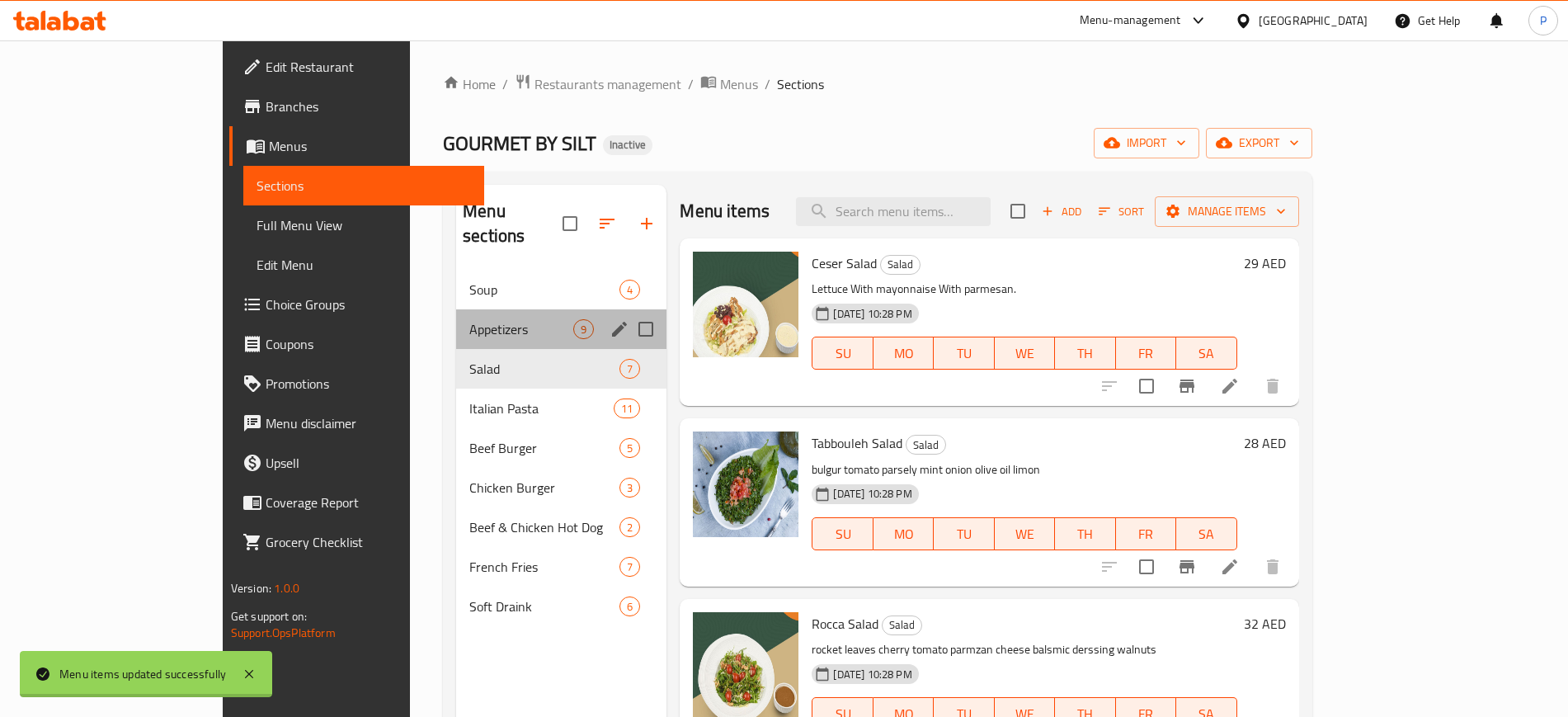
click at [456, 309] on div "Appetizers 9" at bounding box center [561, 329] width 211 height 40
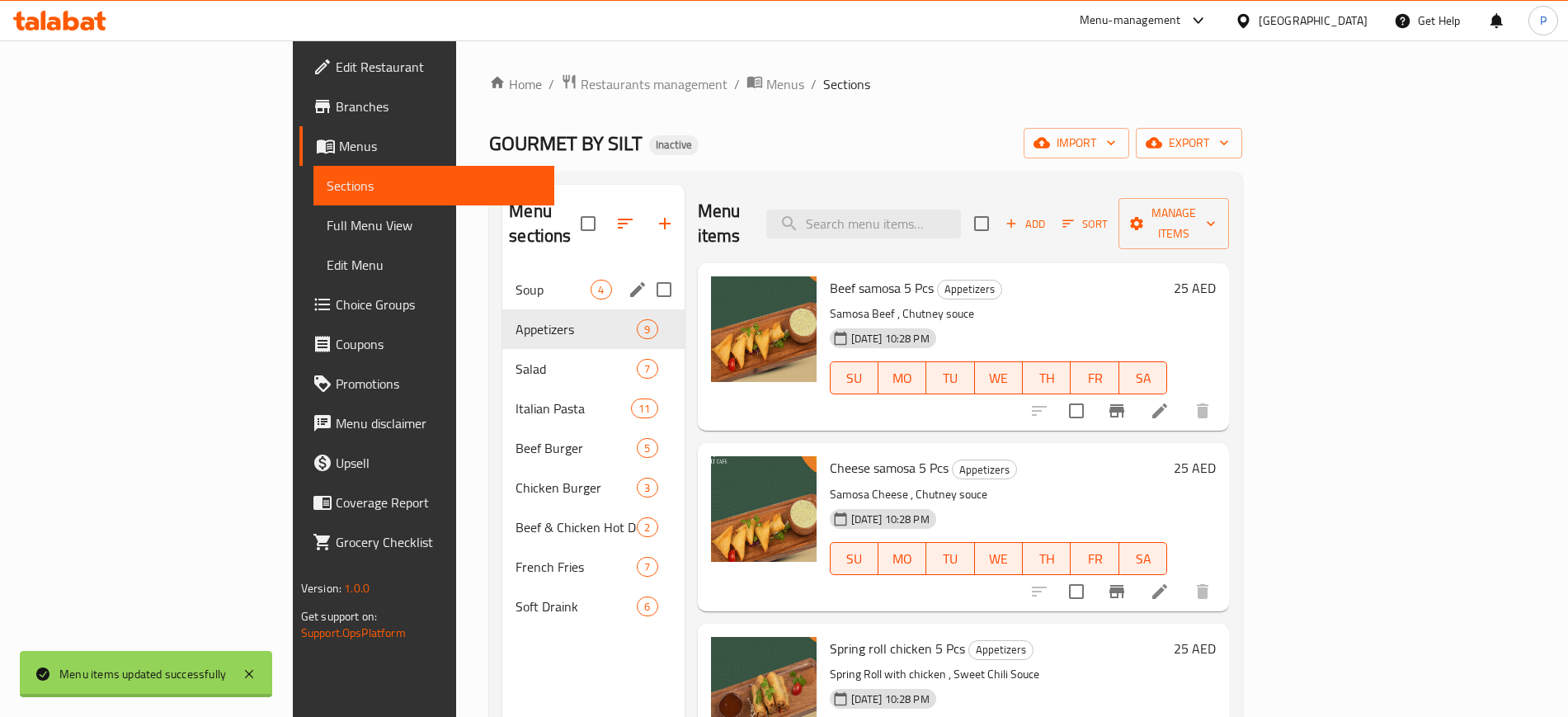
click at [515, 280] on span "Soup" at bounding box center [553, 290] width 75 height 20
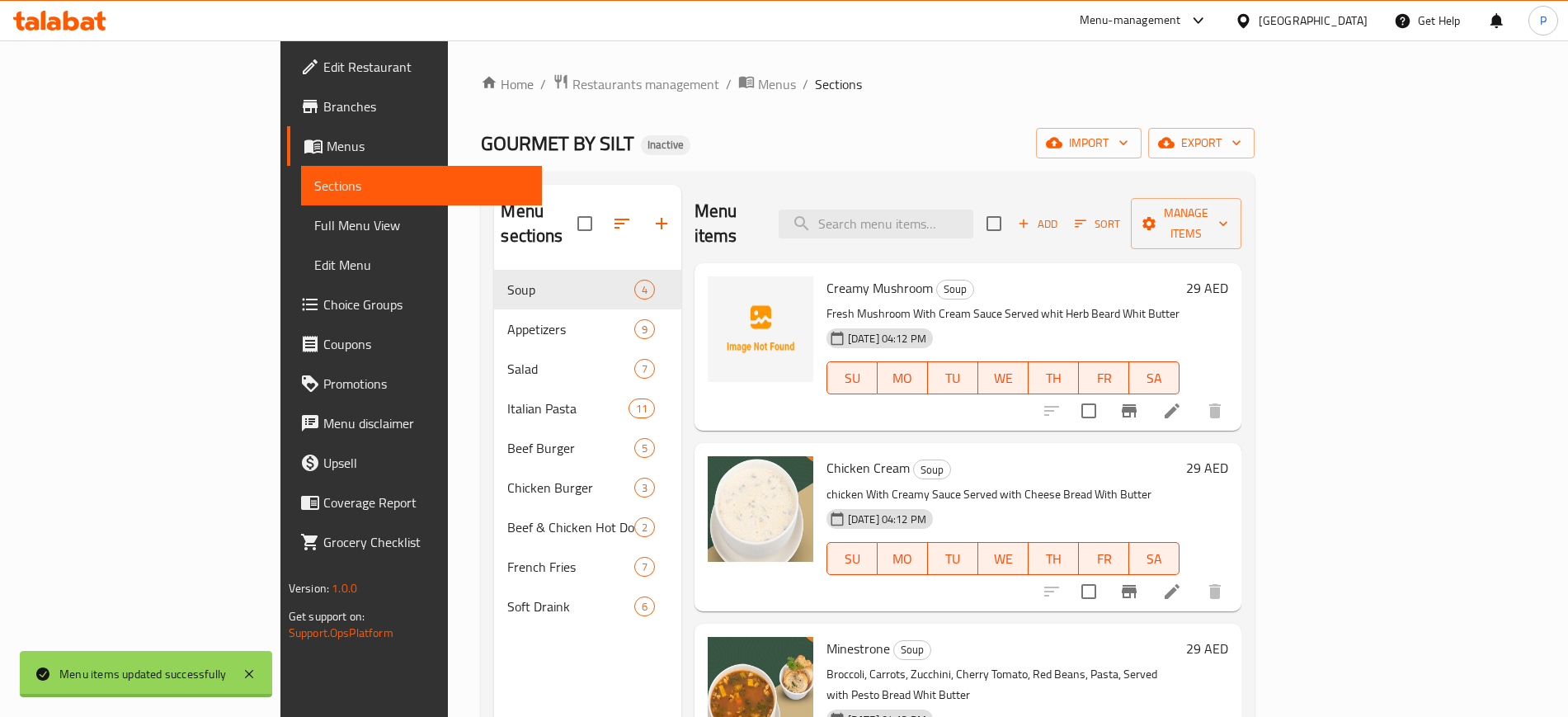
click at [826, 276] on span "Creamy Mushroom" at bounding box center [879, 288] width 107 height 25
drag, startPoint x: 777, startPoint y: 261, endPoint x: 823, endPoint y: 265, distance: 46.2
click at [826, 276] on span "Creamy Mushroom" at bounding box center [879, 288] width 107 height 25
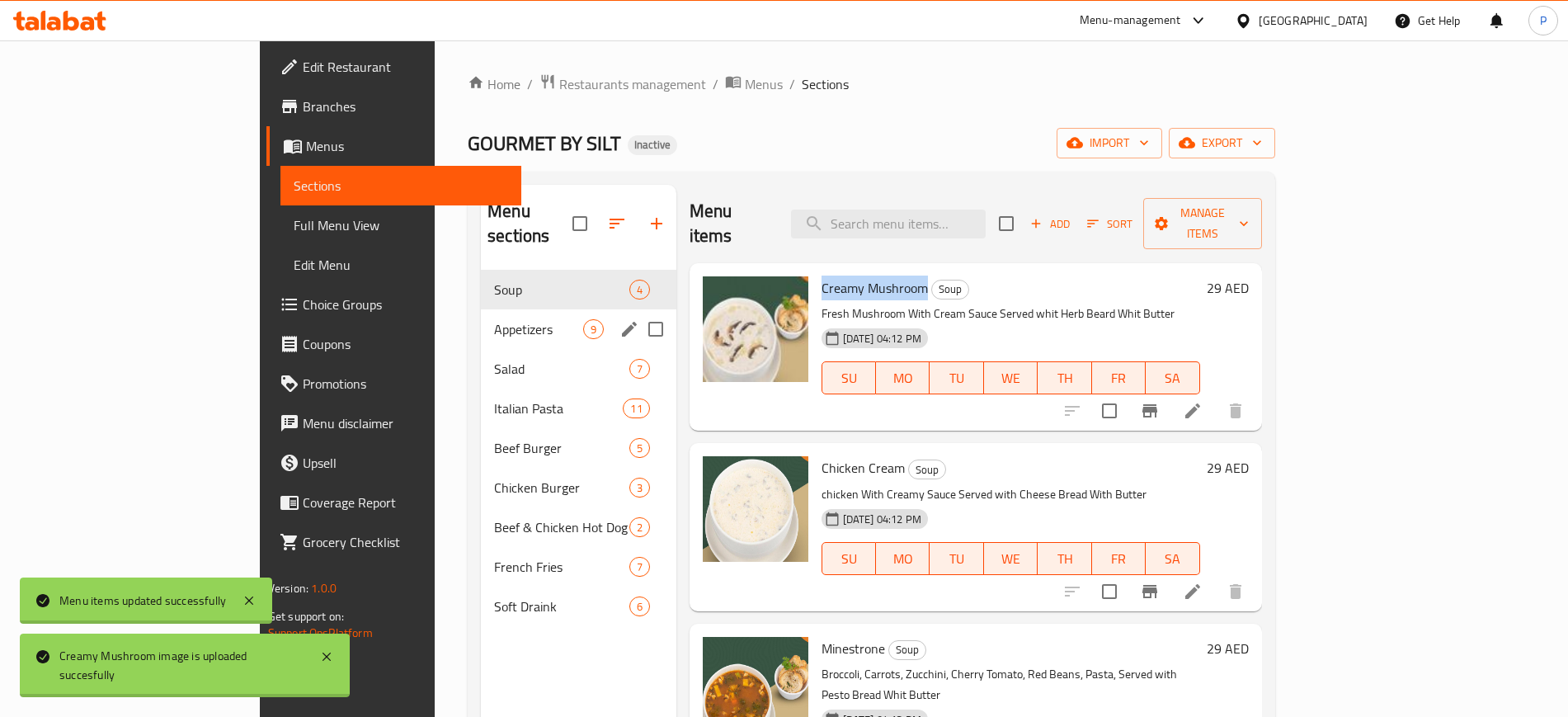
click at [494, 319] on span "Appetizers" at bounding box center [538, 329] width 88 height 20
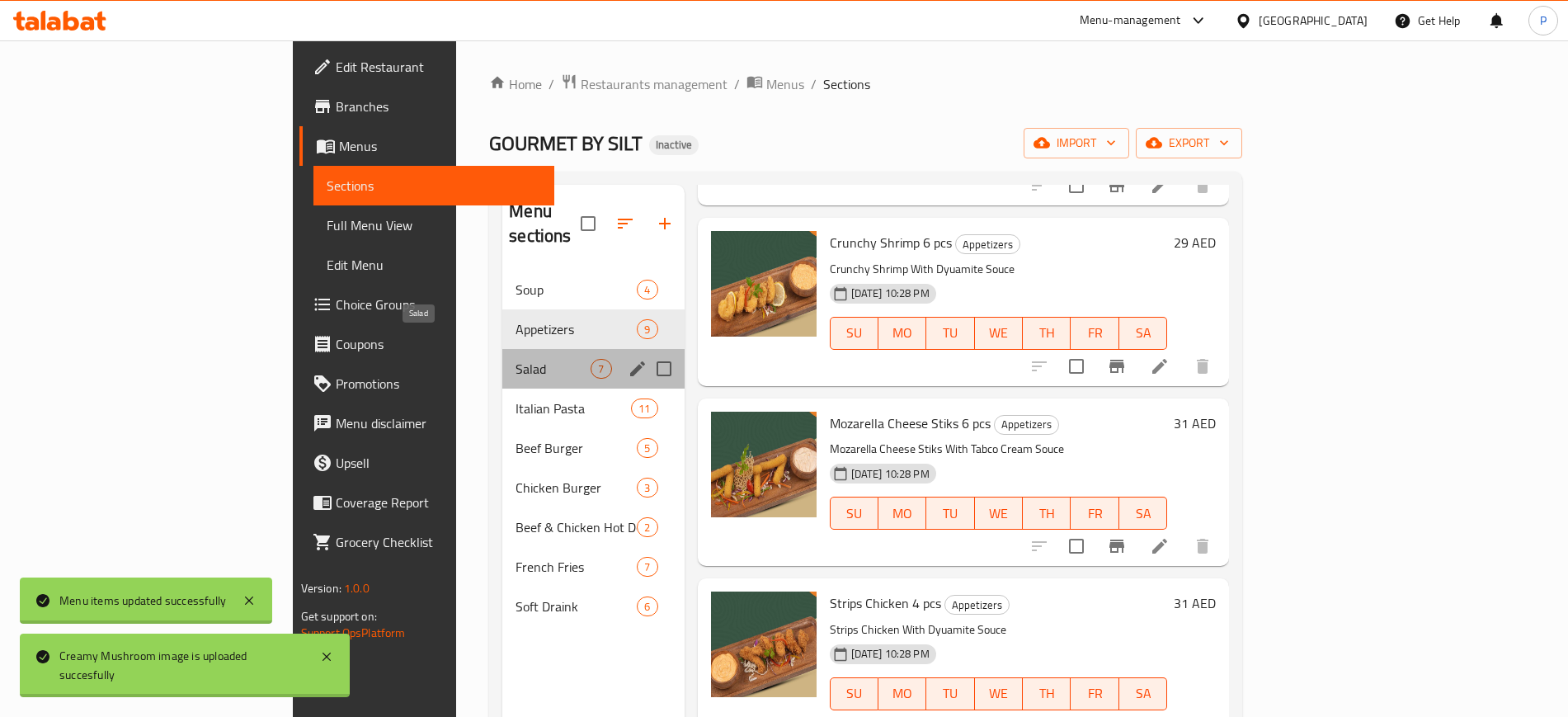
click at [515, 359] on span "Salad" at bounding box center [553, 369] width 75 height 20
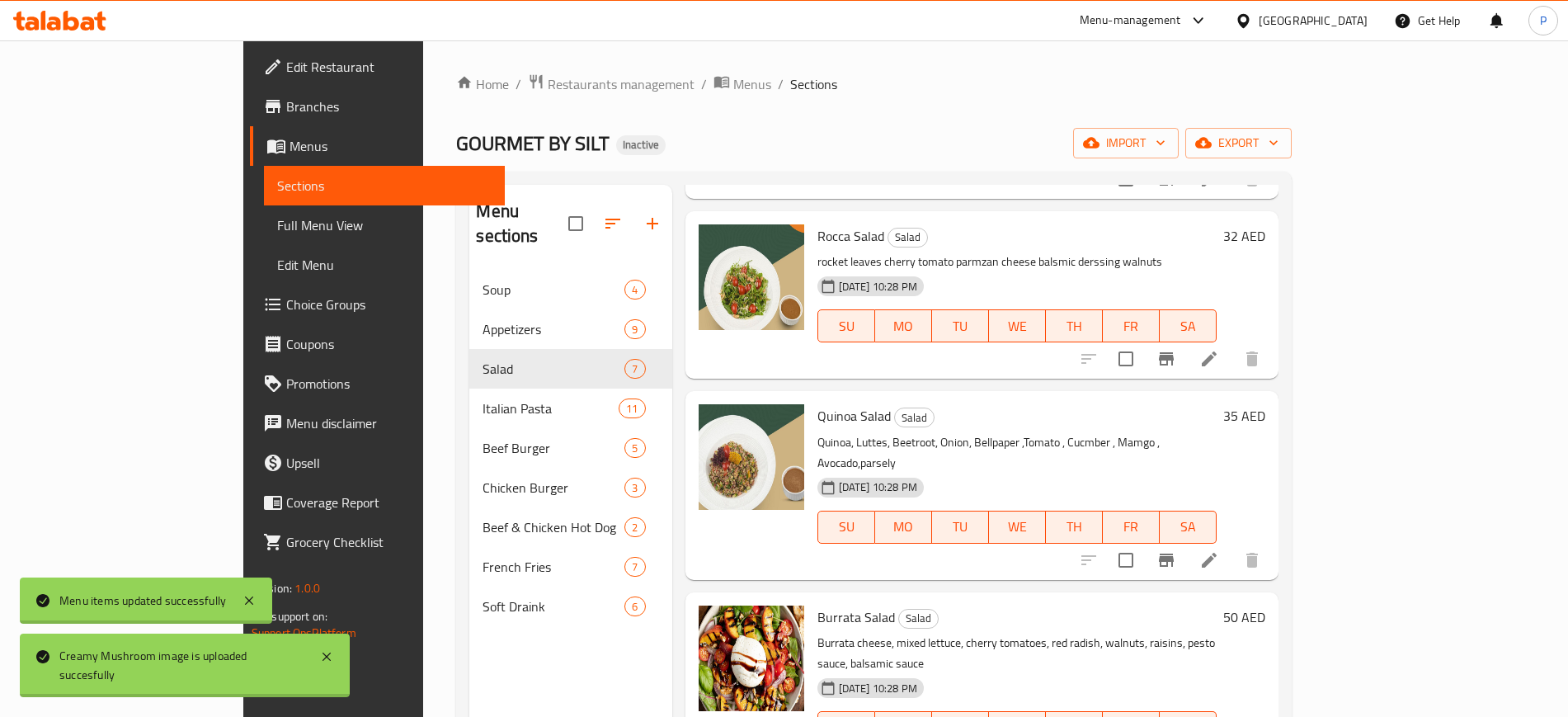
scroll to position [585, 0]
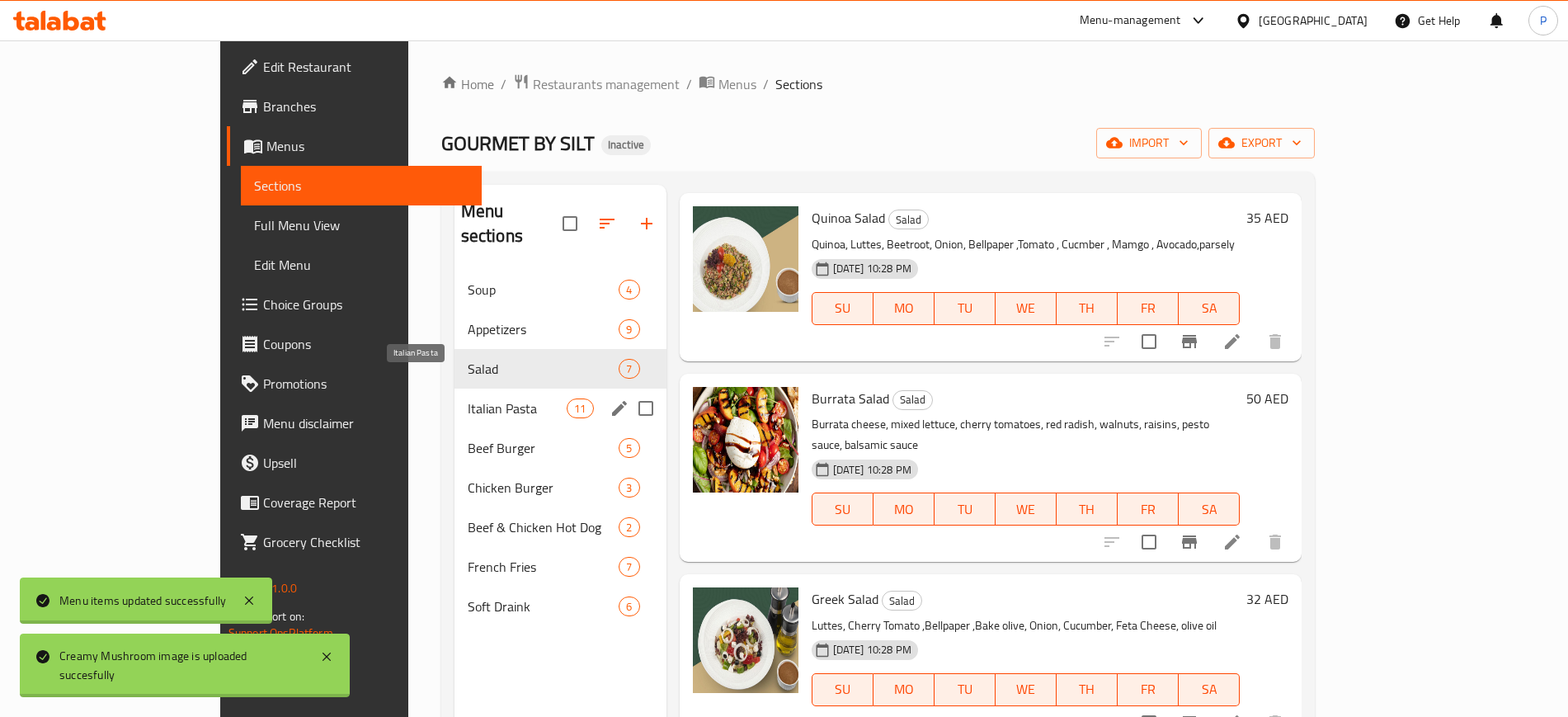
click at [468, 398] on span "Italian Pasta" at bounding box center [518, 408] width 100 height 20
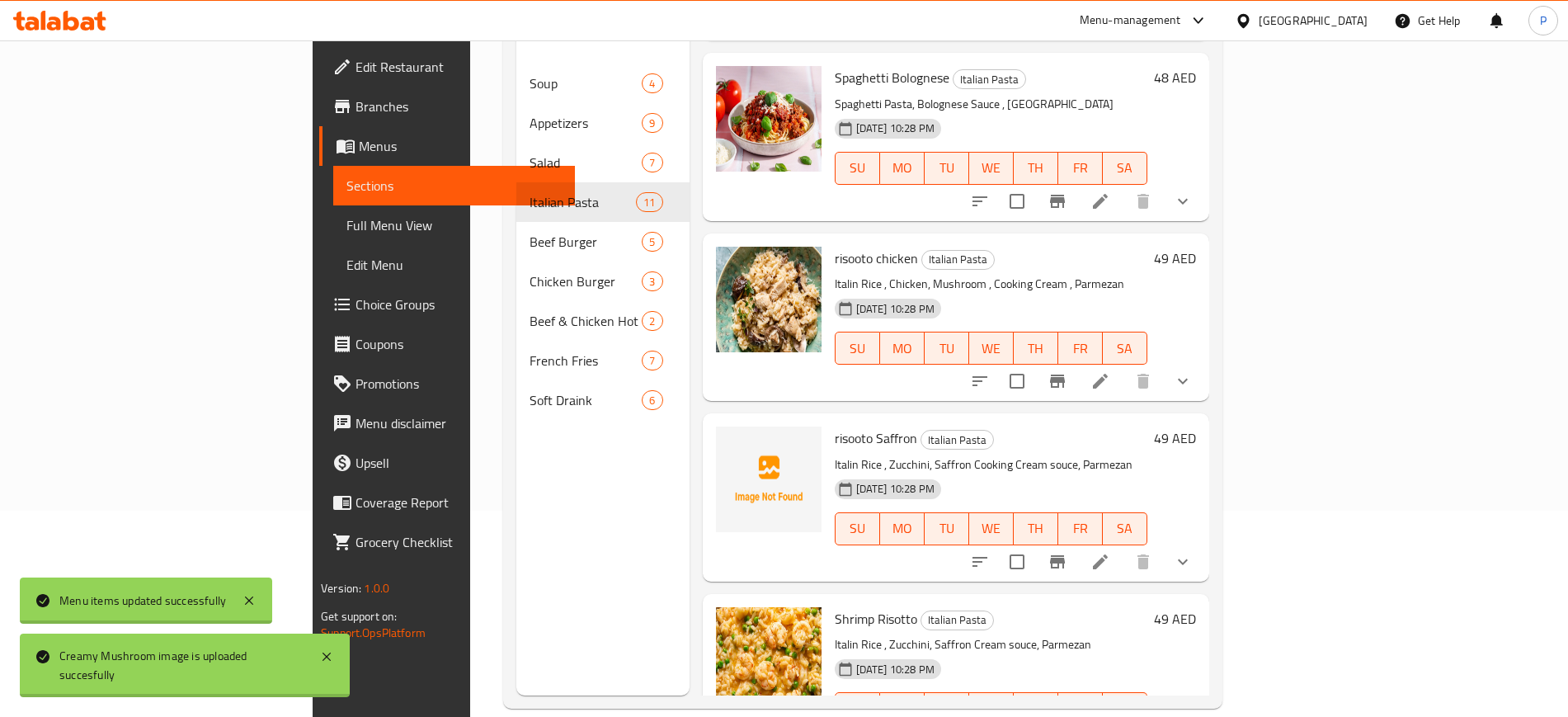
scroll to position [231, 0]
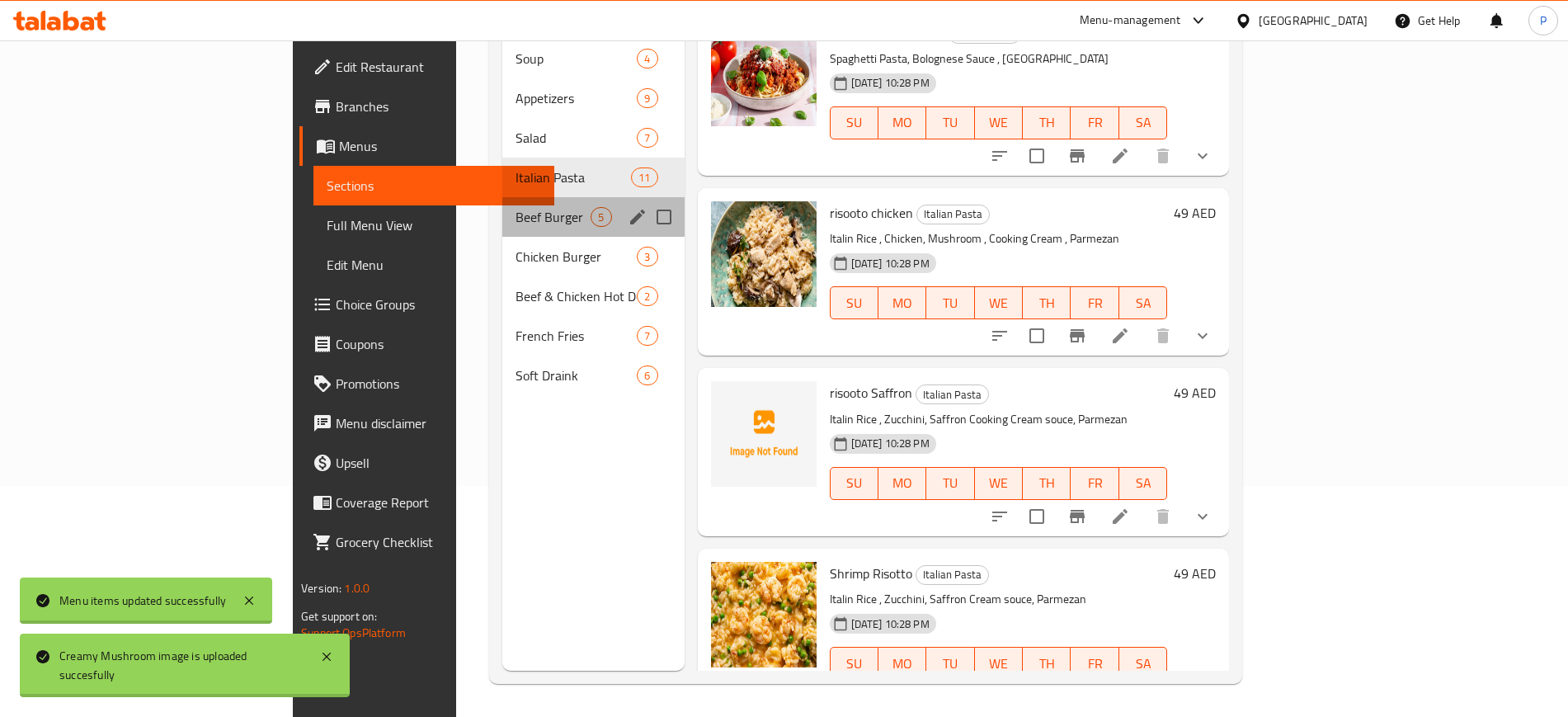
click at [502, 197] on div "Beef Burger 5" at bounding box center [593, 217] width 182 height 40
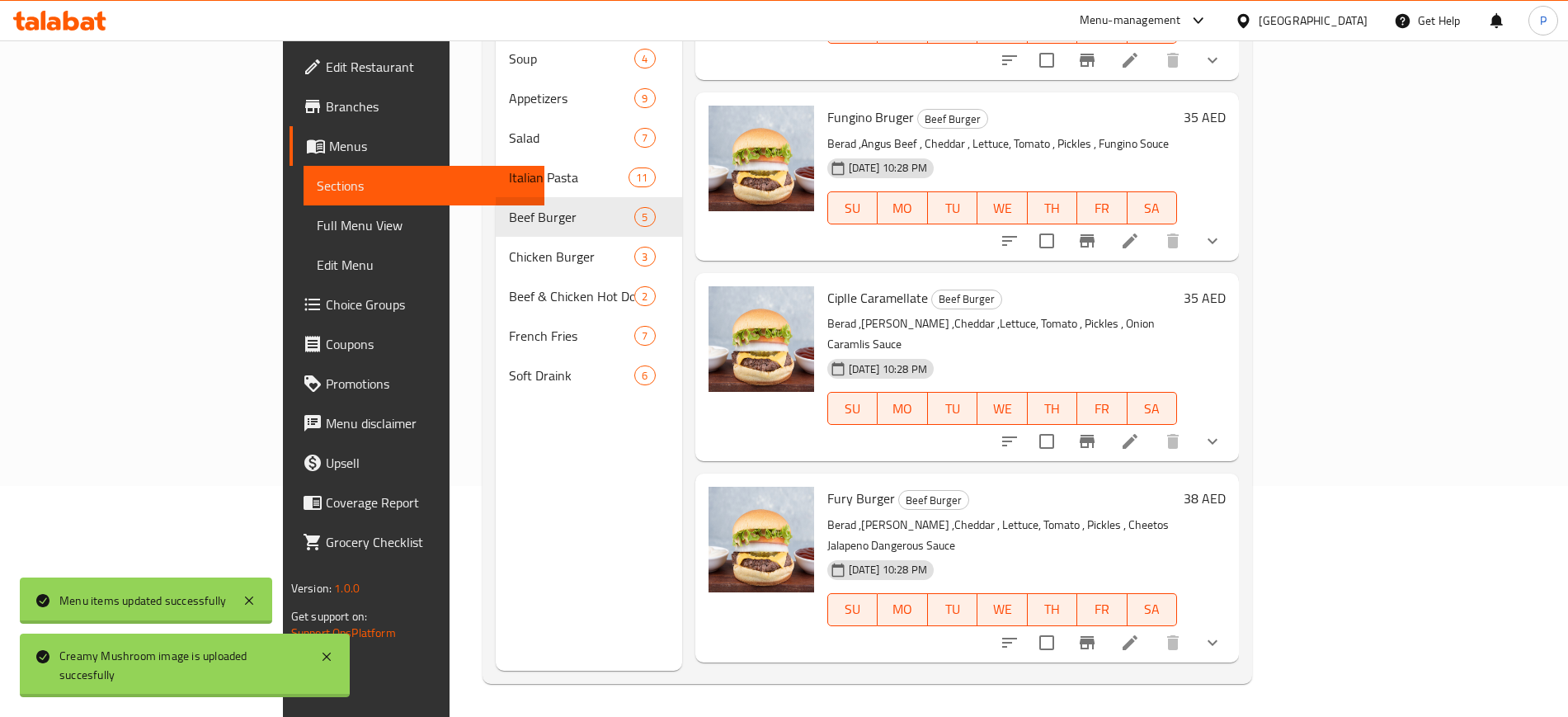
scroll to position [225, 0]
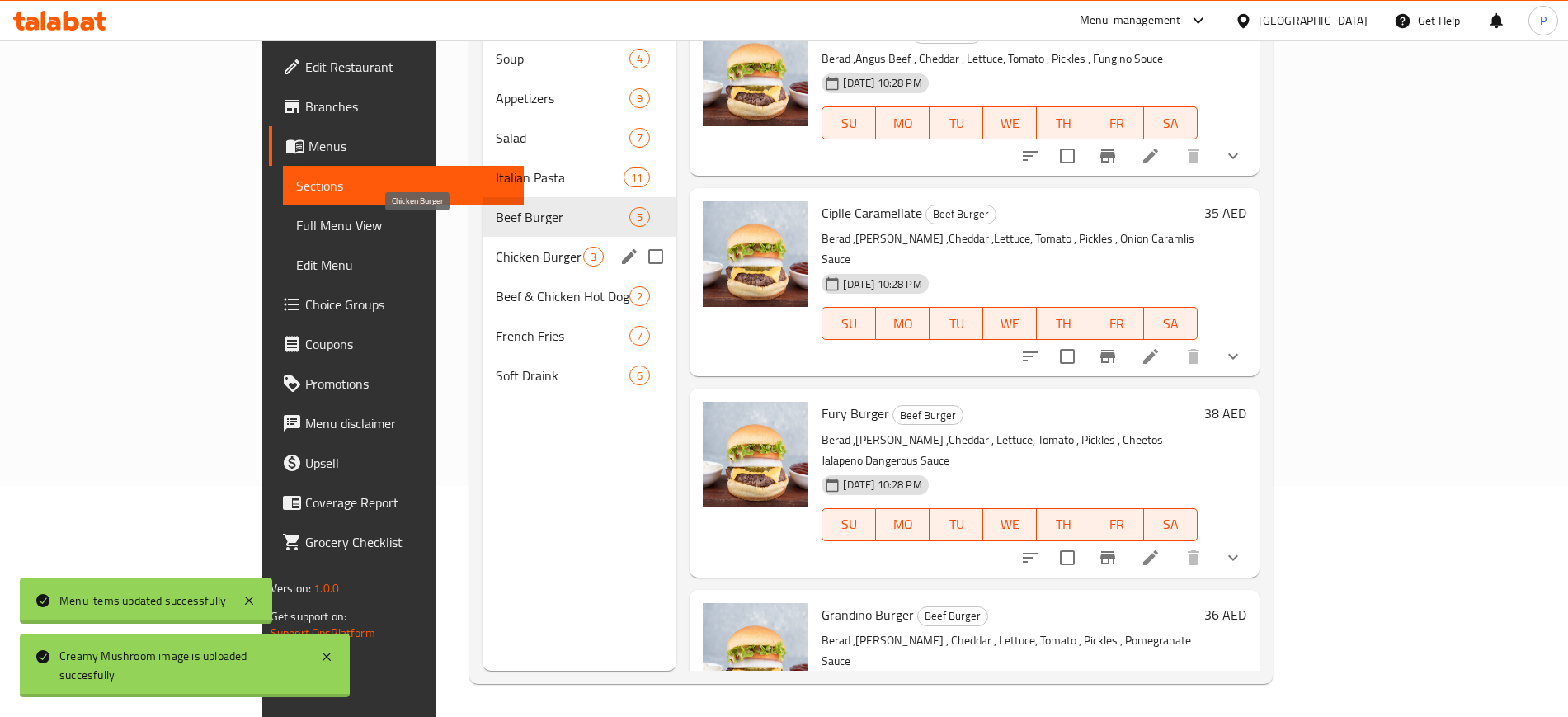
click at [495, 246] on span "Chicken Burger" at bounding box center [539, 256] width 87 height 20
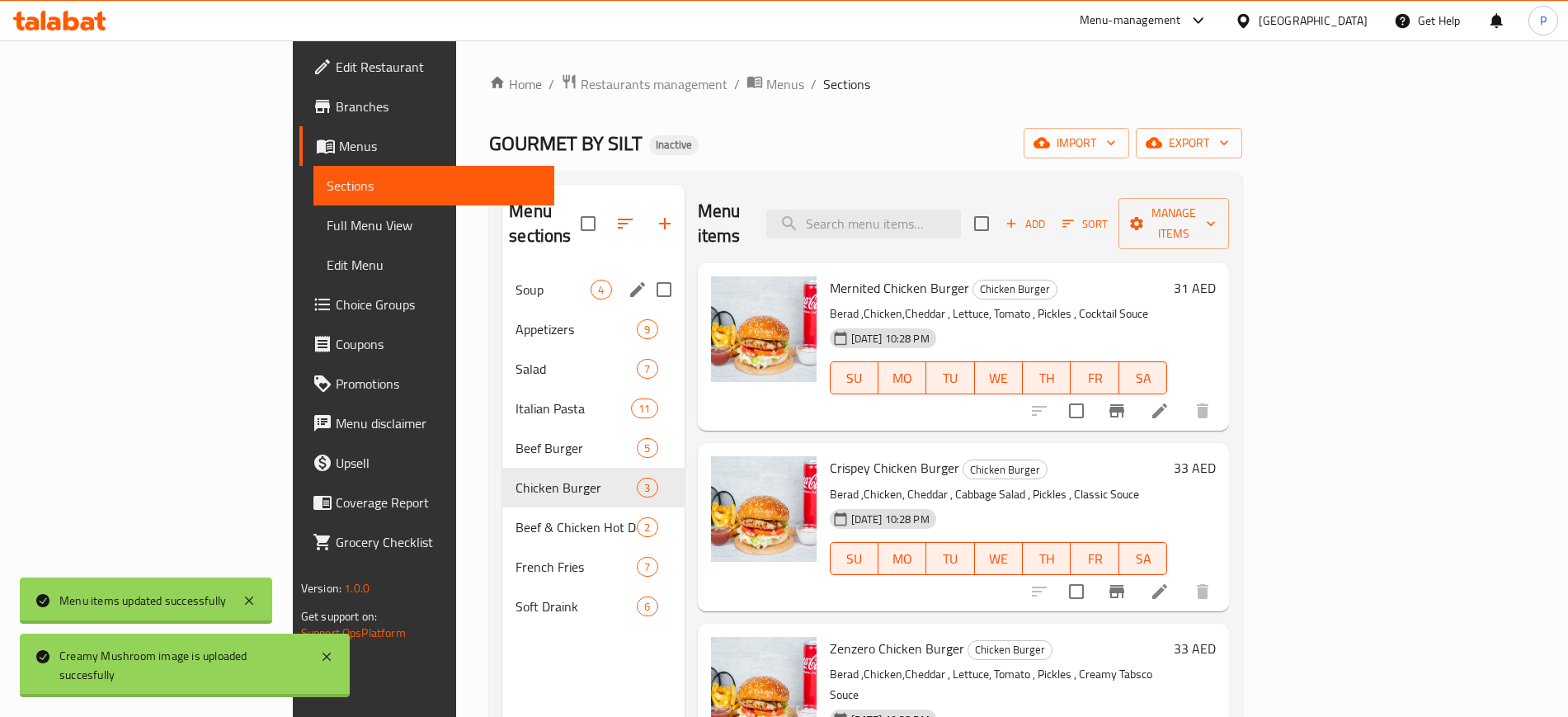
scroll to position [207, 0]
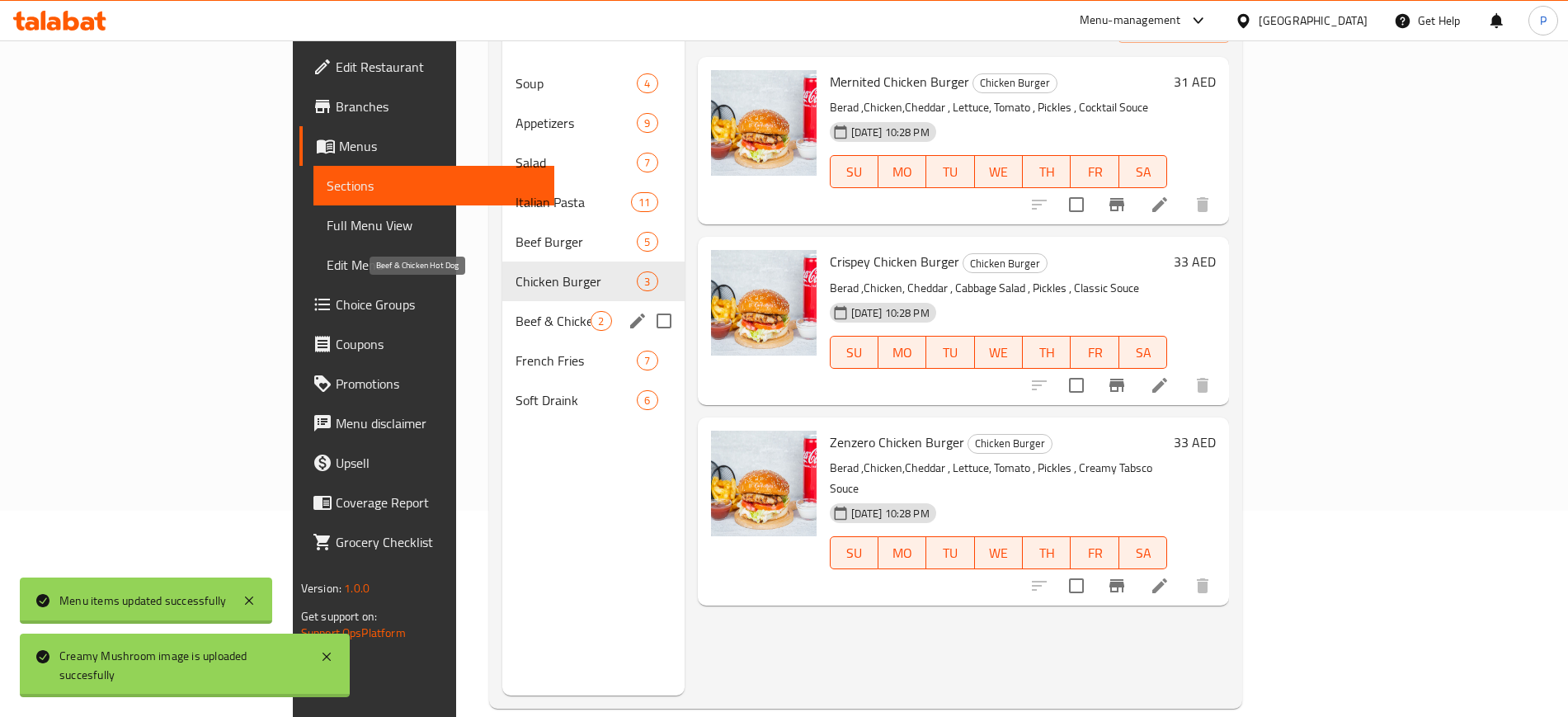
click at [515, 311] on span "Beef & Chicken Hot Dog" at bounding box center [553, 321] width 75 height 20
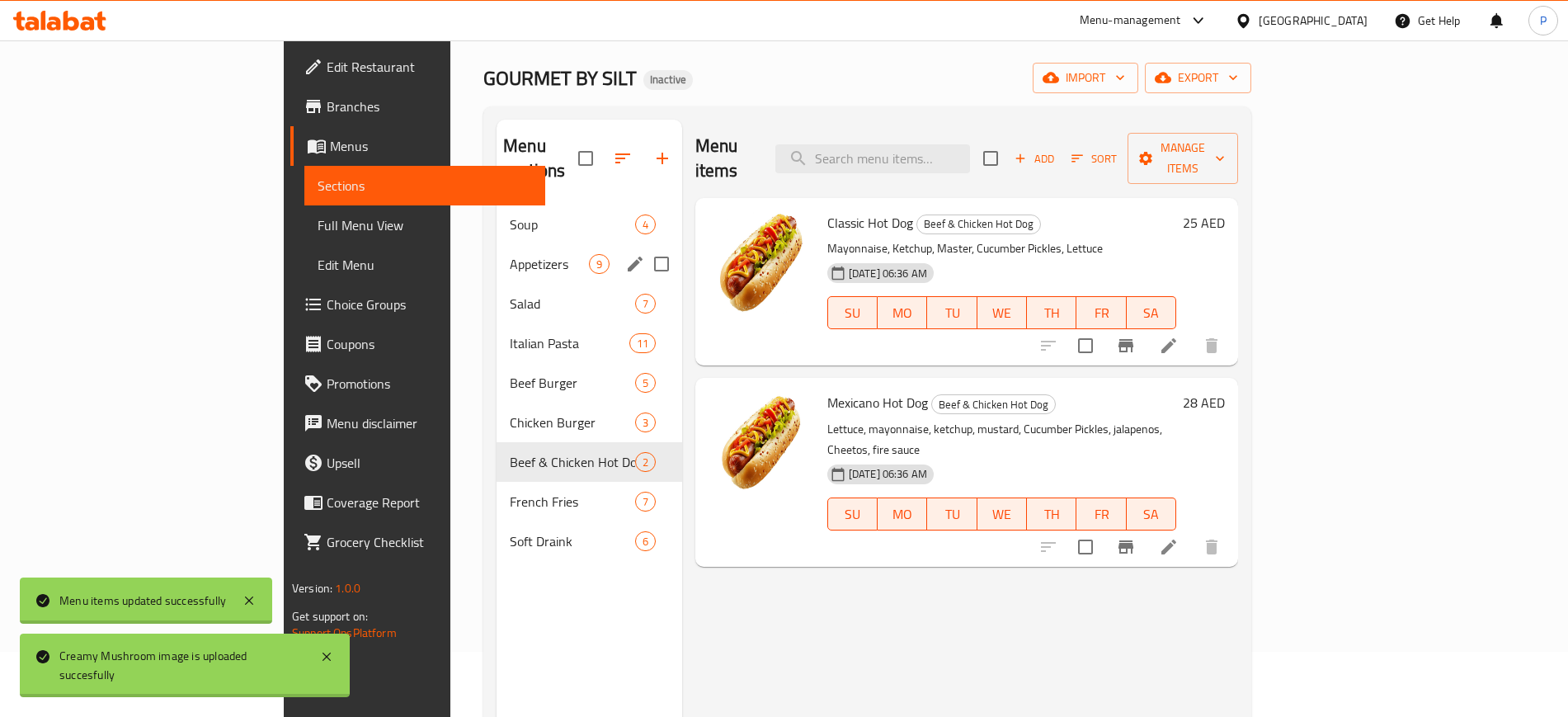
scroll to position [207, 0]
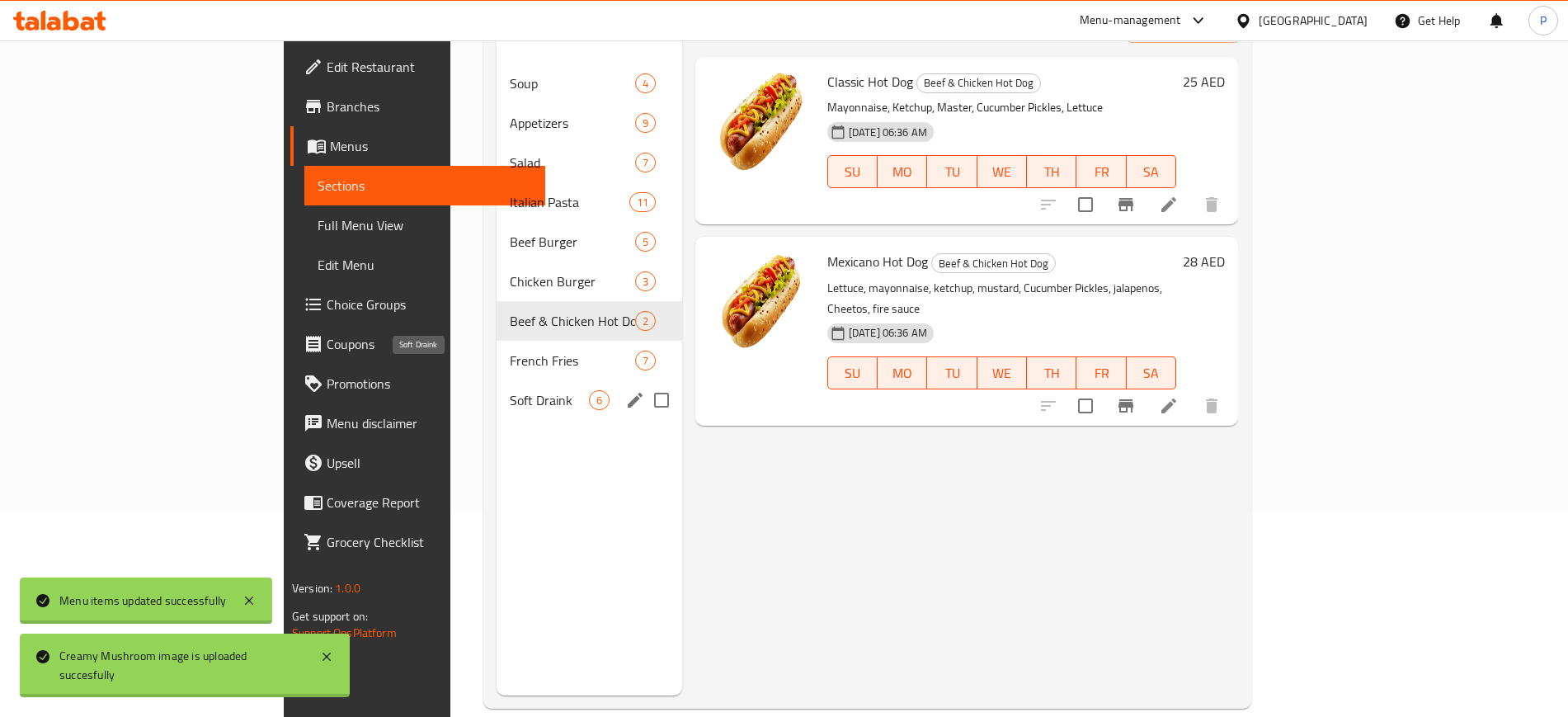
click at [496, 346] on div "French Fries 7" at bounding box center [589, 361] width 186 height 40
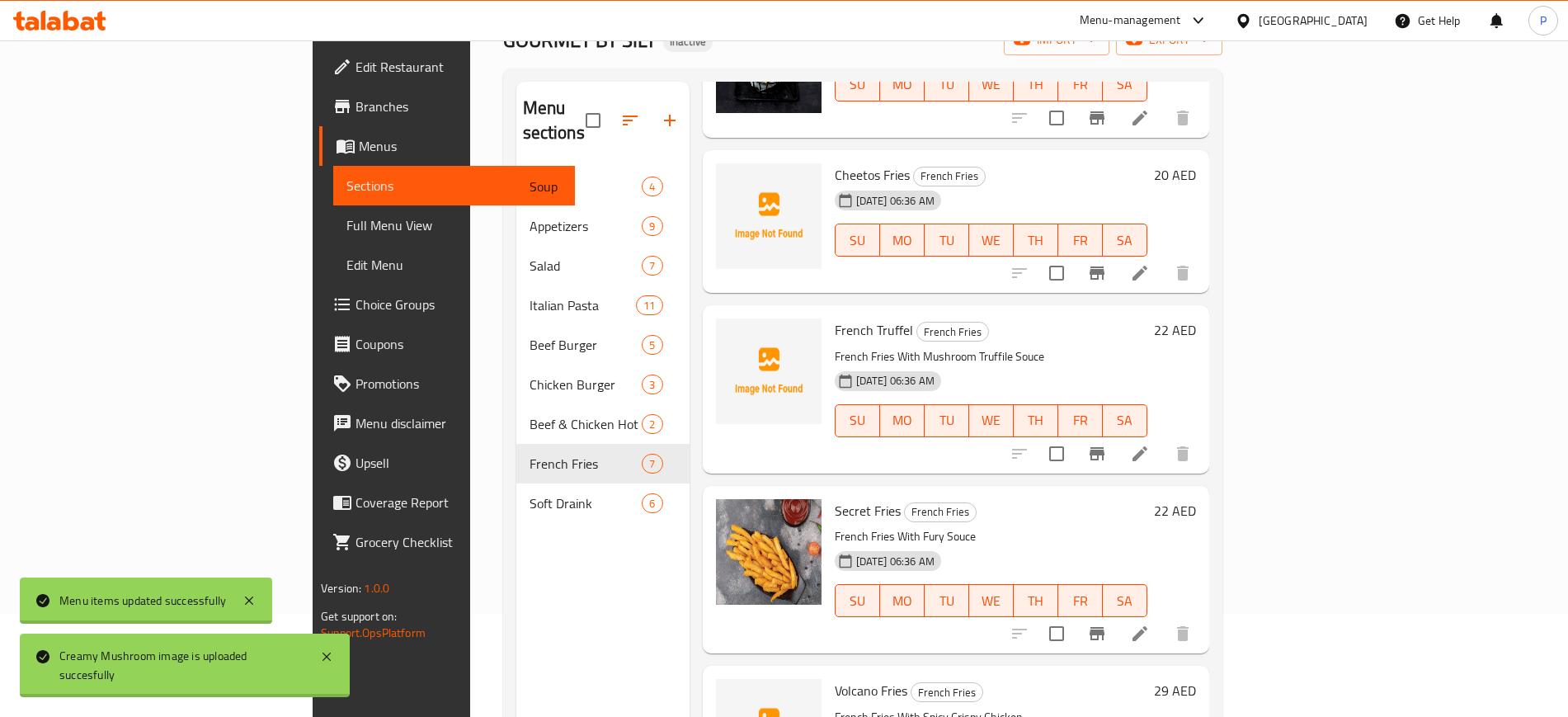
scroll to position [487, 0]
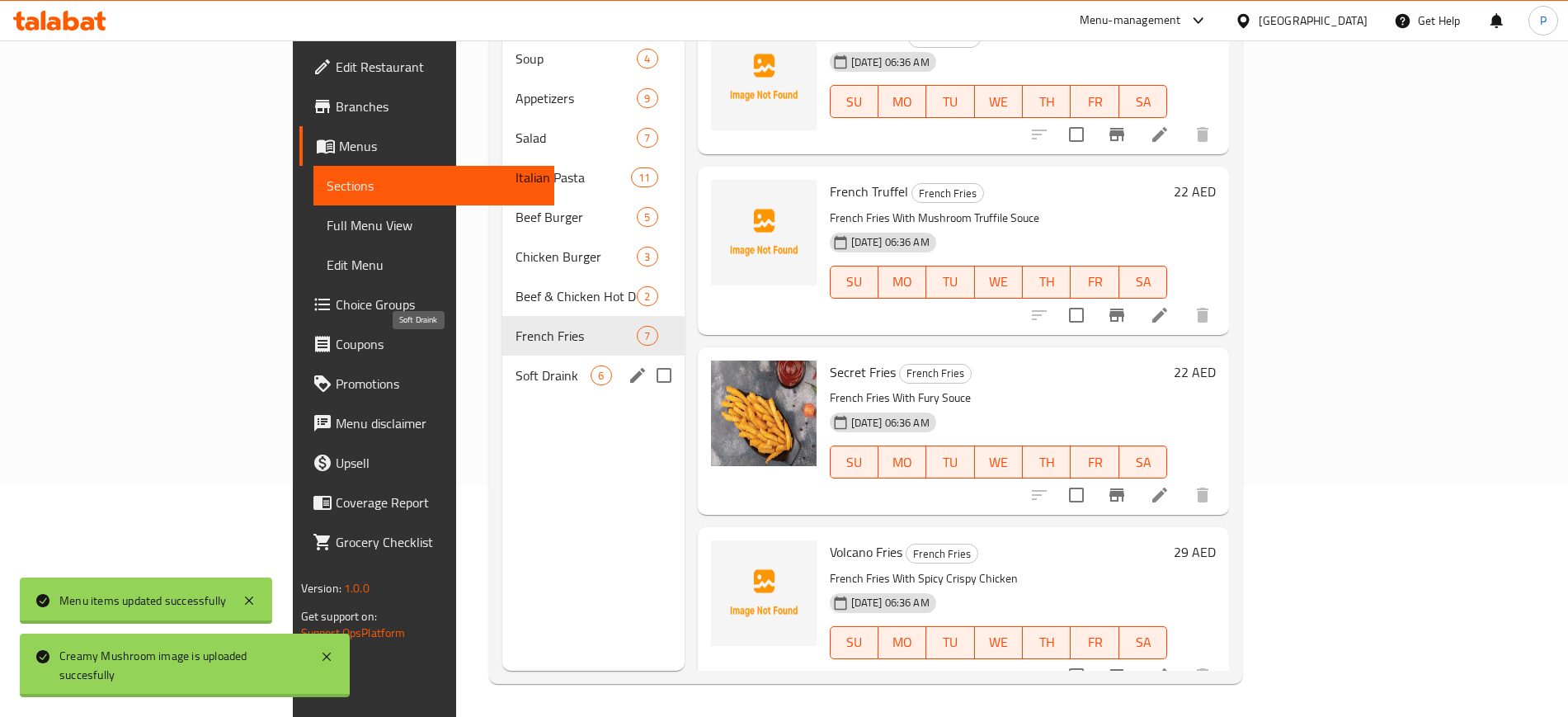
click at [515, 366] on span "Soft Draink" at bounding box center [553, 376] width 75 height 20
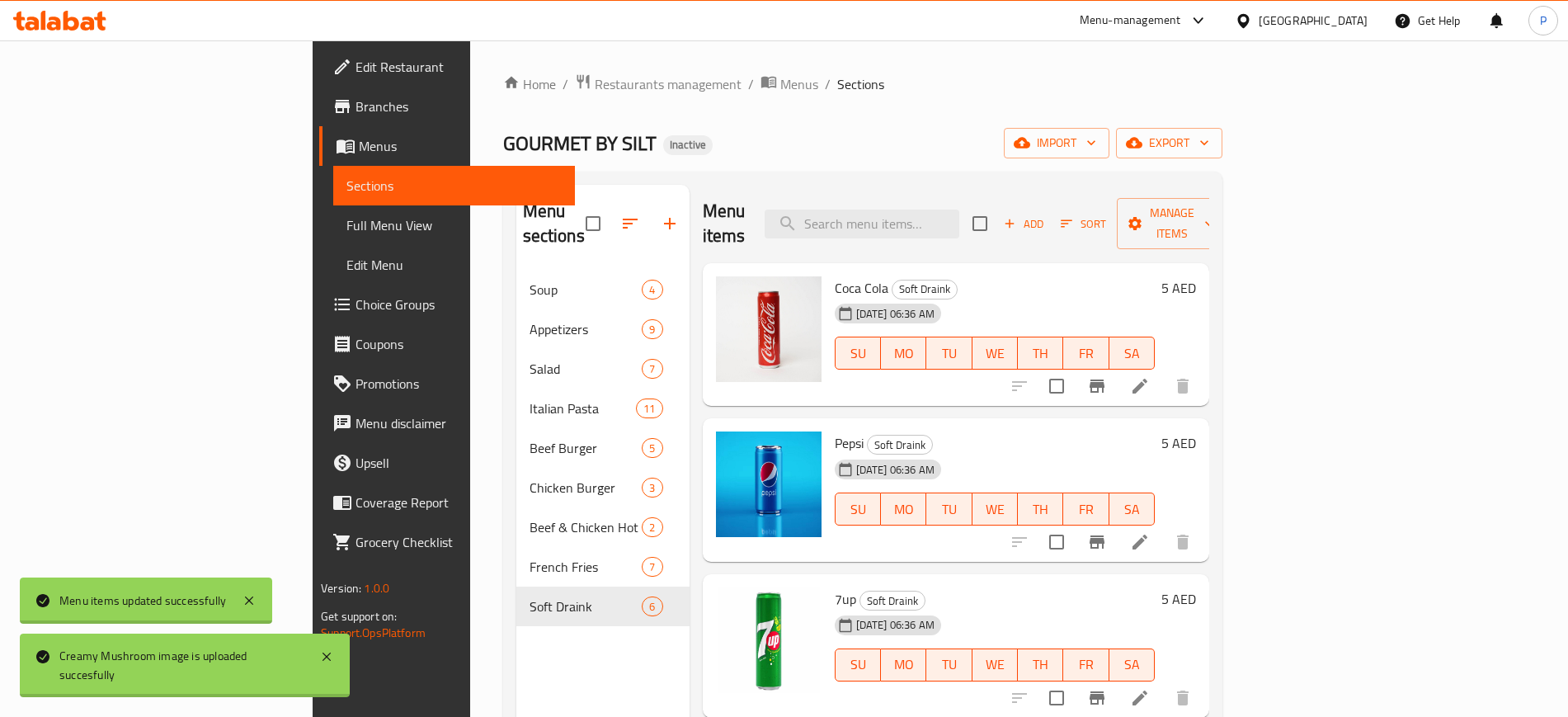
drag, startPoint x: 96, startPoint y: 238, endPoint x: 202, endPoint y: 266, distance: 109.6
click at [333, 238] on link "Full Menu View" at bounding box center [453, 226] width 241 height 40
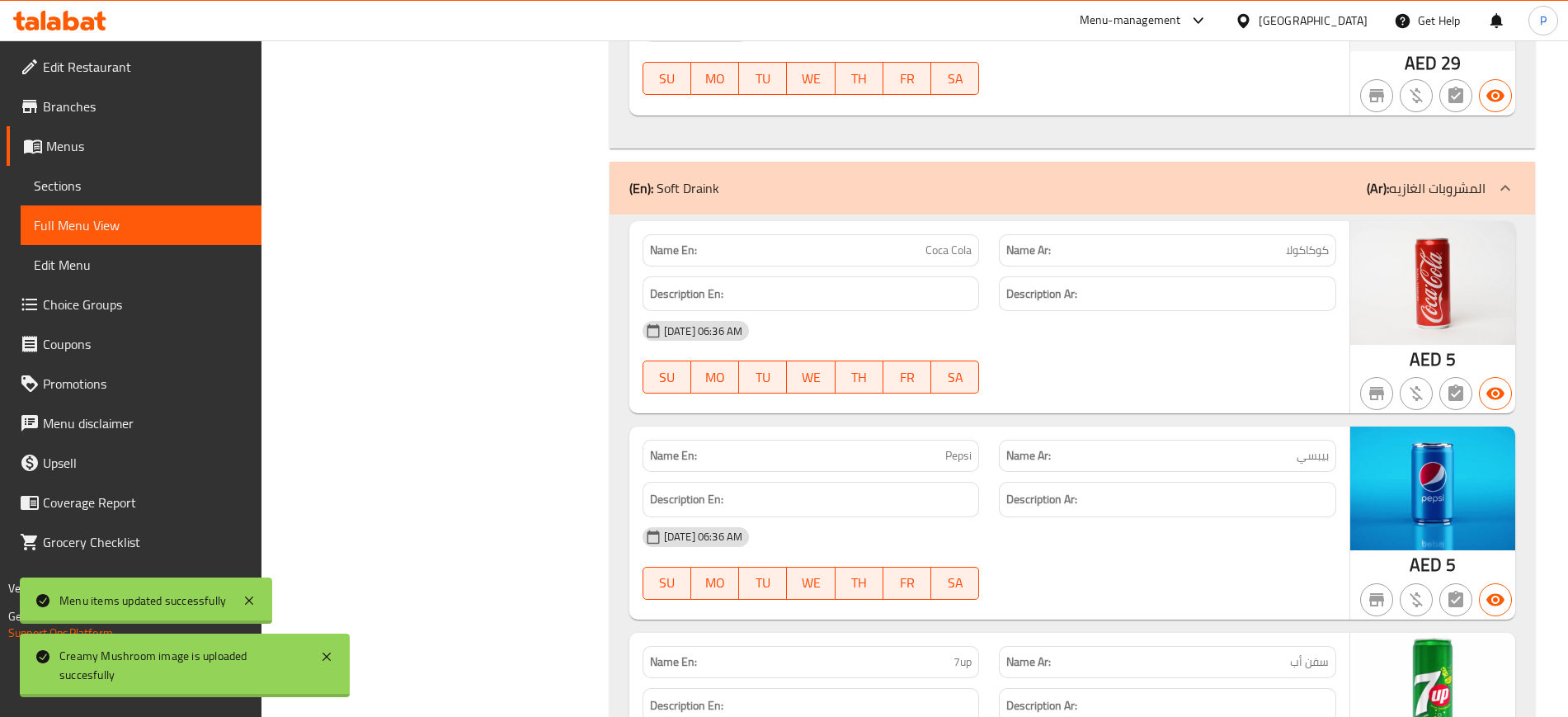
scroll to position [12677, 0]
